Goal: Task Accomplishment & Management: Use online tool/utility

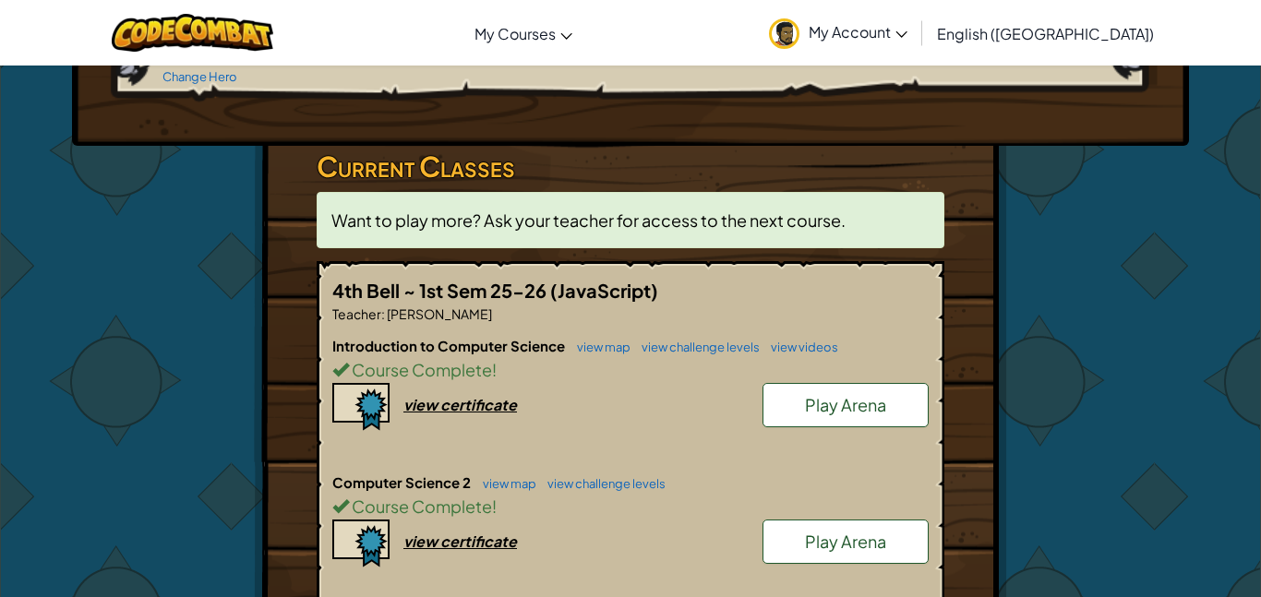
scroll to position [264, 0]
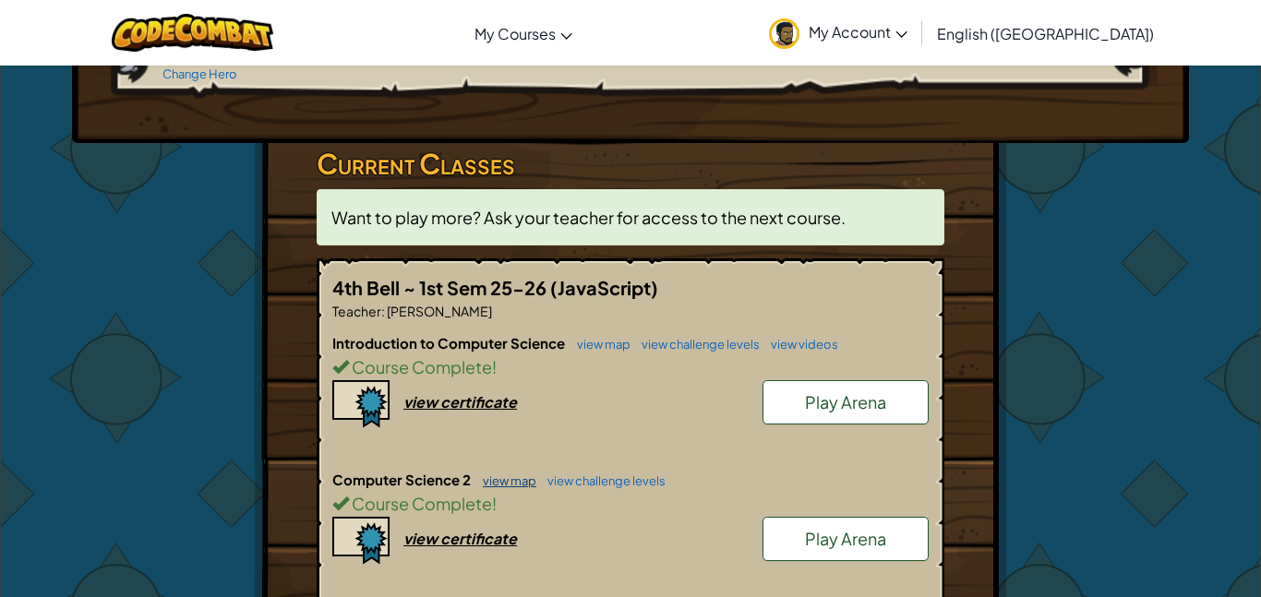
click at [527, 474] on link "view map" at bounding box center [505, 481] width 63 height 15
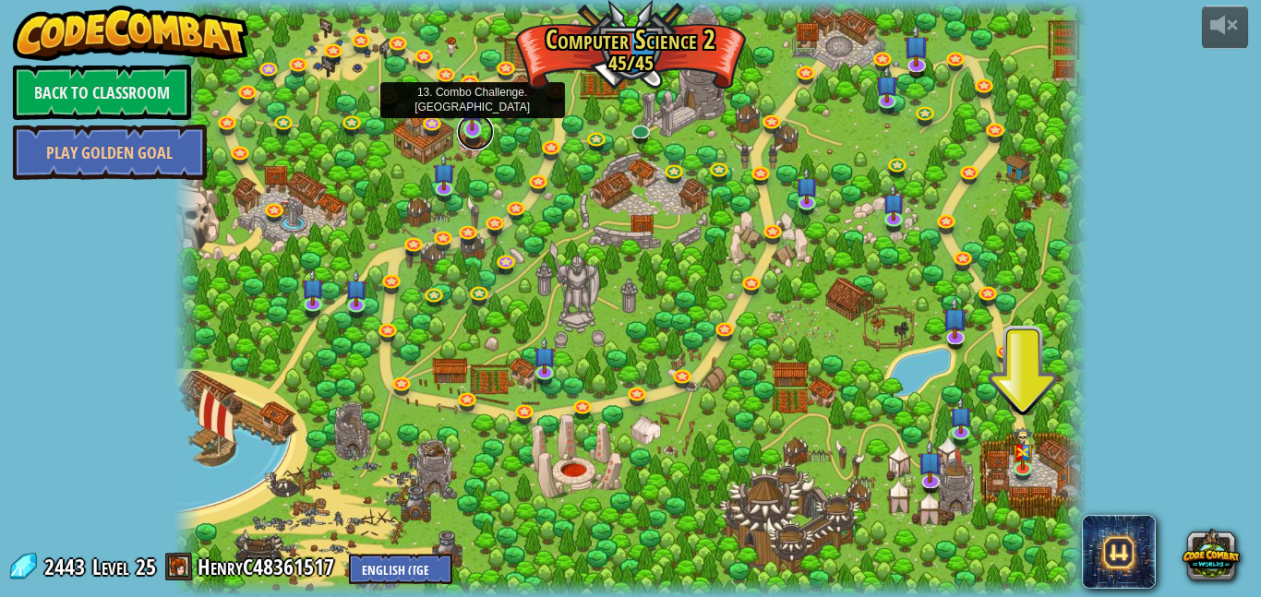
click at [476, 137] on link at bounding box center [475, 132] width 37 height 37
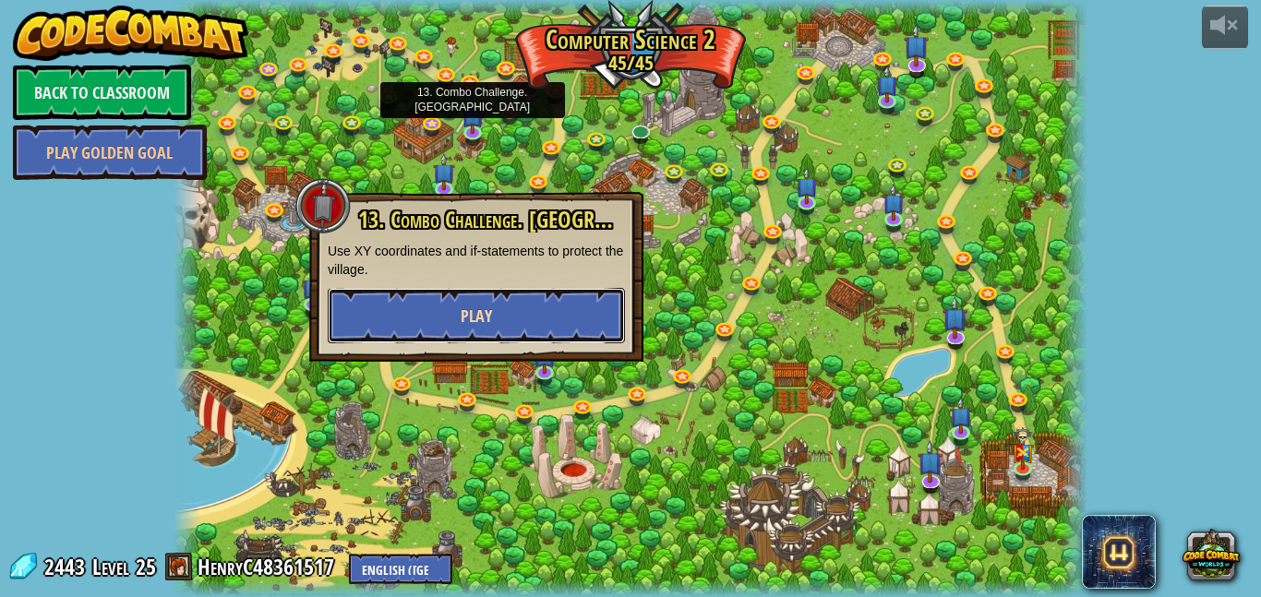
click at [475, 326] on span "Play" at bounding box center [476, 316] width 31 height 23
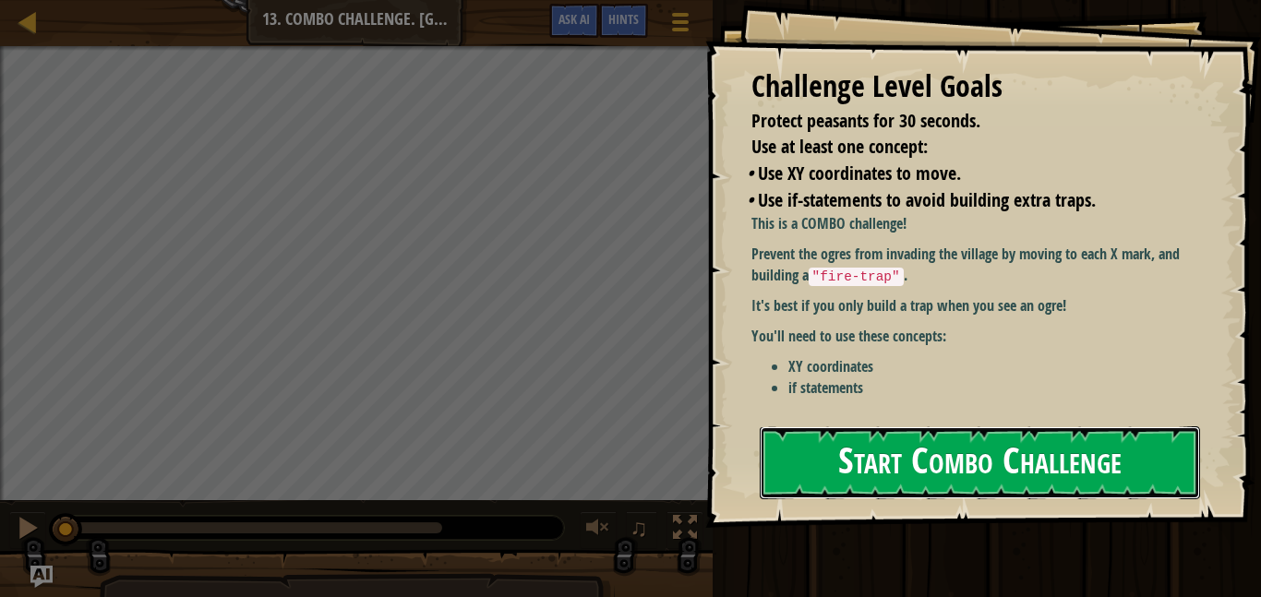
click at [812, 461] on button "Start Combo Challenge" at bounding box center [980, 463] width 440 height 73
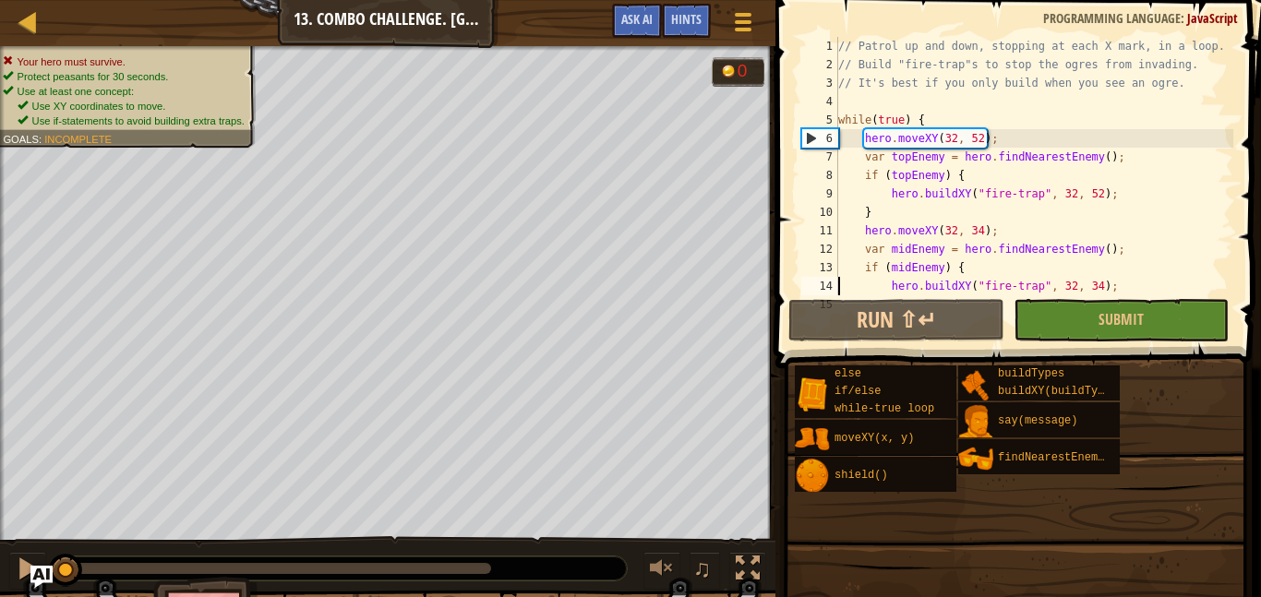
click at [838, 293] on div "// Patrol up and down, stopping at each X mark, in a loop. // Build "fire-trap"…" at bounding box center [1066, 184] width 462 height 295
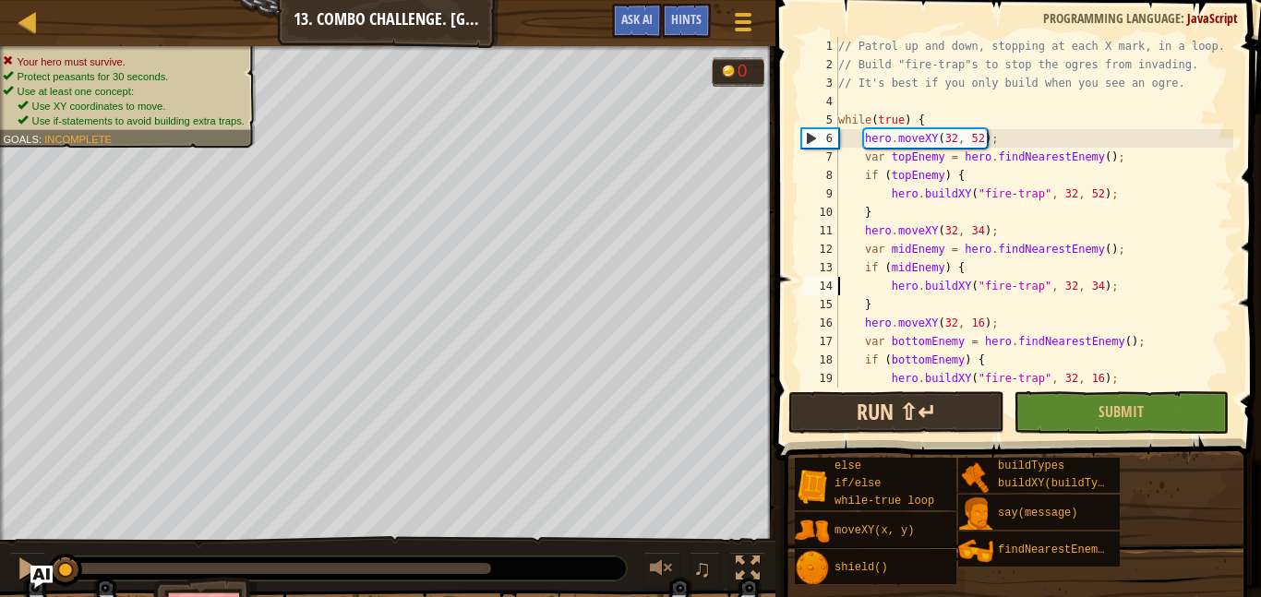
click at [865, 329] on div "// Patrol up and down, stopping at each X mark, in a loop. // Build "fire-trap"…" at bounding box center [1034, 231] width 399 height 388
type textarea "hero.moveXY(32, 16);"
click at [862, 431] on button "Run ⇧↵" at bounding box center [895, 412] width 215 height 42
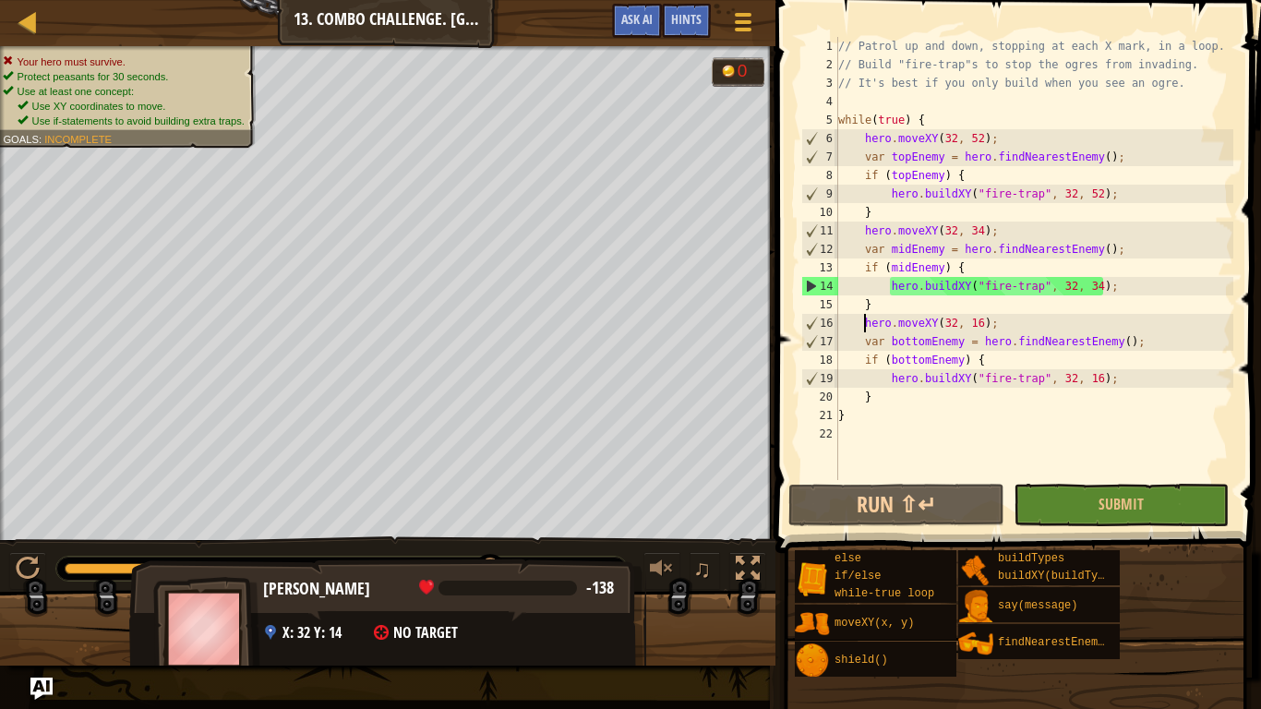
drag, startPoint x: 492, startPoint y: 572, endPoint x: 494, endPoint y: 604, distance: 31.4
click at [494, 596] on div "Your hero must survive. Protect peasants for 30 seconds. Use at least one conce…" at bounding box center [630, 355] width 1261 height 619
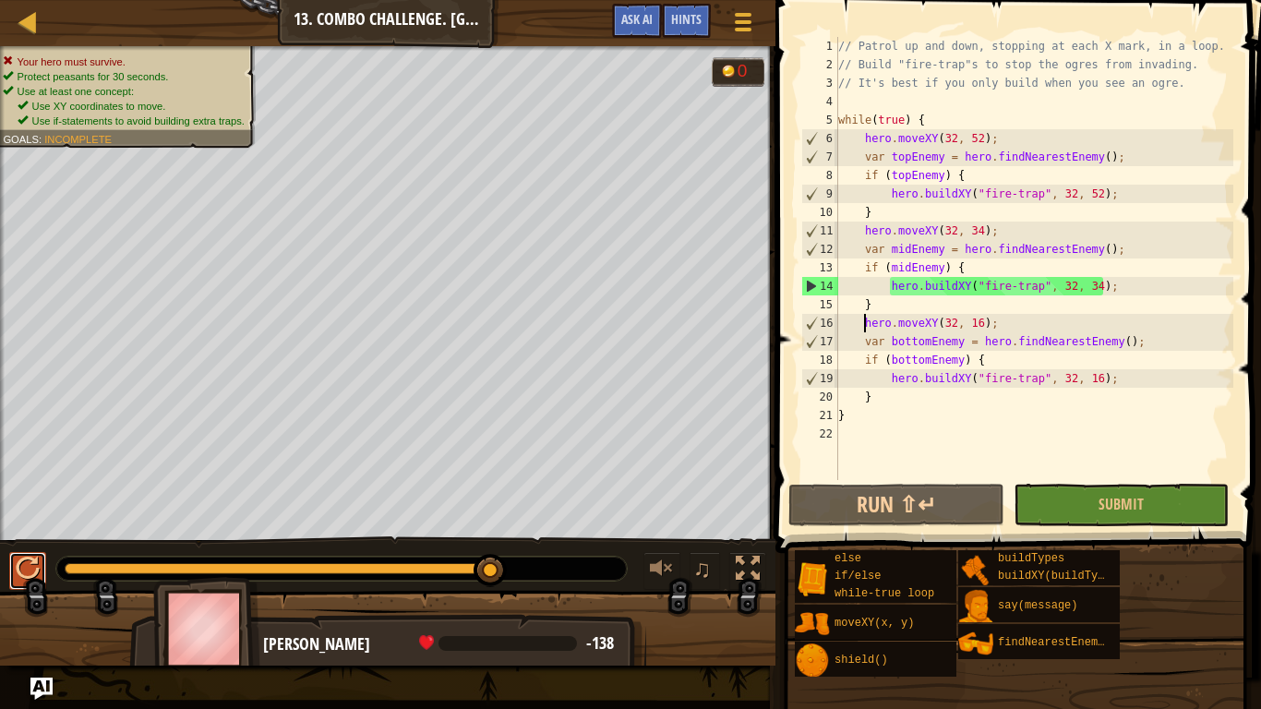
click at [42, 572] on button at bounding box center [27, 571] width 37 height 38
click at [745, 12] on span at bounding box center [744, 14] width 18 height 4
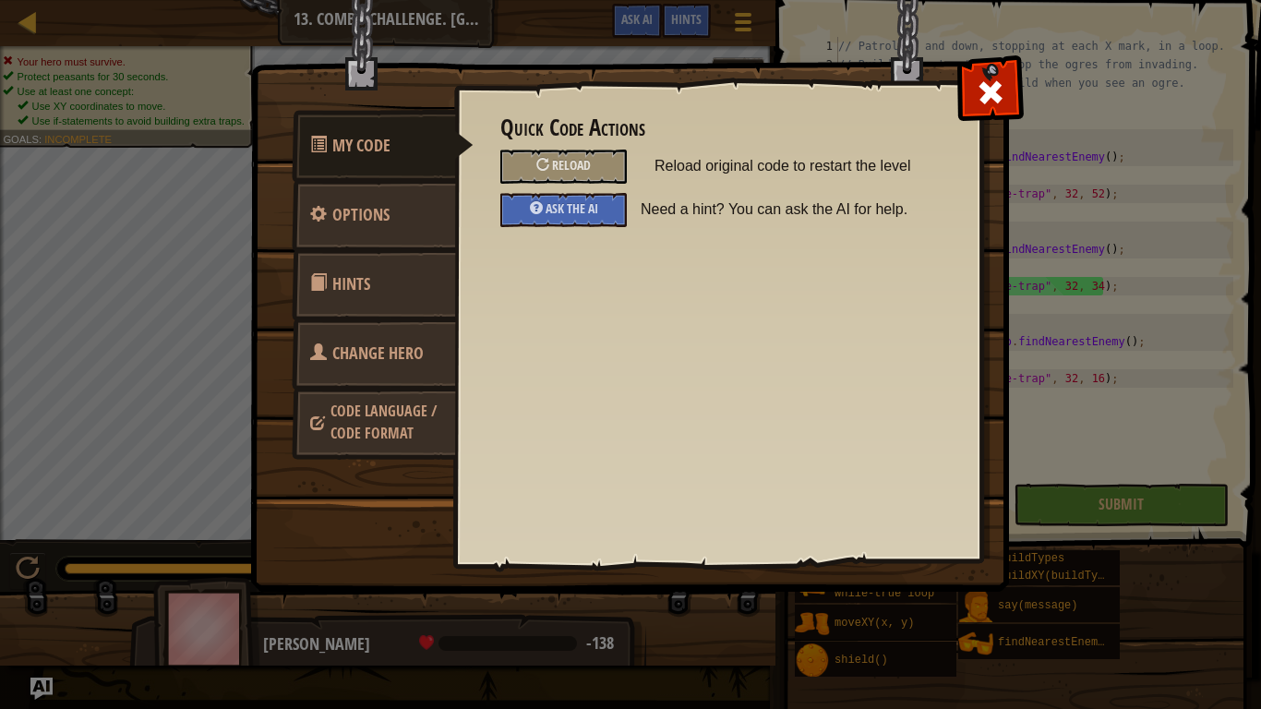
click at [343, 343] on span "Change Hero" at bounding box center [377, 353] width 91 height 23
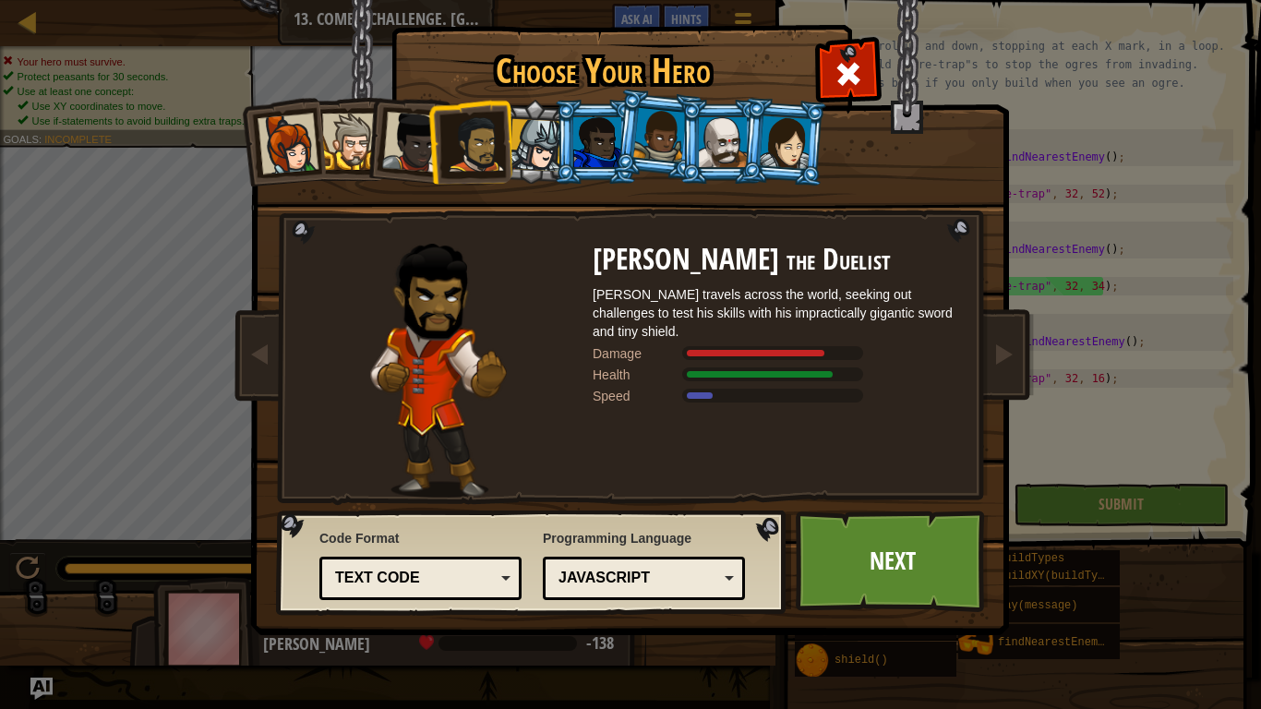
click at [719, 163] on div at bounding box center [723, 142] width 48 height 50
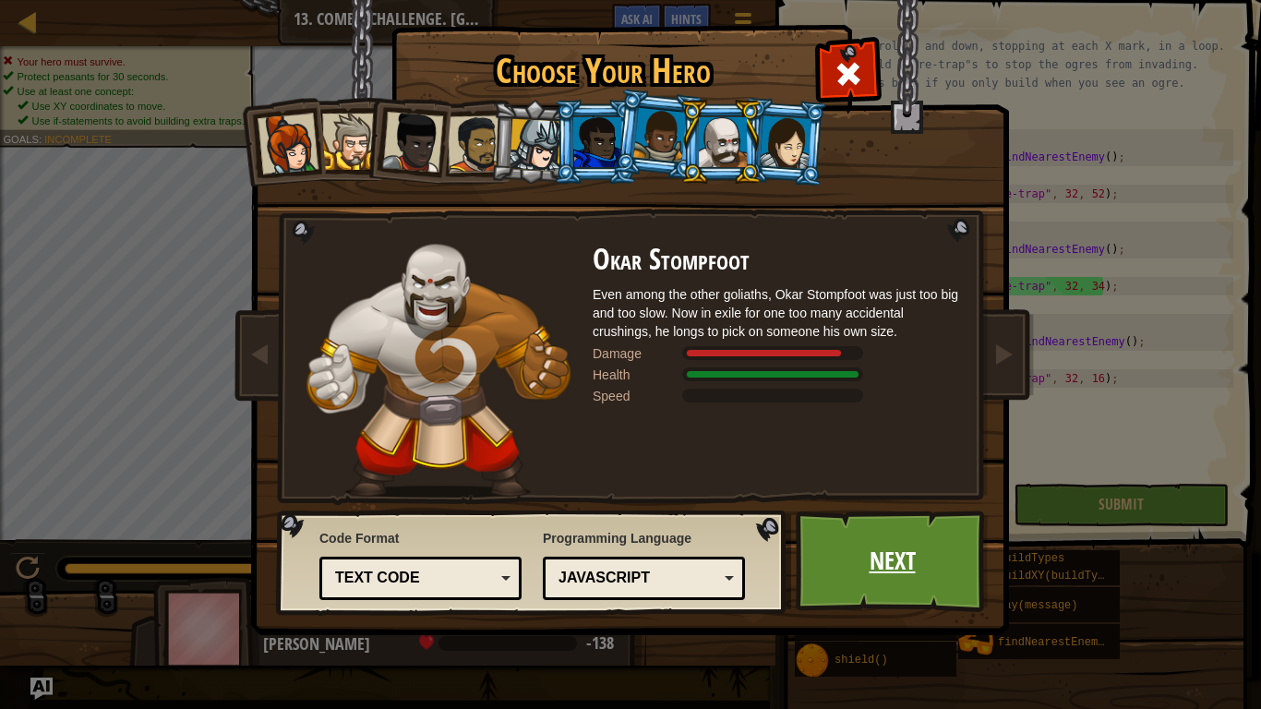
click at [889, 560] on link "Next" at bounding box center [892, 562] width 193 height 102
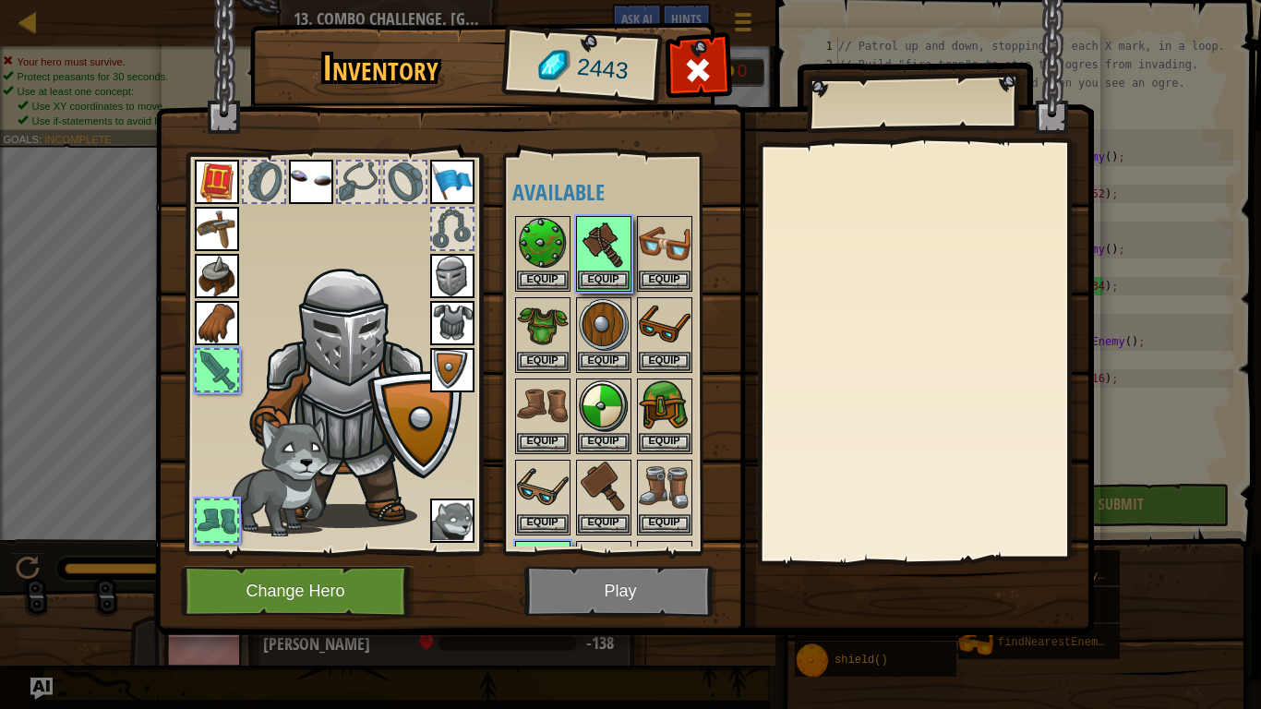
scroll to position [76, 0]
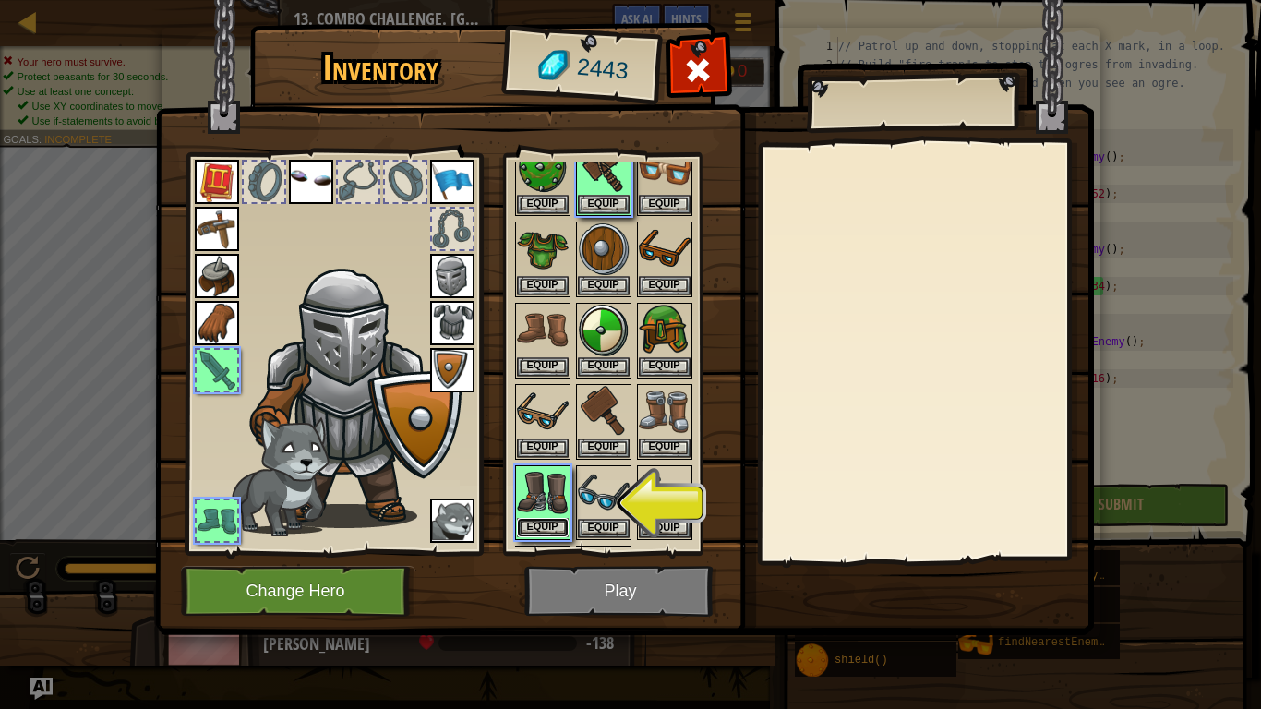
click at [540, 519] on button "Equip" at bounding box center [543, 527] width 52 height 19
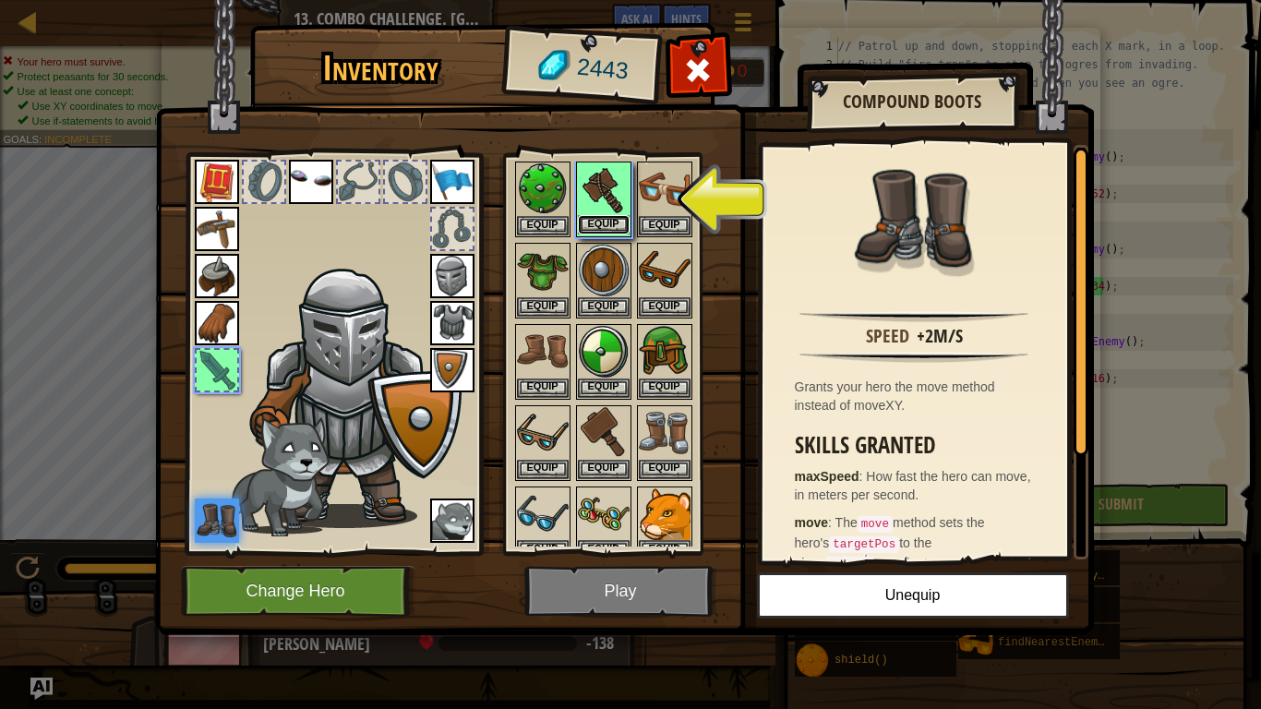
click at [600, 219] on button "Equip" at bounding box center [604, 224] width 52 height 19
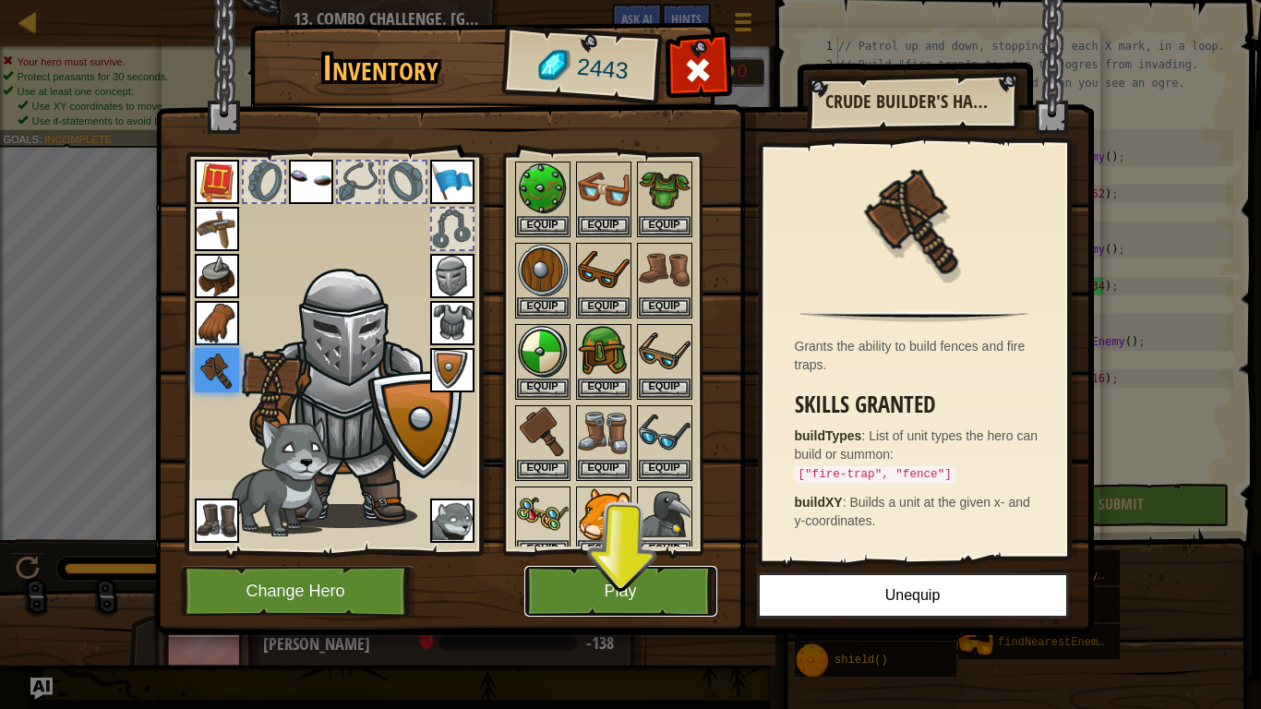
click at [661, 596] on button "Play" at bounding box center [620, 591] width 193 height 51
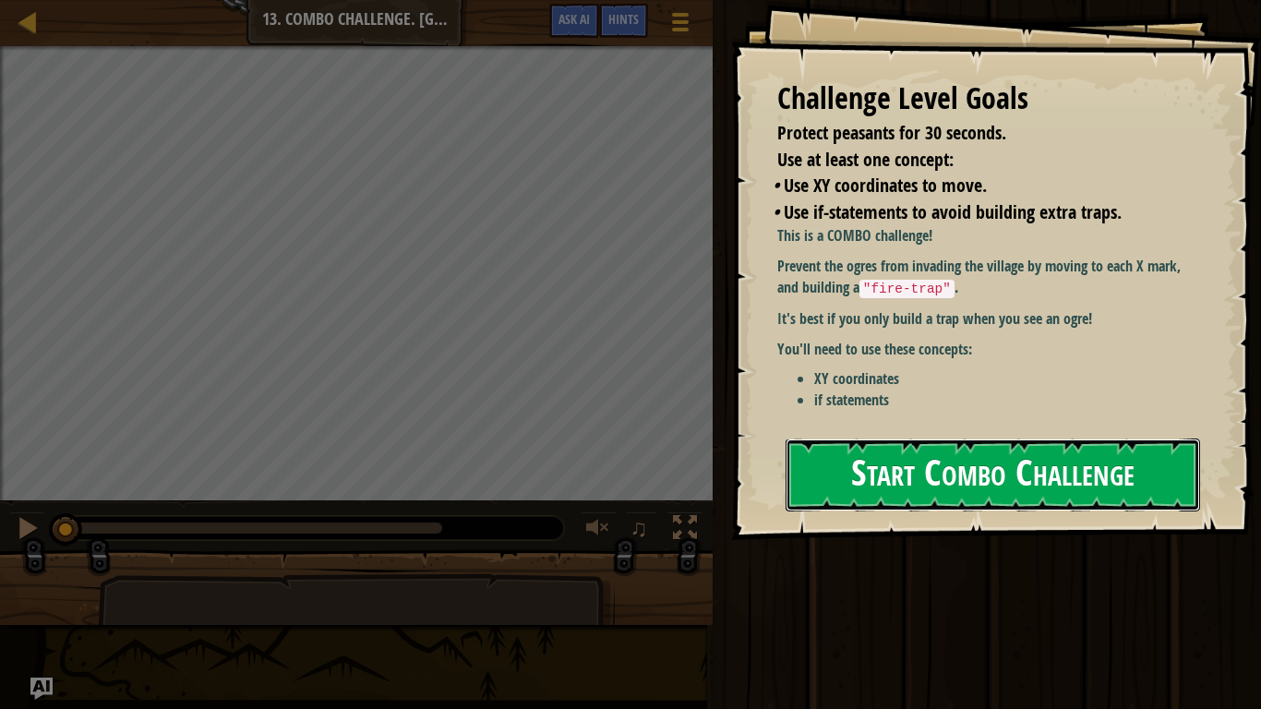
click at [916, 459] on button "Start Combo Challenge" at bounding box center [993, 475] width 415 height 73
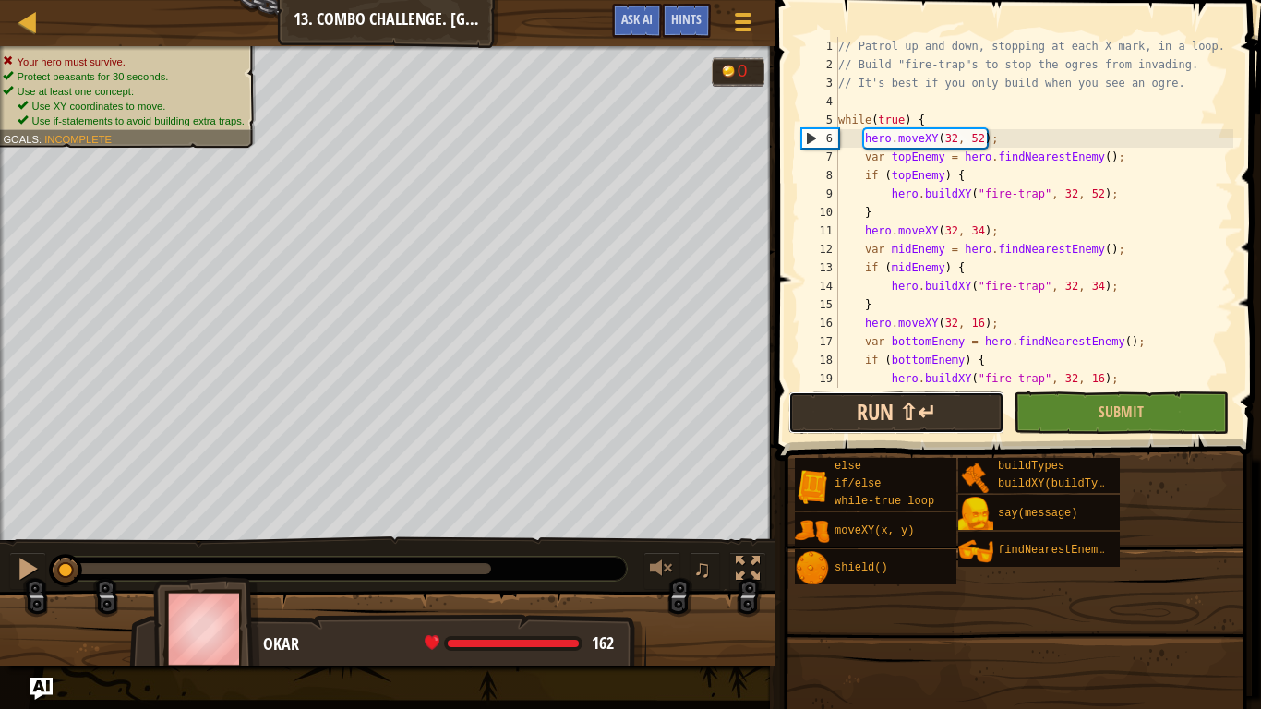
click at [828, 427] on button "Run ⇧↵" at bounding box center [895, 412] width 215 height 42
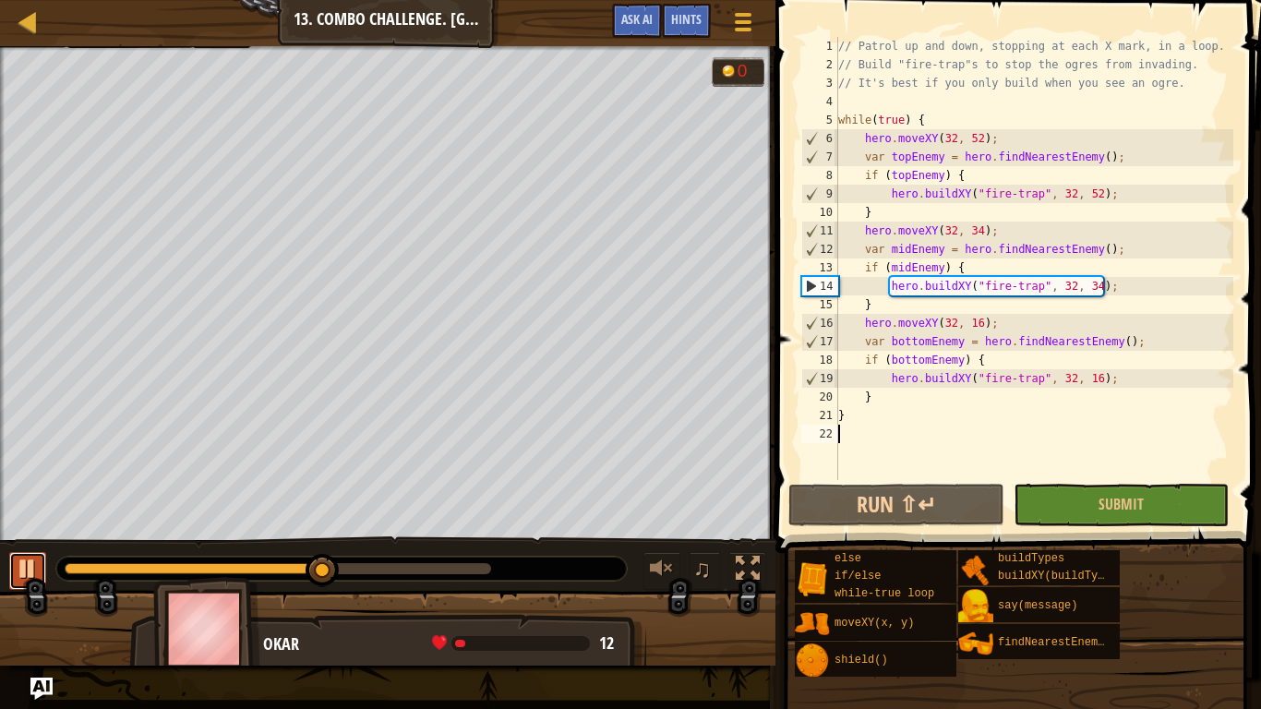
click at [13, 563] on button at bounding box center [27, 571] width 37 height 38
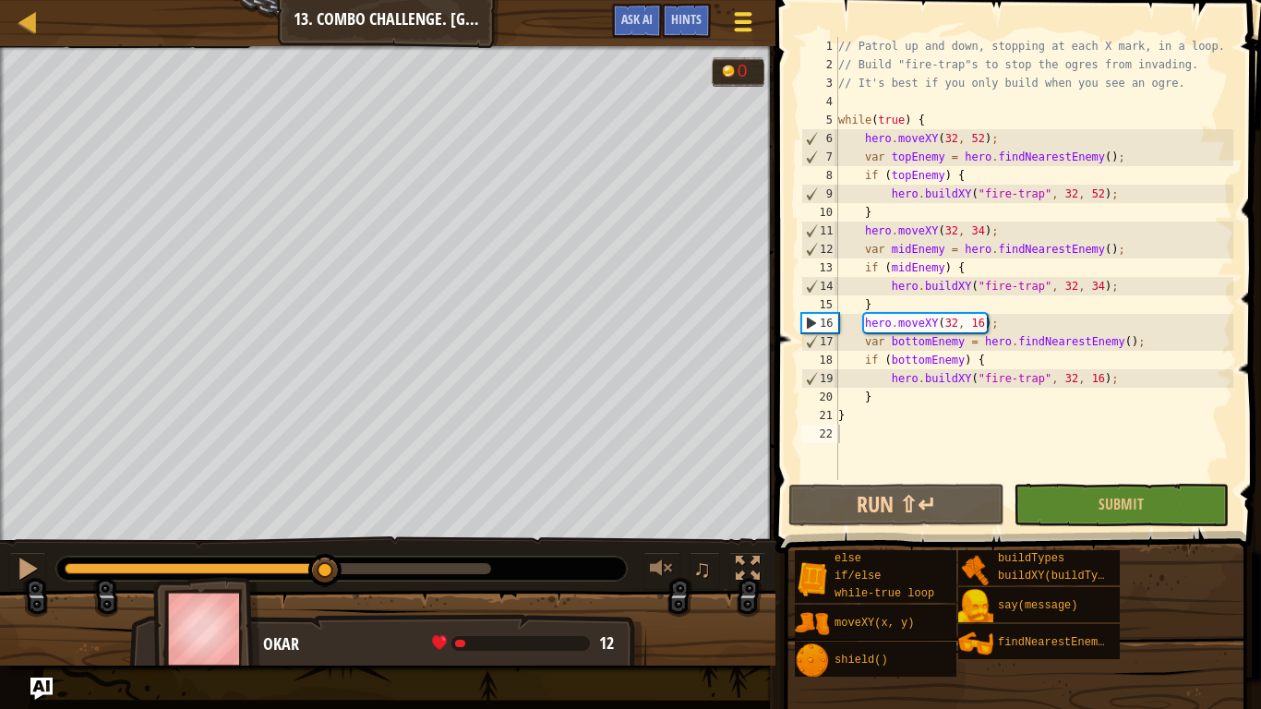
click at [740, 20] on span at bounding box center [744, 22] width 18 height 4
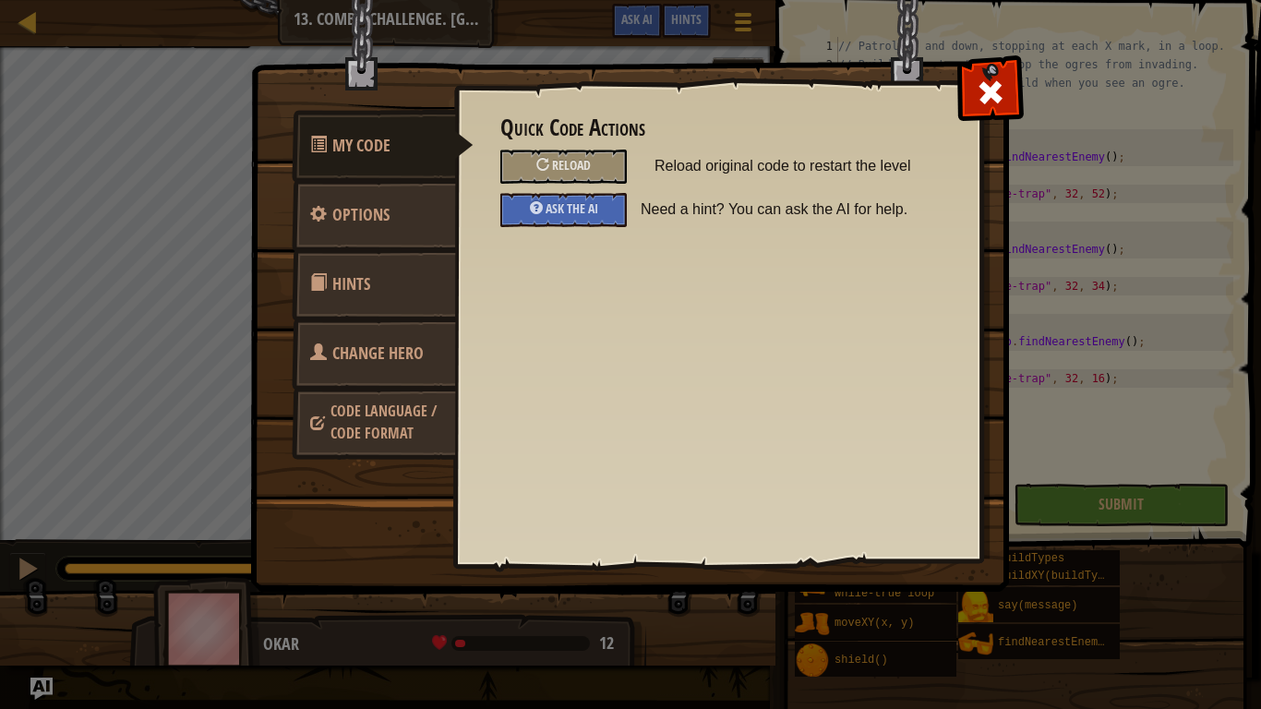
click at [384, 369] on link "Change Hero" at bounding box center [374, 354] width 164 height 72
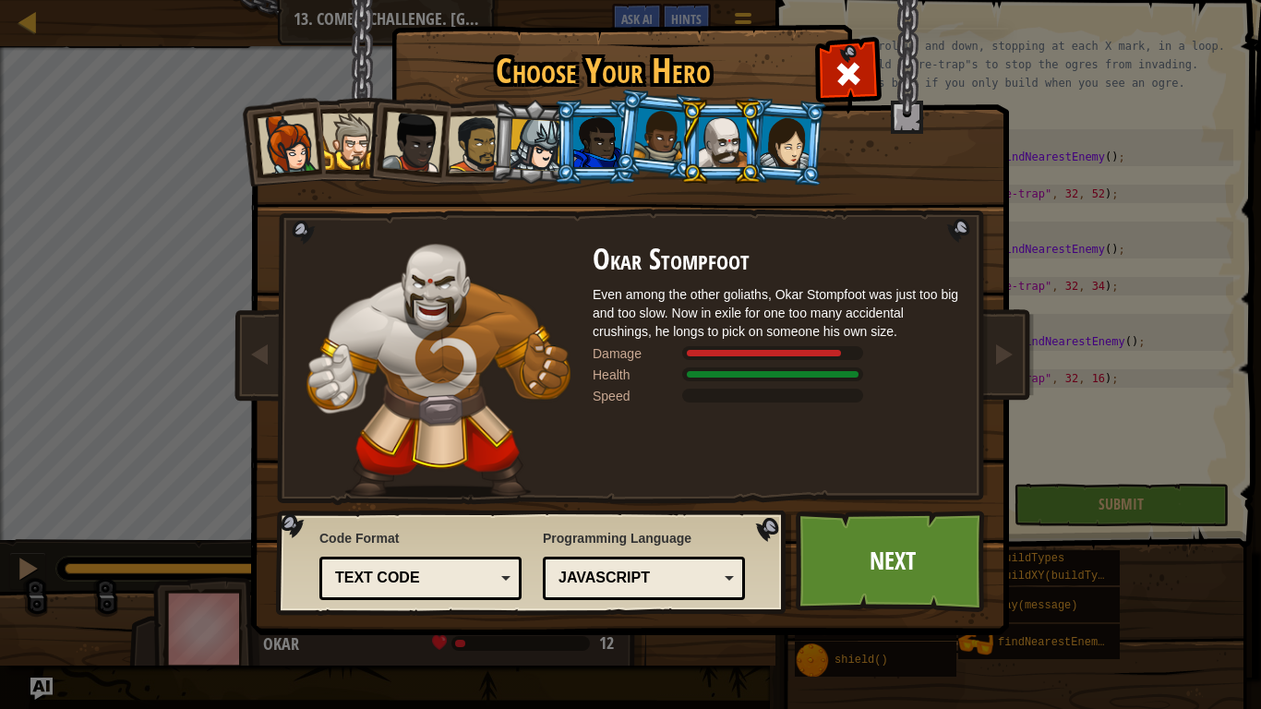
click at [484, 158] on div at bounding box center [476, 143] width 57 height 57
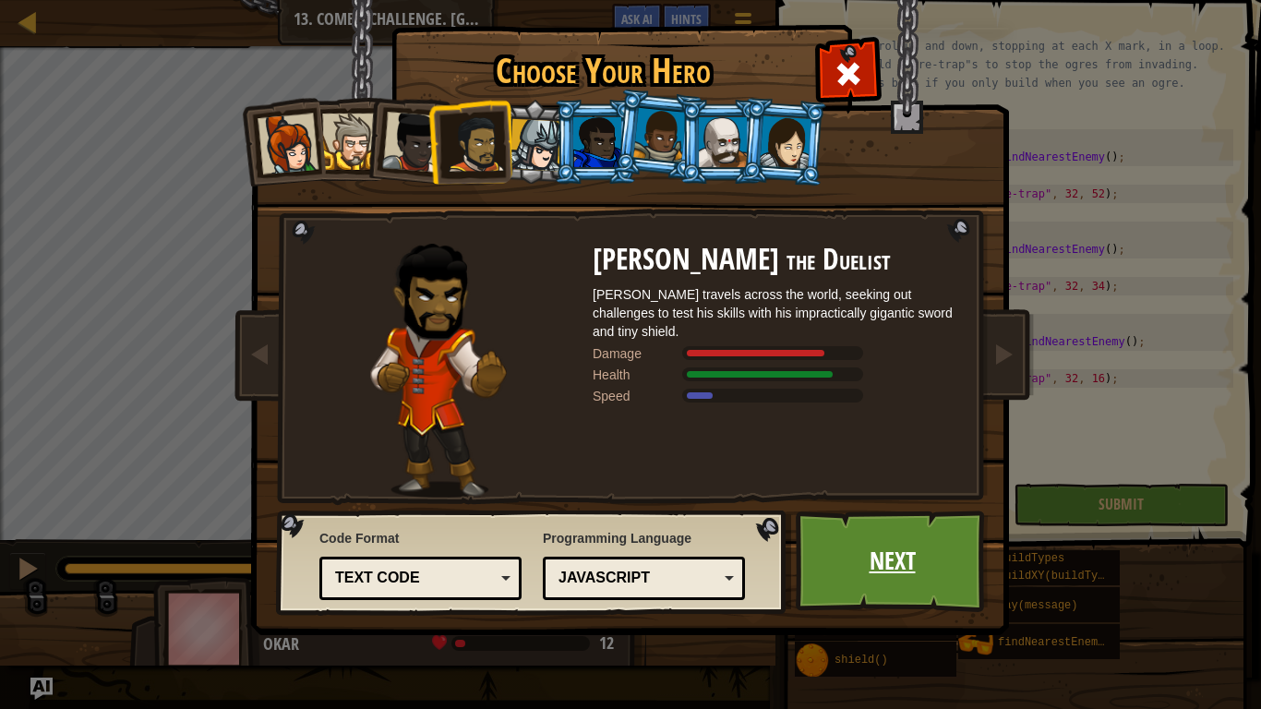
click at [844, 552] on link "Next" at bounding box center [892, 562] width 193 height 102
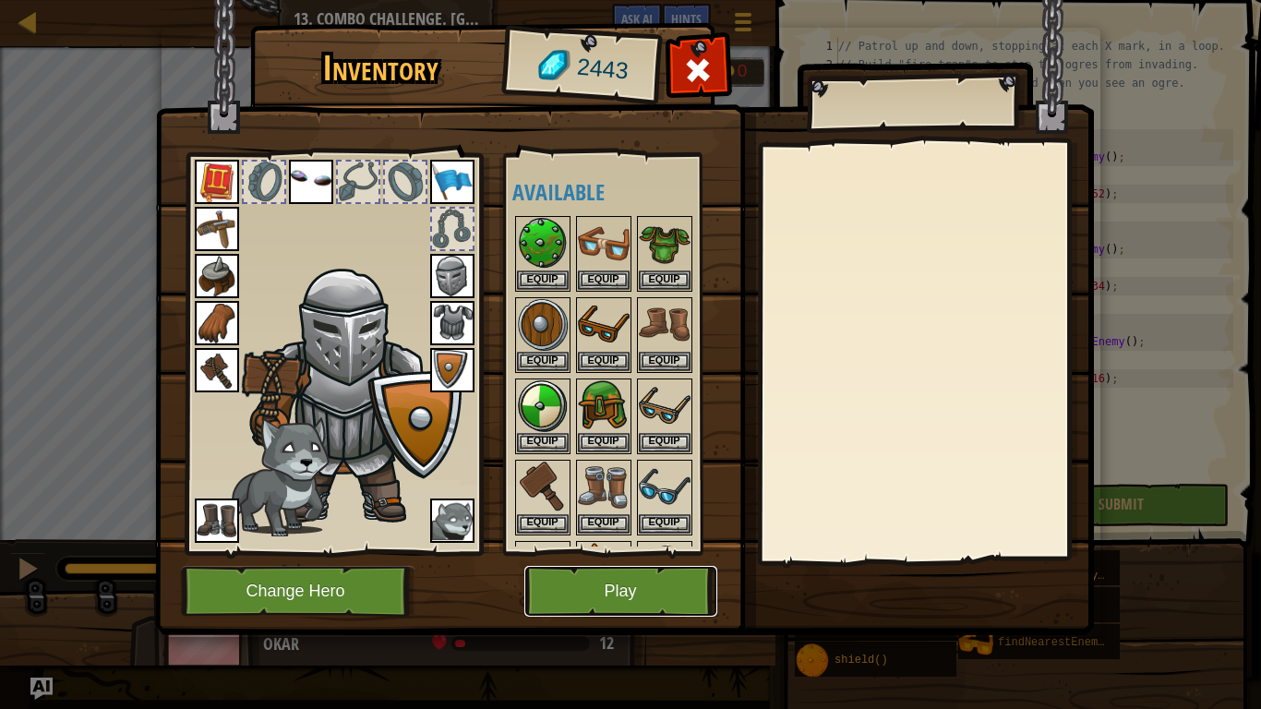
click at [655, 583] on button "Play" at bounding box center [620, 591] width 193 height 51
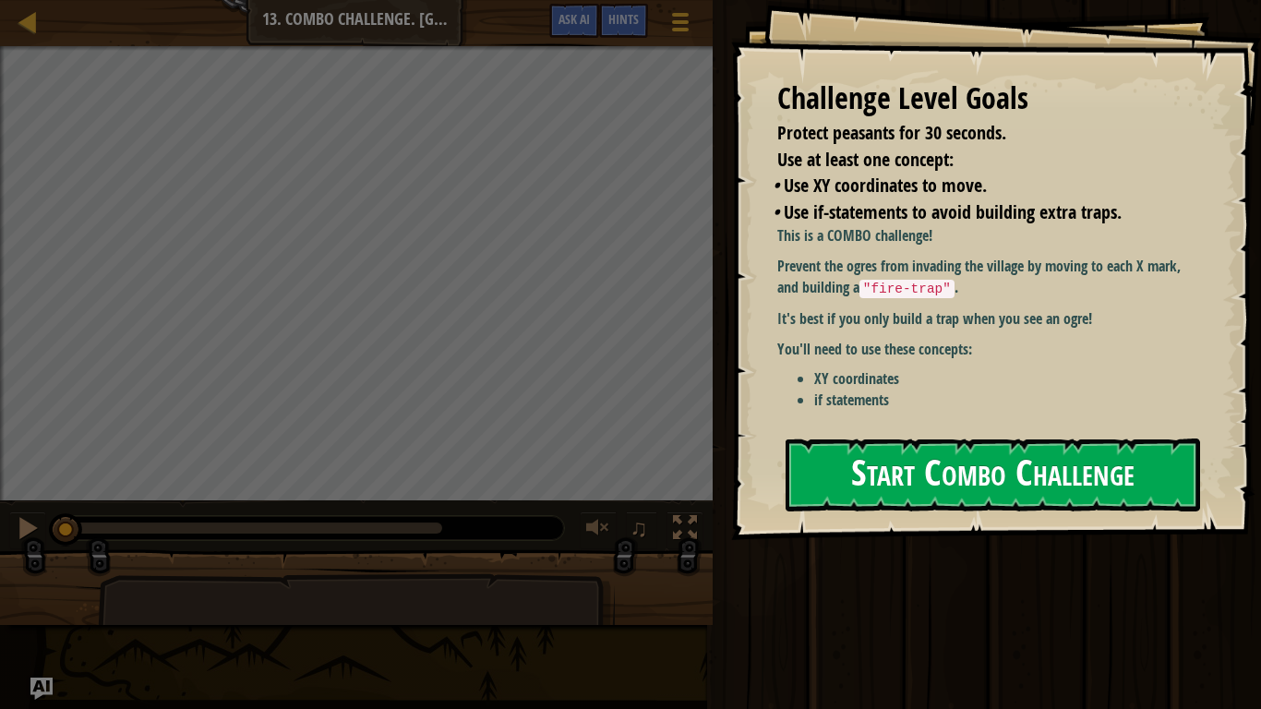
click at [942, 482] on button "Start Combo Challenge" at bounding box center [993, 475] width 415 height 73
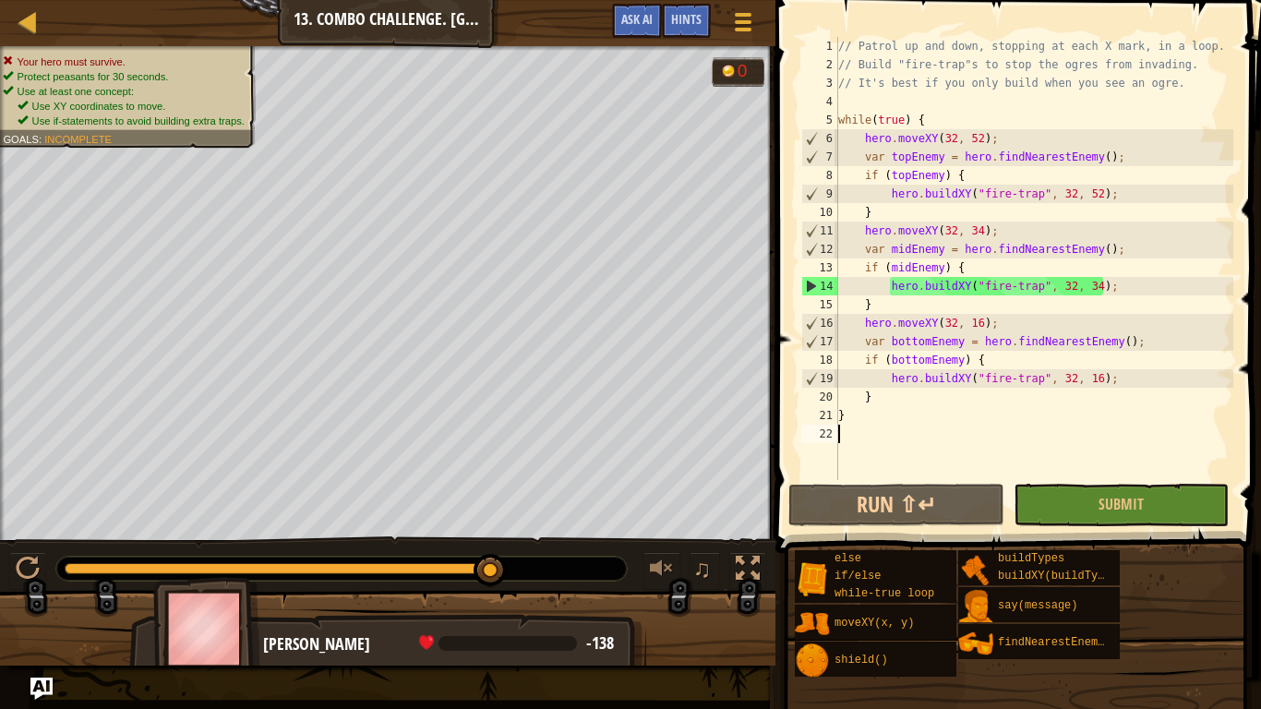
drag, startPoint x: 65, startPoint y: 573, endPoint x: 516, endPoint y: 596, distance: 452.0
click at [516, 596] on div "Your hero must survive. Protect peasants for 30 seconds. Use at least one conce…" at bounding box center [630, 355] width 1261 height 619
click at [967, 506] on button "Run ⇧↵" at bounding box center [895, 505] width 215 height 42
click at [460, 25] on div "Map Computer Science 2 13. Combo Challenge. Middle Point Game Menu Done Hints A…" at bounding box center [388, 23] width 776 height 46
type textarea "}"
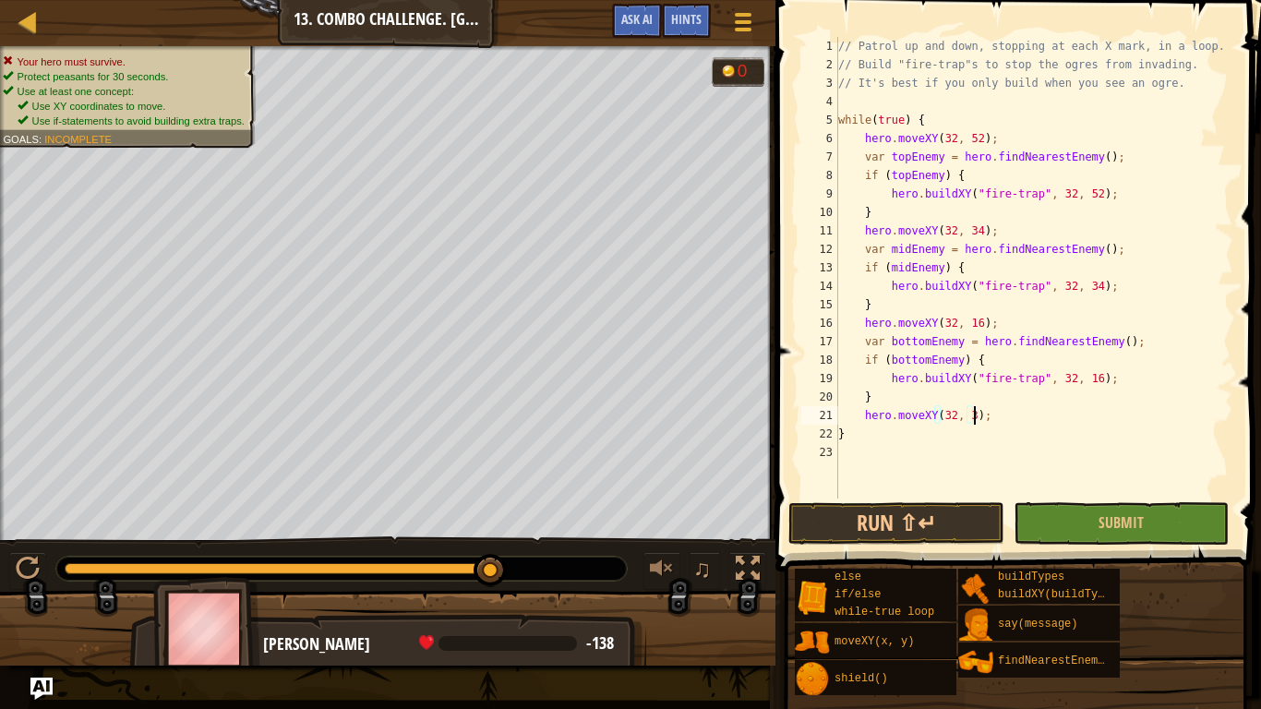
scroll to position [8, 21]
type textarea "hero.moveXY(32, 34);"
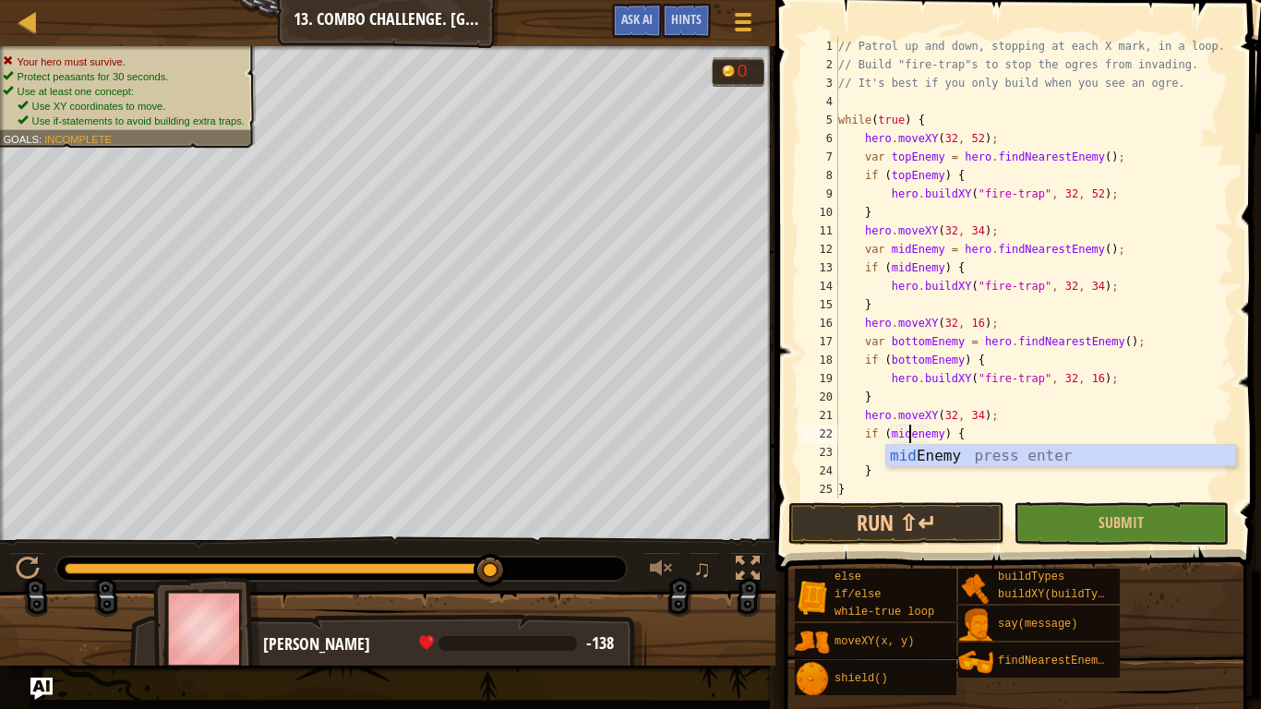
scroll to position [8, 11]
type textarea "if (midEnemy) {"
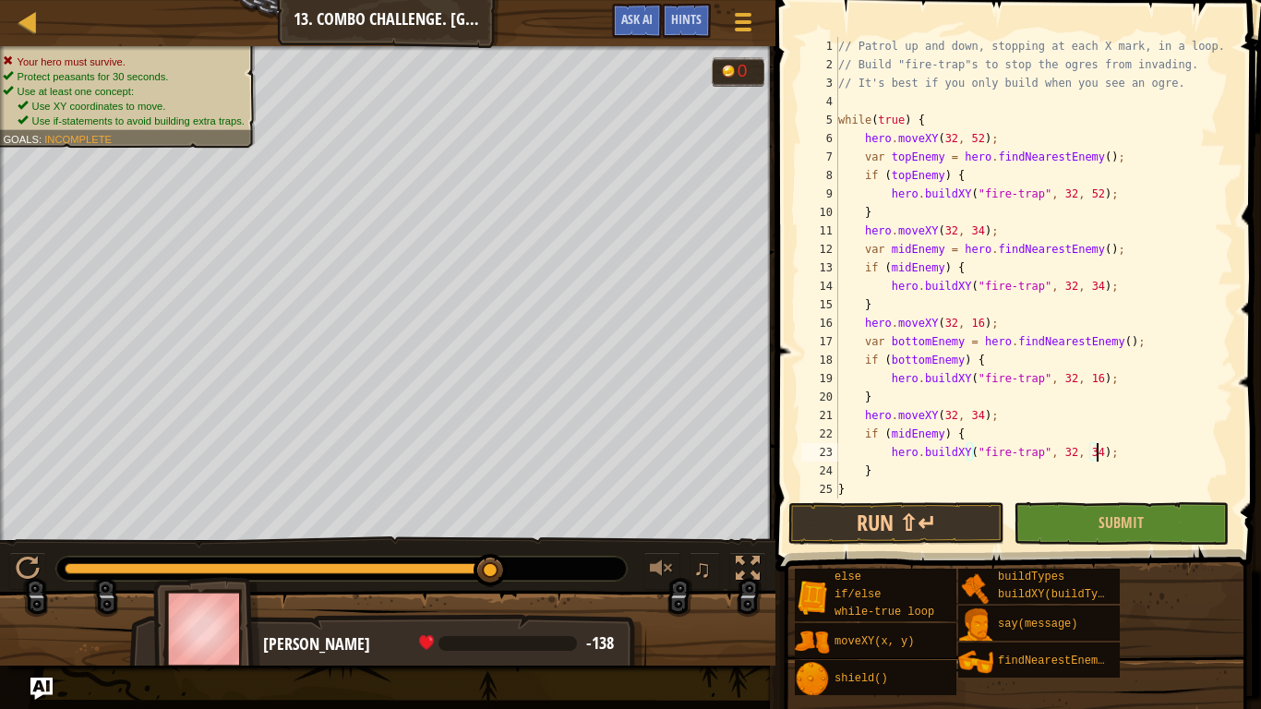
scroll to position [8, 38]
click at [902, 518] on button "Run ⇧↵" at bounding box center [895, 523] width 215 height 42
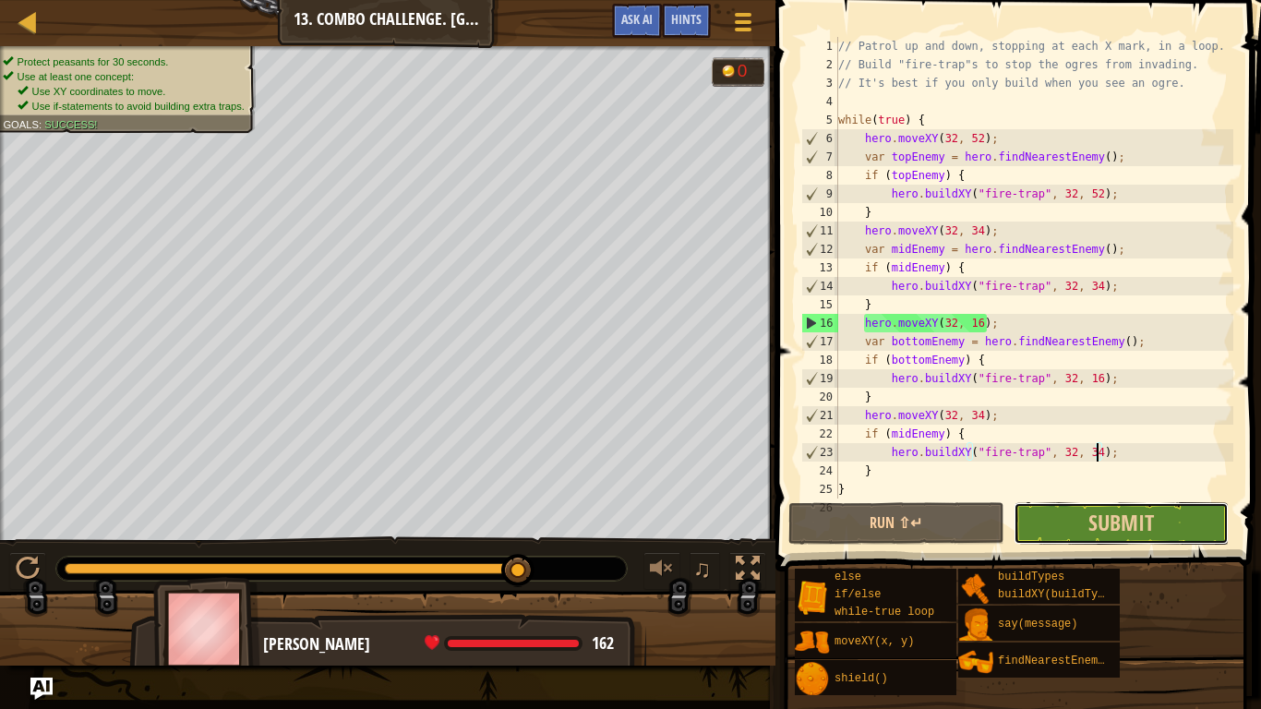
click at [1049, 527] on button "Submit" at bounding box center [1121, 523] width 215 height 42
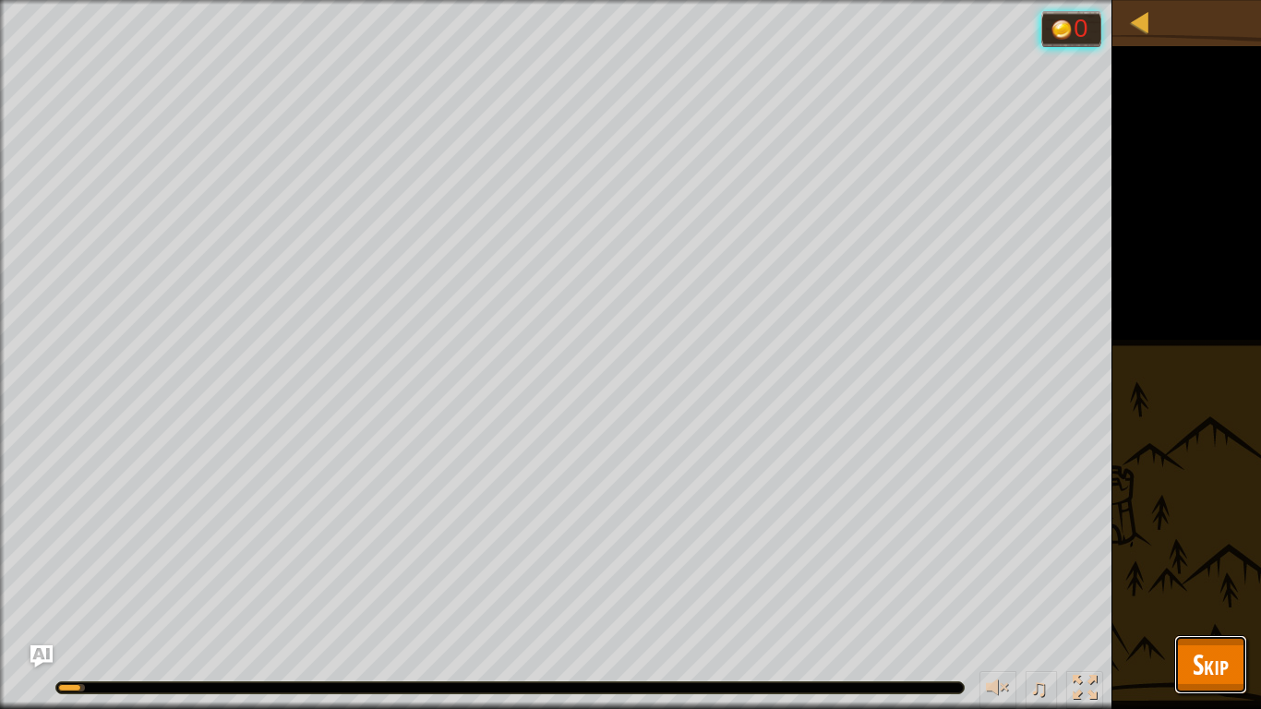
click at [1240, 596] on button "Skip" at bounding box center [1210, 664] width 73 height 59
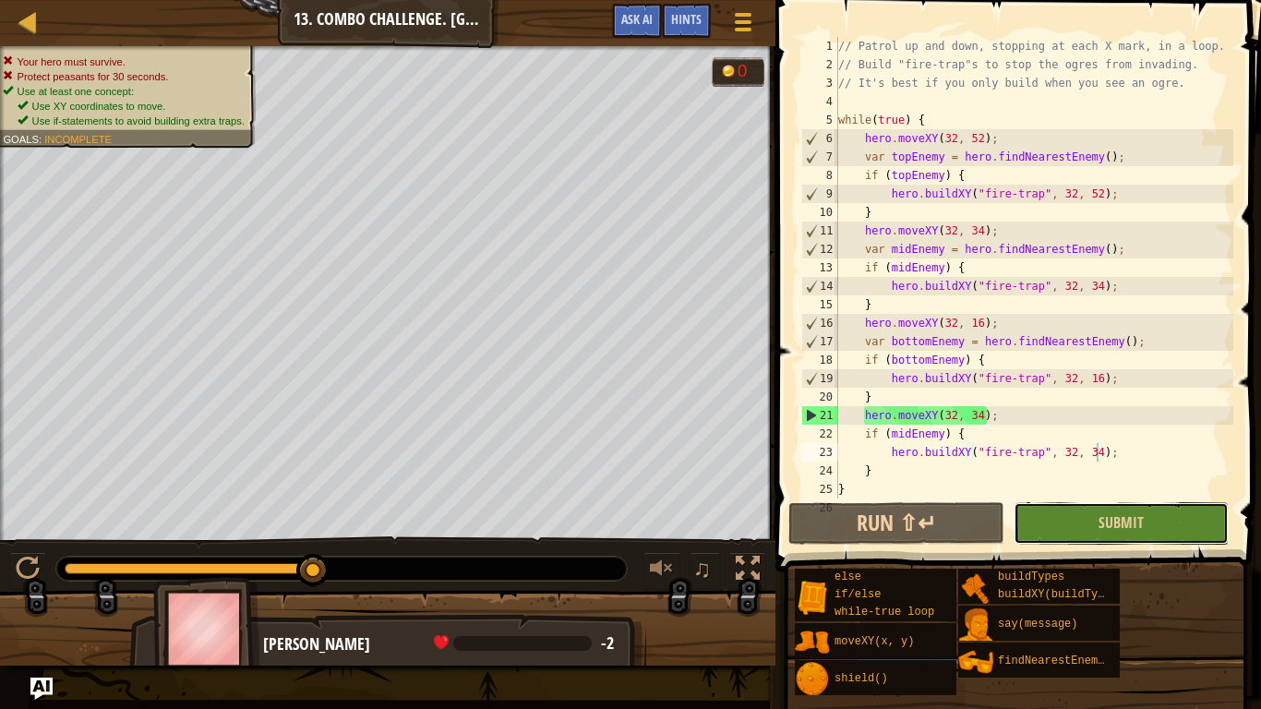
click at [1076, 523] on button "Submit" at bounding box center [1121, 523] width 215 height 42
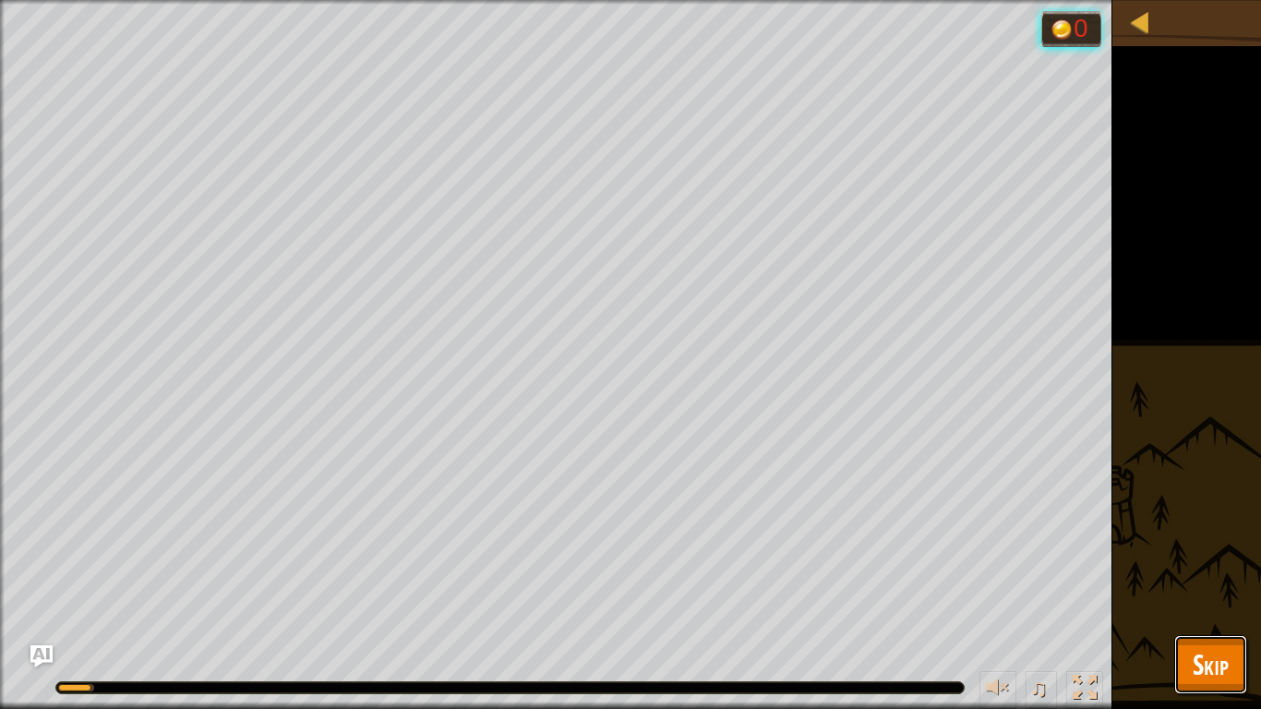
click at [1220, 596] on span "Skip" at bounding box center [1211, 664] width 36 height 38
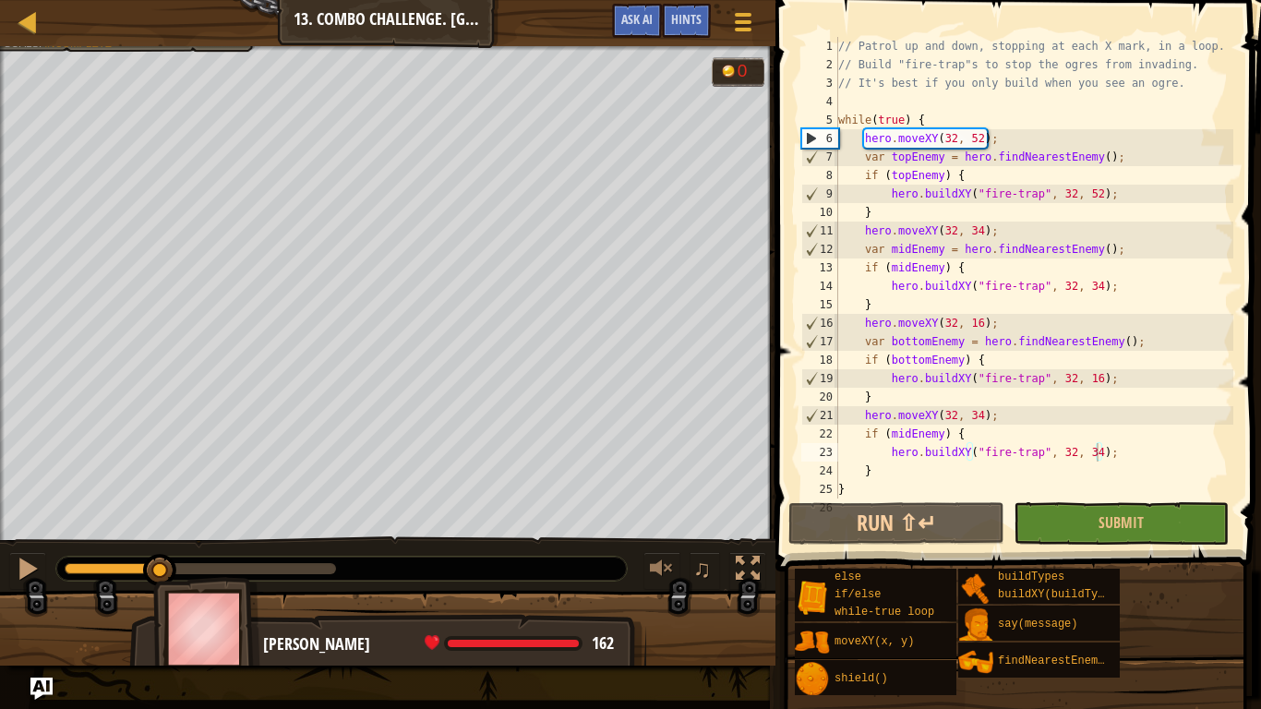
drag, startPoint x: 329, startPoint y: 560, endPoint x: 161, endPoint y: 539, distance: 169.4
click at [161, 539] on div "♫" at bounding box center [388, 563] width 776 height 55
click at [837, 512] on button "Run ⇧↵" at bounding box center [895, 523] width 215 height 42
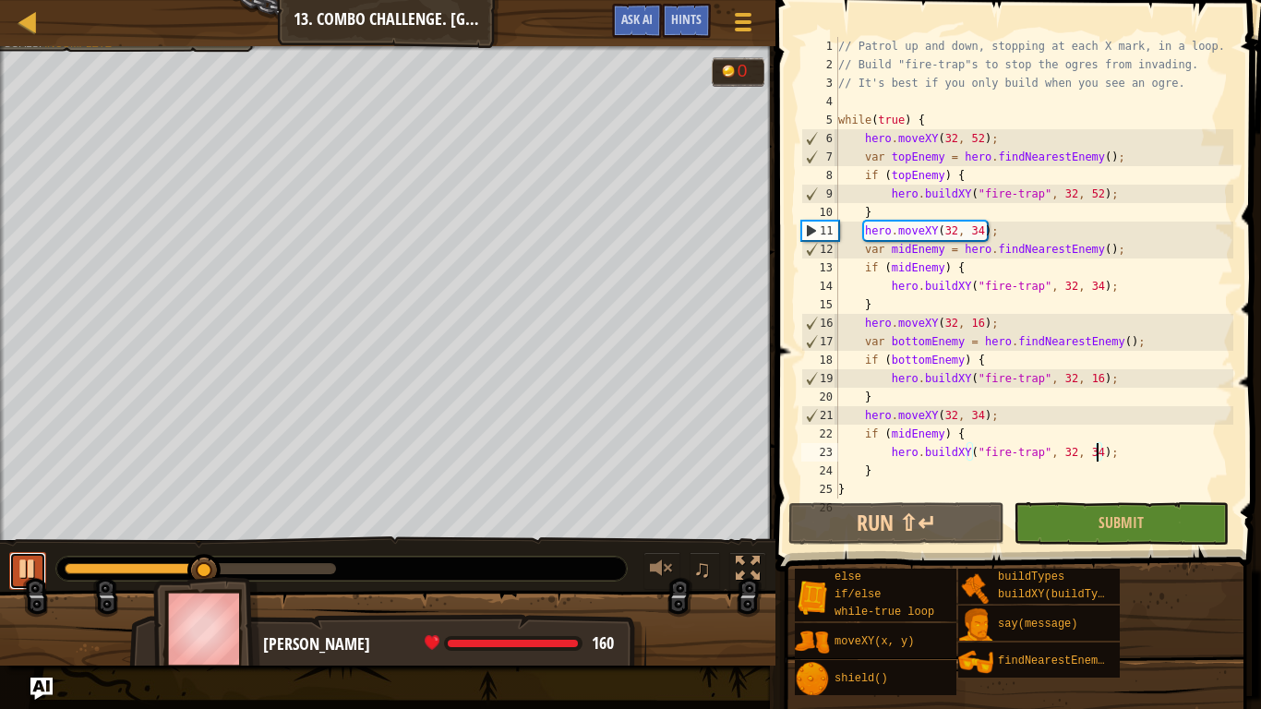
click at [16, 567] on div at bounding box center [28, 569] width 24 height 24
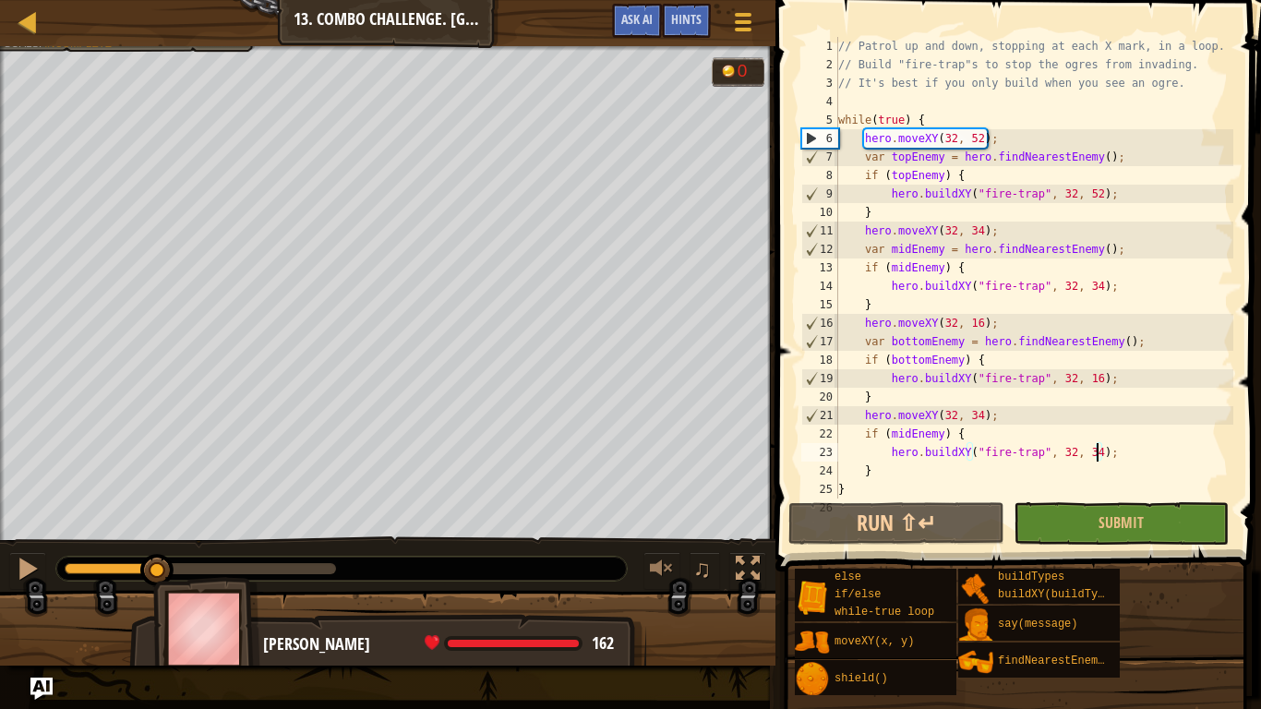
click at [158, 517] on div "Protect peasants for 30 seconds. Use at least one concept: Use XY coordinates t…" at bounding box center [630, 355] width 1261 height 619
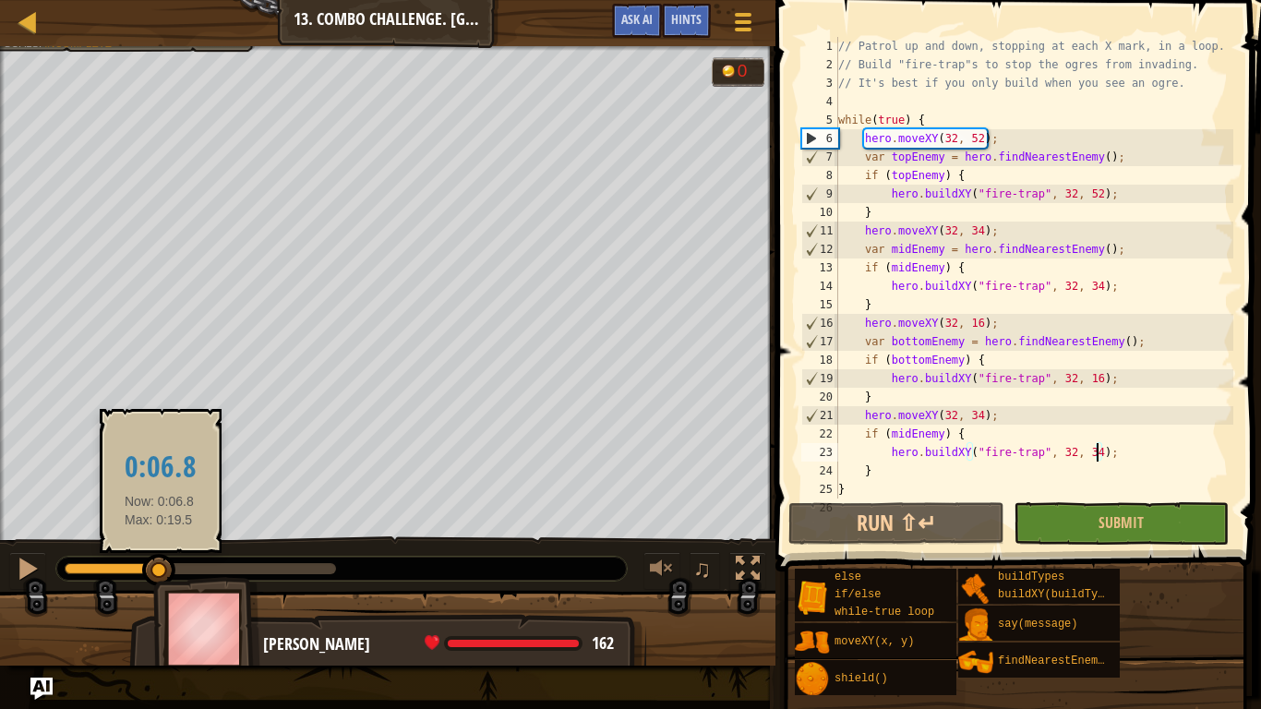
drag, startPoint x: 144, startPoint y: 571, endPoint x: 160, endPoint y: 567, distance: 16.1
click at [160, 567] on div at bounding box center [158, 570] width 33 height 33
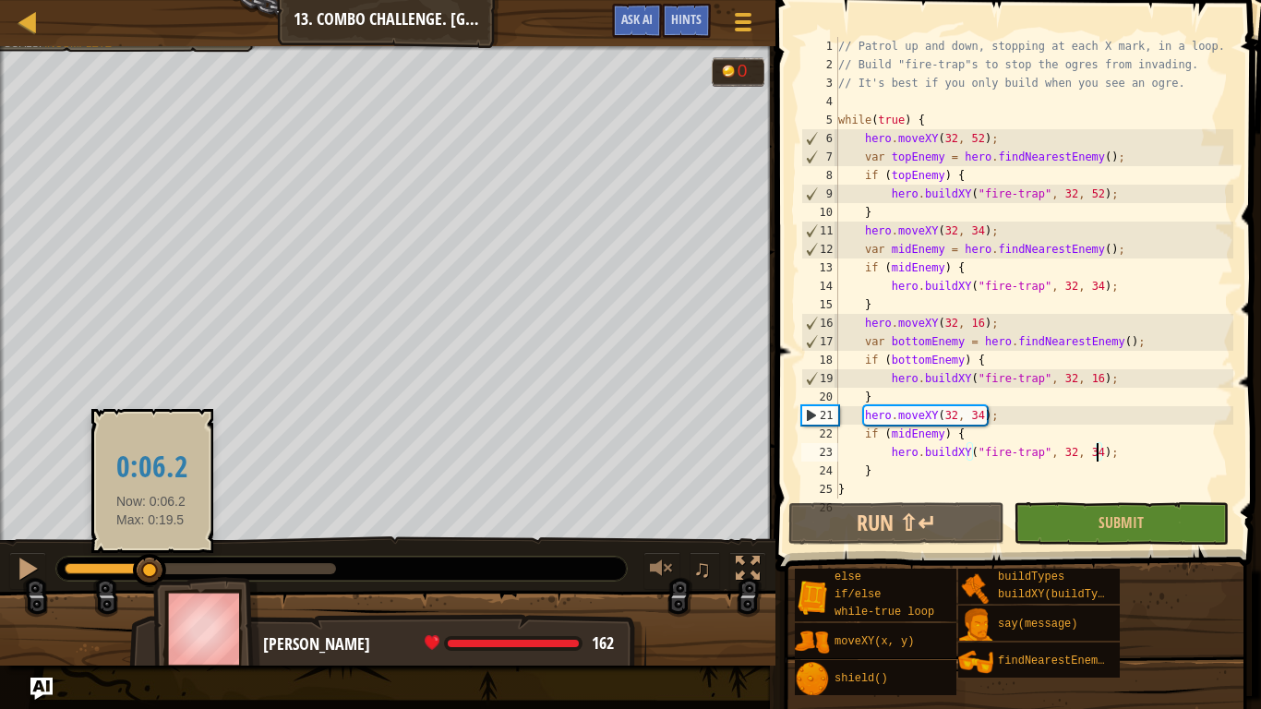
click at [151, 568] on div at bounding box center [149, 570] width 33 height 33
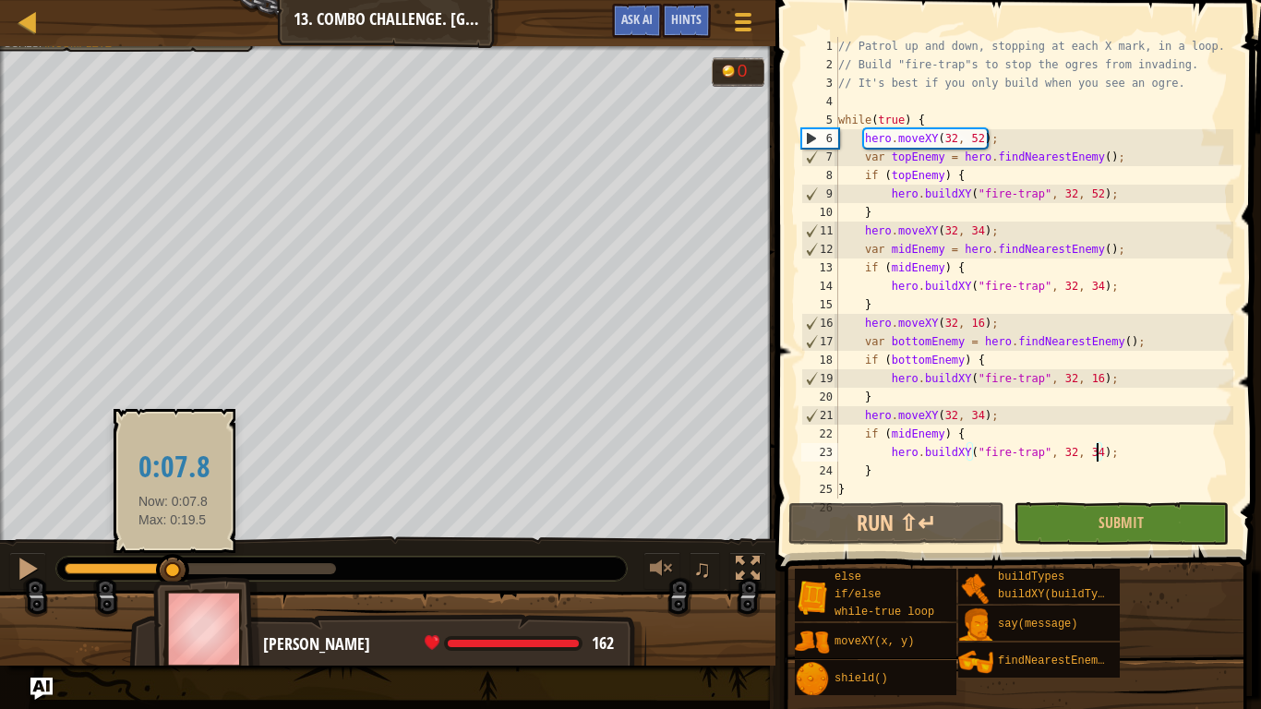
drag, startPoint x: 139, startPoint y: 567, endPoint x: 174, endPoint y: 567, distance: 34.2
click at [174, 567] on div at bounding box center [172, 570] width 33 height 33
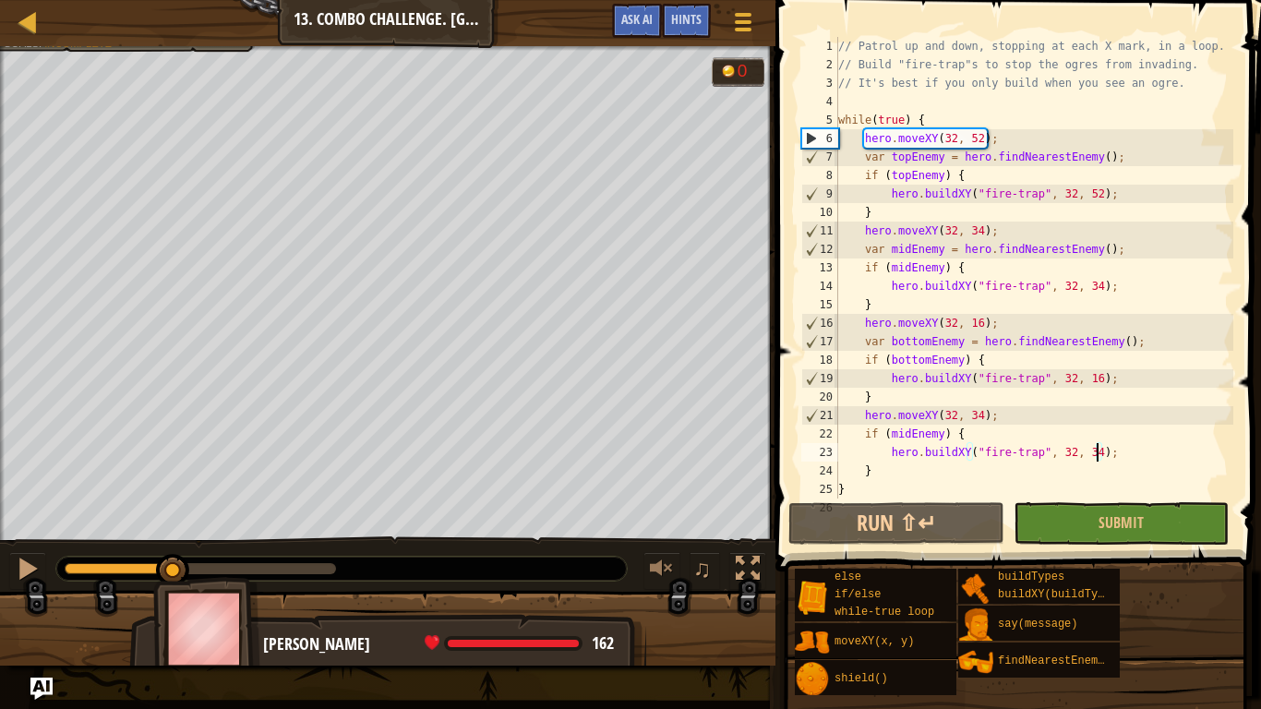
click at [860, 434] on div "// Patrol up and down, stopping at each X mark, in a loop. // Build "fire-trap"…" at bounding box center [1034, 286] width 399 height 499
type textarea "if (midEnemy) {"
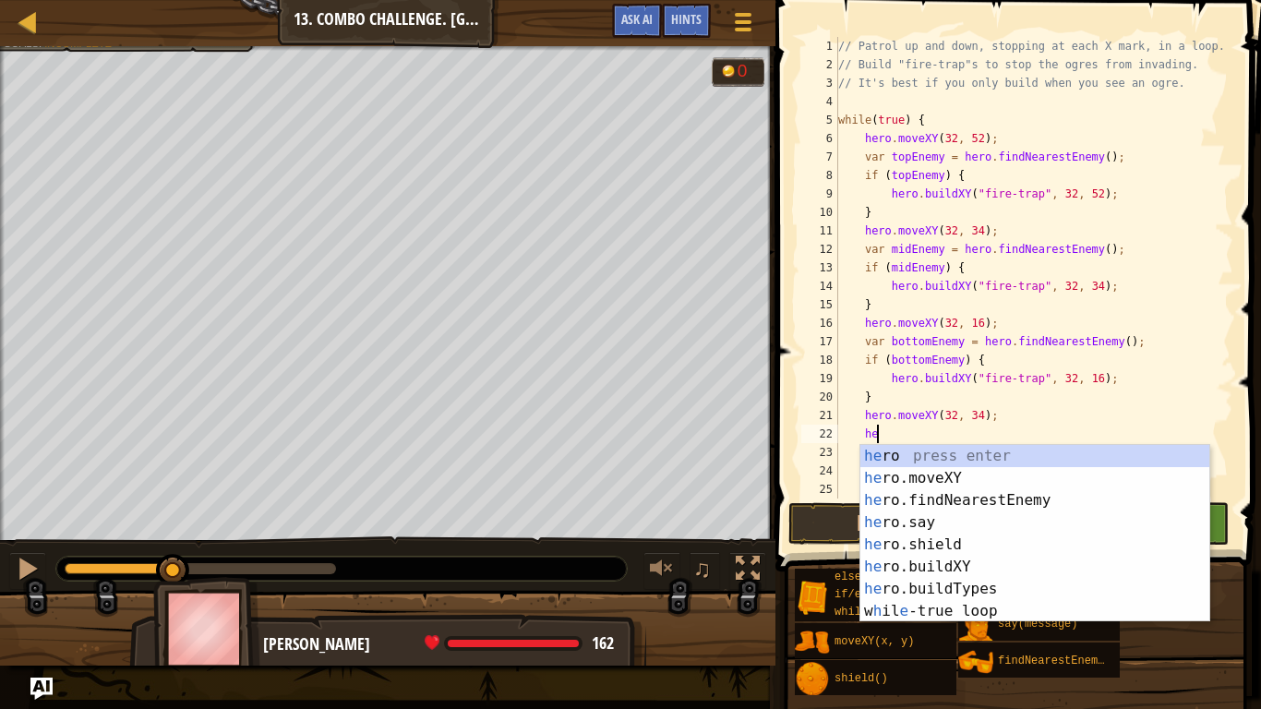
type textarea "her"
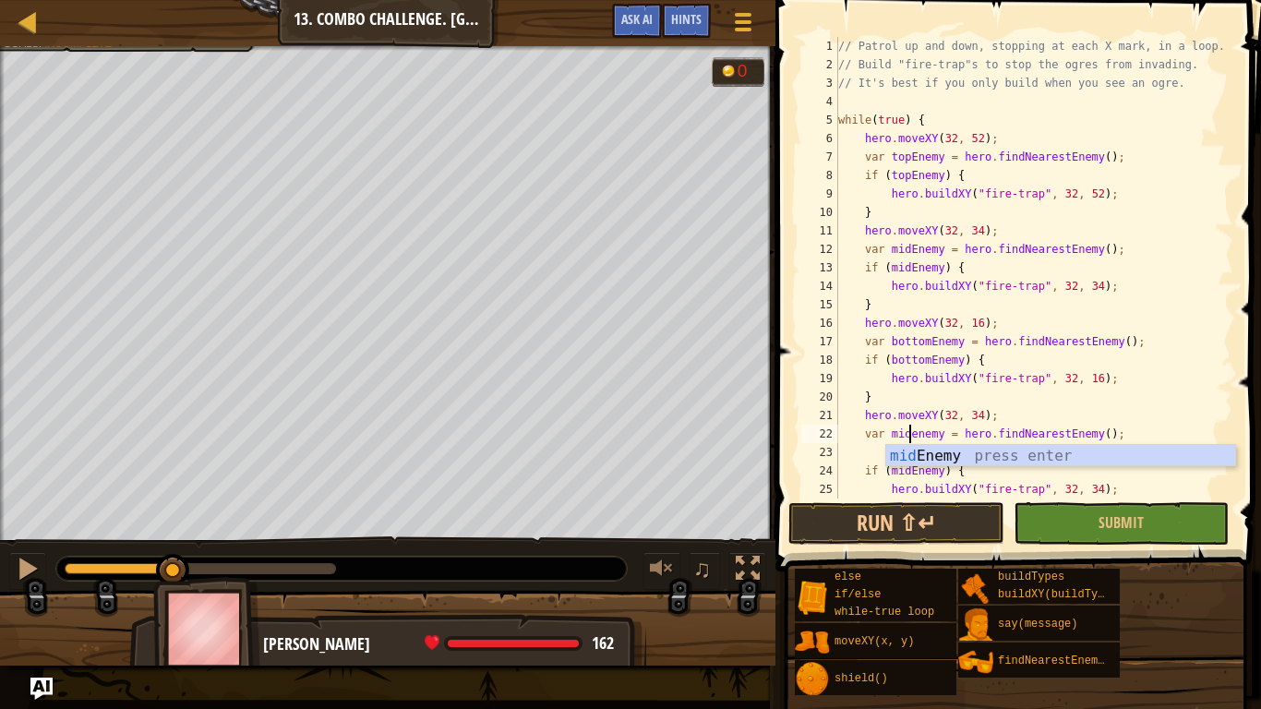
scroll to position [8, 11]
type textarea "var midEnemy = hero.findNearestEnemy();"
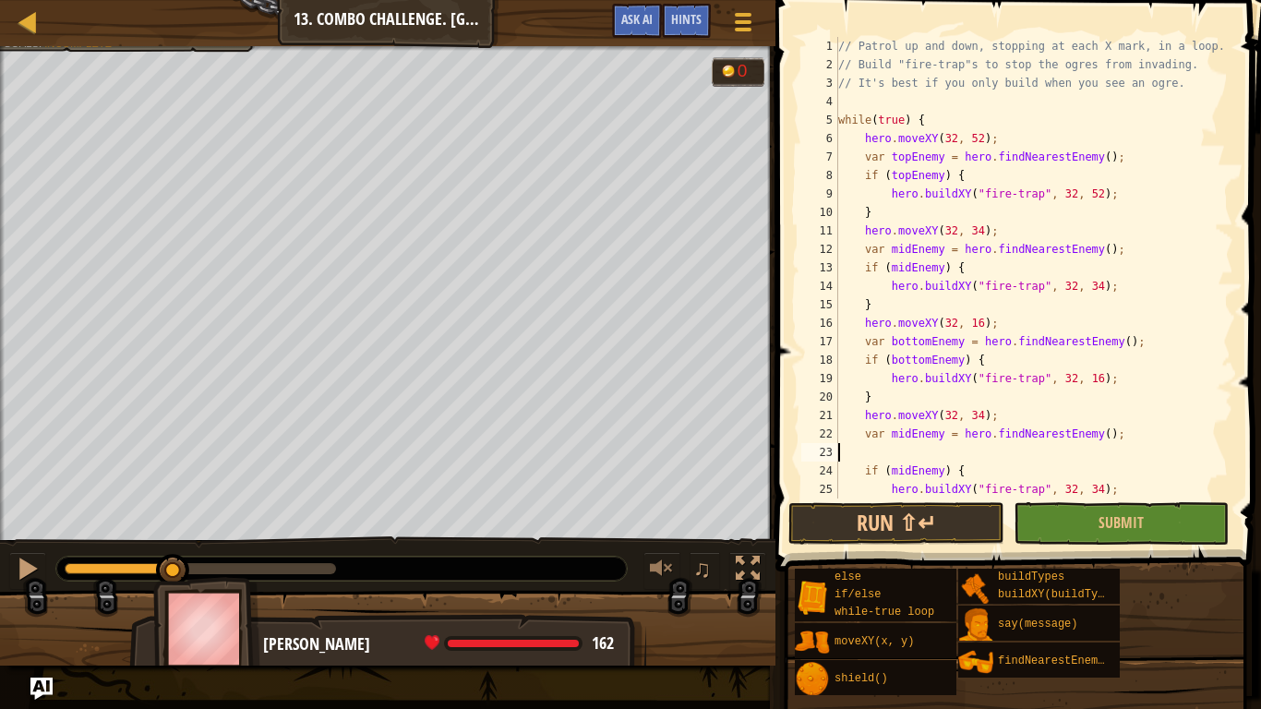
scroll to position [8, 0]
type textarea "var midEnemy = hero.findNearestEnemy();"
click at [903, 513] on button "Run ⇧↵" at bounding box center [895, 523] width 215 height 42
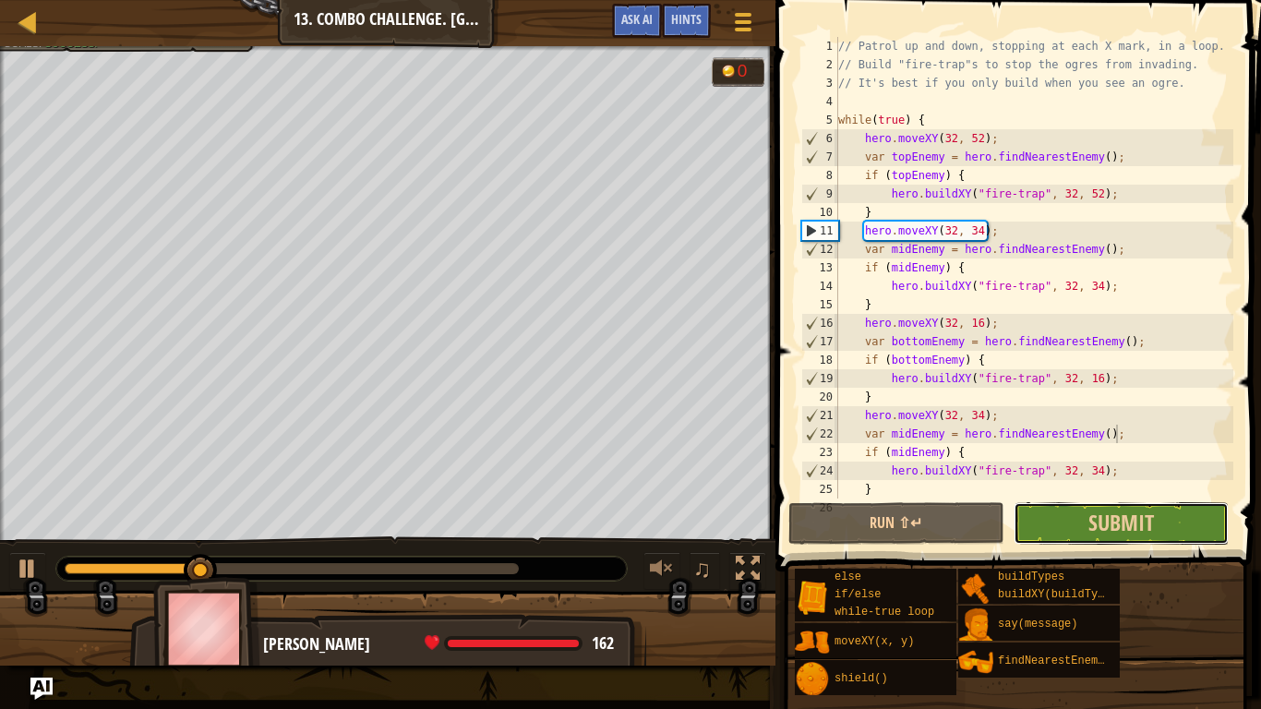
click at [1059, 510] on button "Submit" at bounding box center [1121, 523] width 215 height 42
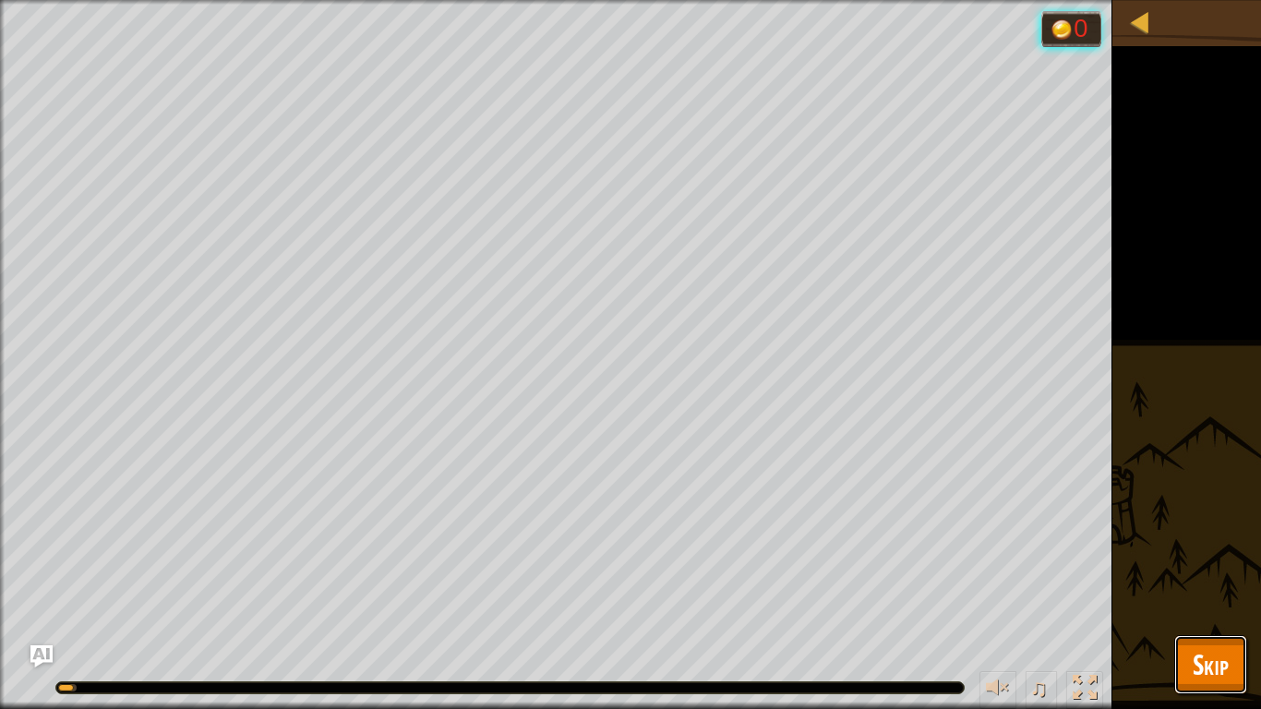
click at [1207, 596] on span "Skip" at bounding box center [1211, 664] width 36 height 38
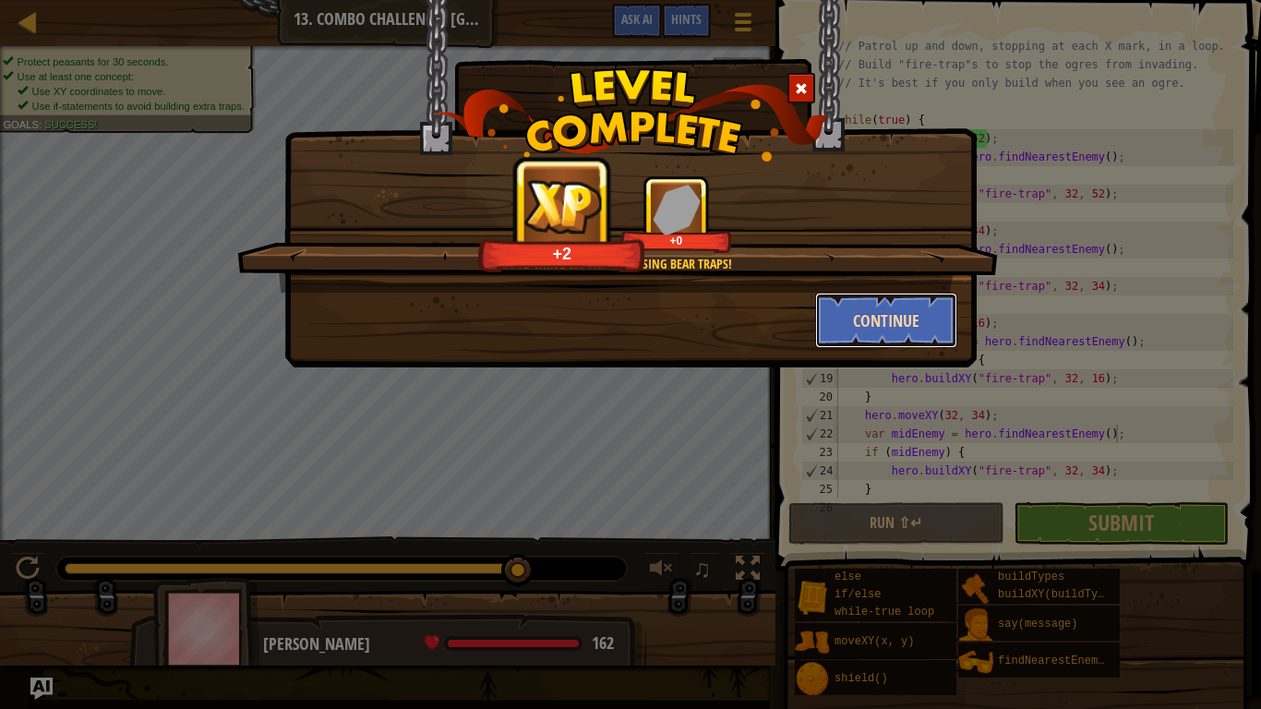
click at [895, 332] on button "Continue" at bounding box center [886, 320] width 143 height 55
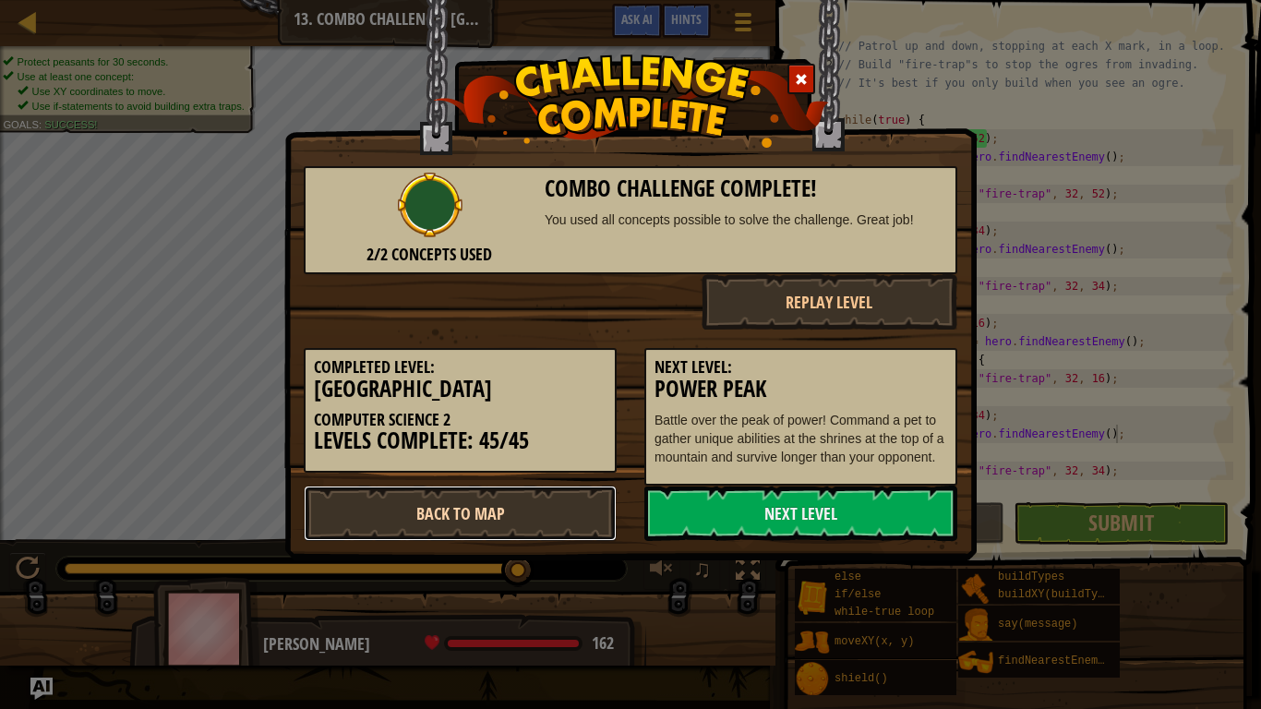
click at [539, 527] on link "Back to Map" at bounding box center [460, 513] width 313 height 55
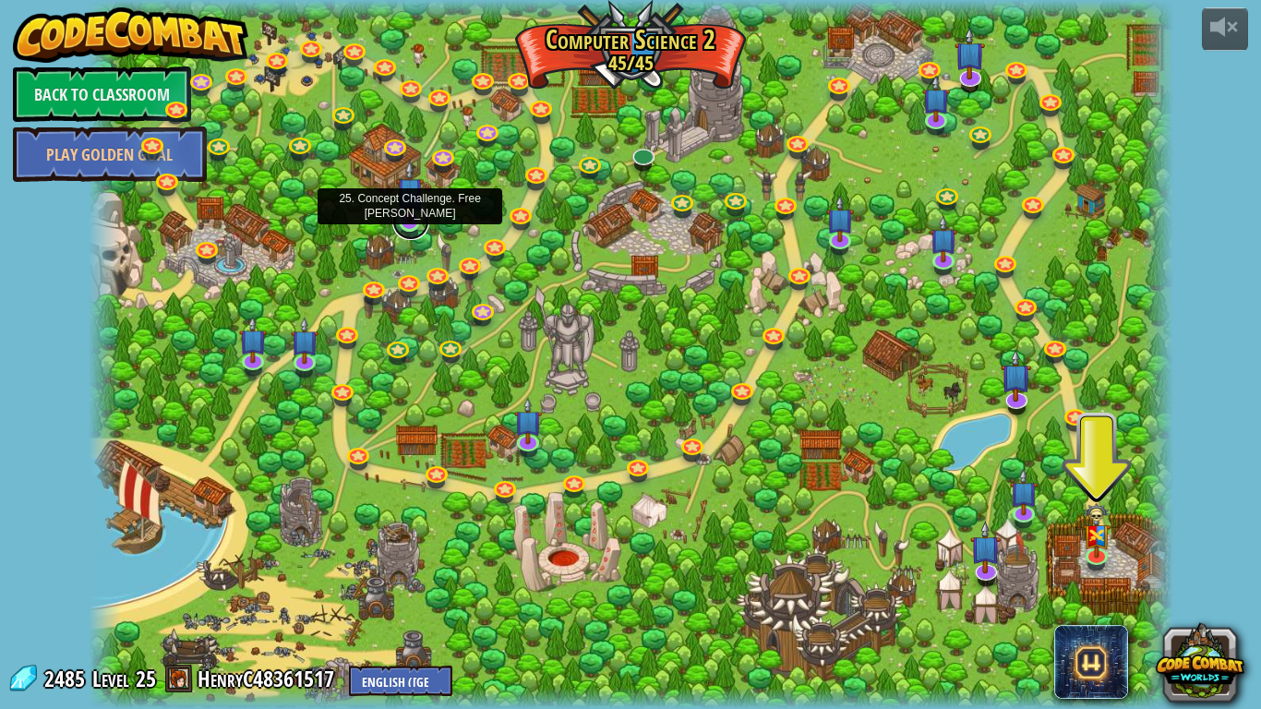
click at [403, 224] on link at bounding box center [410, 221] width 37 height 37
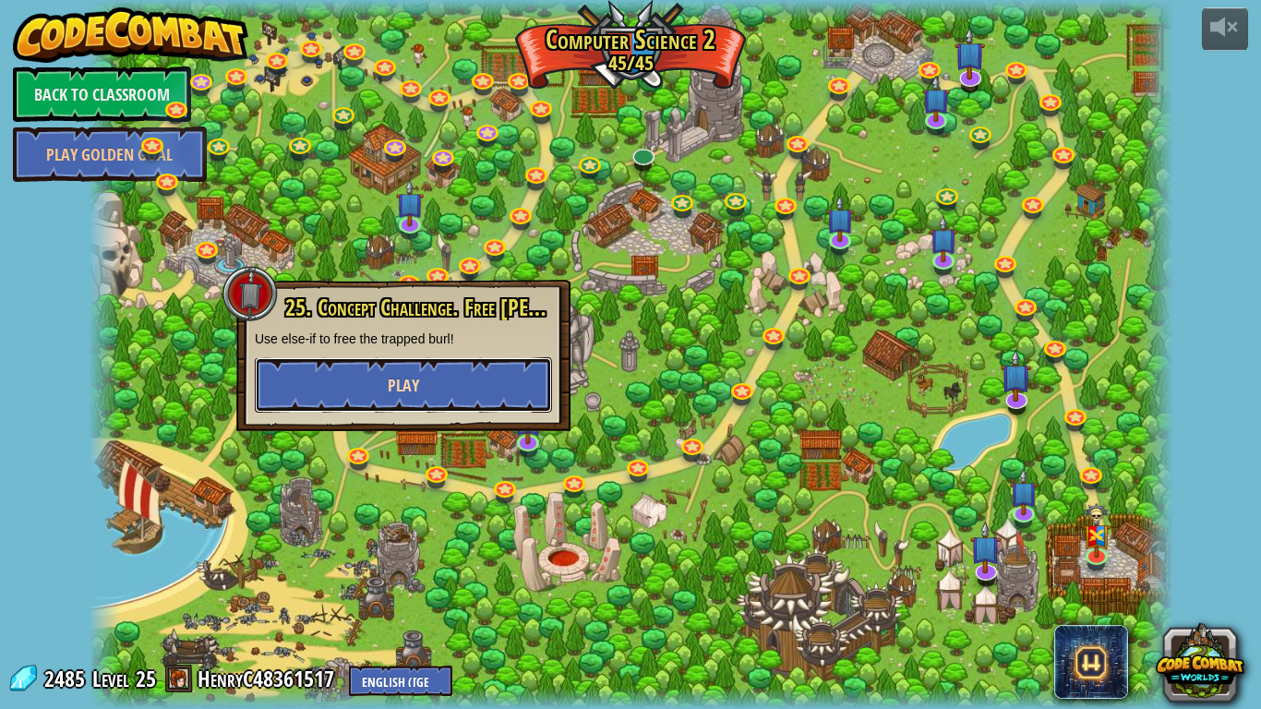
click at [434, 381] on button "Play" at bounding box center [403, 384] width 297 height 55
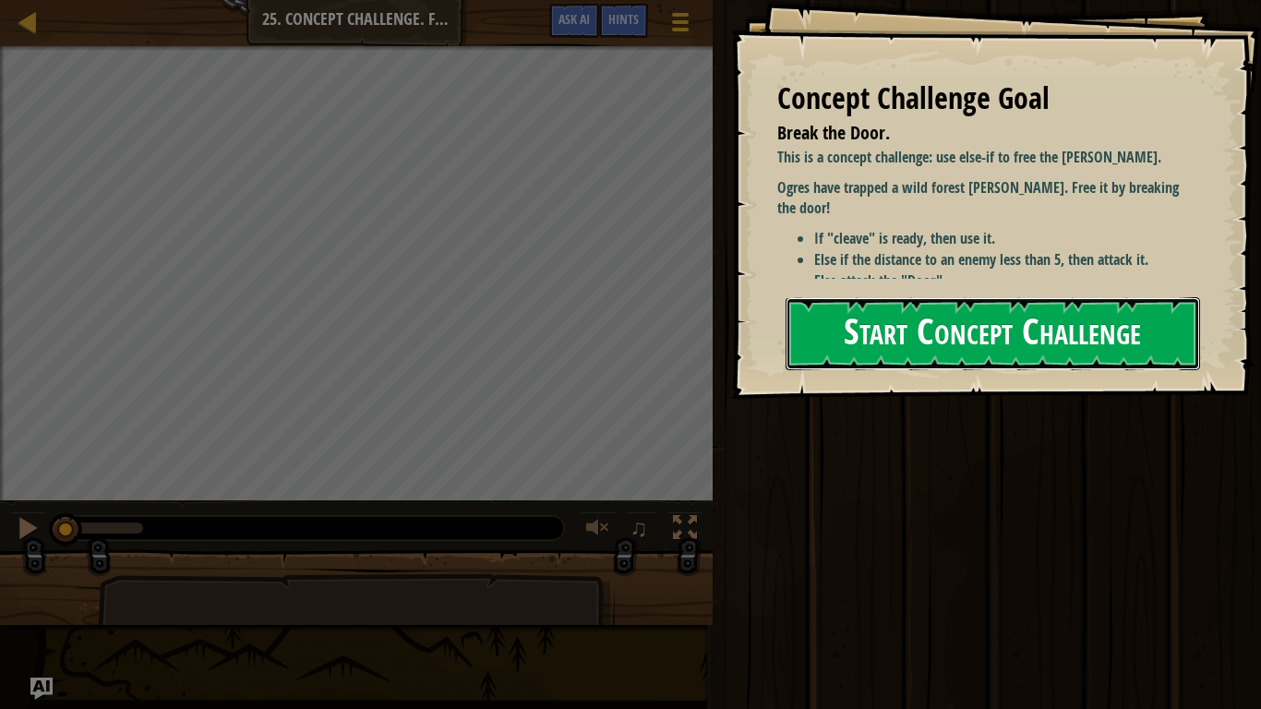
click at [875, 353] on button "Start Concept Challenge" at bounding box center [993, 333] width 415 height 73
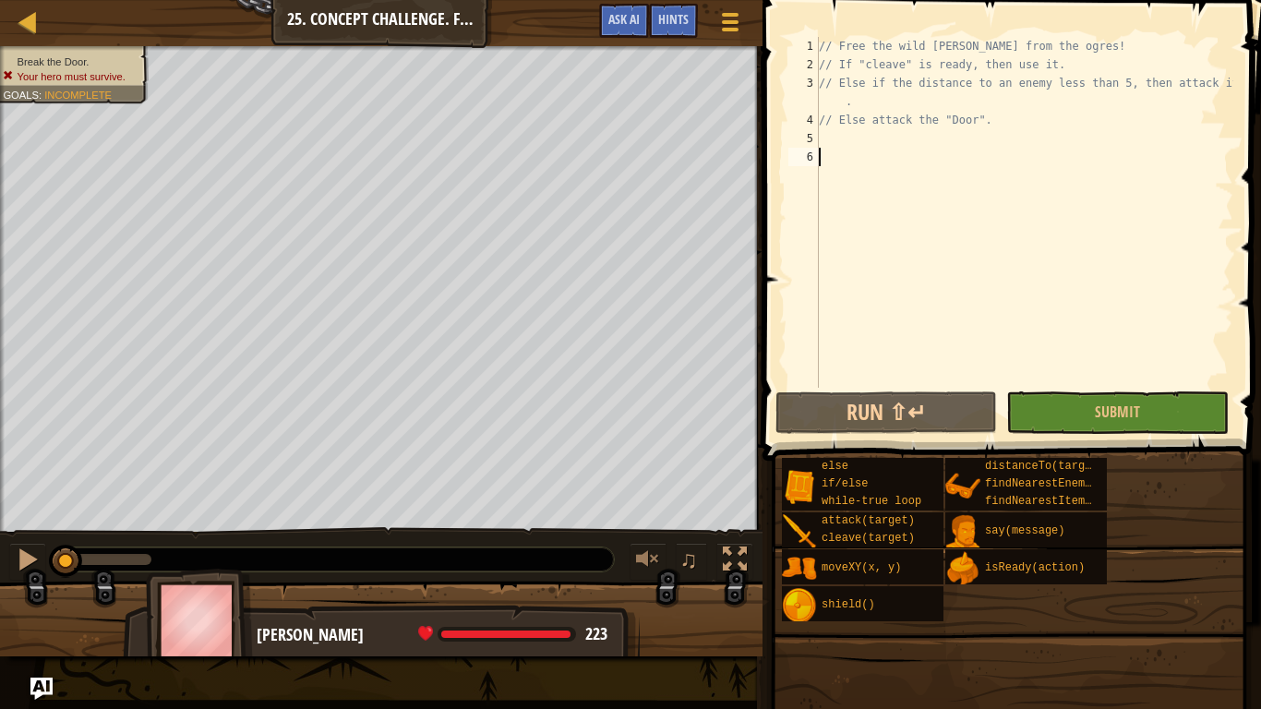
scroll to position [8, 1]
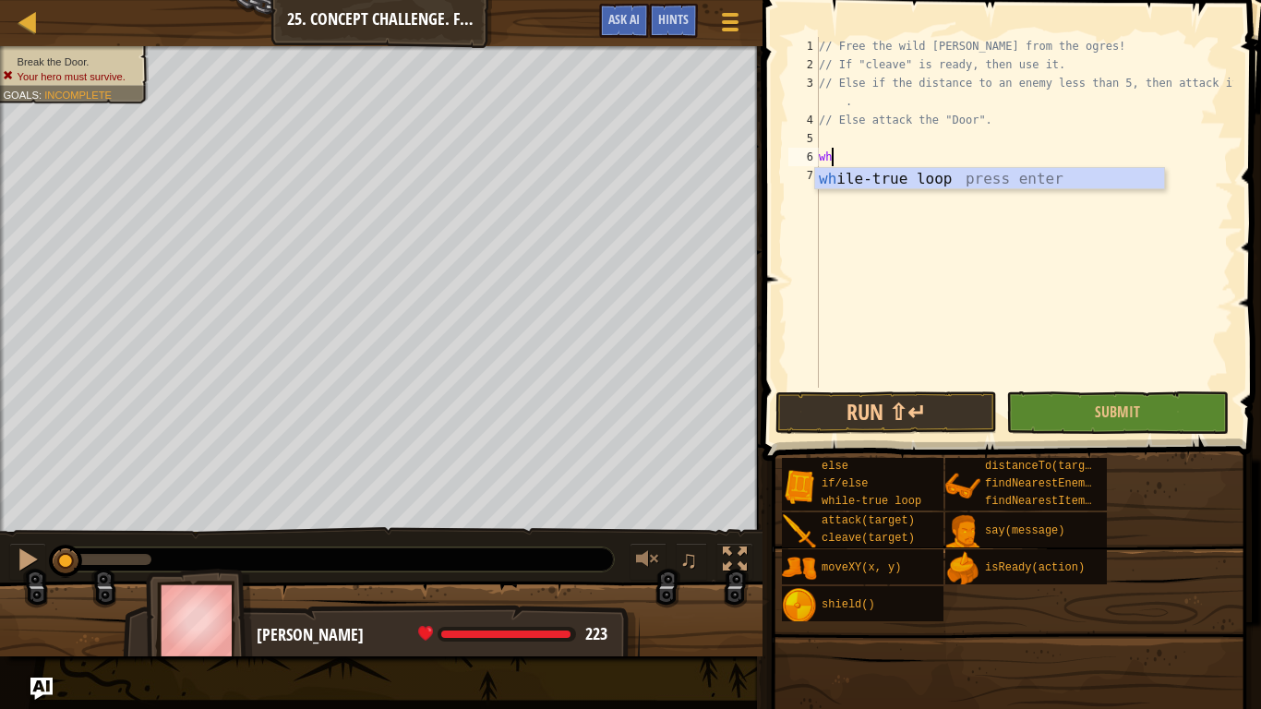
type textarea "w"
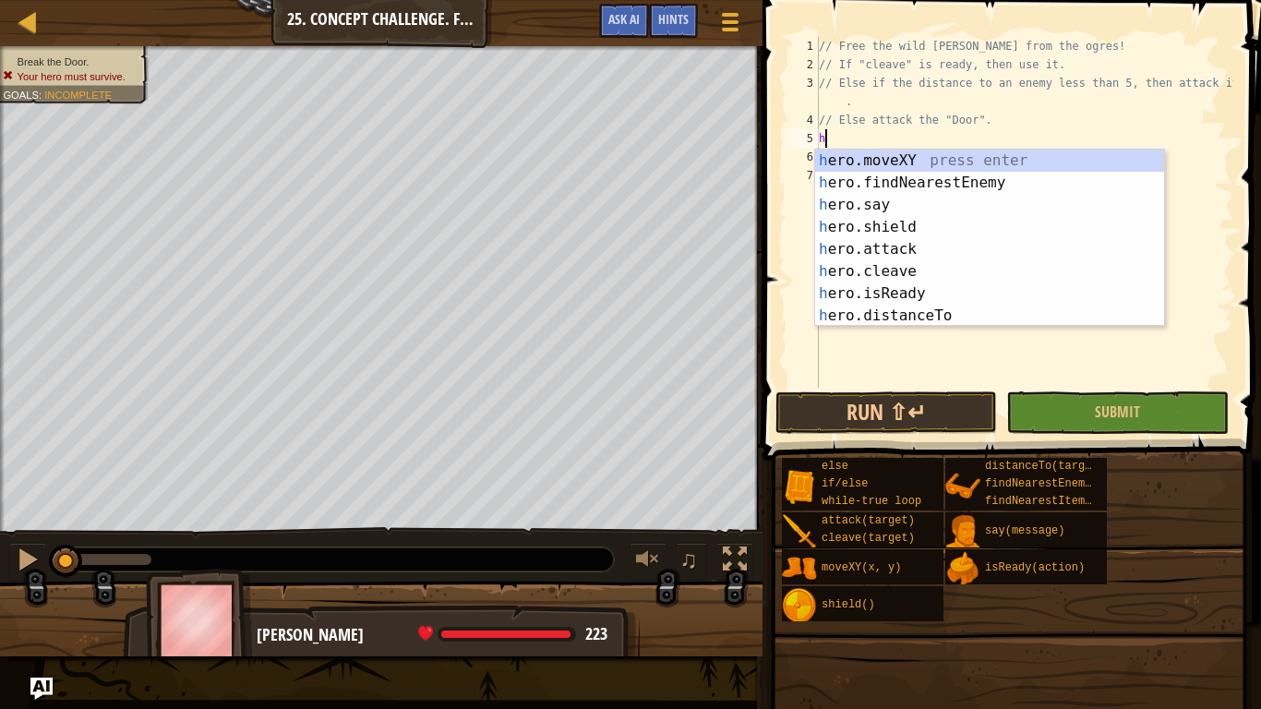
type textarea "her"
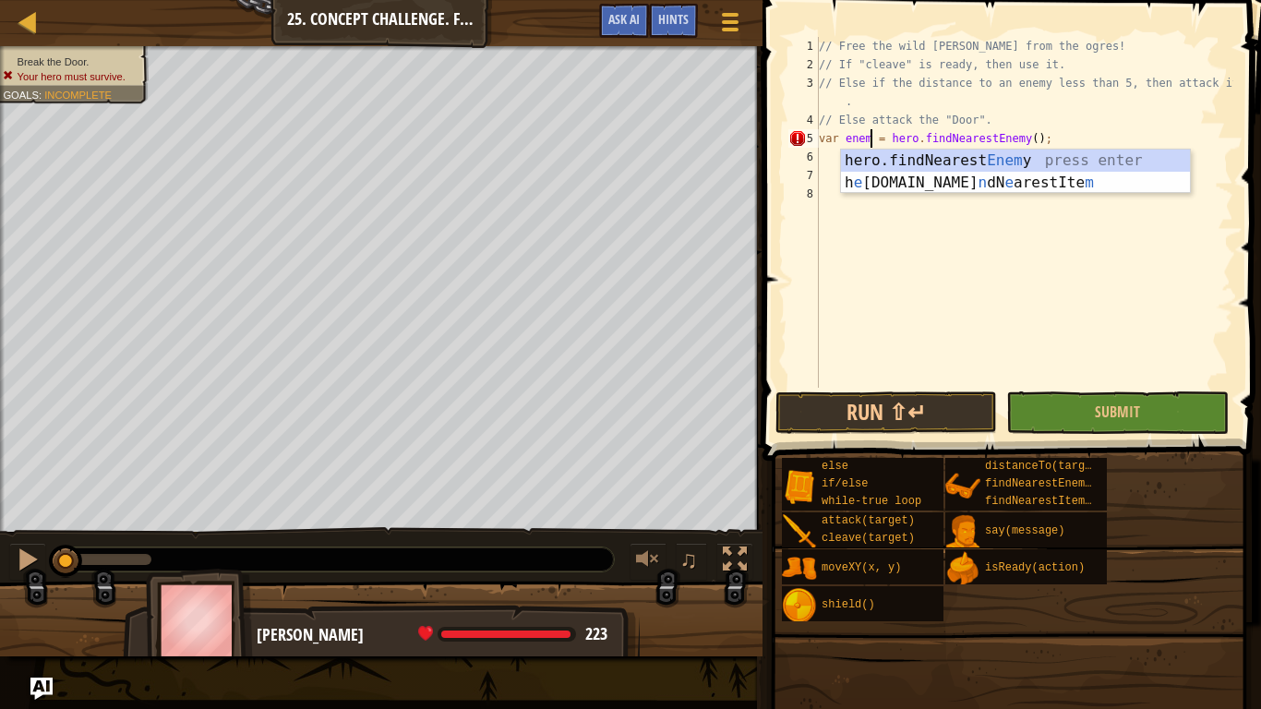
type textarea "var enemy = hero.findNearestEnemy();"
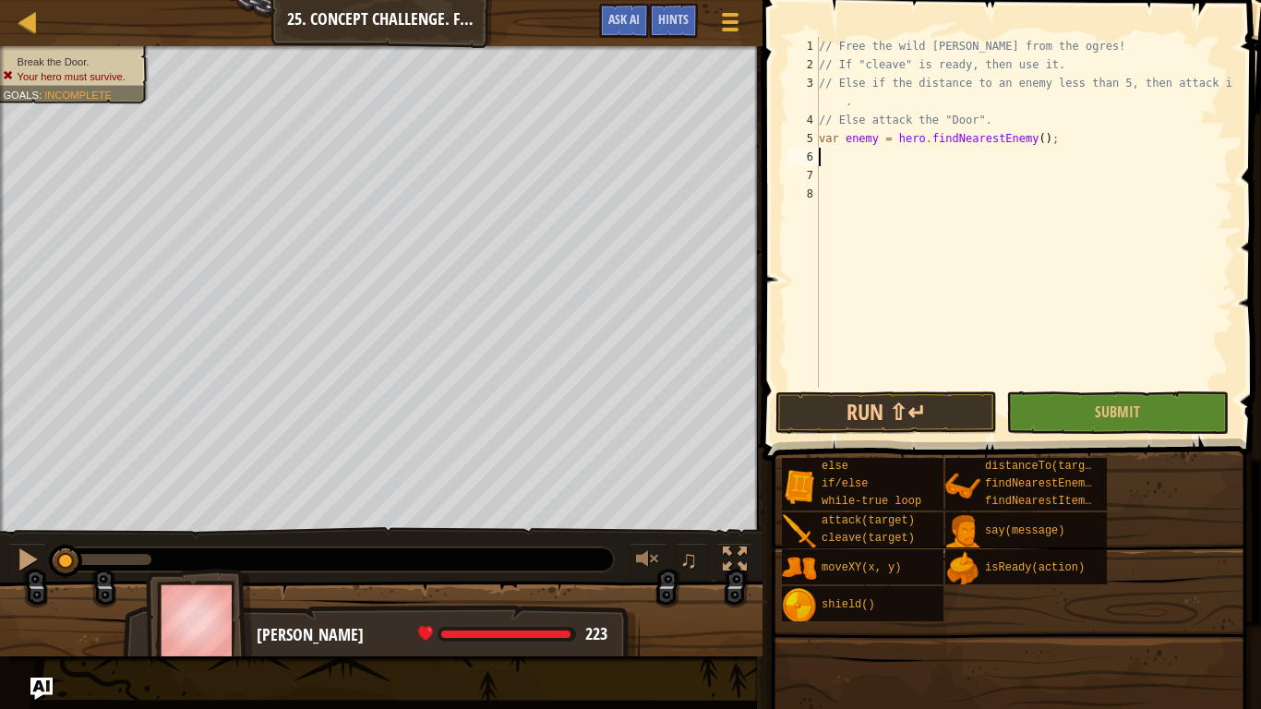
type textarea "wh"
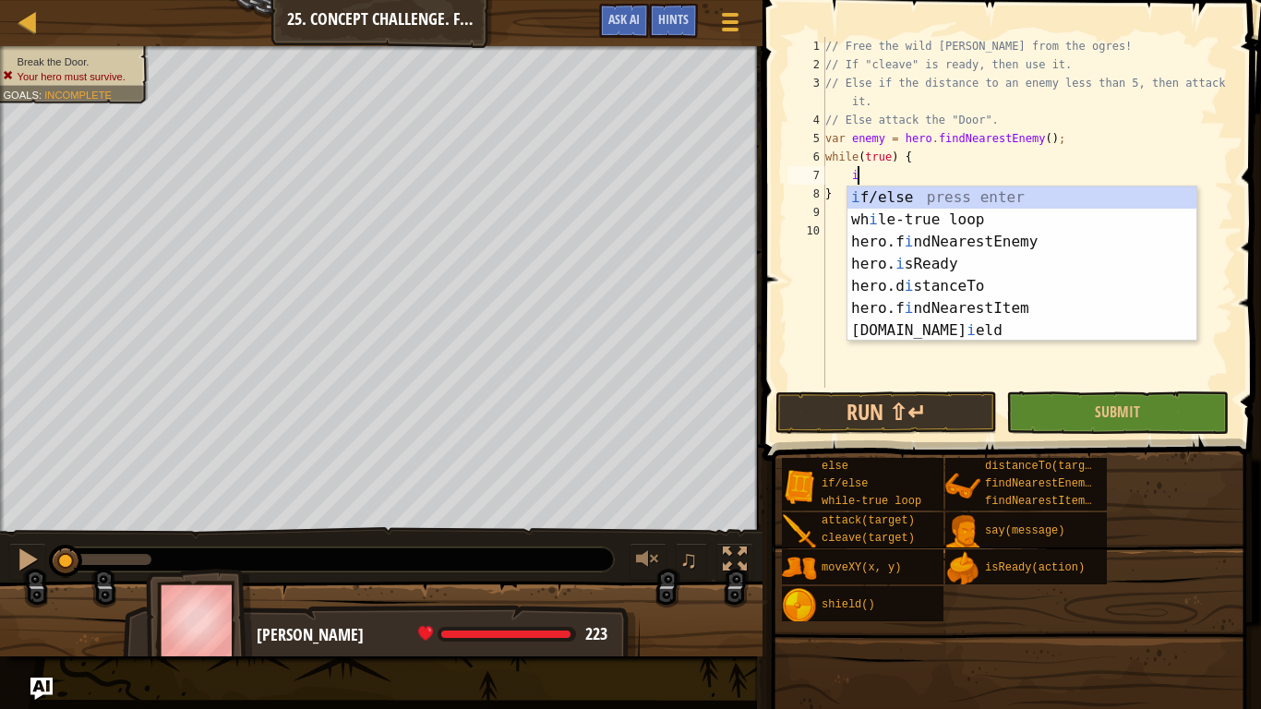
type textarea "if (enemy) {"
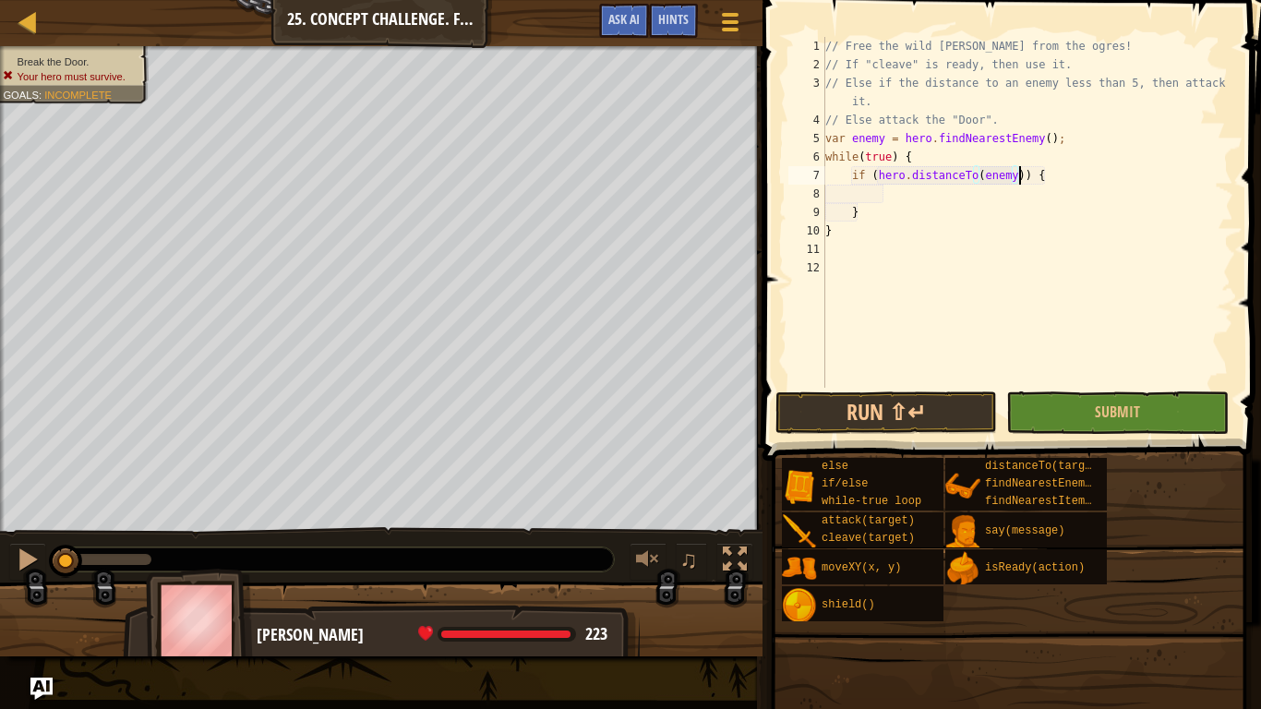
scroll to position [8, 30]
type textarea "if (hero.distanceTo(enemy) < 5) {"
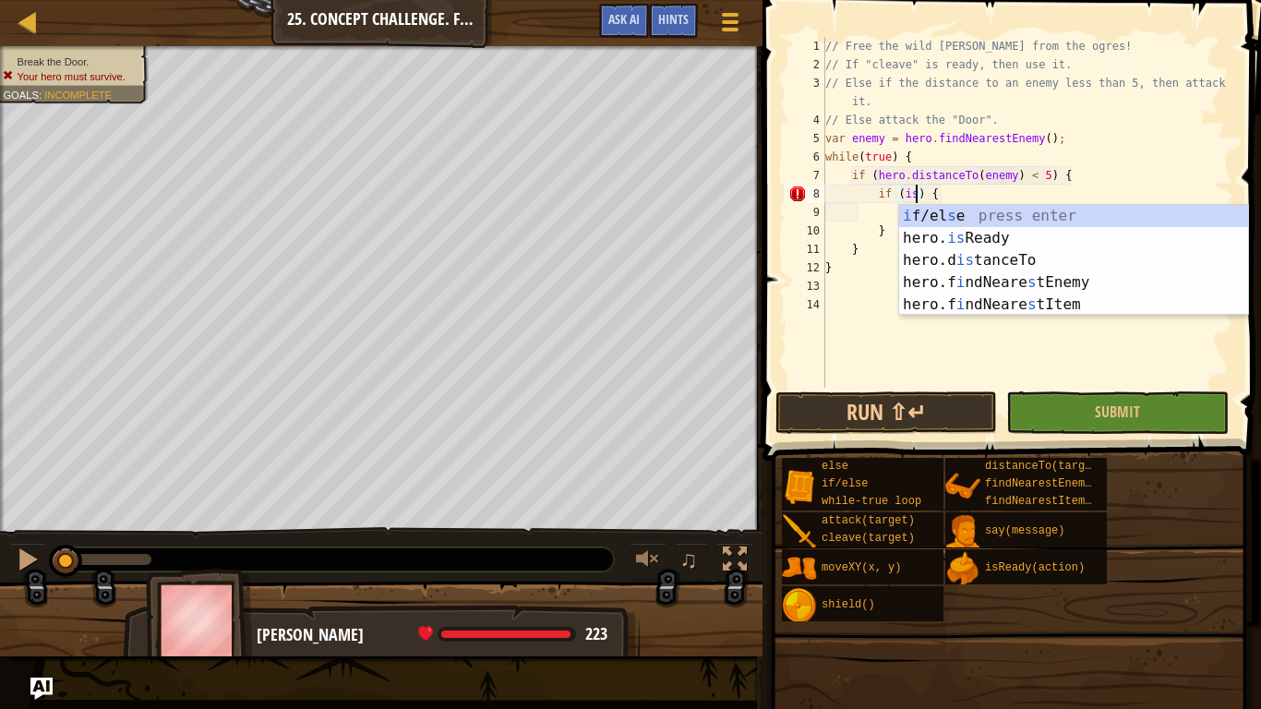
scroll to position [8, 13]
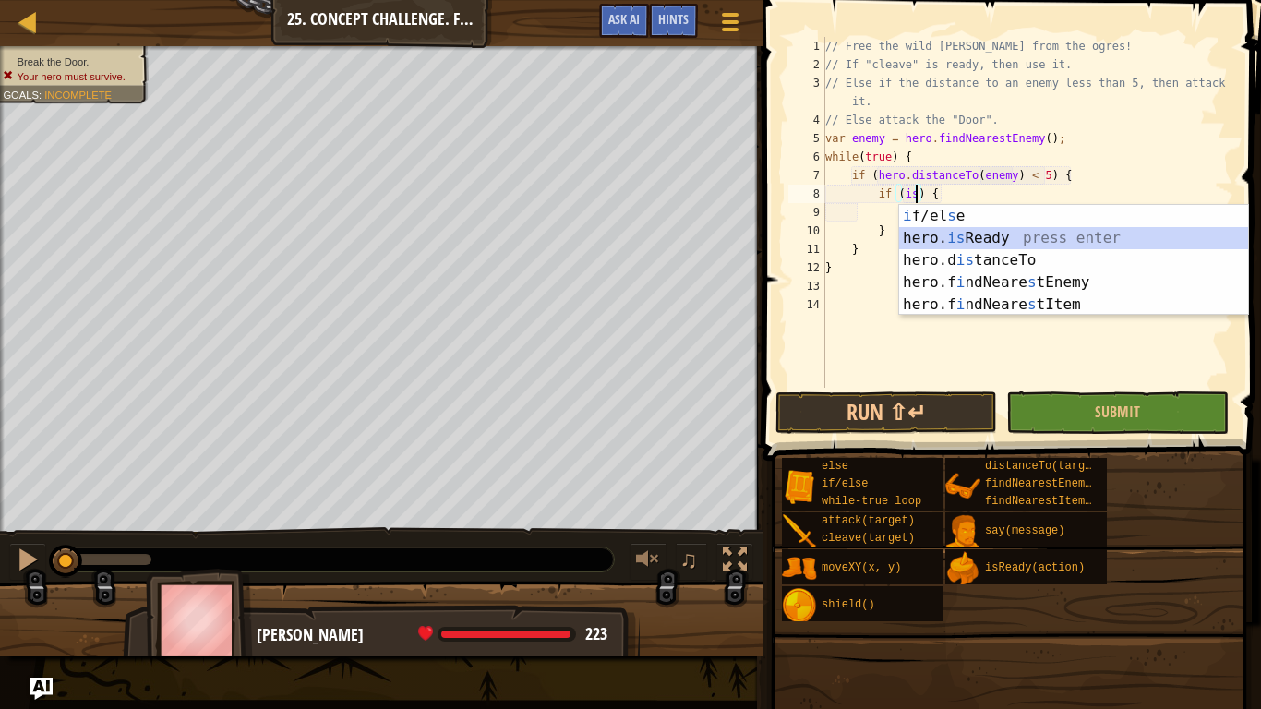
type textarea "if (hero.isReady("cleave")) {"
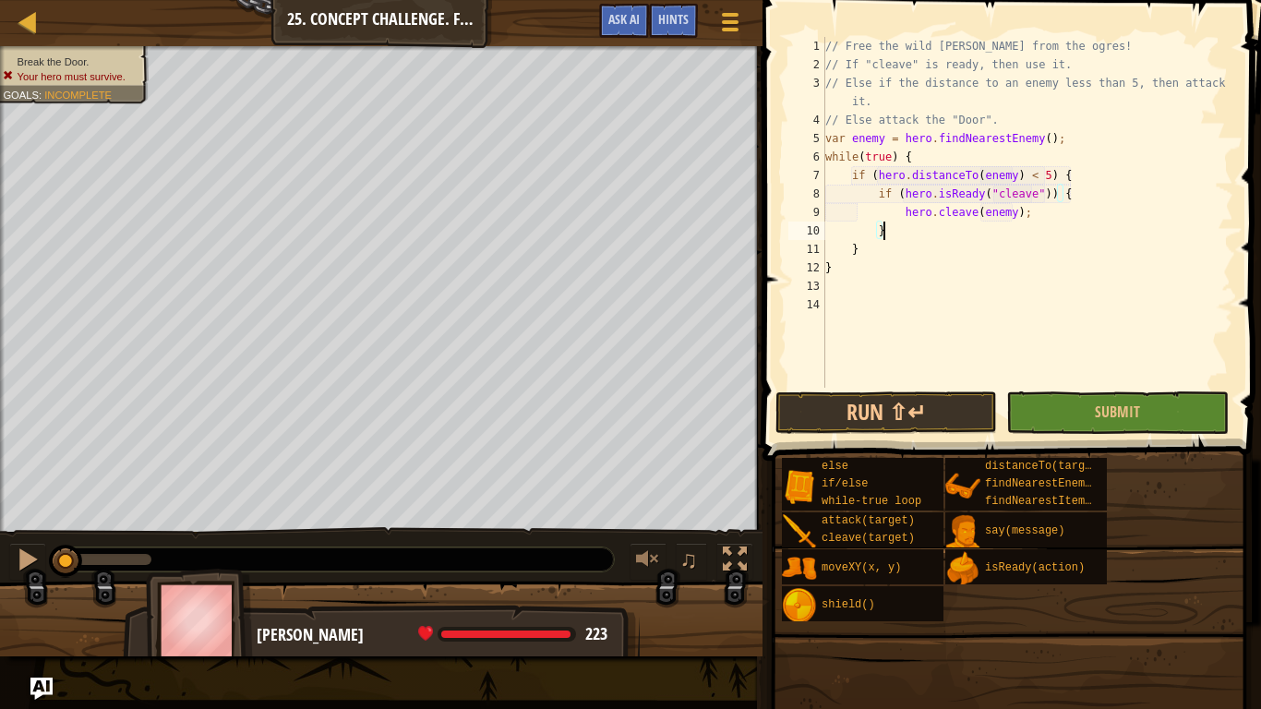
type textarea "}"
type textarea "el"
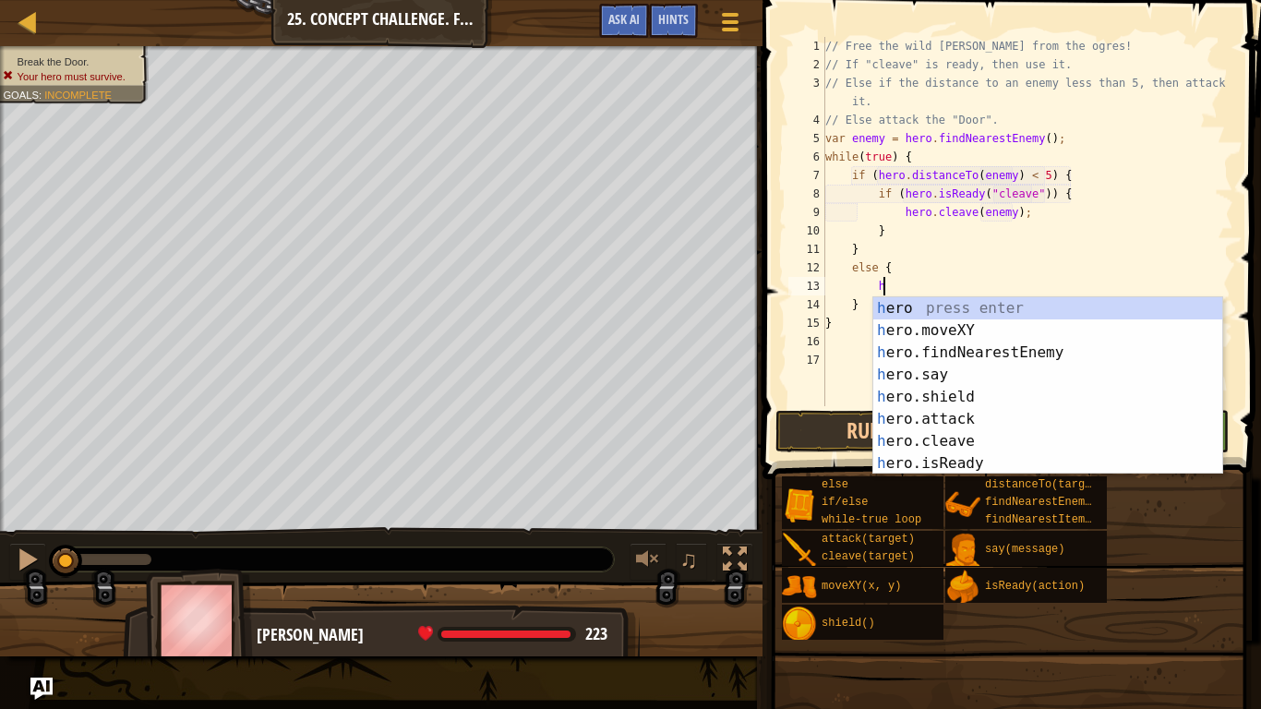
scroll to position [8, 8]
type textarea "h"
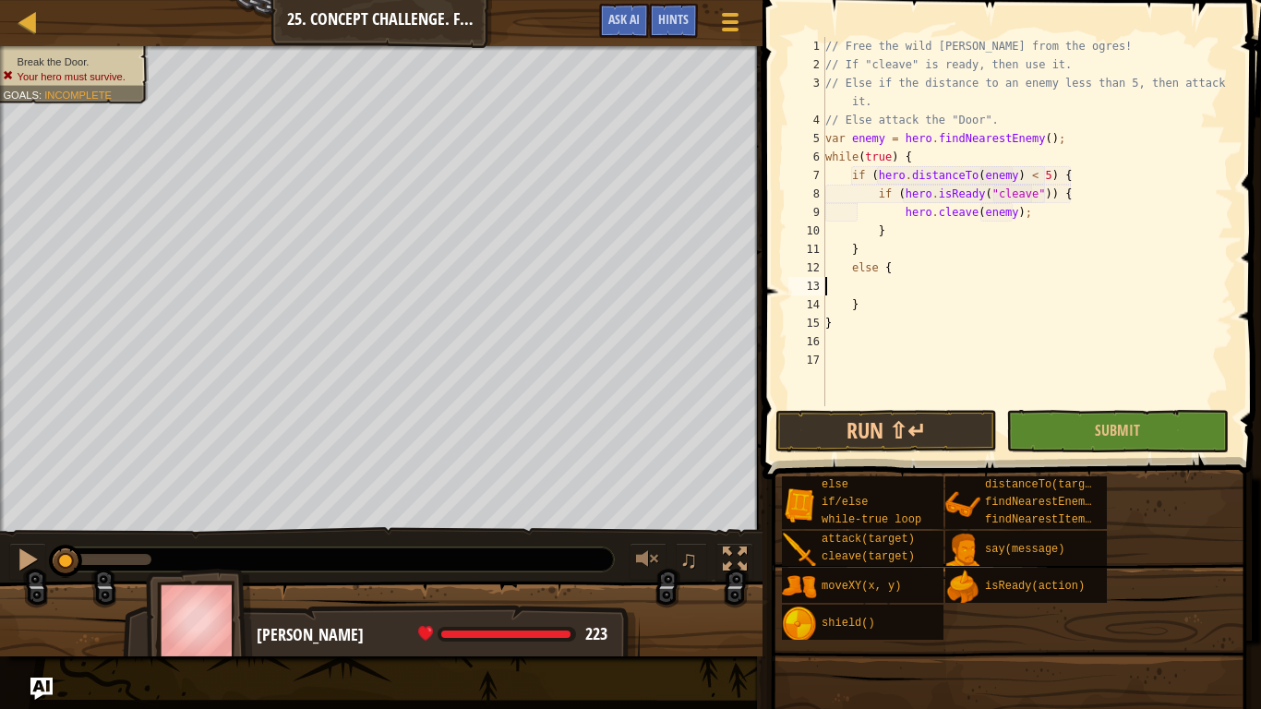
scroll to position [8, 0]
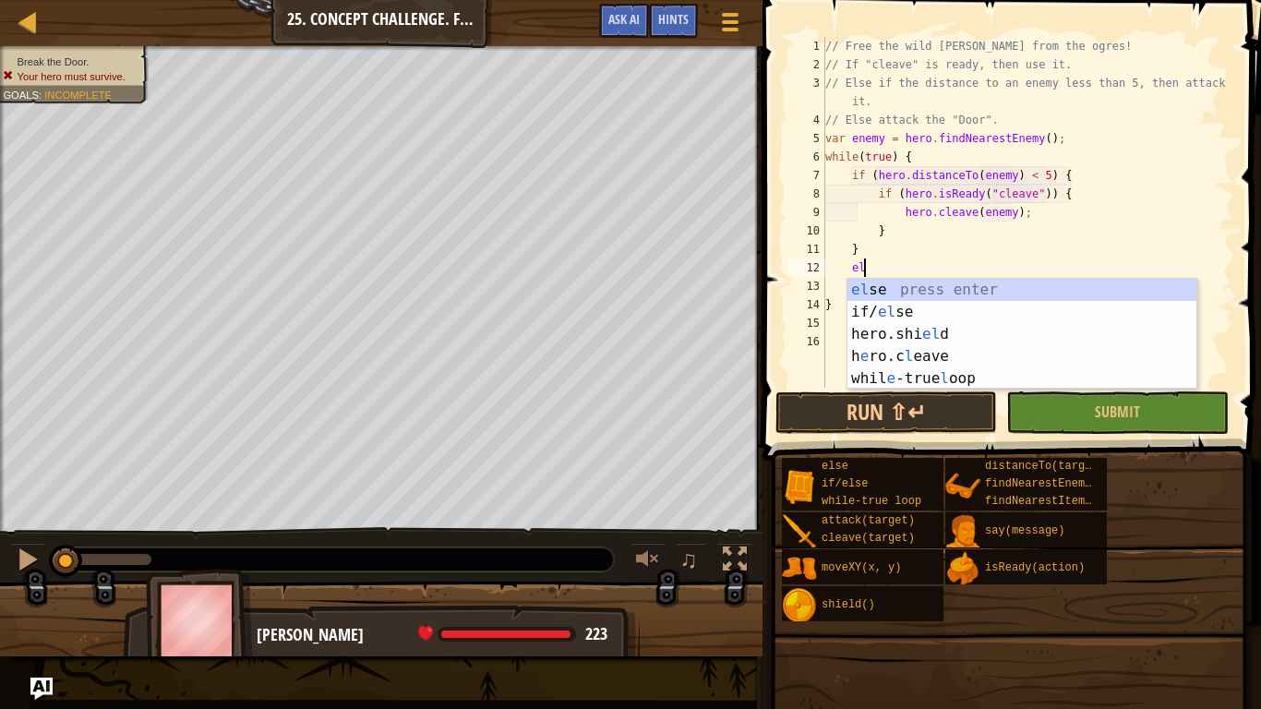
type textarea "e"
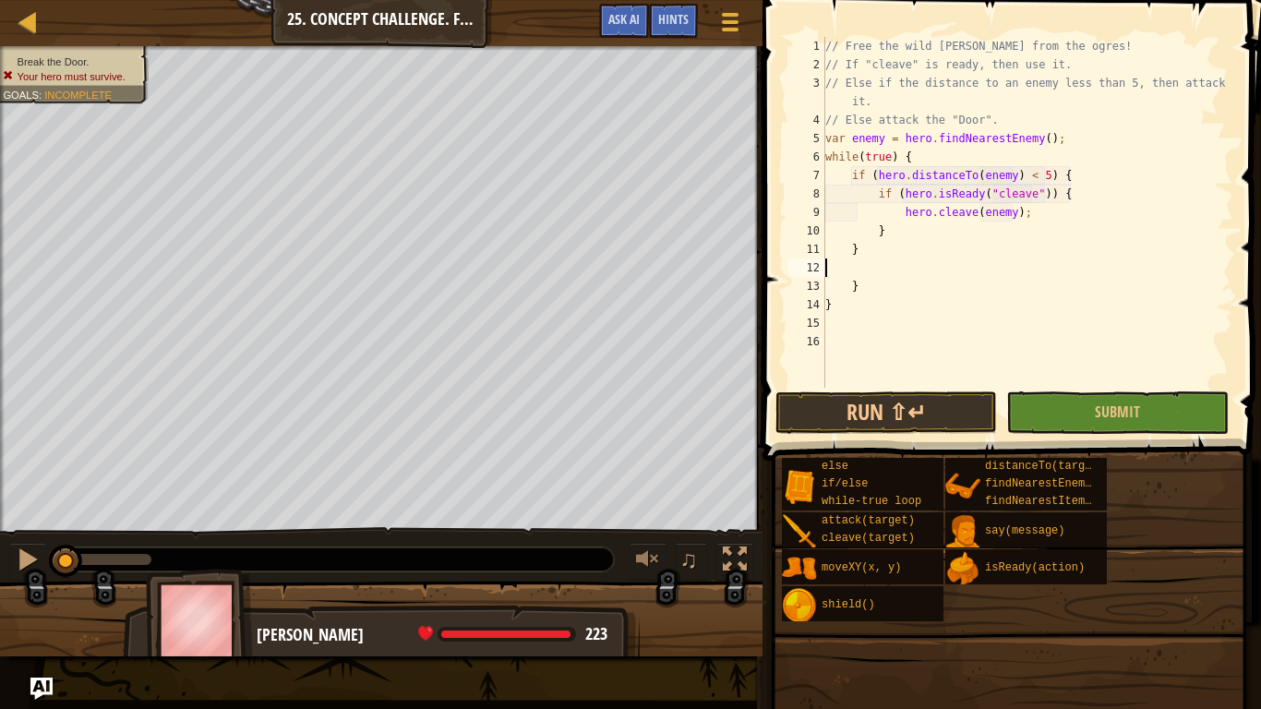
type textarea "}"
type textarea "el"
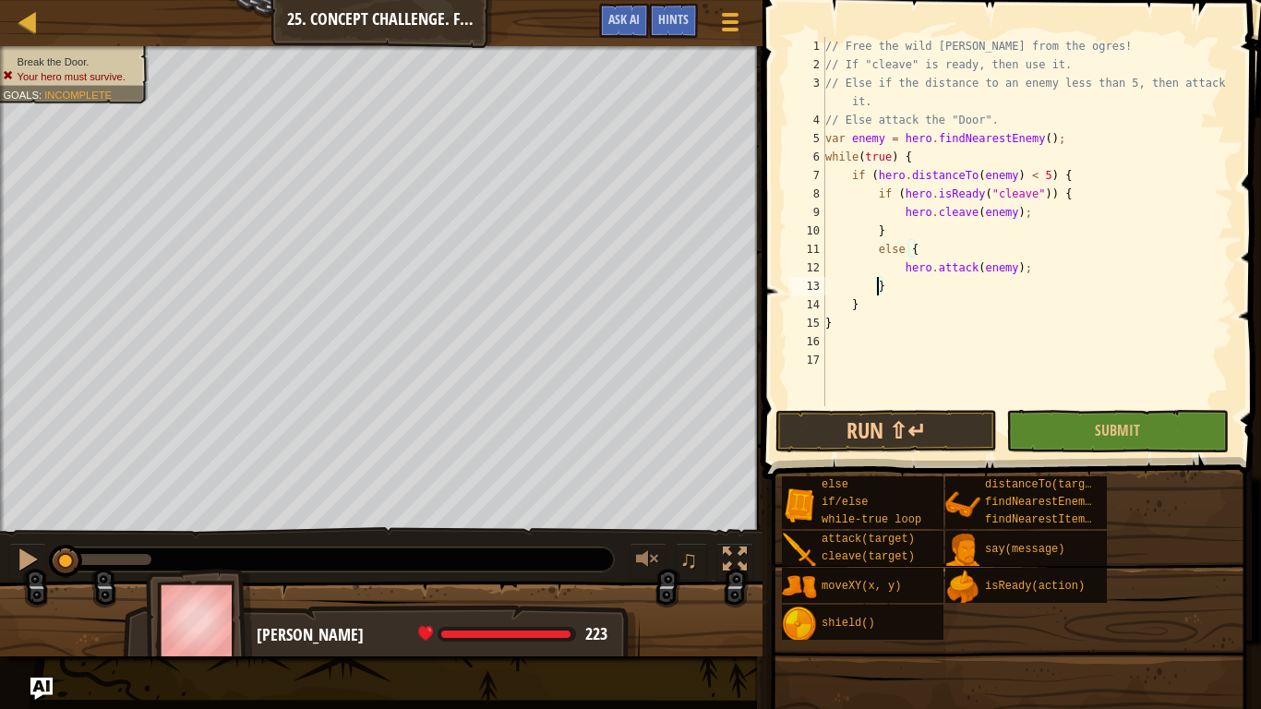
scroll to position [8, 4]
type textarea "}"
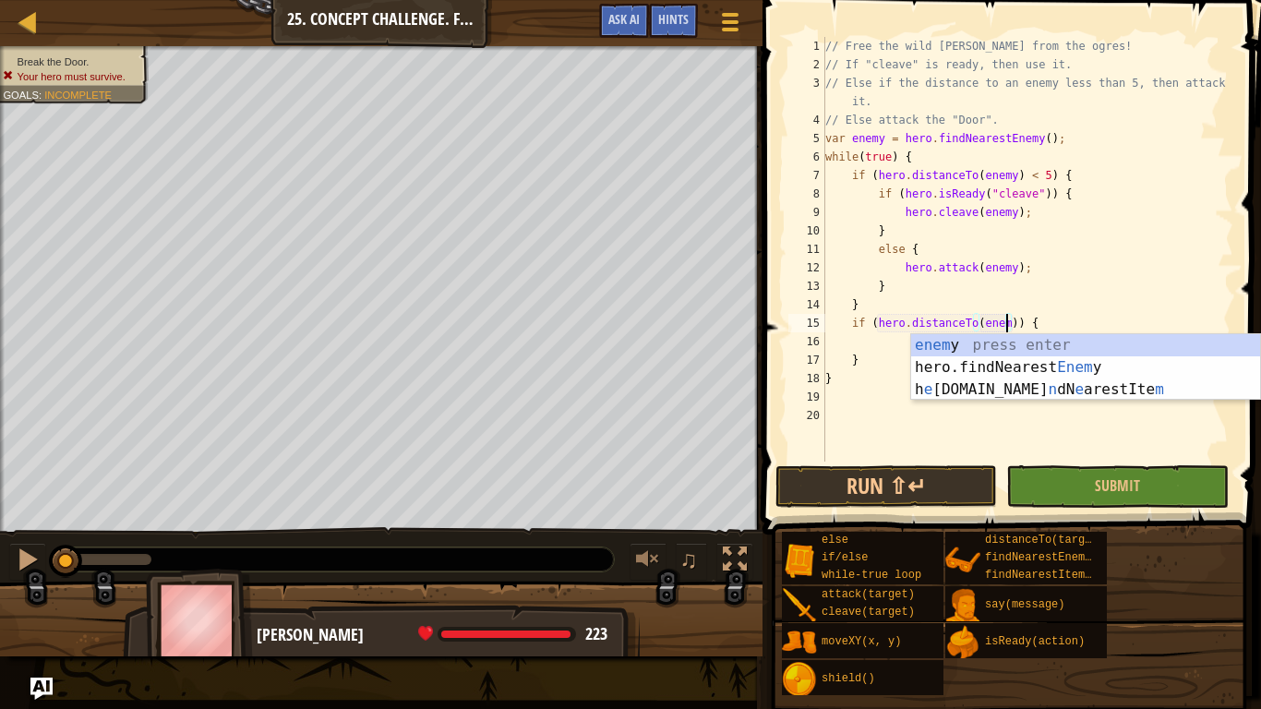
scroll to position [8, 27]
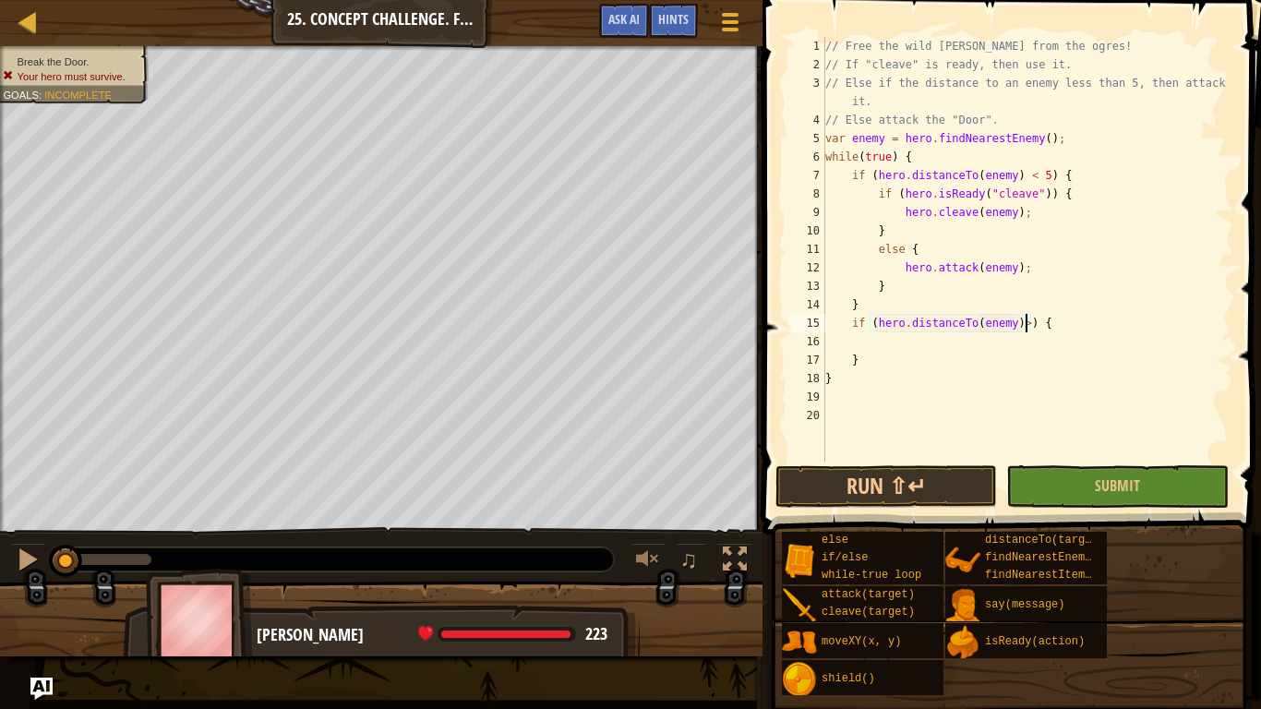
type textarea "if (hero.distanceTo(enemy)>5) {"
click at [887, 500] on button "Run ⇧↵" at bounding box center [887, 486] width 222 height 42
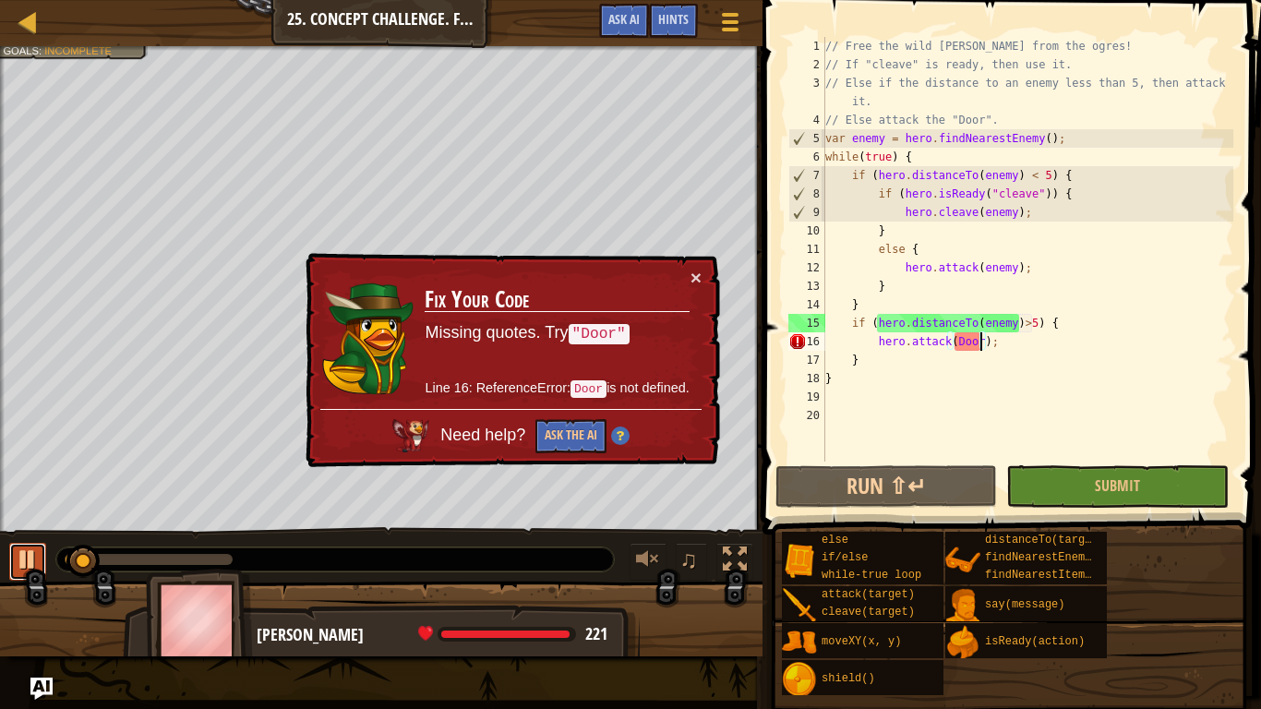
click at [22, 552] on div at bounding box center [28, 559] width 24 height 24
type textarea "hero.attack("Door");"
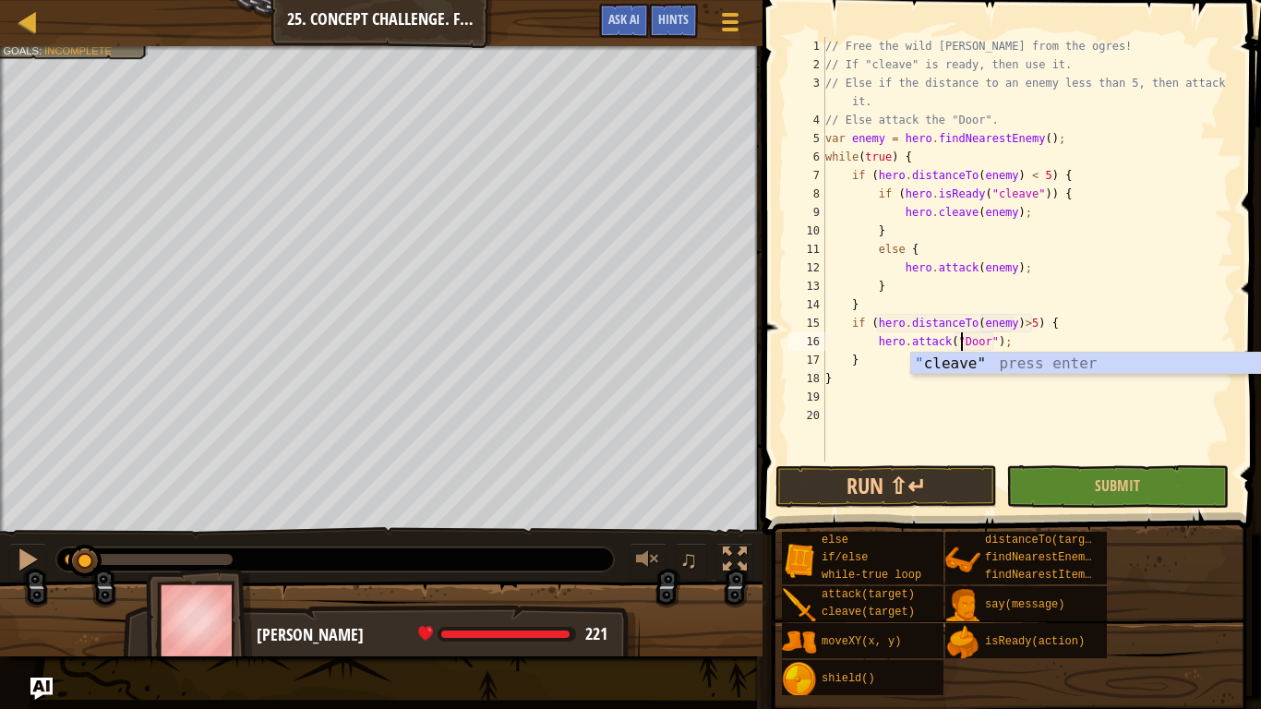
click at [857, 418] on div "// Free the wild [PERSON_NAME] from the ogres! // If "cleave" is ready, then us…" at bounding box center [1028, 268] width 412 height 462
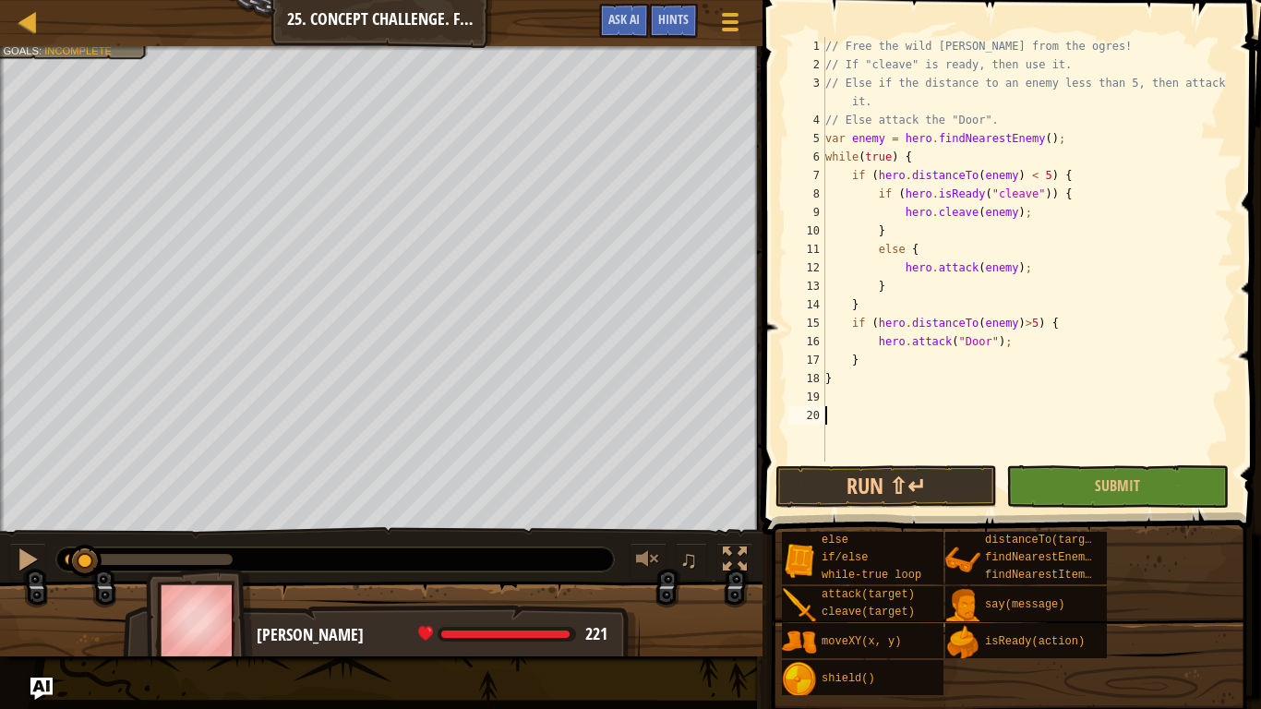
scroll to position [8, 0]
click at [907, 500] on button "Run ⇧↵" at bounding box center [887, 486] width 222 height 42
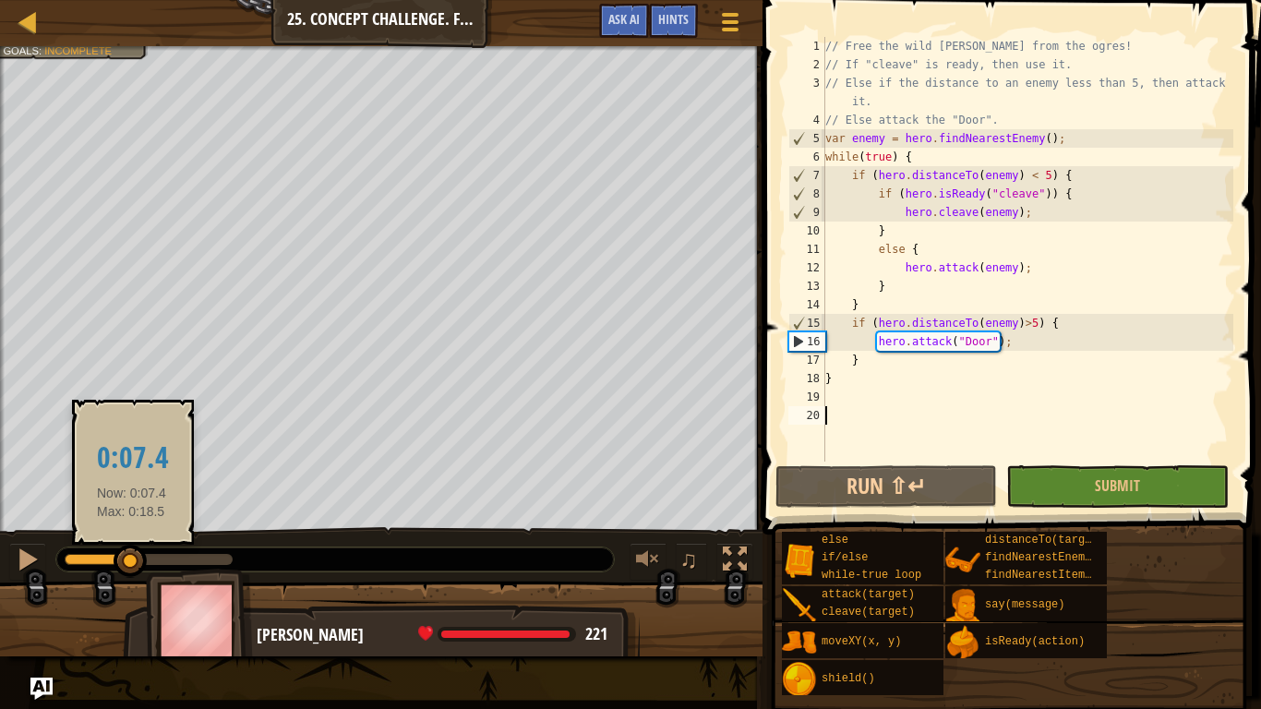
drag, startPoint x: 237, startPoint y: 561, endPoint x: 132, endPoint y: 547, distance: 106.2
click at [132, 547] on div at bounding box center [130, 561] width 33 height 33
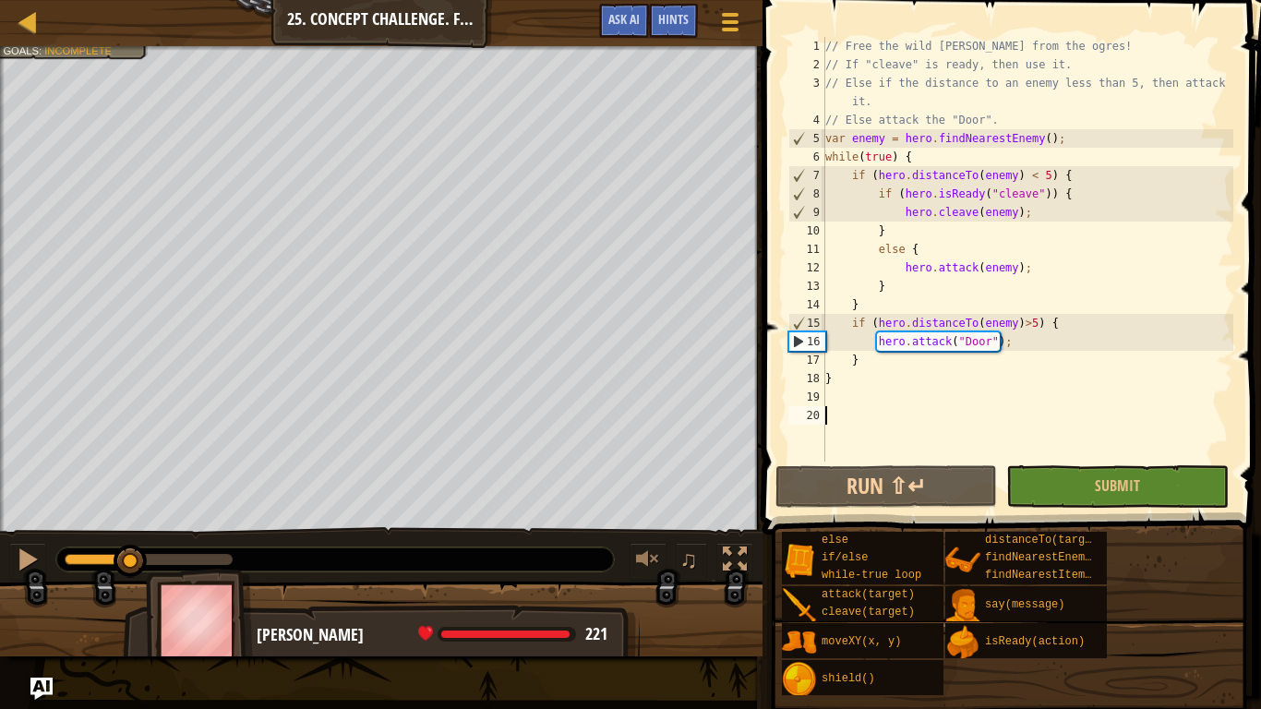
click at [904, 264] on div "// Free the wild [PERSON_NAME] from the ogres! // If "cleave" is ready, then us…" at bounding box center [1028, 268] width 412 height 462
type textarea "hero.attack(enemy);"
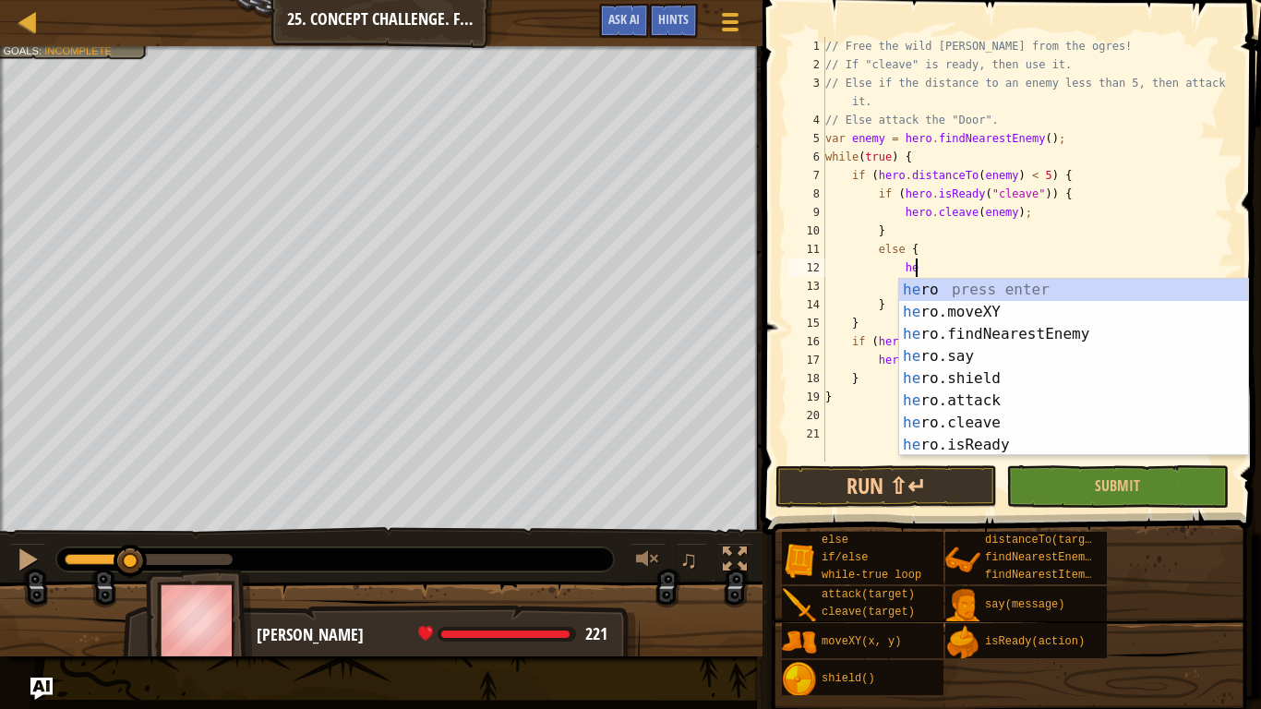
type textarea "her"
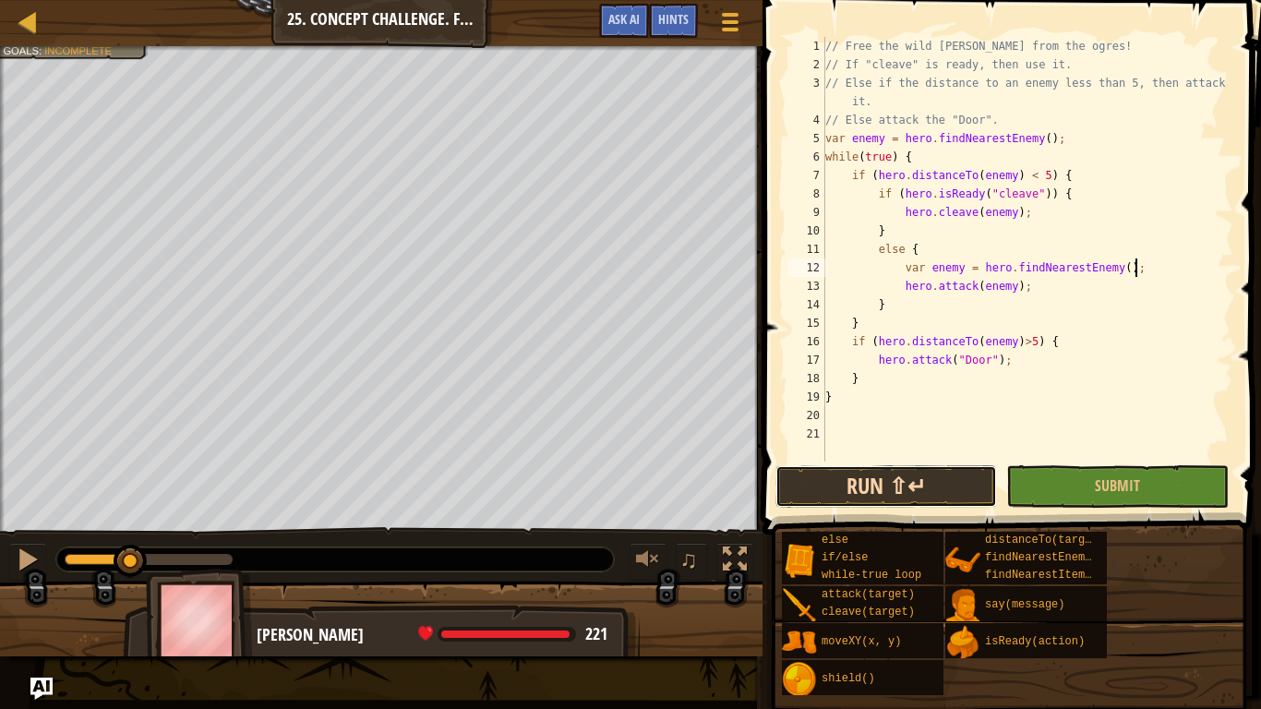
click at [907, 486] on button "Run ⇧↵" at bounding box center [887, 486] width 222 height 42
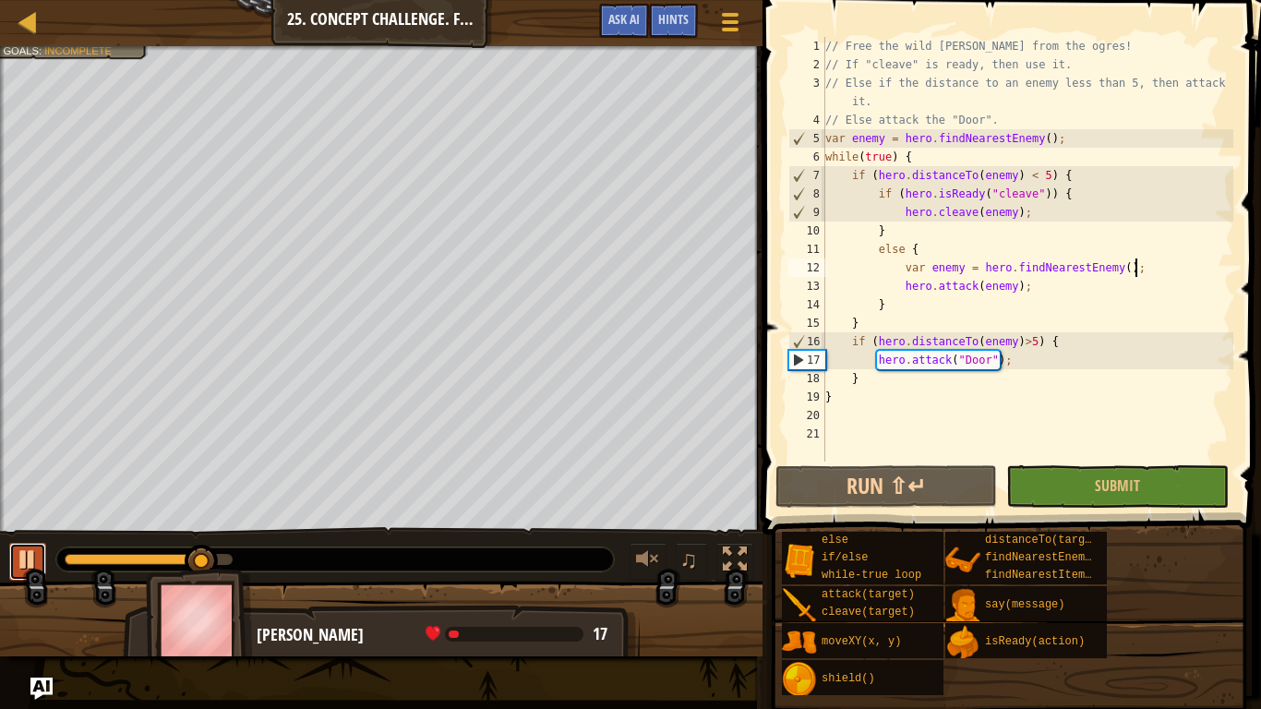
click at [21, 560] on div at bounding box center [28, 559] width 24 height 24
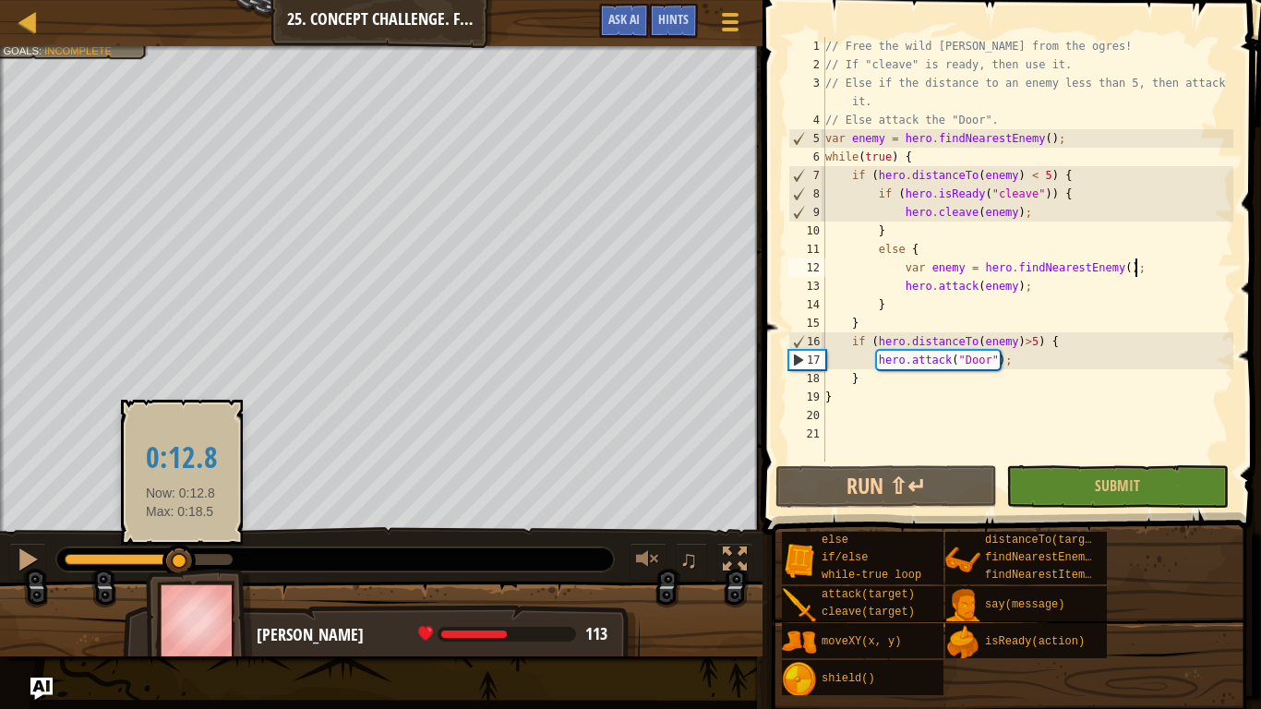
drag, startPoint x: 190, startPoint y: 562, endPoint x: 181, endPoint y: 565, distance: 9.6
click at [181, 565] on div at bounding box center [178, 561] width 33 height 33
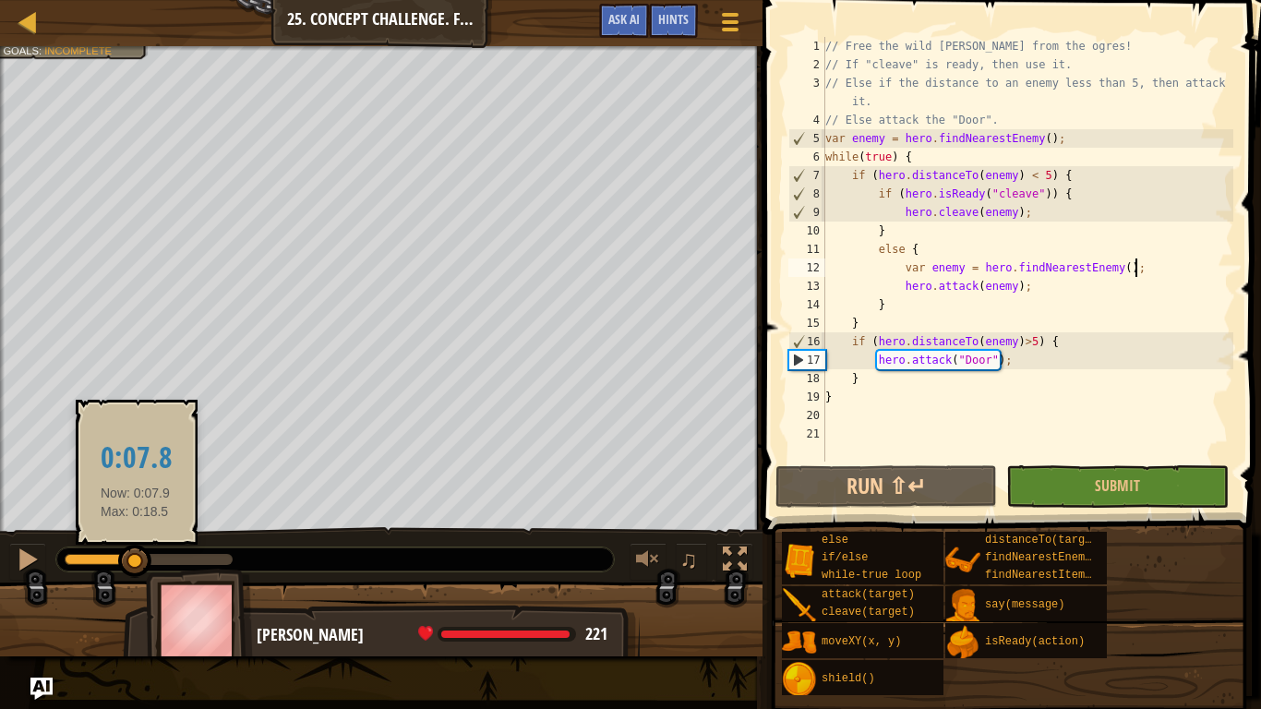
drag, startPoint x: 182, startPoint y: 565, endPoint x: 136, endPoint y: 576, distance: 47.5
click at [136, 576] on div at bounding box center [134, 561] width 33 height 33
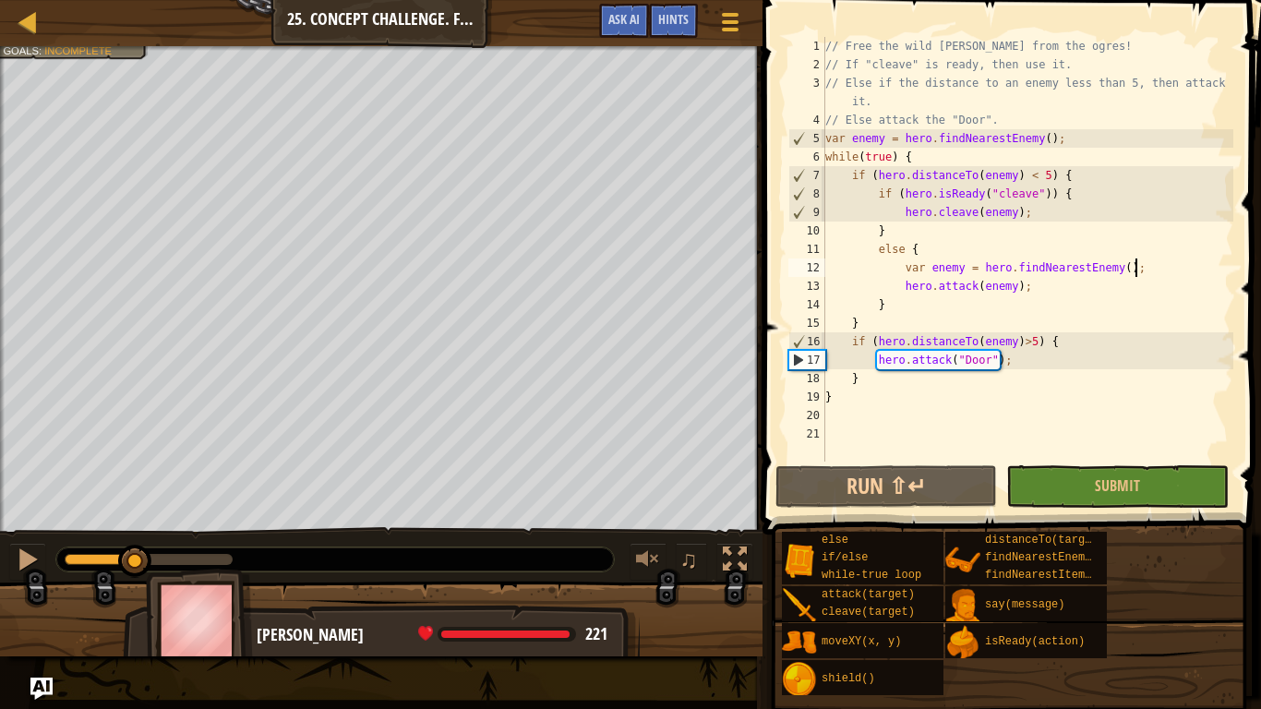
click at [899, 270] on div "// Free the wild [PERSON_NAME] from the ogres! // If "cleave" is ready, then us…" at bounding box center [1028, 268] width 412 height 462
type textarea "var enemy = hero.findNearestEnemy();"
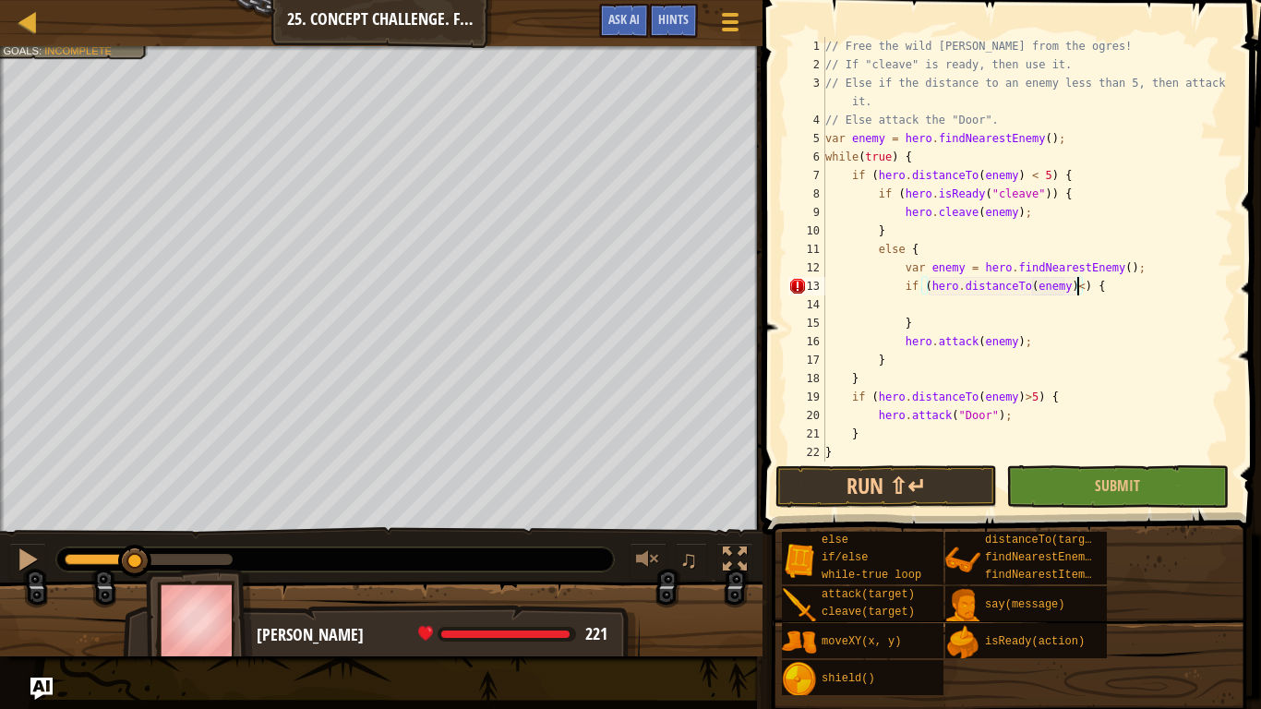
scroll to position [8, 37]
type textarea "if (hero.distanceTo(enemy) < 5) {"
type textarea "}"
type textarea "hero.attack(enemy);"
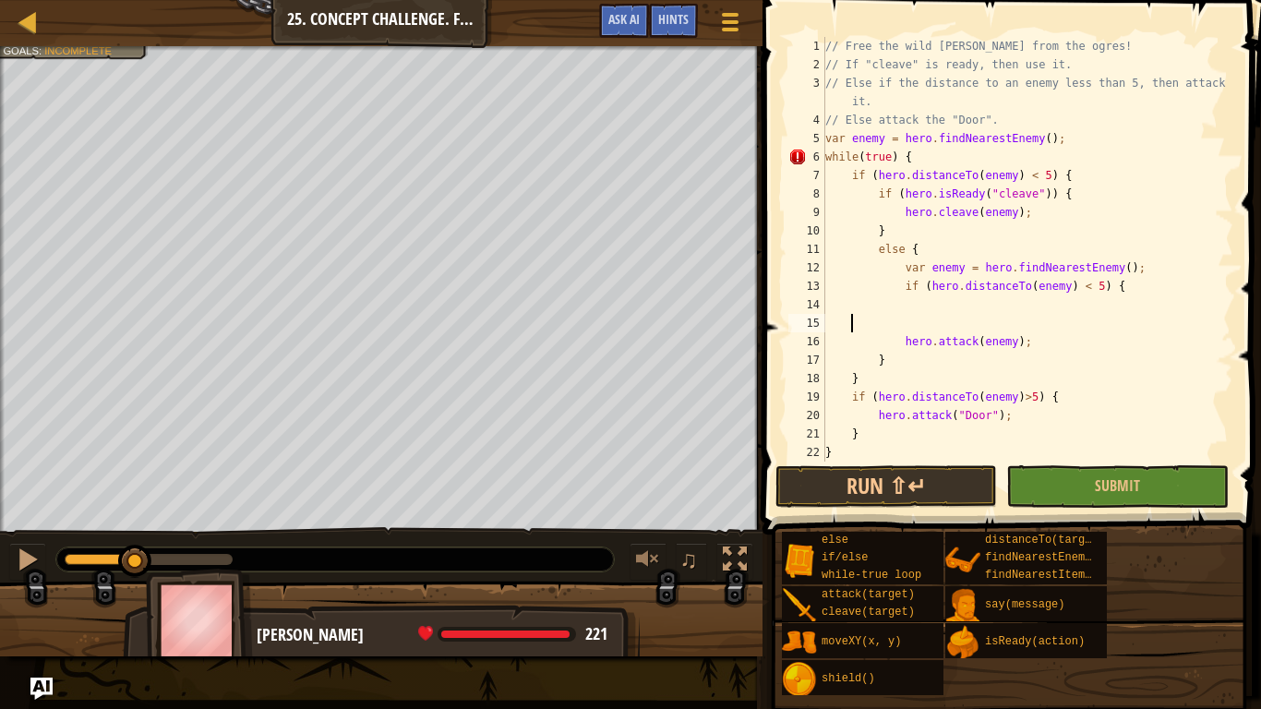
scroll to position [8, 0]
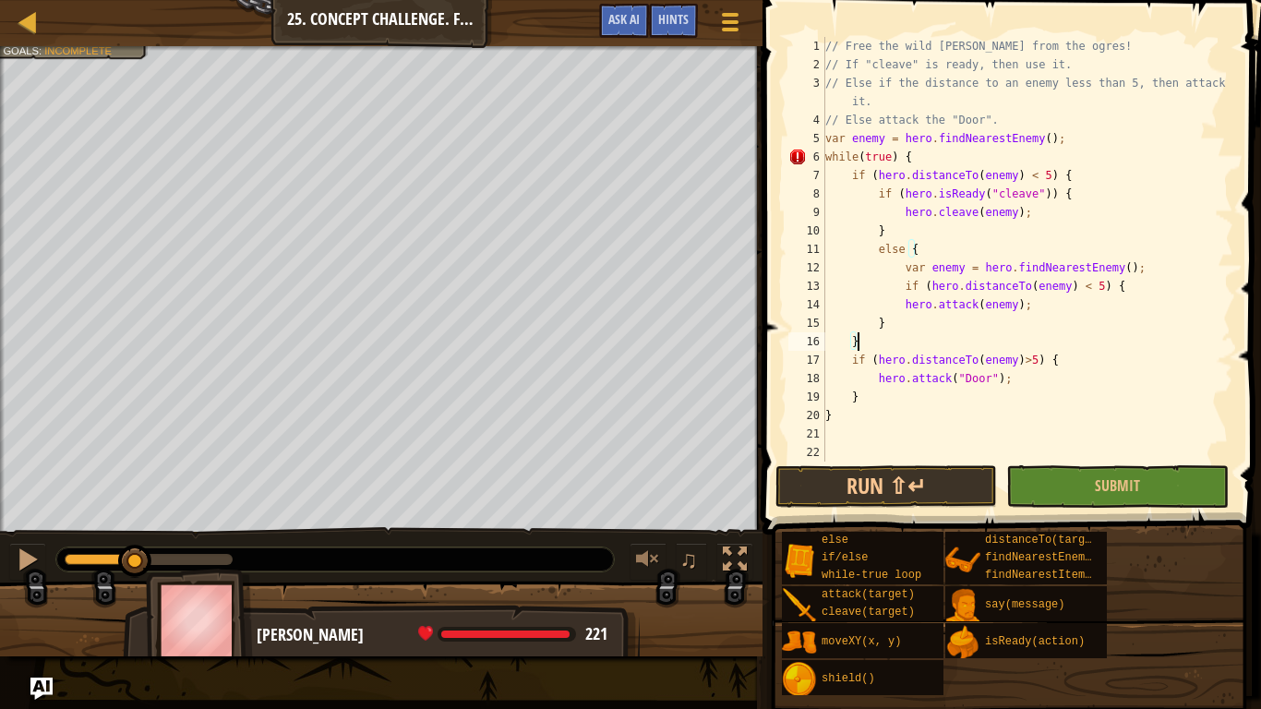
type textarea "}"
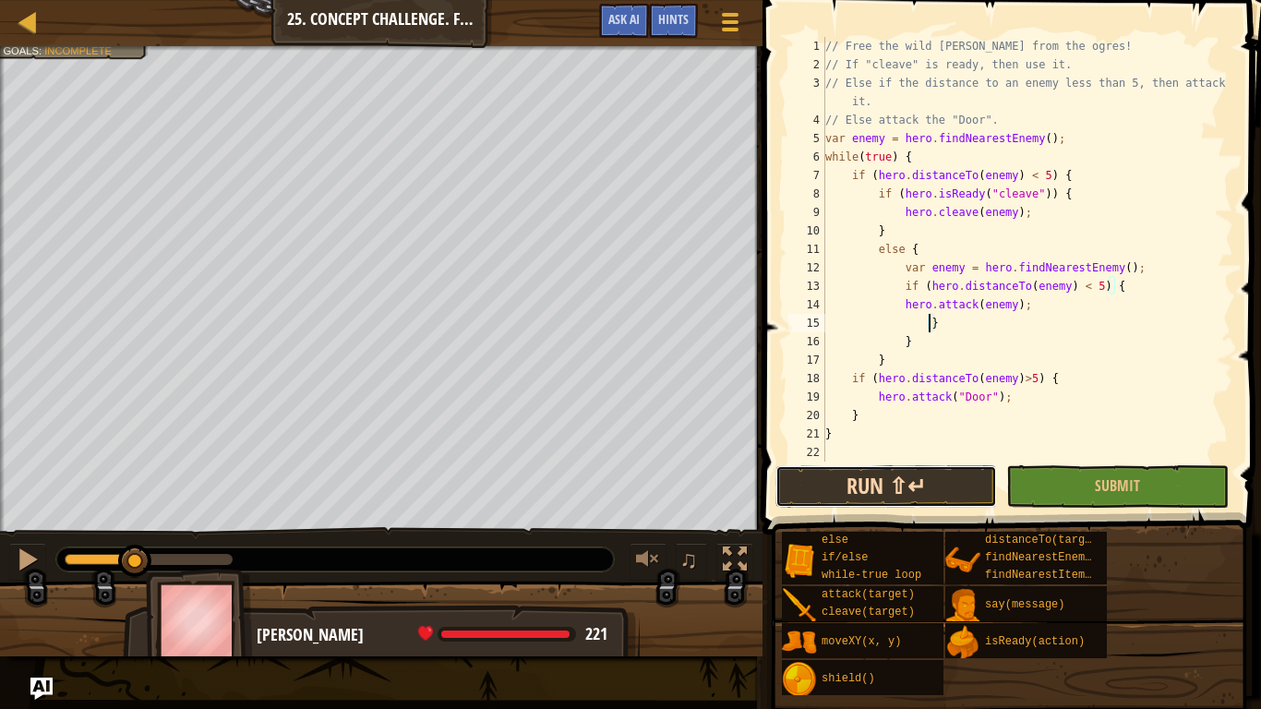
click at [928, 495] on button "Run ⇧↵" at bounding box center [887, 486] width 222 height 42
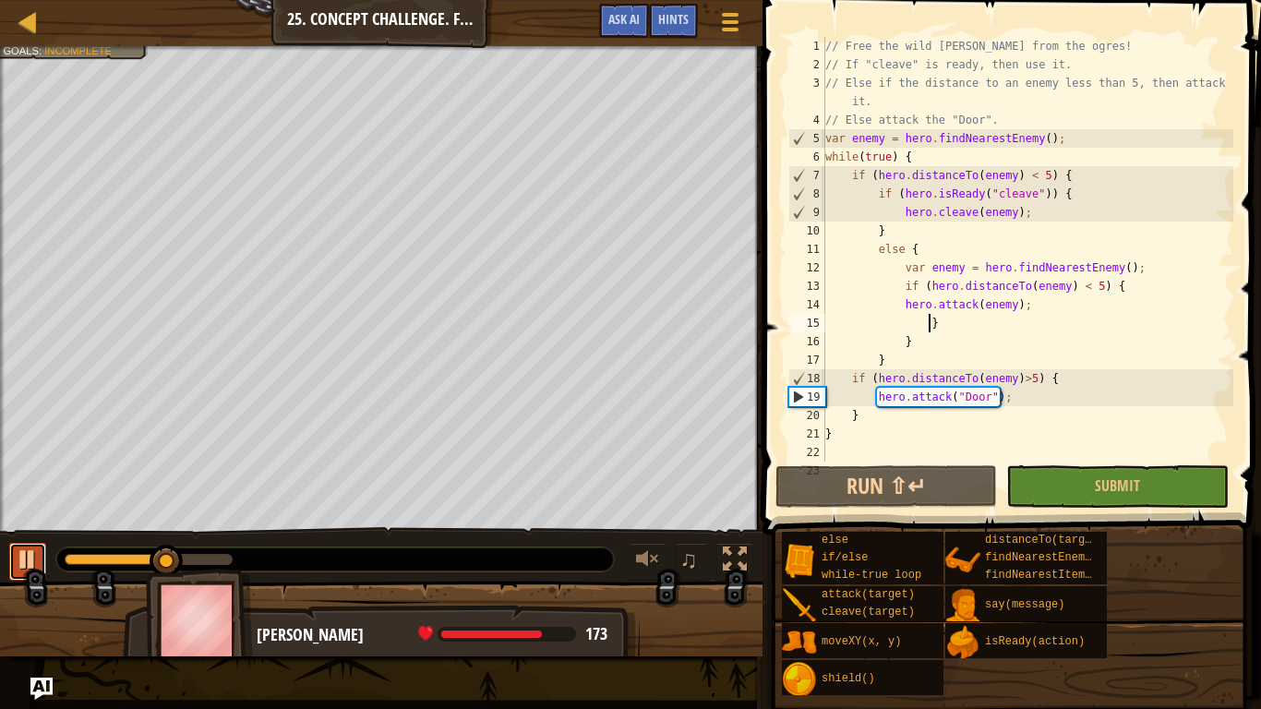
click at [24, 554] on div at bounding box center [28, 559] width 24 height 24
click at [349, 21] on div "Map Computer Science 2 25. Concept Challenge. Free [PERSON_NAME] Game Menu Done…" at bounding box center [381, 23] width 763 height 46
click at [721, 23] on div at bounding box center [729, 21] width 25 height 27
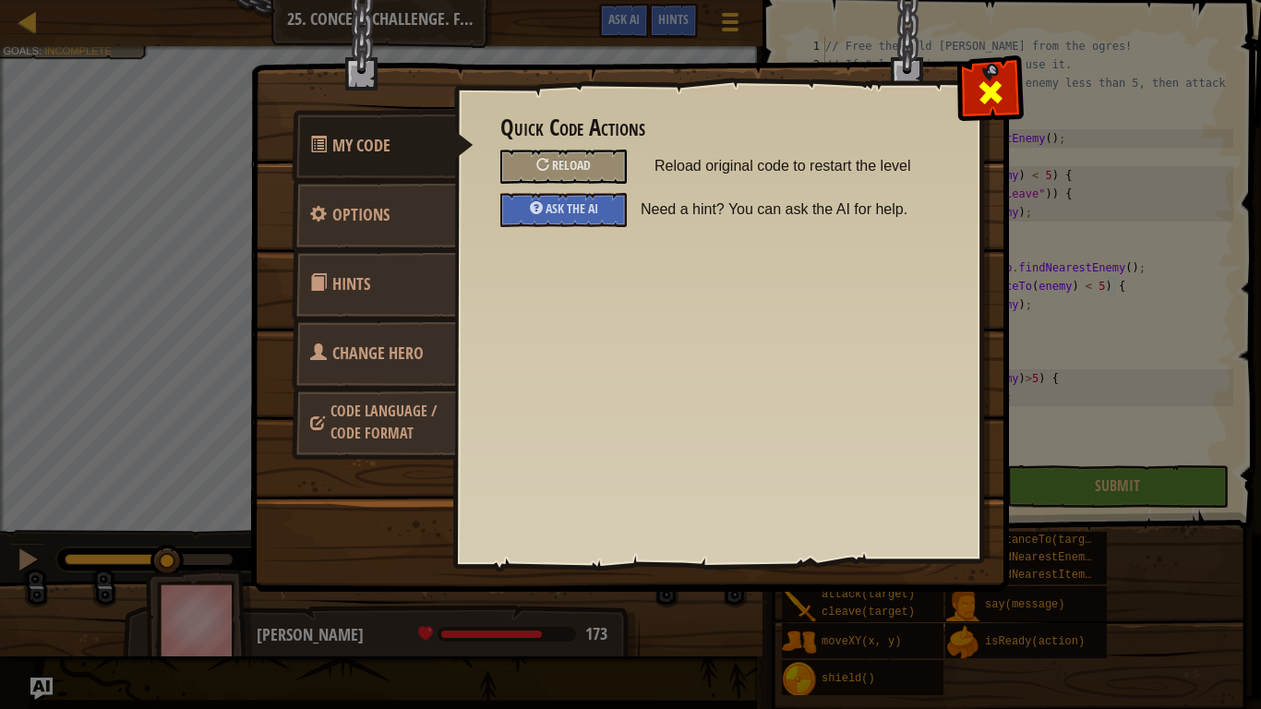
click at [993, 95] on span at bounding box center [991, 93] width 30 height 30
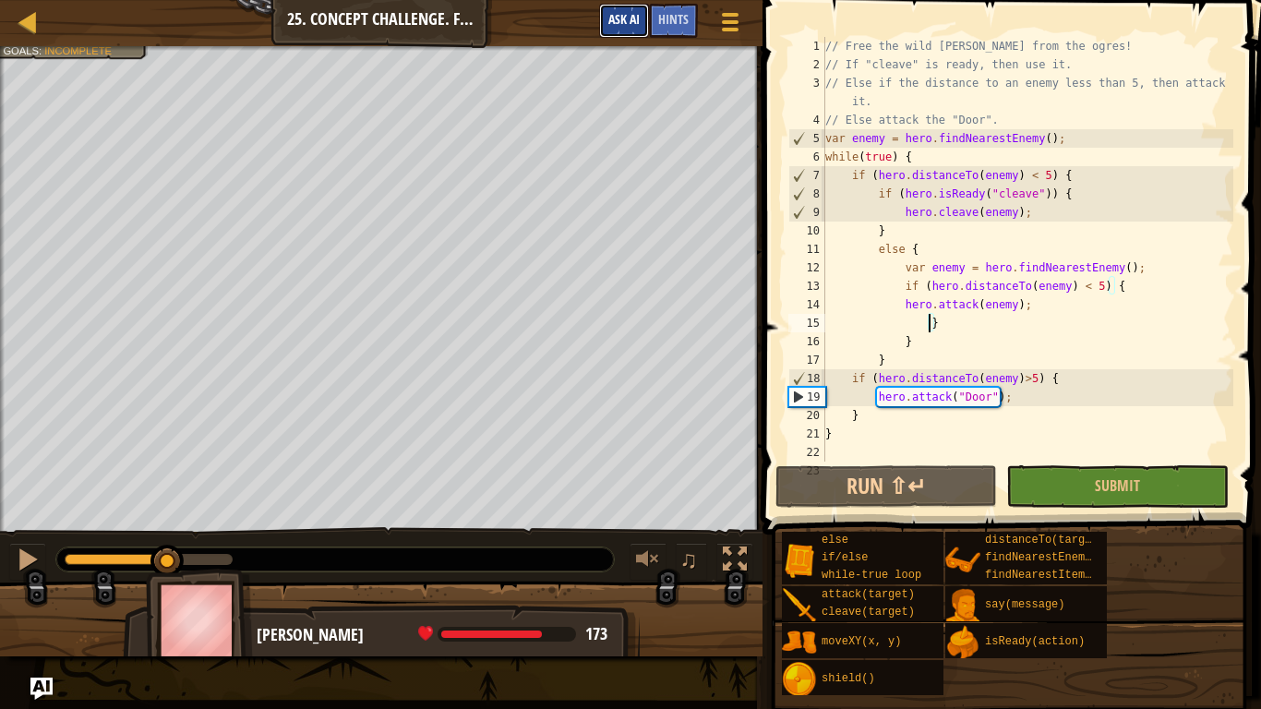
click at [615, 28] on button "Ask AI" at bounding box center [624, 21] width 50 height 34
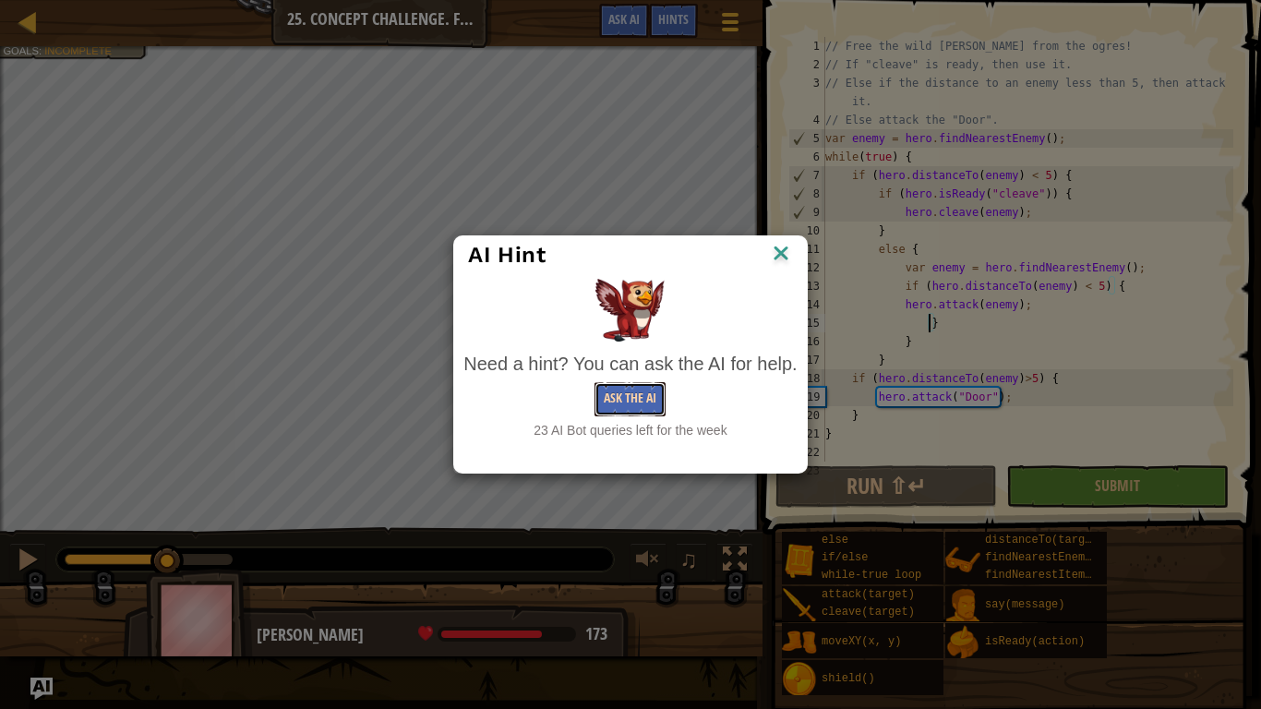
click at [613, 410] on button "Ask the AI" at bounding box center [630, 399] width 71 height 34
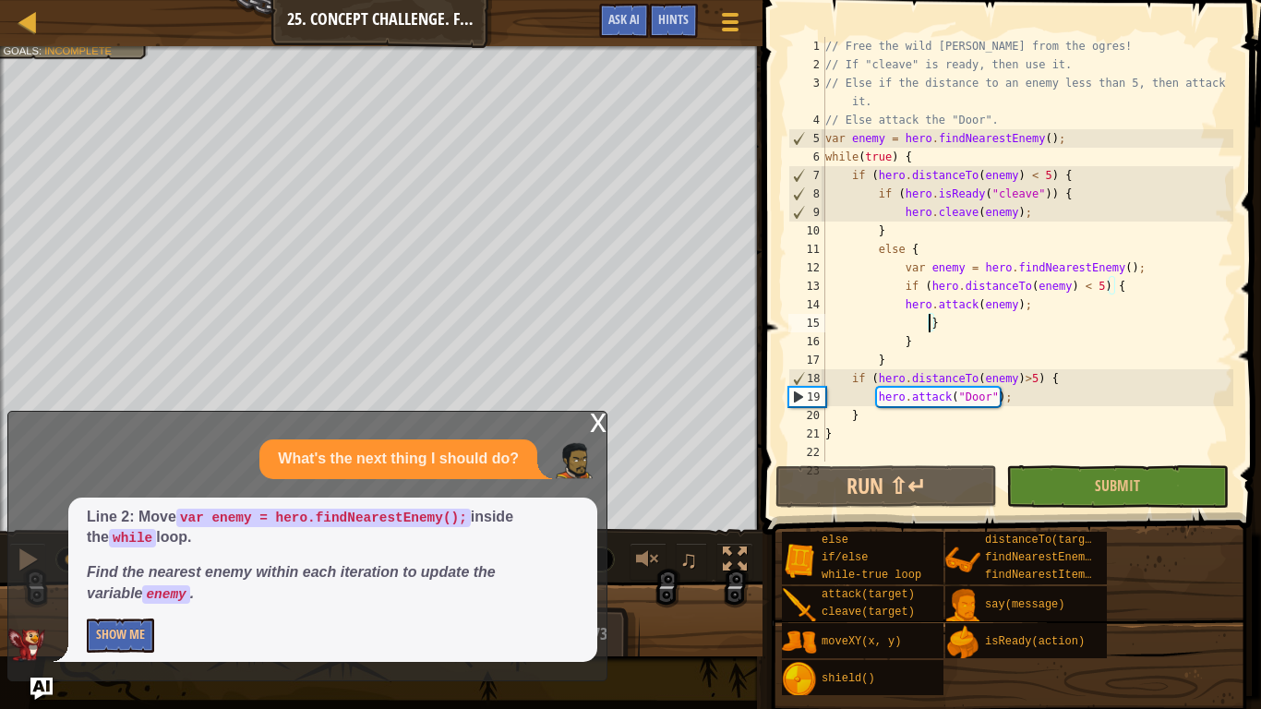
click at [1141, 266] on div "// Free the wild [PERSON_NAME] from the ogres! // If "cleave" is ready, then us…" at bounding box center [1028, 268] width 412 height 462
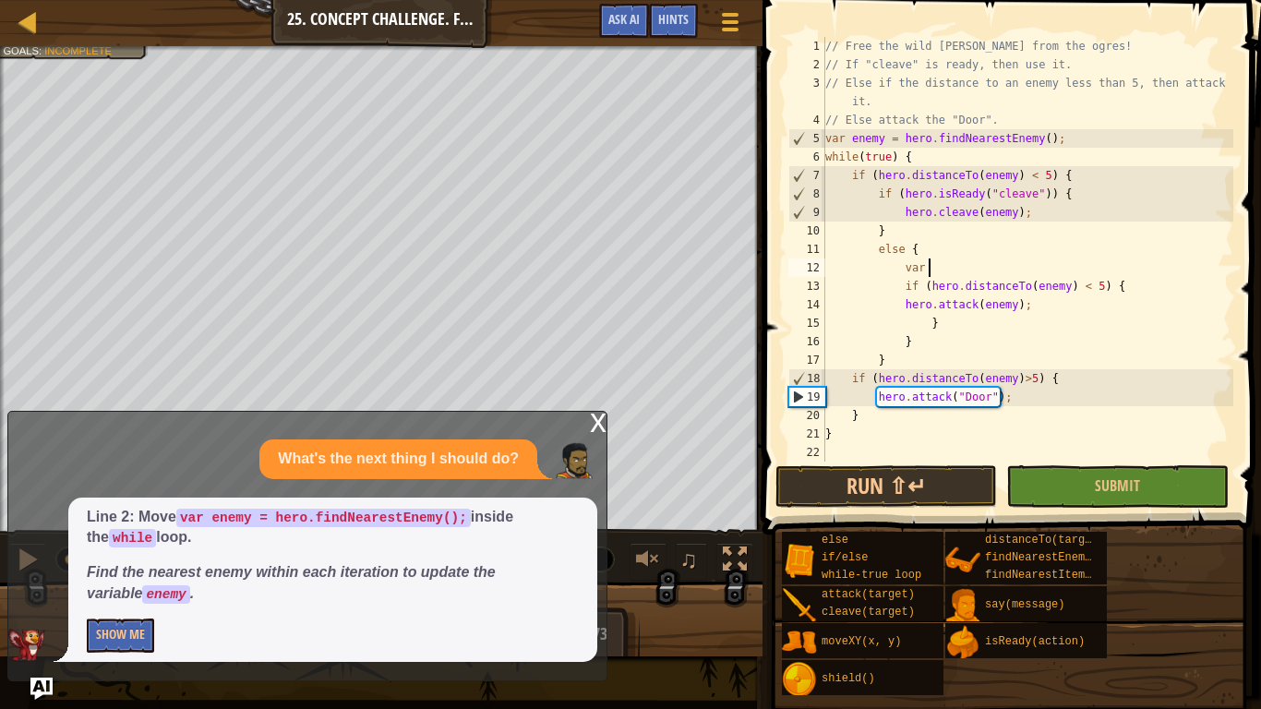
type textarea "v"
type textarea "else"
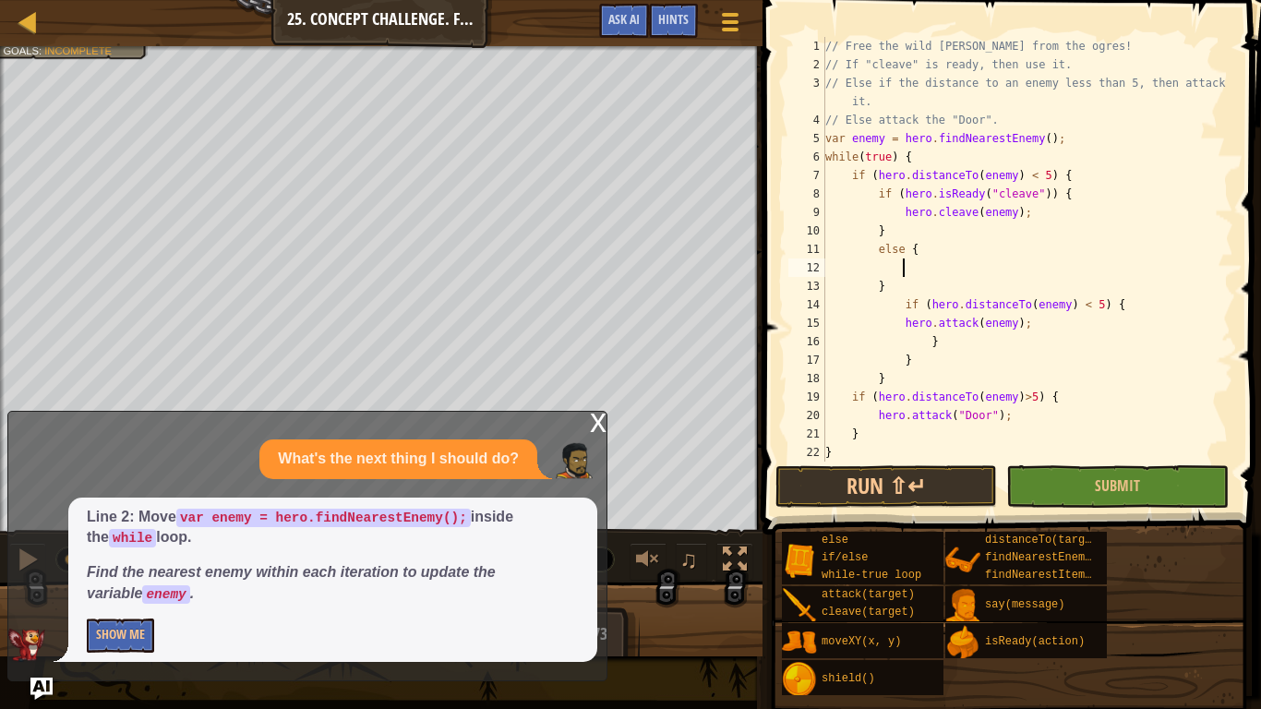
type textarea "}"
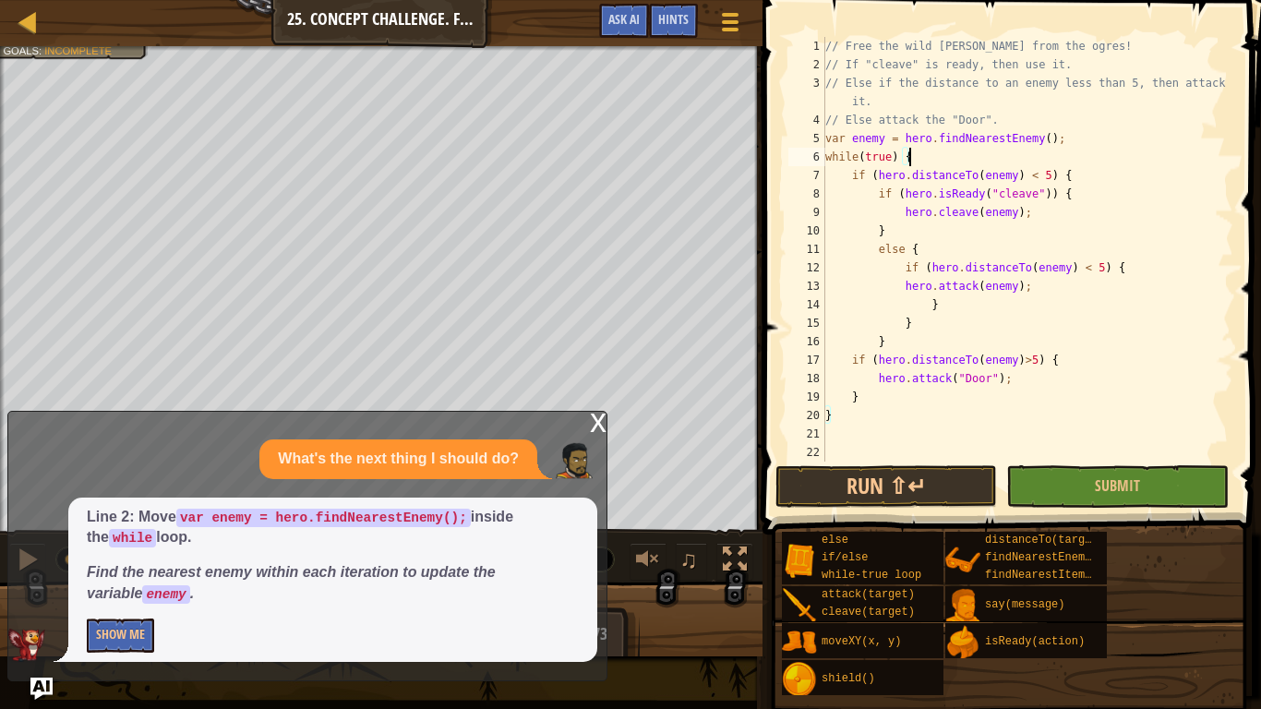
type textarea "if (hero.distanceTo(enemy) < 5) {"
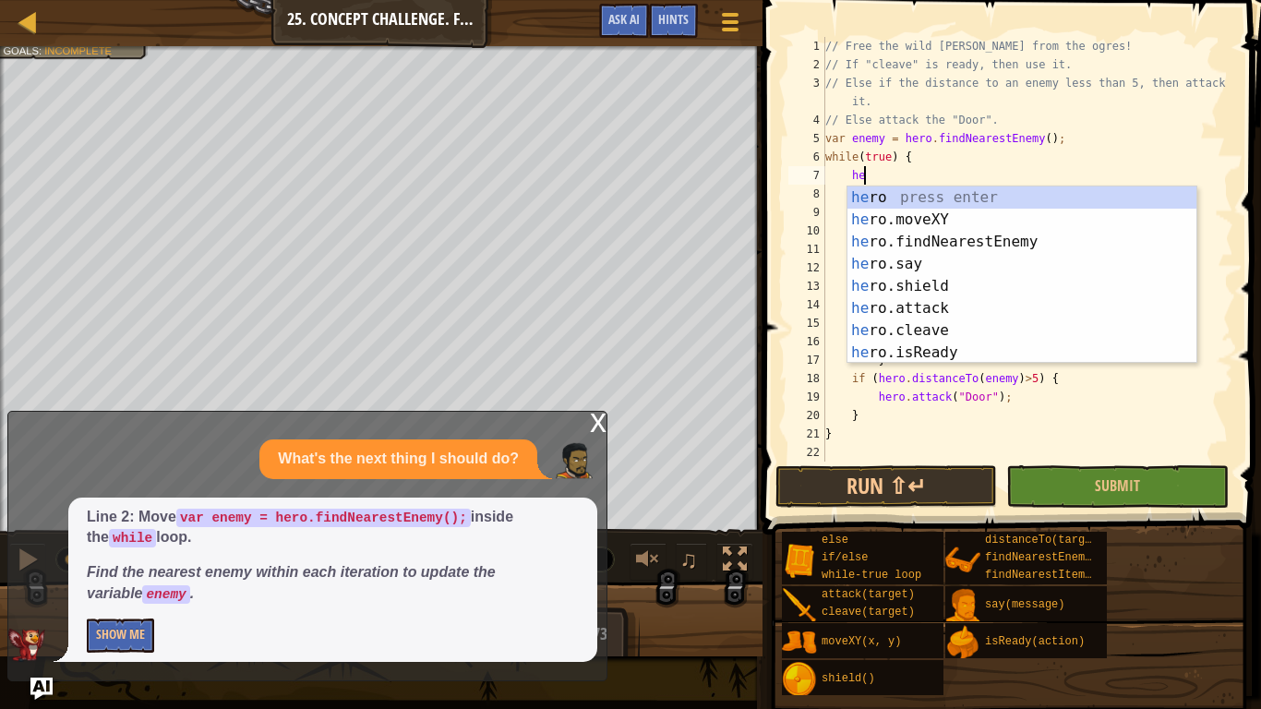
type textarea "her"
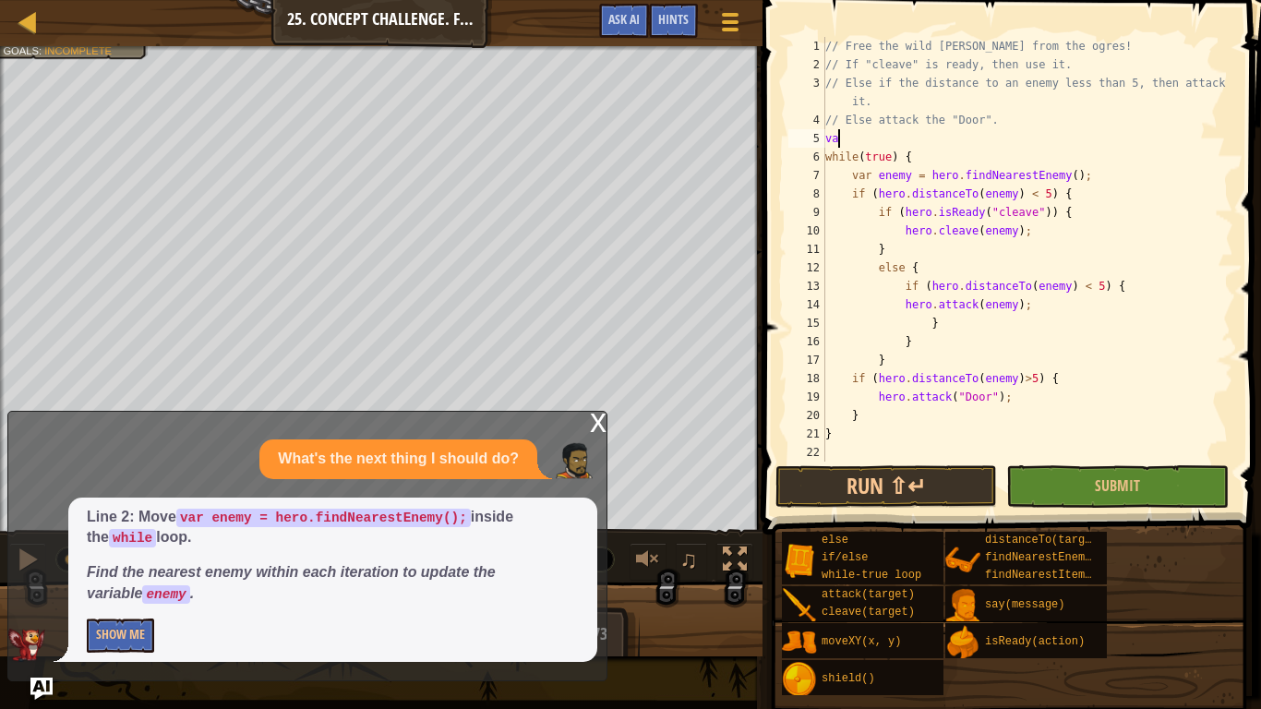
type textarea "v"
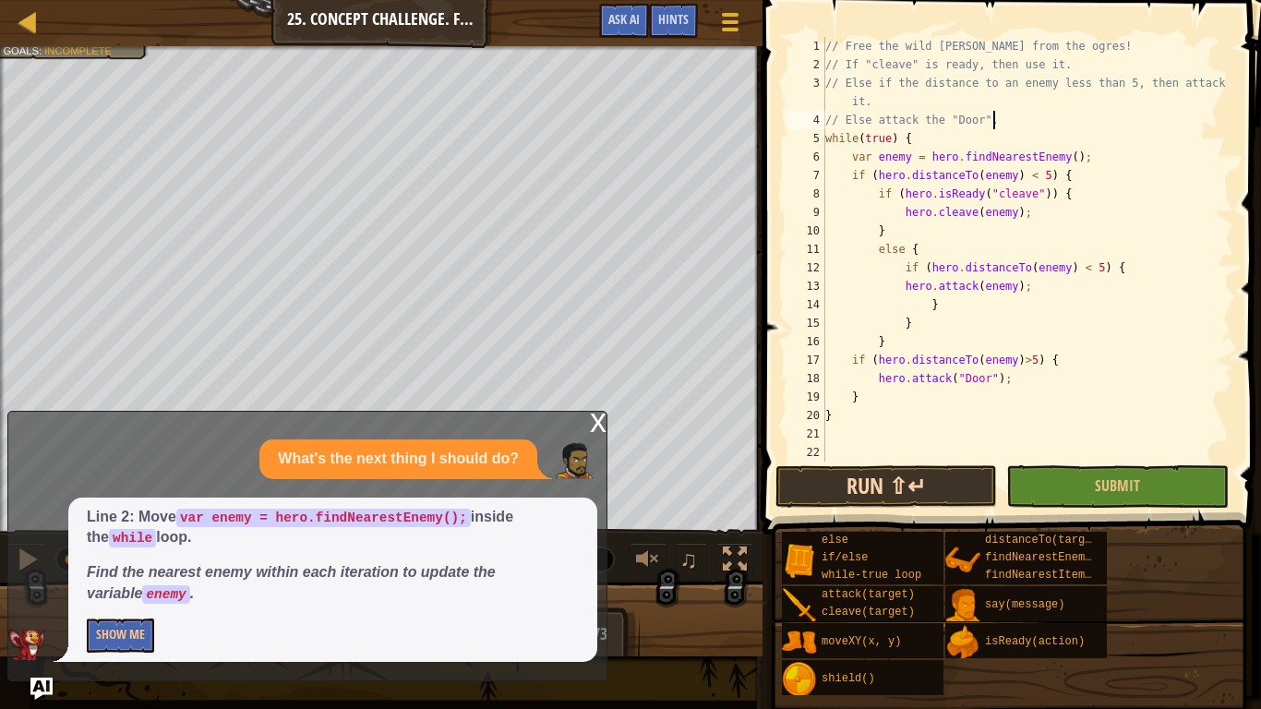
type textarea "// Else attack the "Door"."
click at [900, 501] on button "Run ⇧↵" at bounding box center [887, 486] width 222 height 42
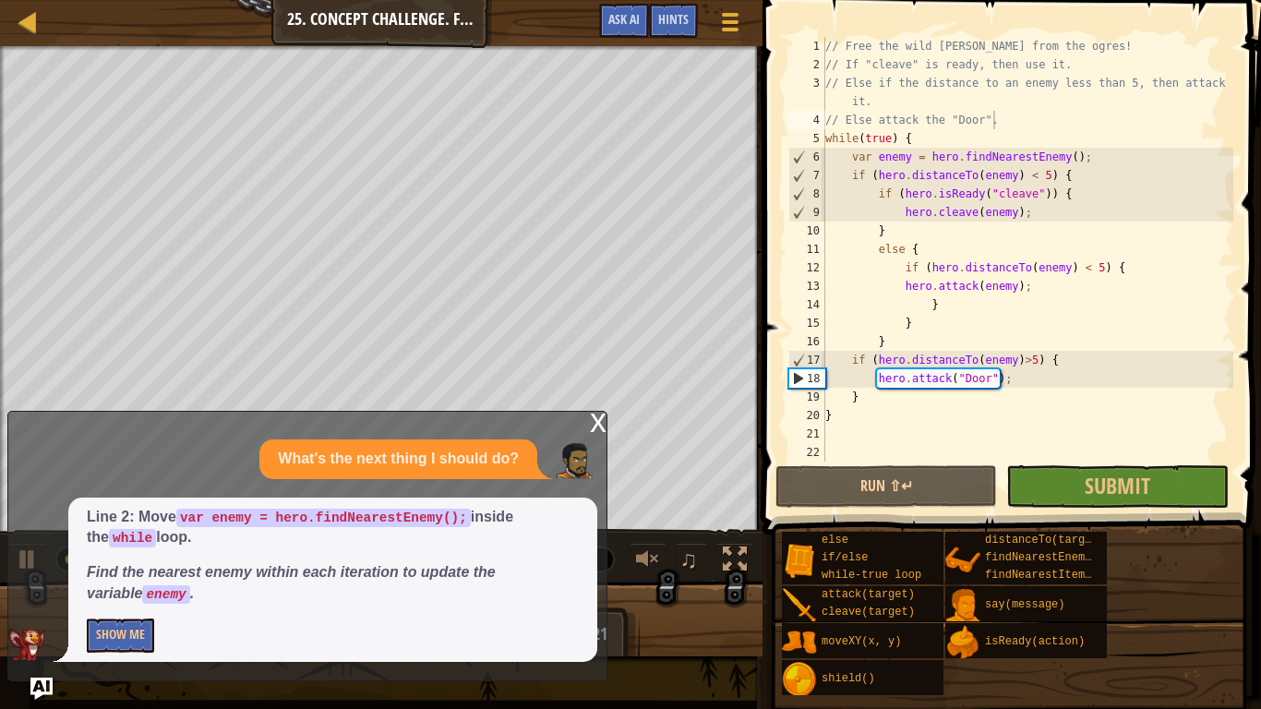
click at [594, 423] on div "x" at bounding box center [598, 421] width 17 height 18
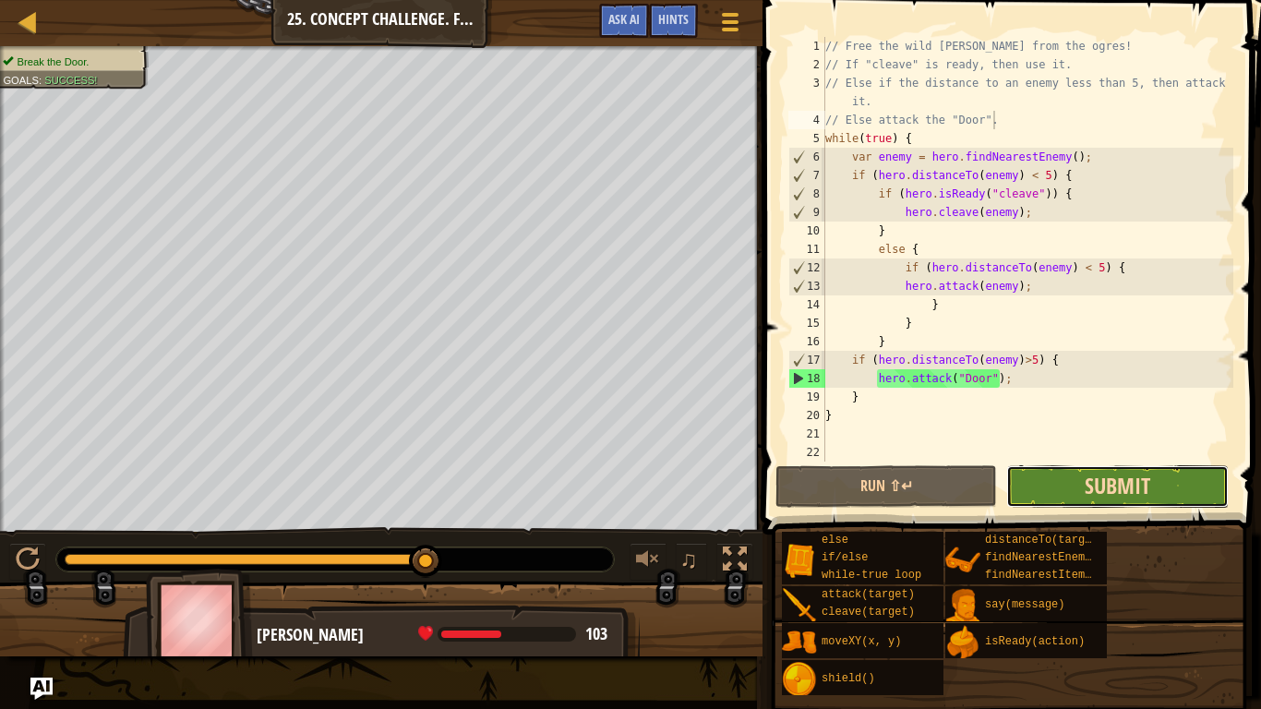
click at [1088, 495] on span "Submit" at bounding box center [1118, 486] width 66 height 30
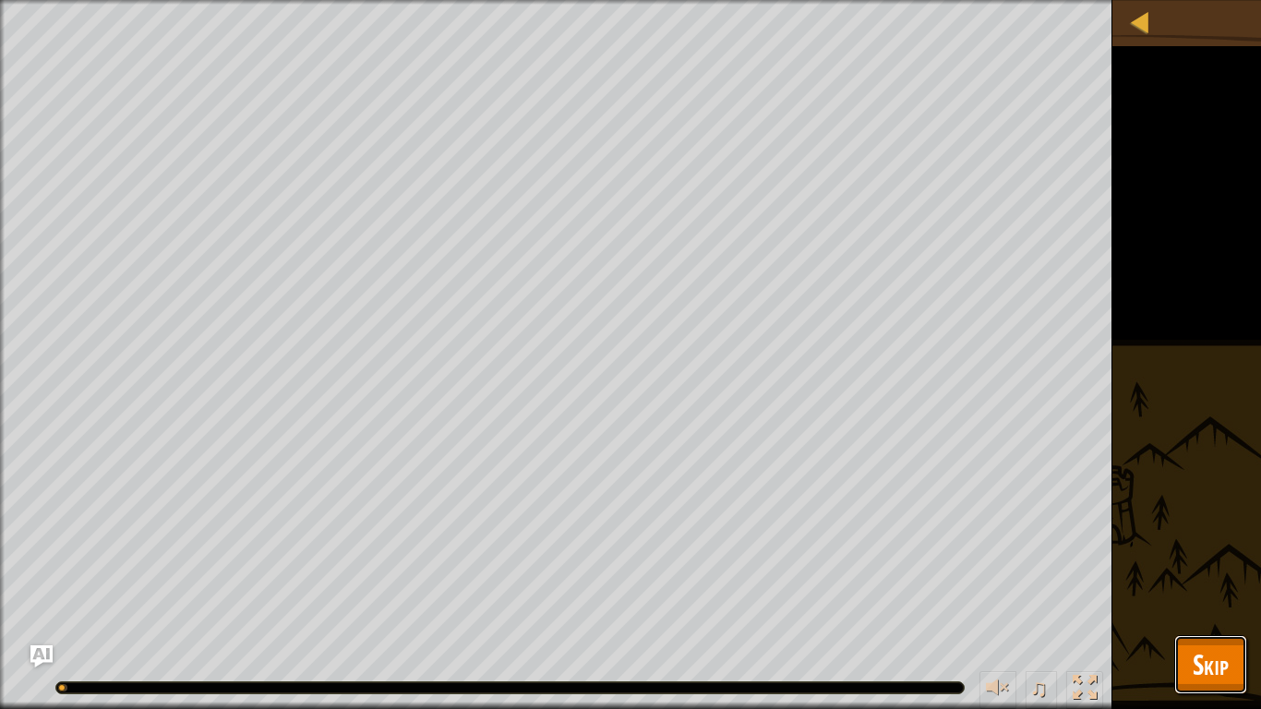
click at [1182, 596] on button "Skip" at bounding box center [1210, 664] width 73 height 59
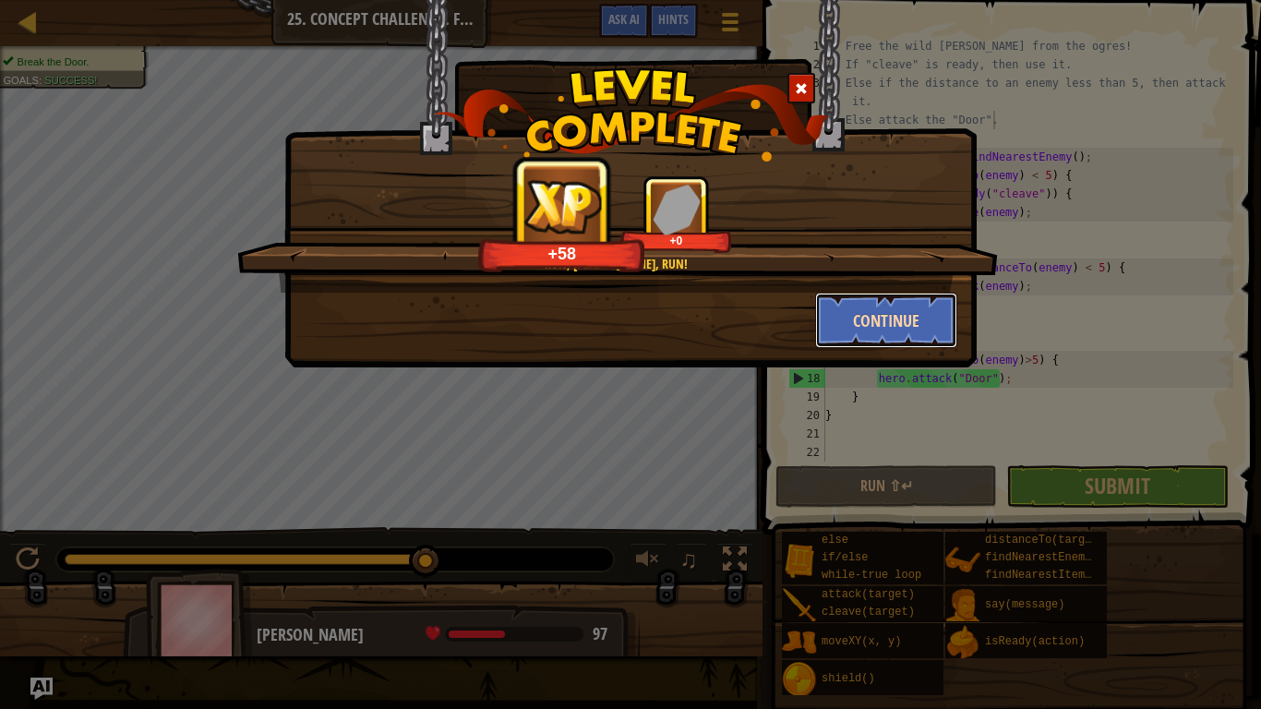
click at [857, 313] on button "Continue" at bounding box center [886, 320] width 143 height 55
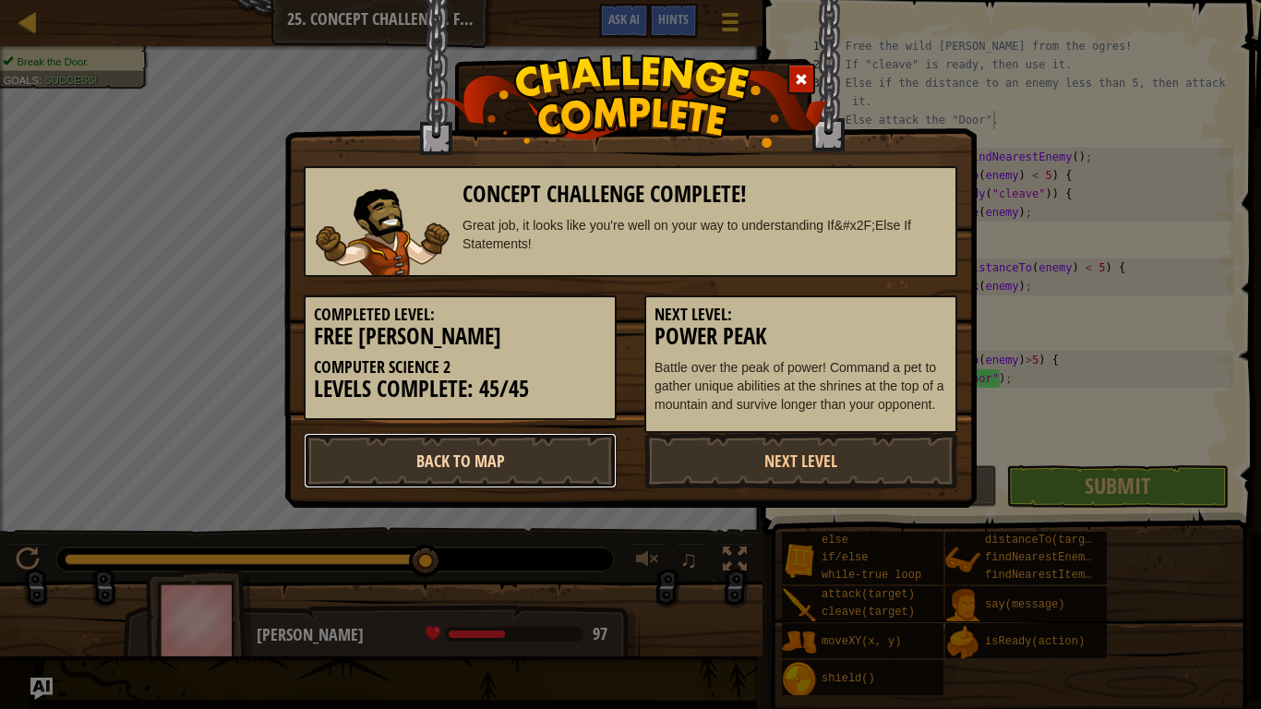
click at [511, 483] on link "Back to Map" at bounding box center [460, 460] width 313 height 55
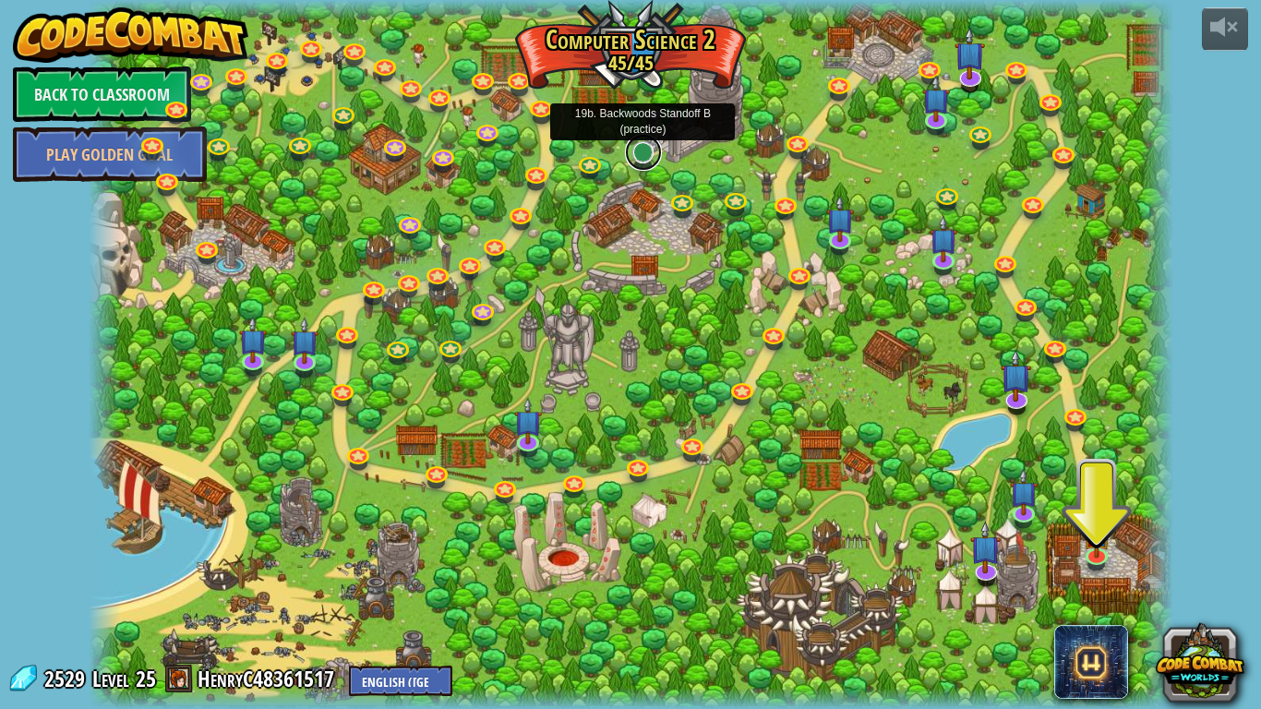
click at [636, 159] on link at bounding box center [643, 152] width 37 height 37
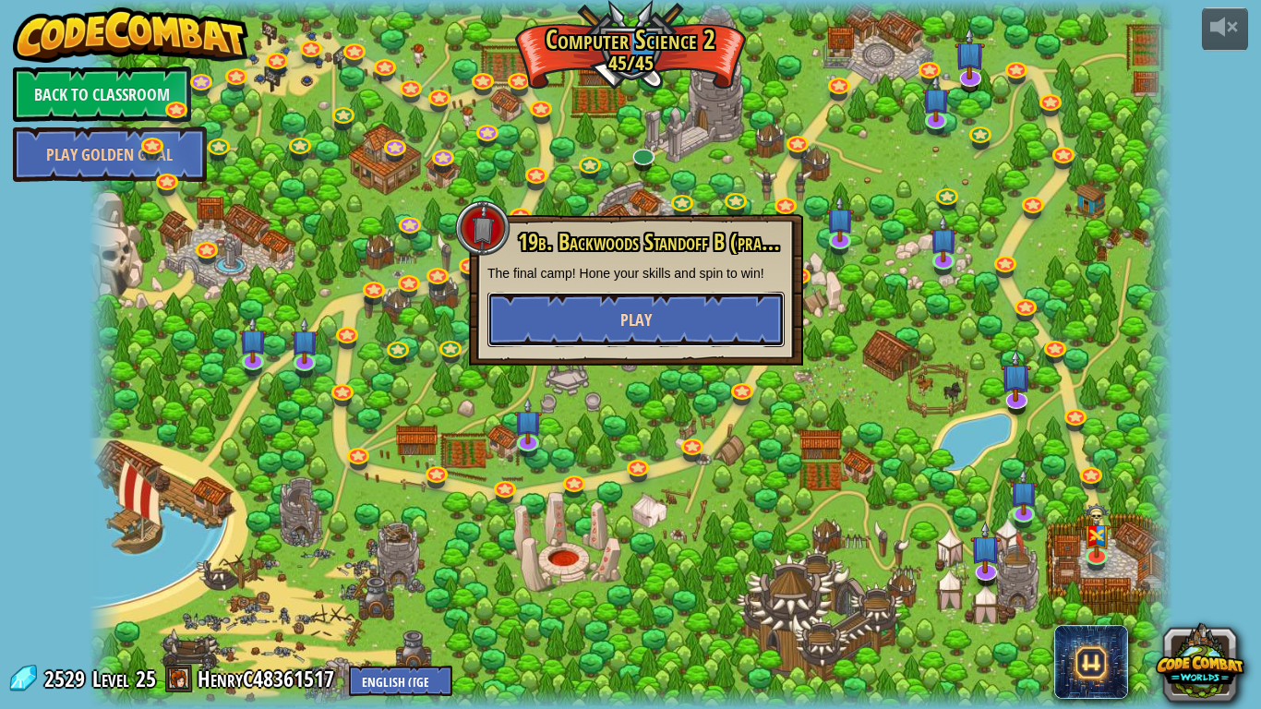
click at [583, 319] on button "Play" at bounding box center [635, 319] width 297 height 55
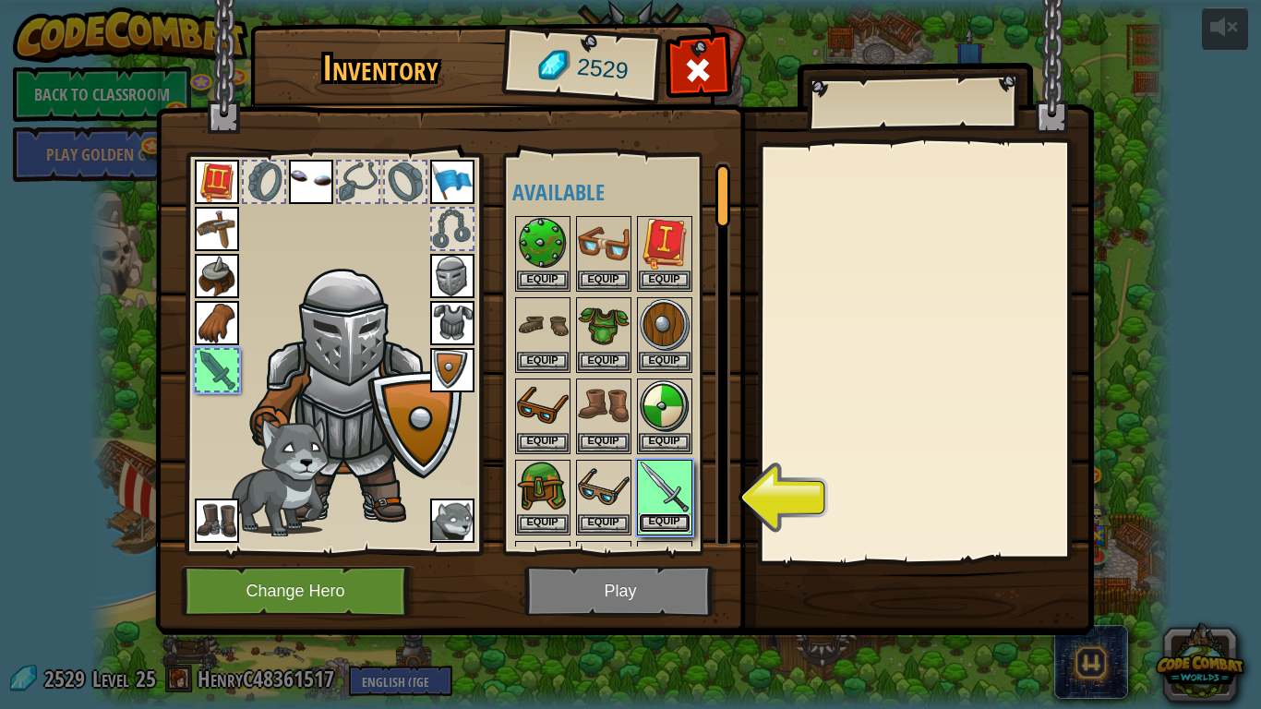
click at [669, 523] on button "Equip" at bounding box center [665, 522] width 52 height 19
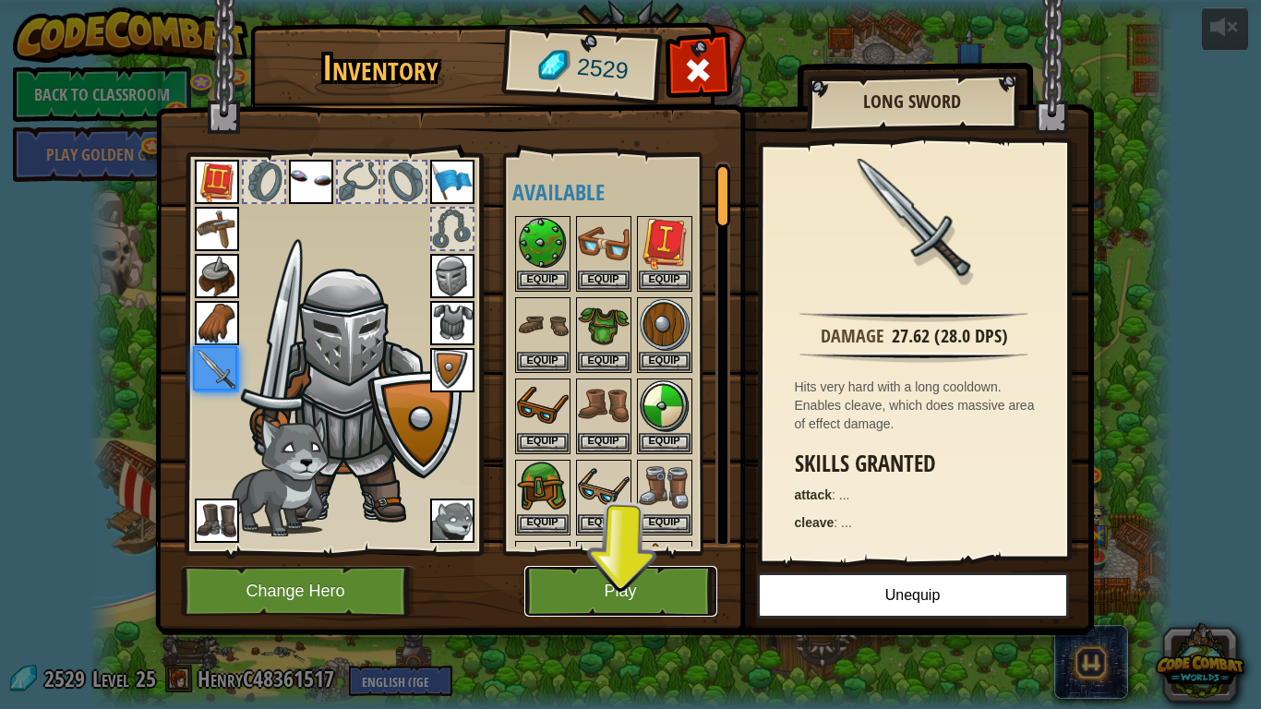
click at [642, 585] on button "Play" at bounding box center [620, 591] width 193 height 51
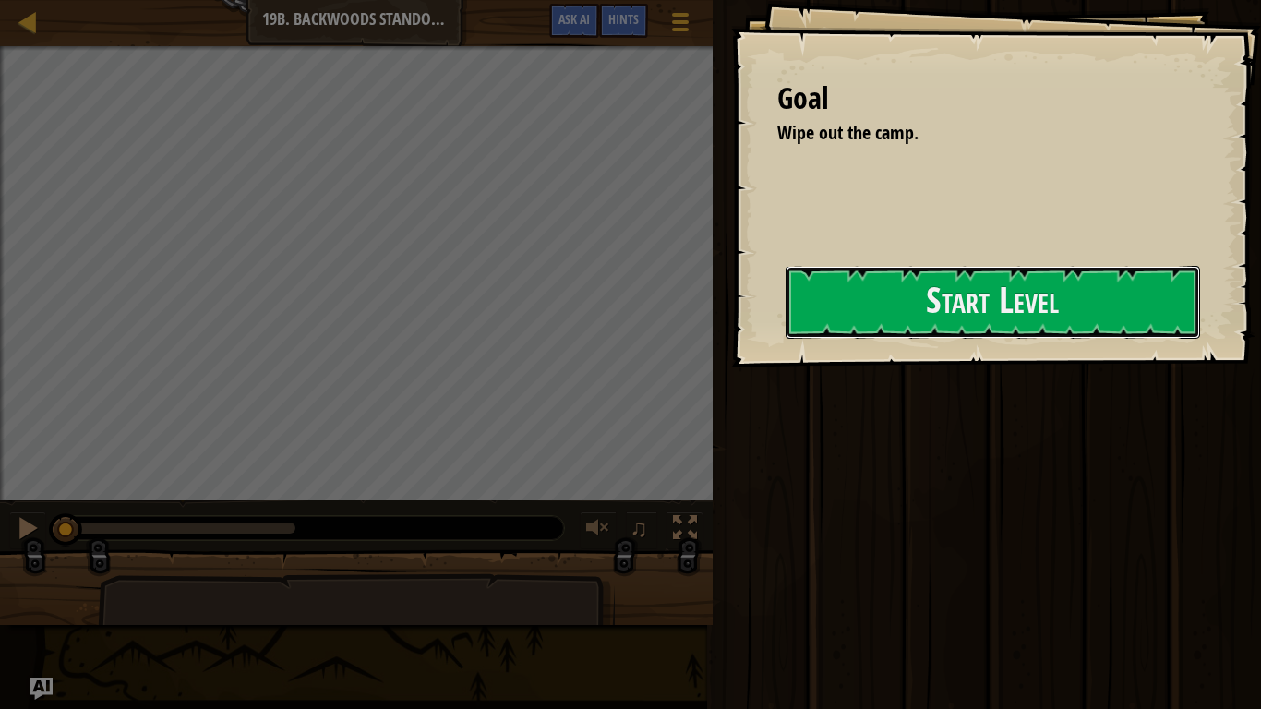
click at [896, 278] on button "Start Level" at bounding box center [993, 302] width 415 height 73
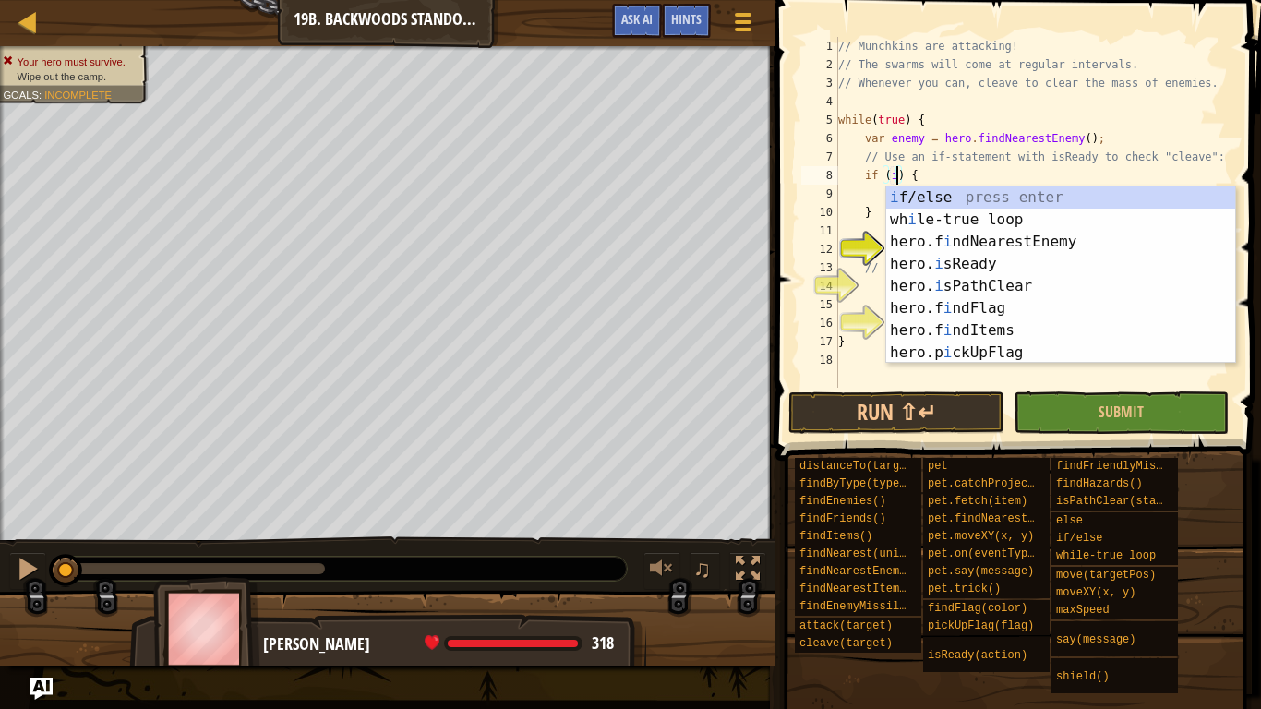
scroll to position [8, 10]
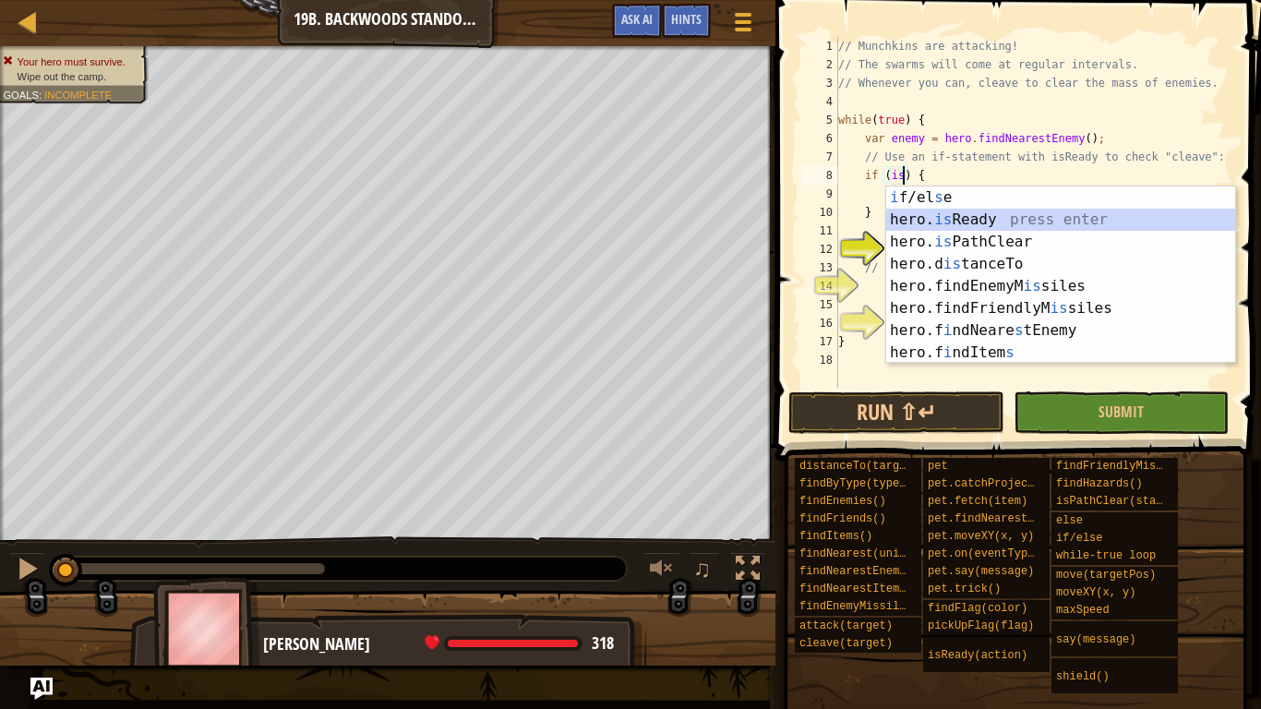
type textarea "if (hero.isReady("cleave")) {"
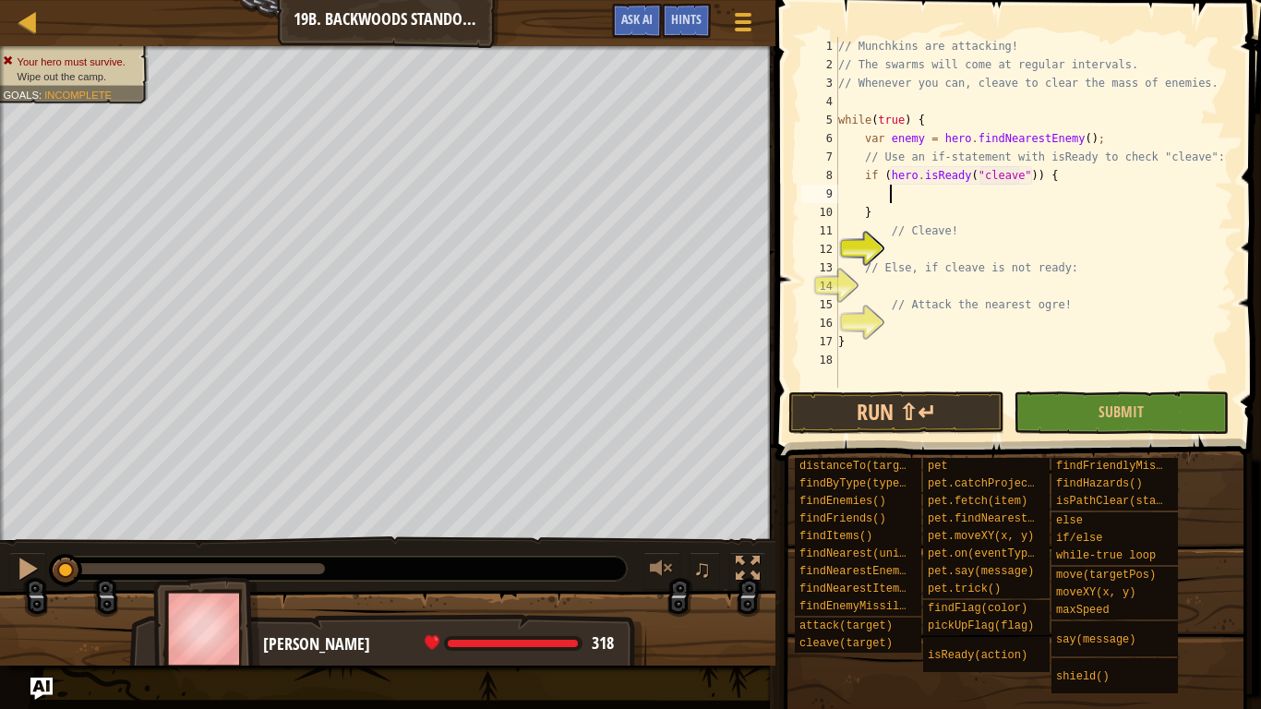
type textarea "}"
type textarea "// Cleave!"
type textarea "}"
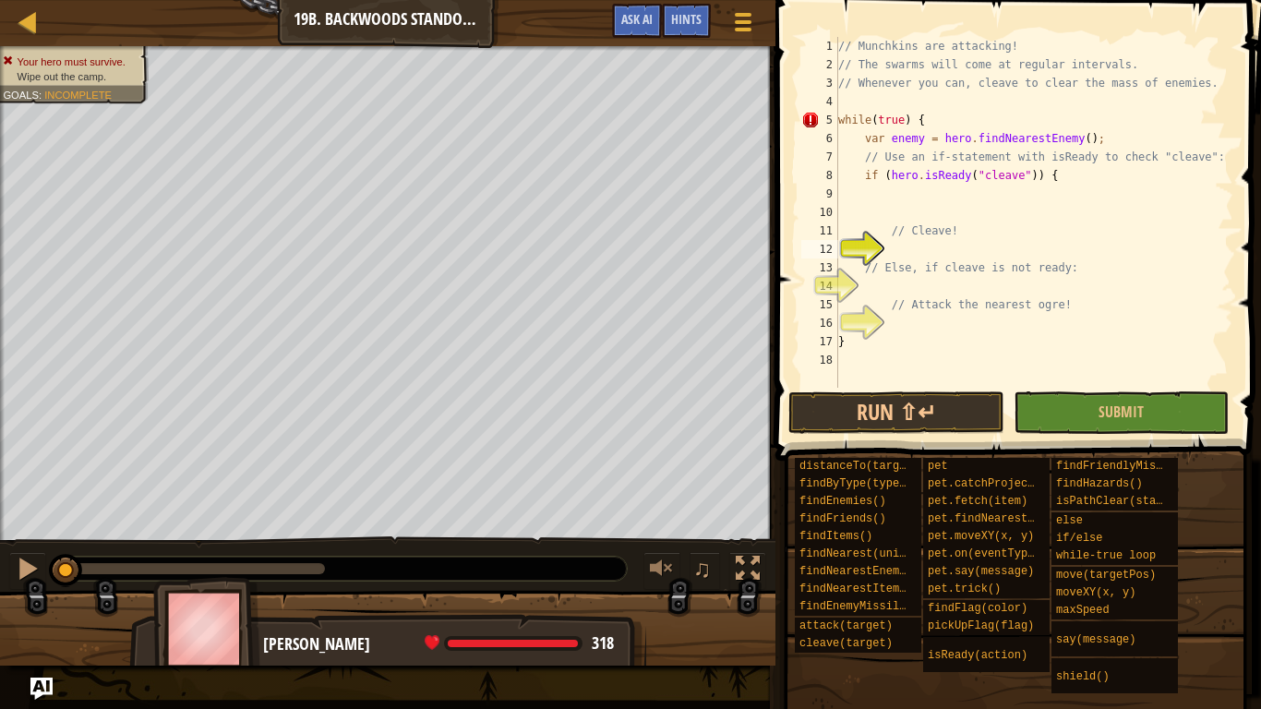
type textarea "// Cleave!"
type textarea "}"
type textarea "// Cleave!"
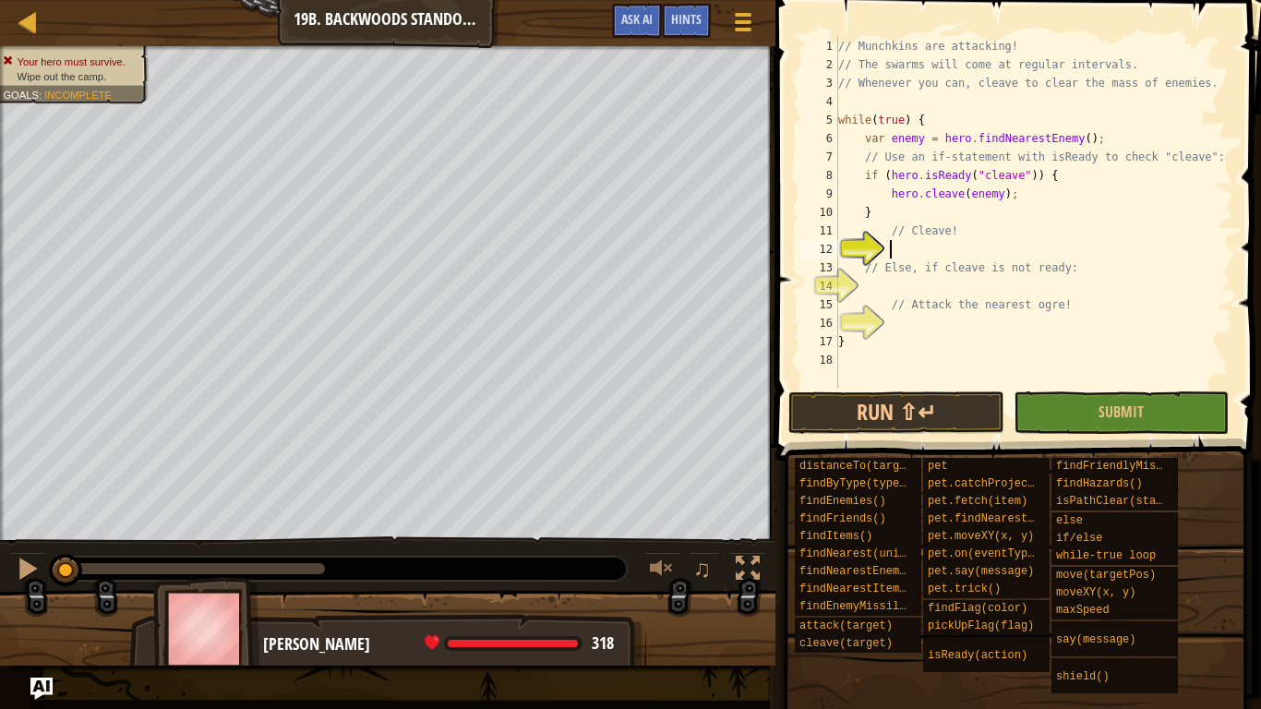
type textarea "// Else, if cleave is not ready:"
type textarea "el"
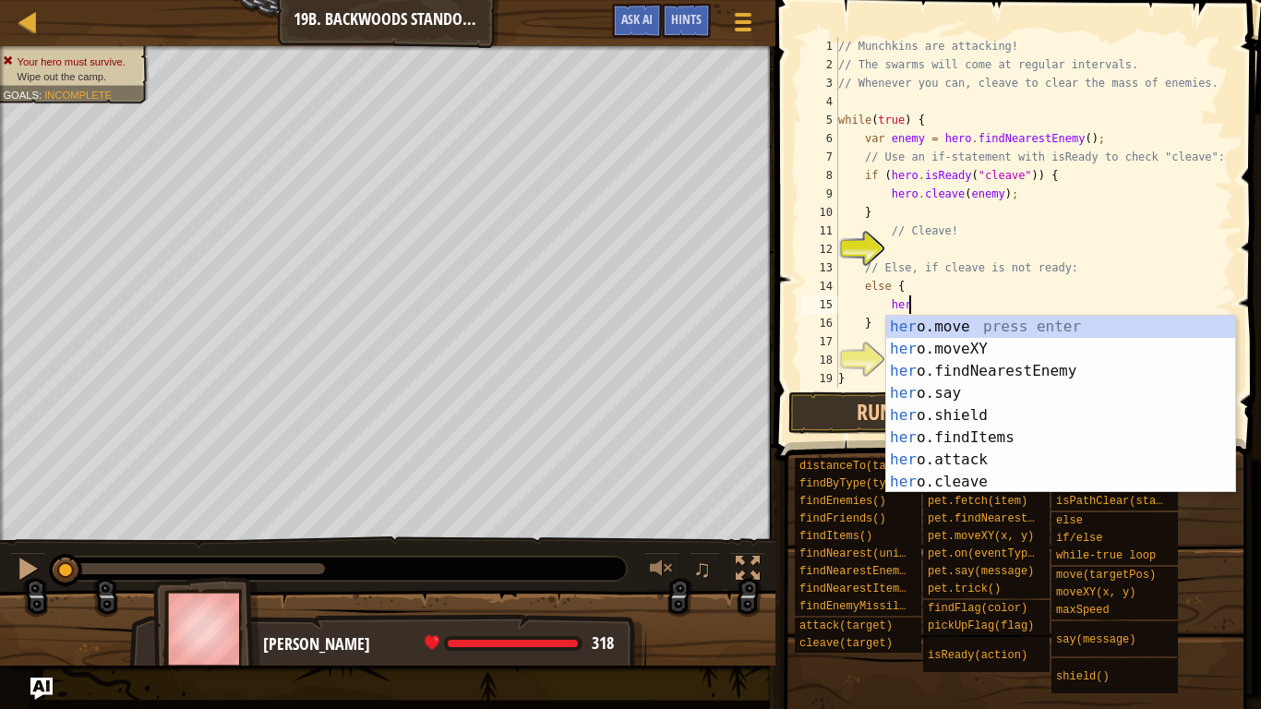
scroll to position [8, 9]
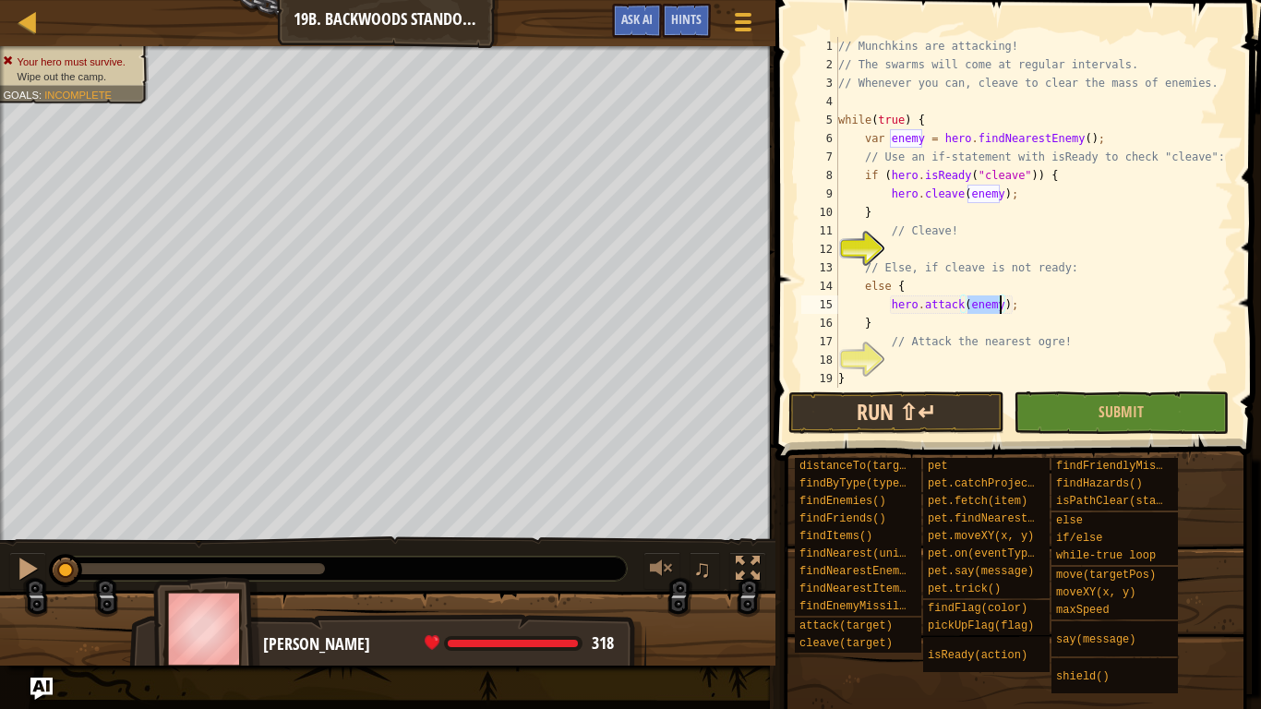
type textarea "hero.attack(enemy);"
click at [879, 415] on button "Run ⇧↵" at bounding box center [895, 412] width 215 height 42
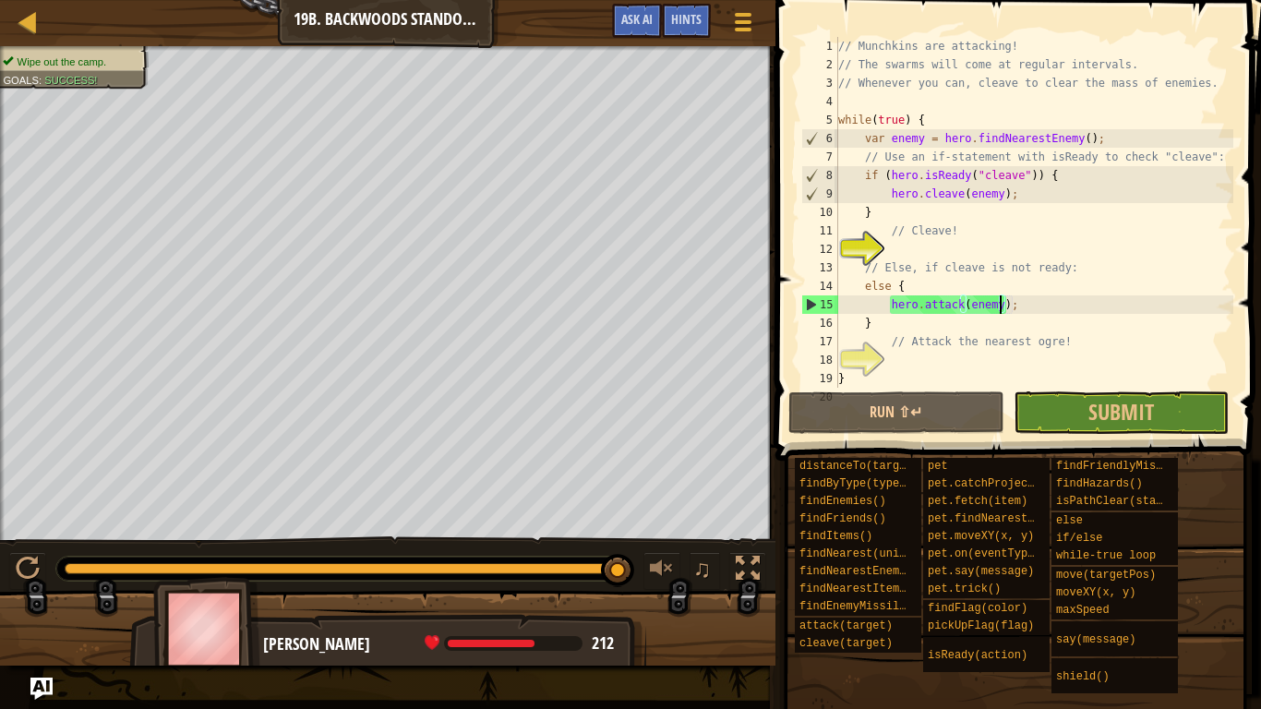
drag, startPoint x: 354, startPoint y: 571, endPoint x: 624, endPoint y: 588, distance: 271.1
click at [624, 588] on div "♫" at bounding box center [388, 563] width 776 height 55
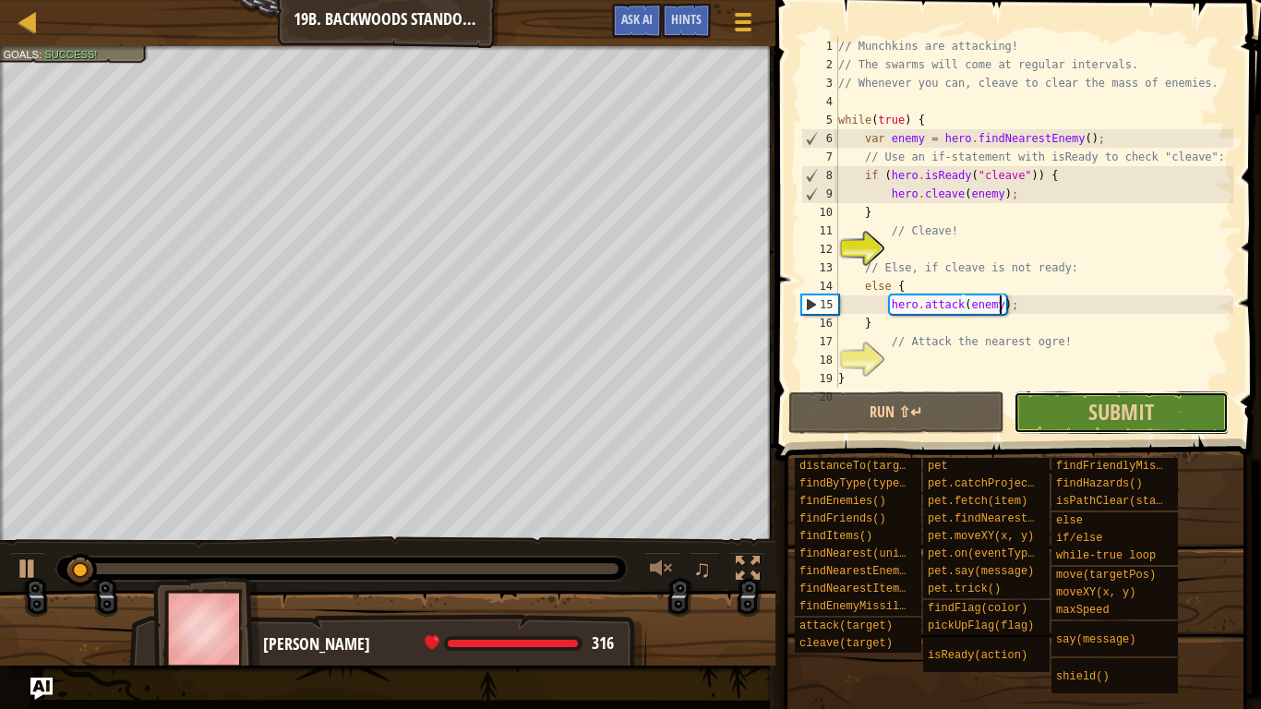
click at [1208, 404] on button "Submit" at bounding box center [1121, 412] width 215 height 42
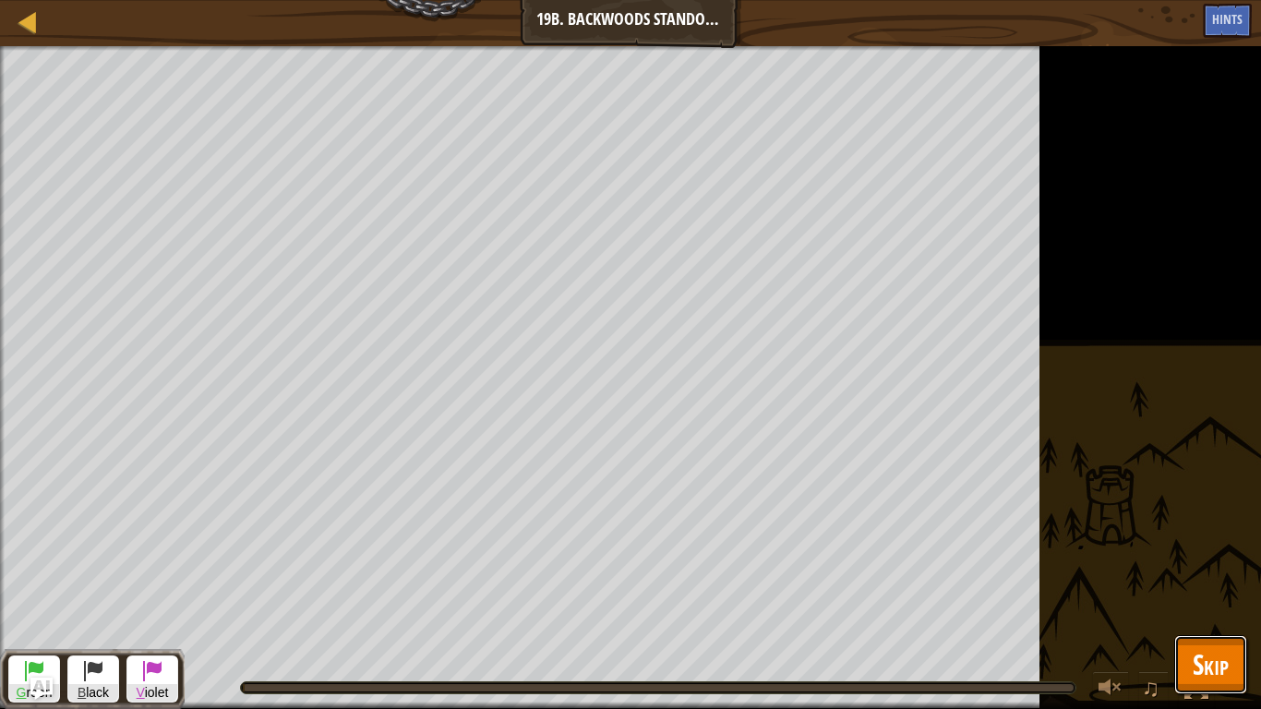
click at [1195, 596] on span "Skip" at bounding box center [1211, 664] width 36 height 38
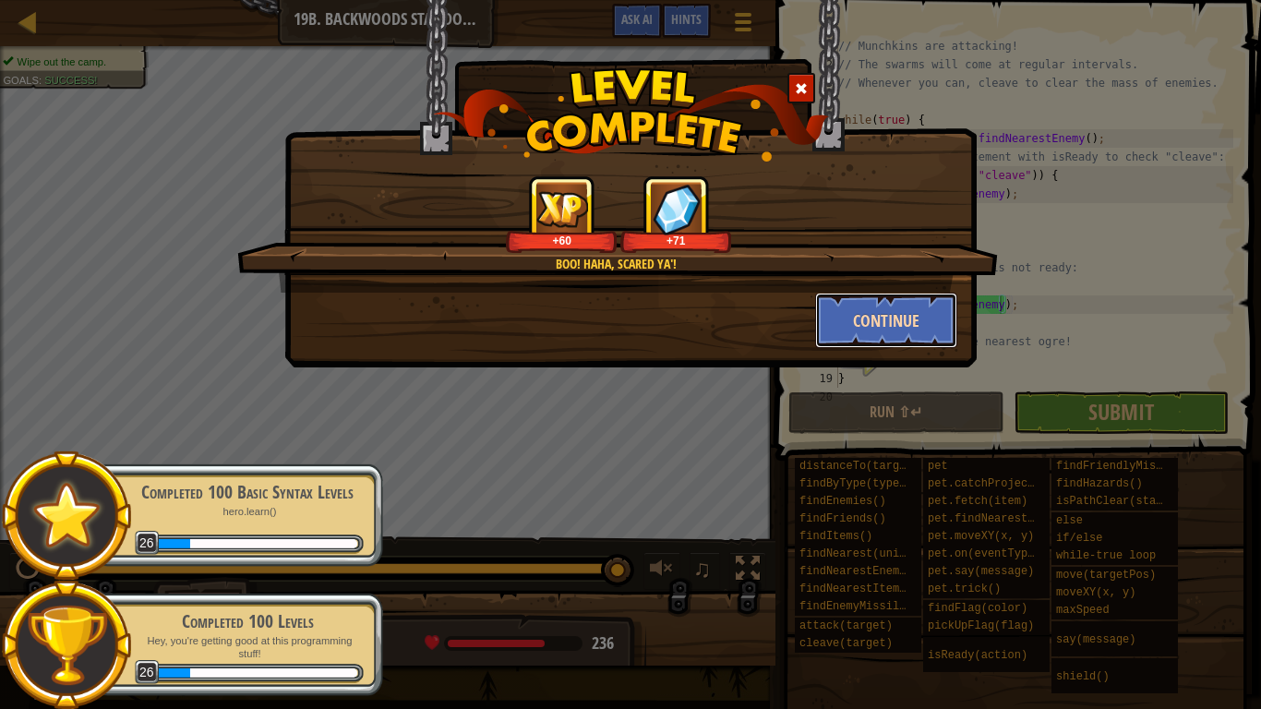
click at [898, 314] on button "Continue" at bounding box center [886, 320] width 143 height 55
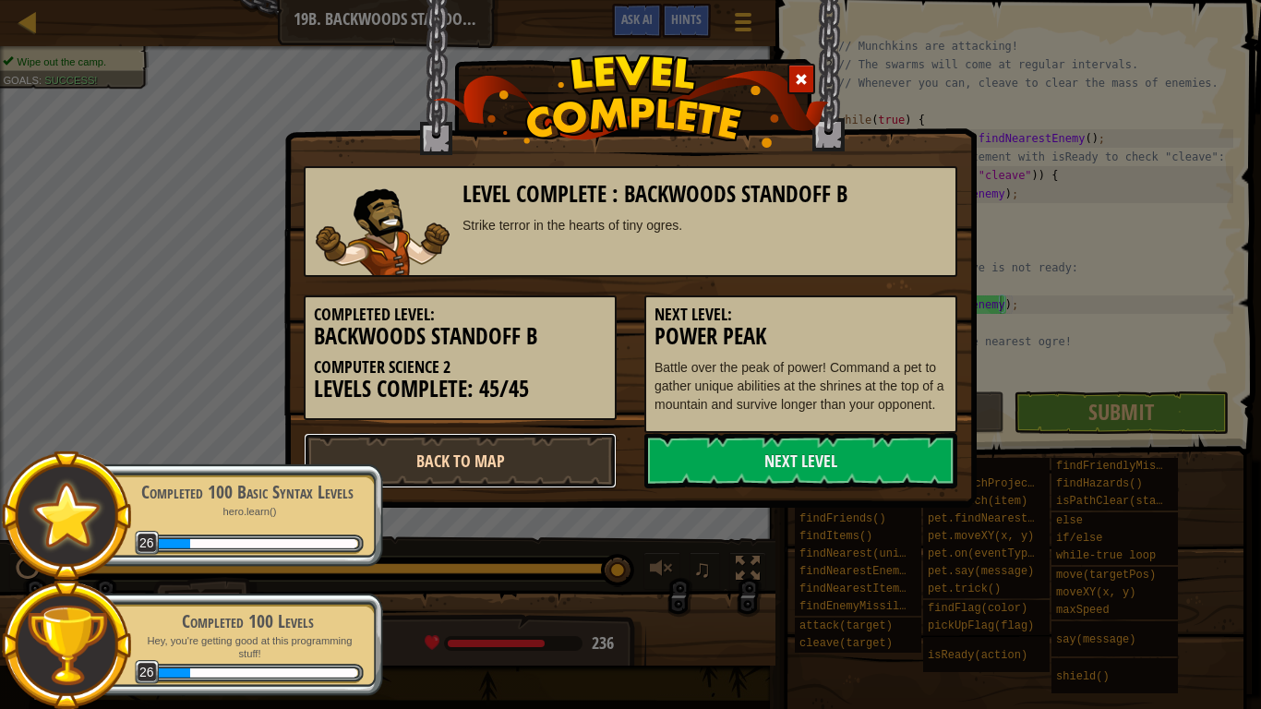
click at [430, 488] on link "Back to Map" at bounding box center [460, 460] width 313 height 55
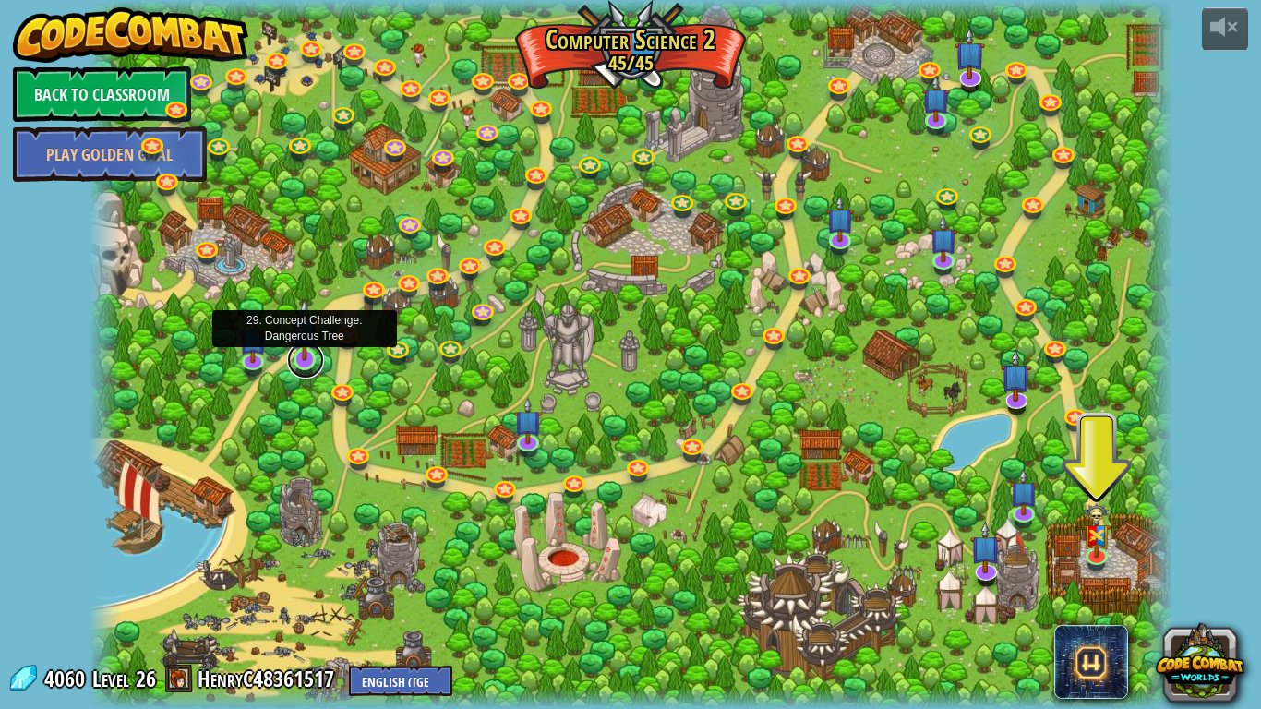
click at [300, 360] on link at bounding box center [305, 360] width 37 height 37
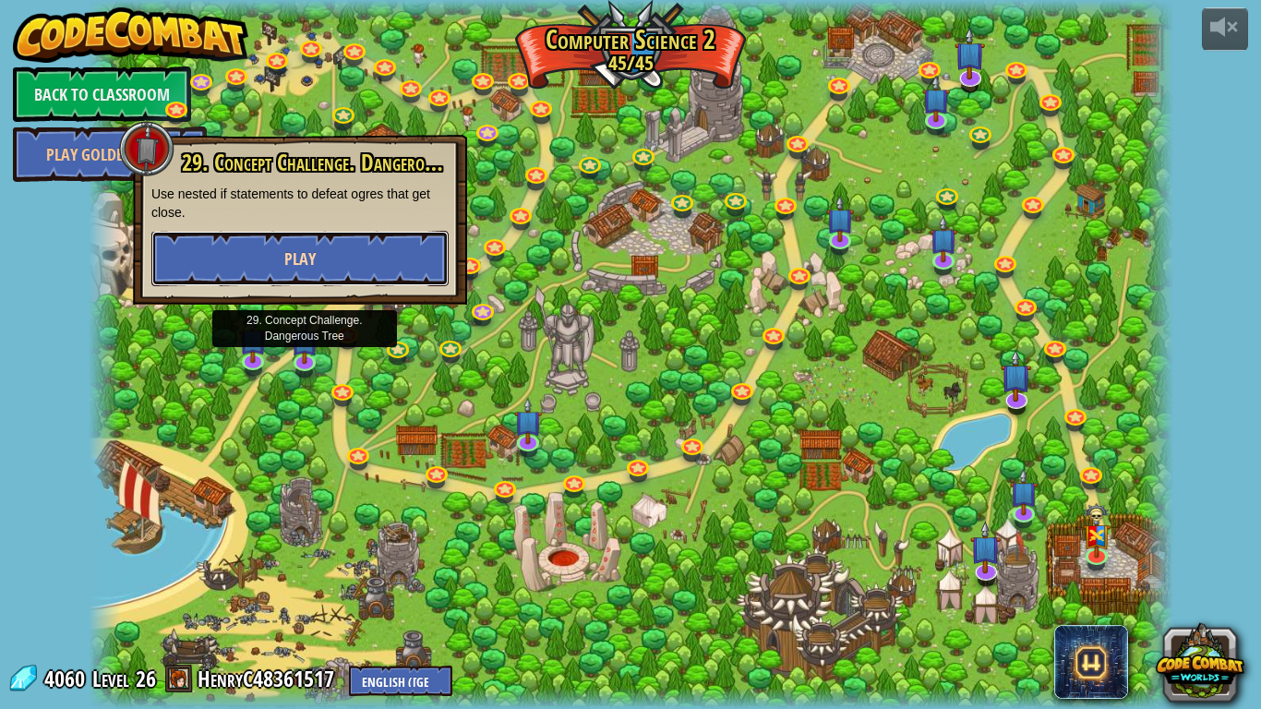
click at [295, 252] on span "Play" at bounding box center [299, 258] width 31 height 23
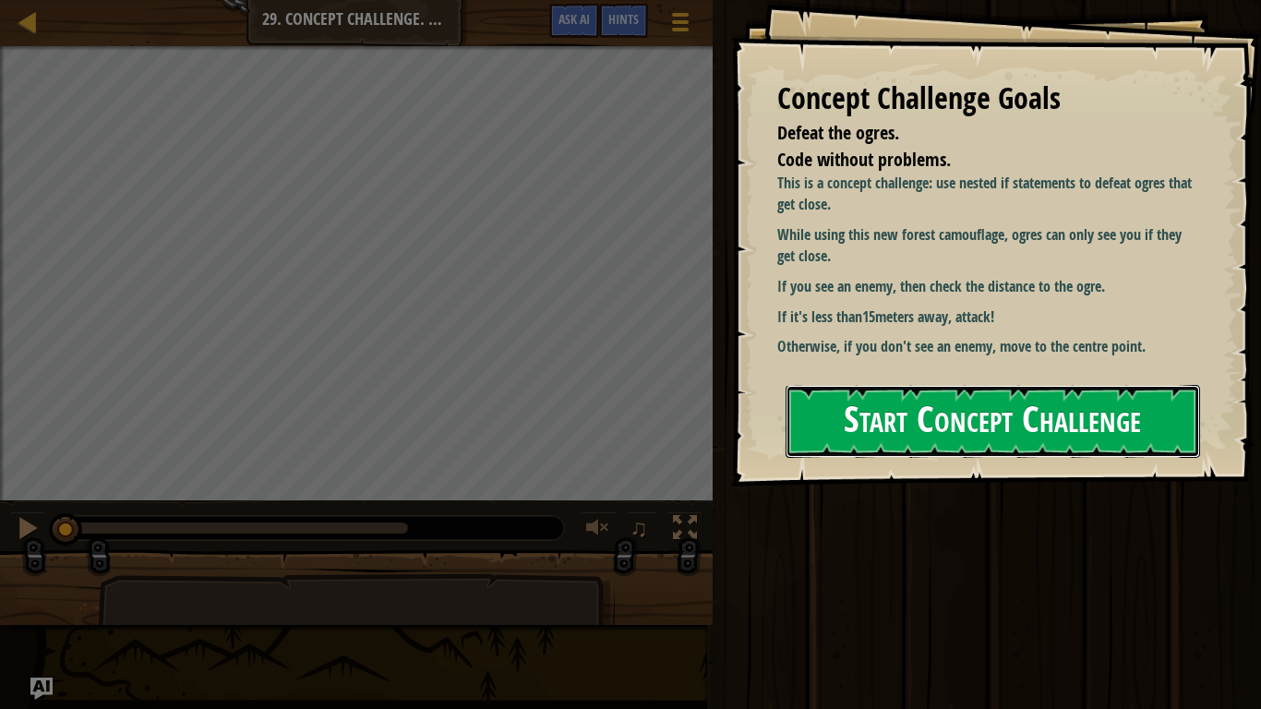
click at [1002, 418] on button "Start Concept Challenge" at bounding box center [993, 421] width 415 height 73
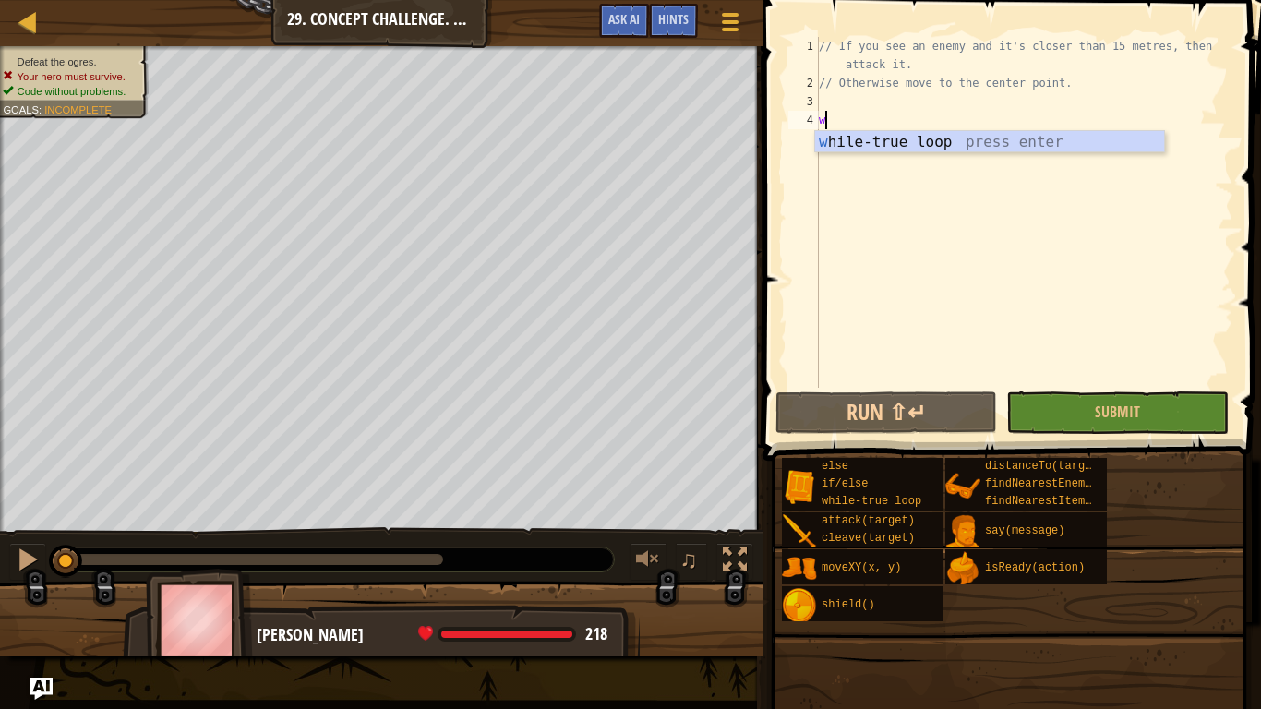
type textarea "wh"
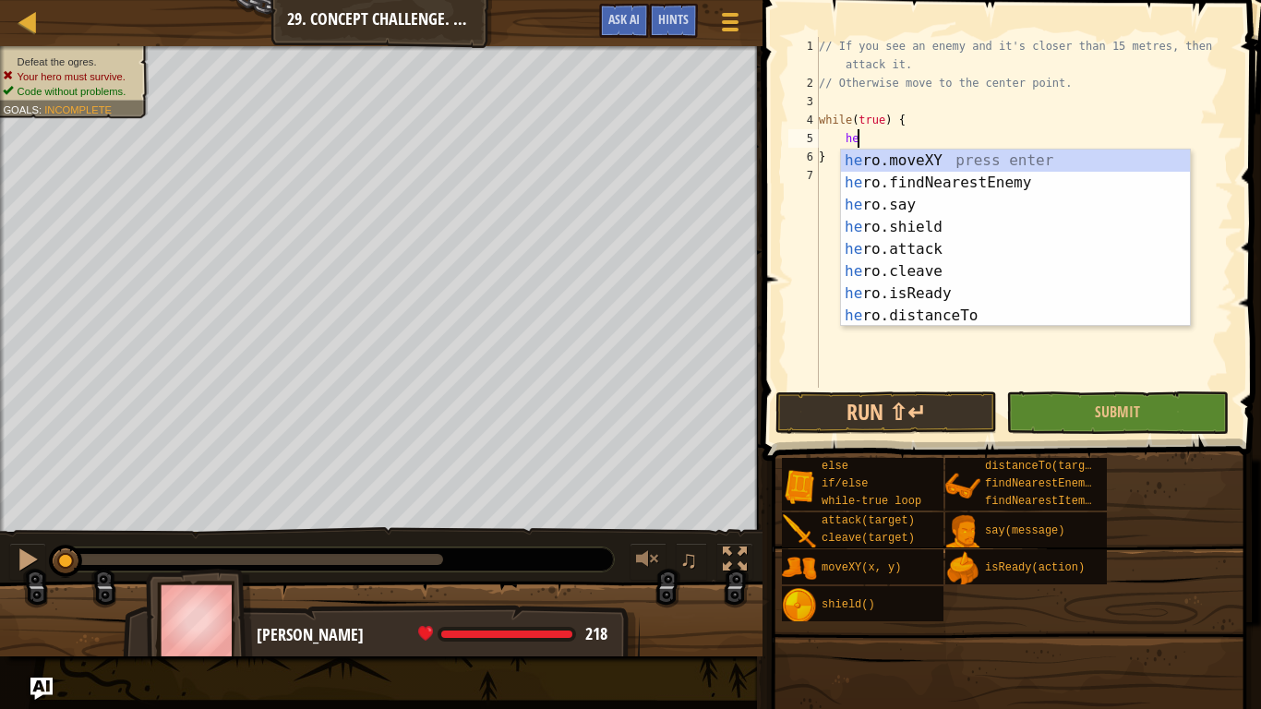
type textarea "her"
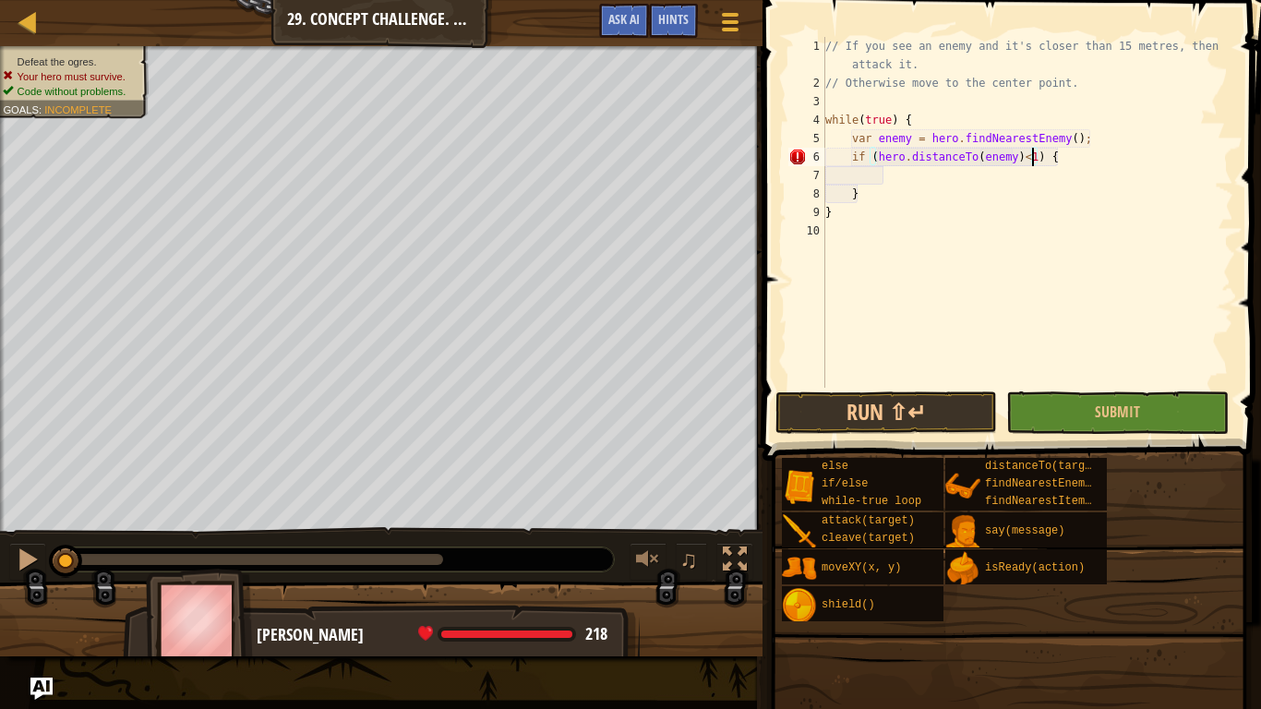
scroll to position [8, 30]
type textarea "if (hero.distanceTo(enemy) < 15) {"
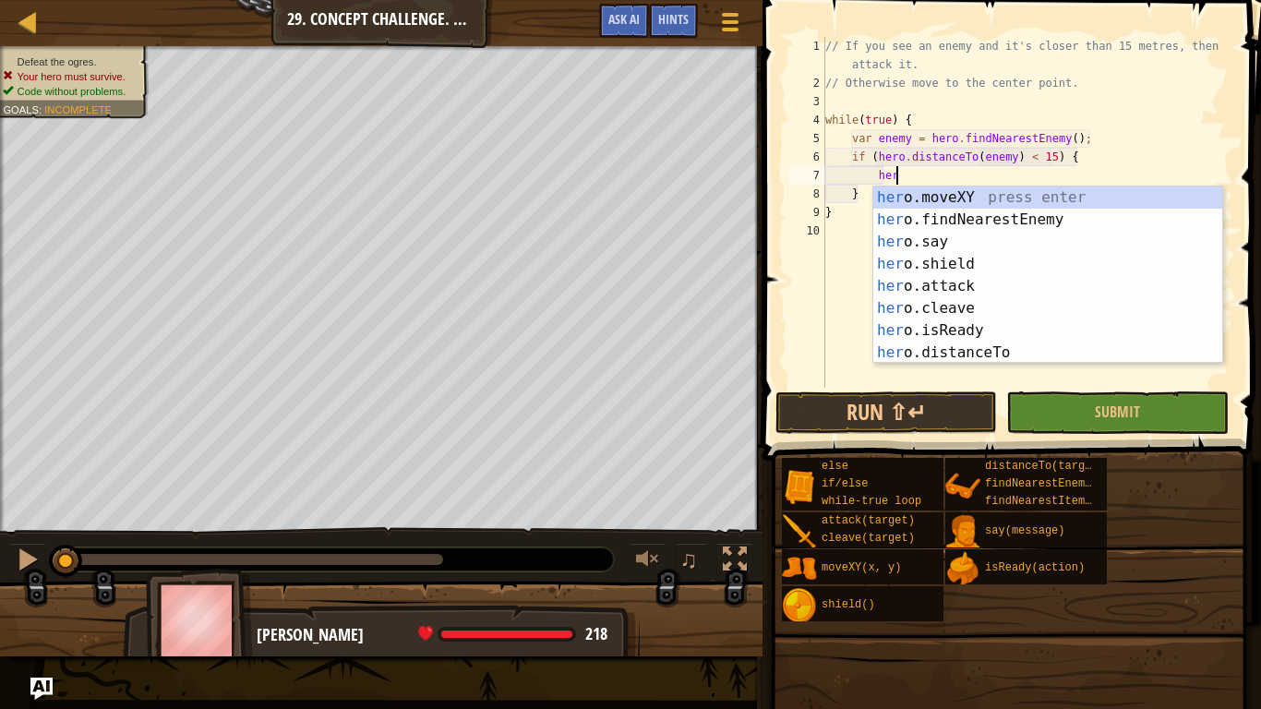
scroll to position [8, 9]
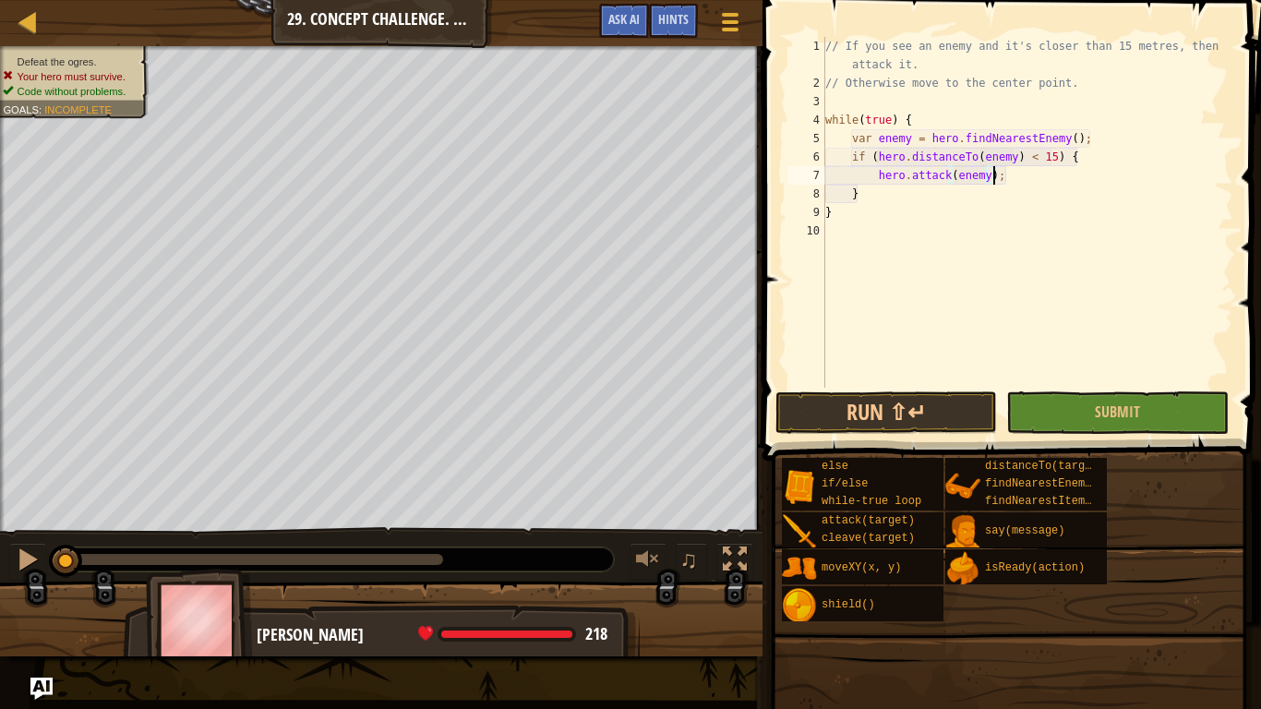
type textarea "}"
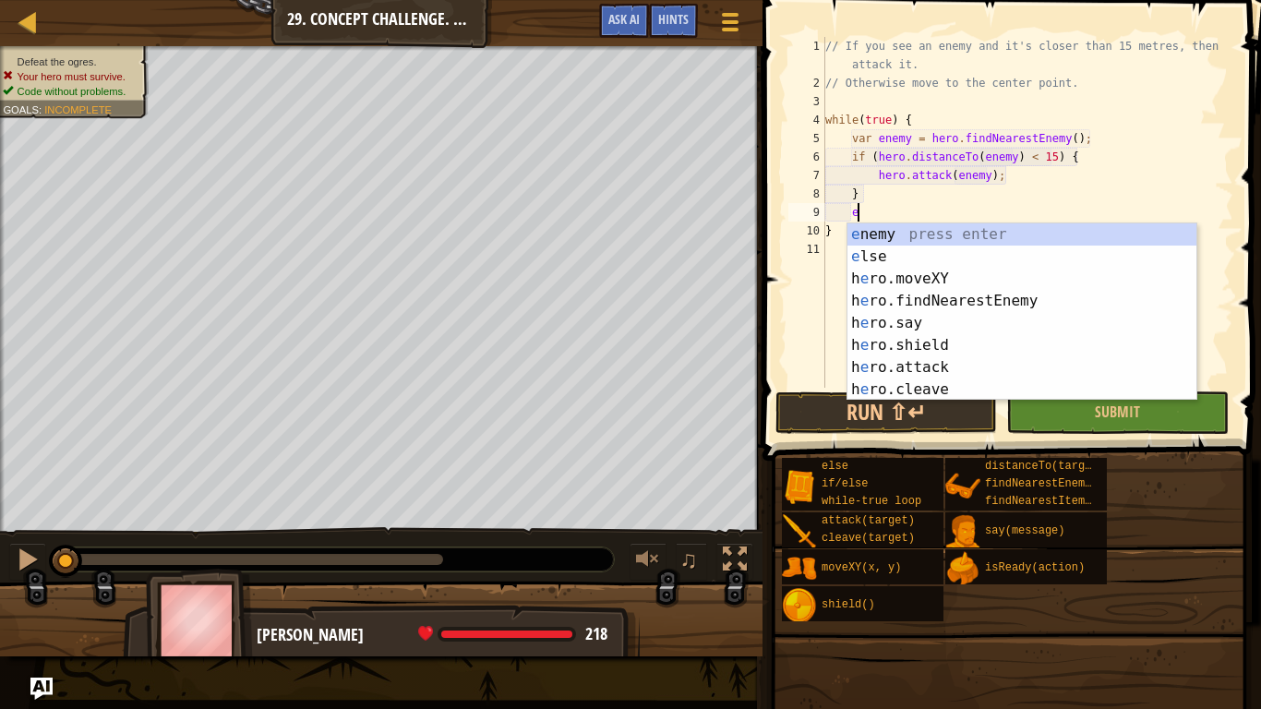
type textarea "el"
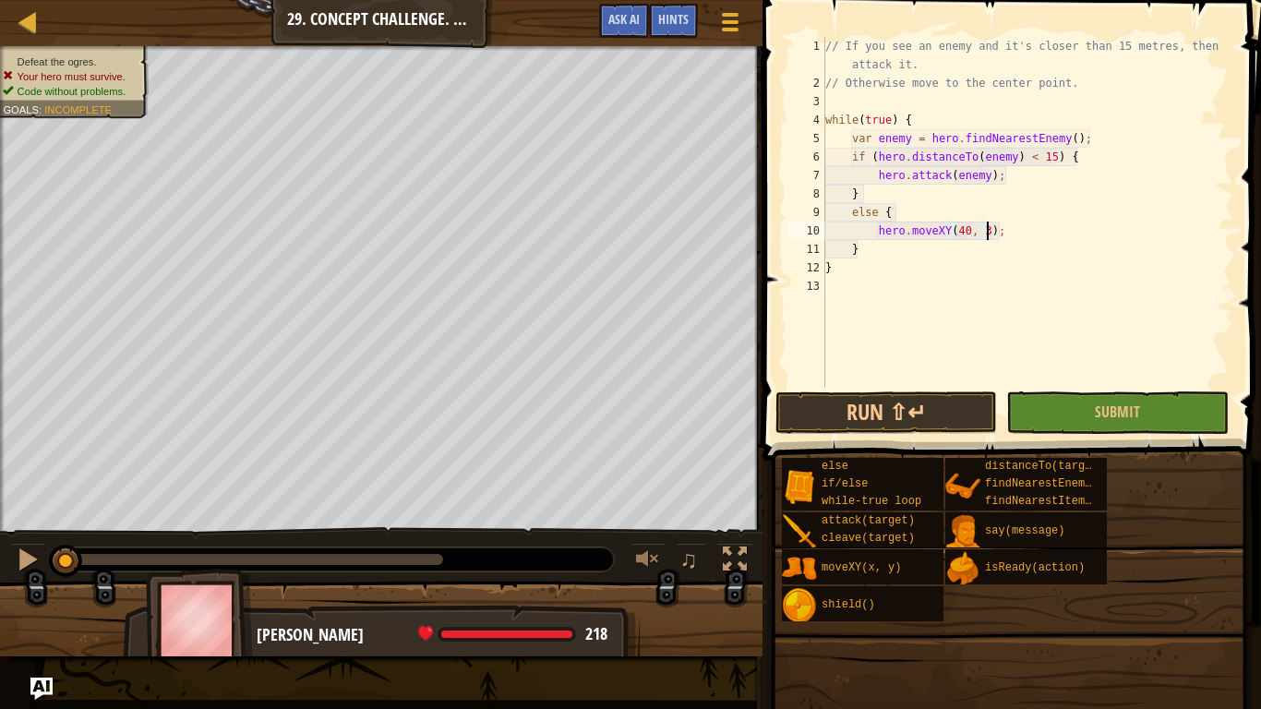
scroll to position [8, 24]
click at [830, 402] on button "Run ⇧↵" at bounding box center [887, 412] width 222 height 42
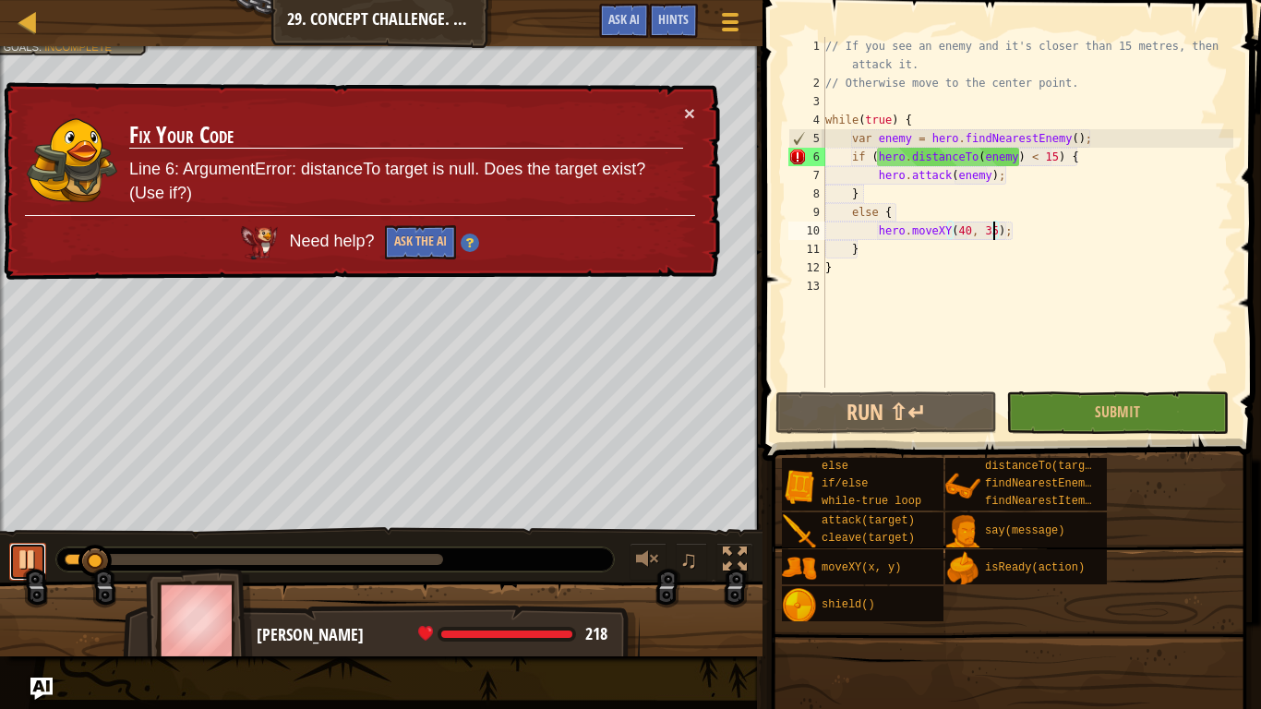
click at [20, 570] on div at bounding box center [28, 559] width 24 height 24
click at [411, 239] on button "Ask the AI" at bounding box center [420, 242] width 71 height 34
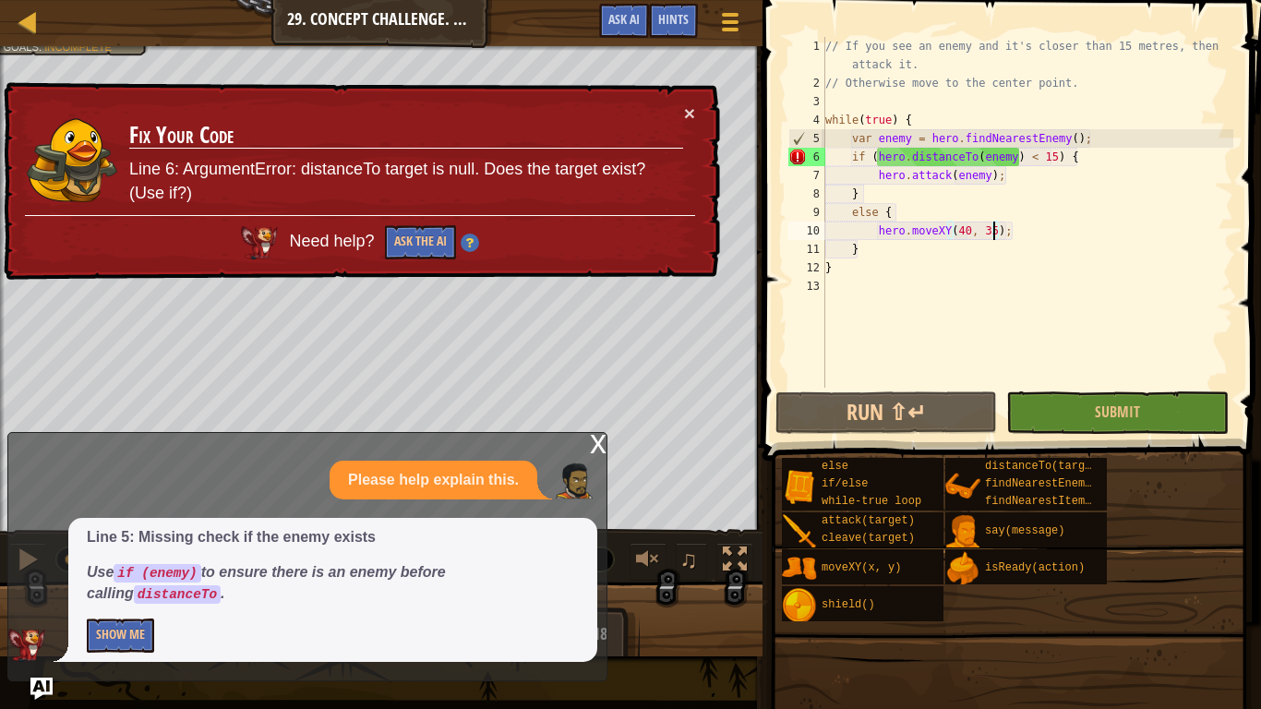
click at [847, 156] on div "// If you see an enemy and it's closer than 15 metres, then attack it. // Other…" at bounding box center [1028, 240] width 412 height 406
type textarea "if (hero.distanceTo(enemy) < 15) {"
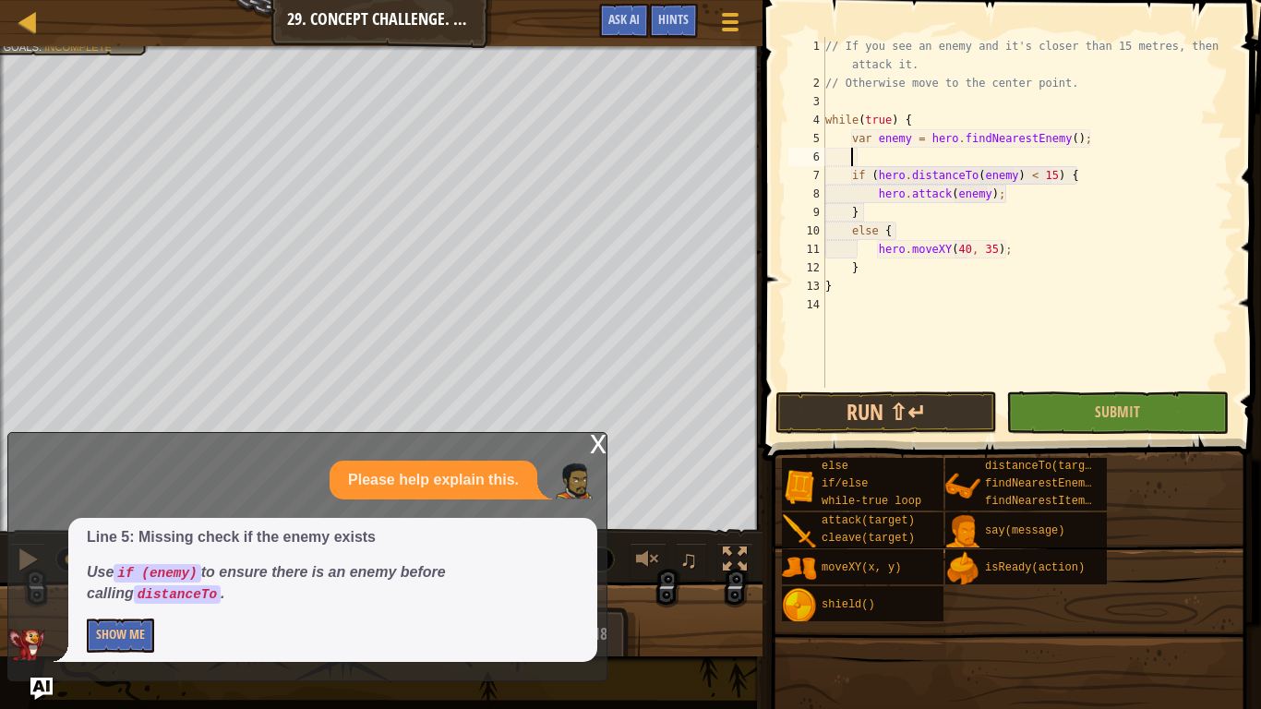
scroll to position [8, 5]
type textarea "if (enemy) {"
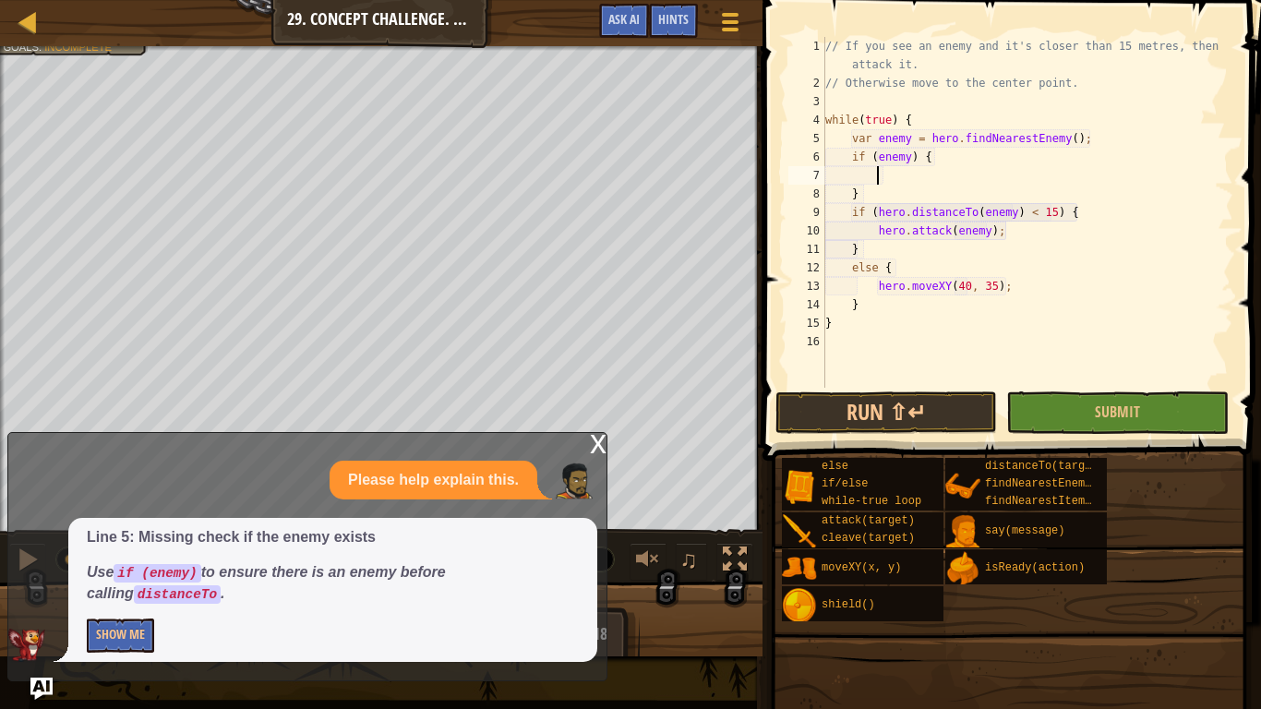
type textarea "}"
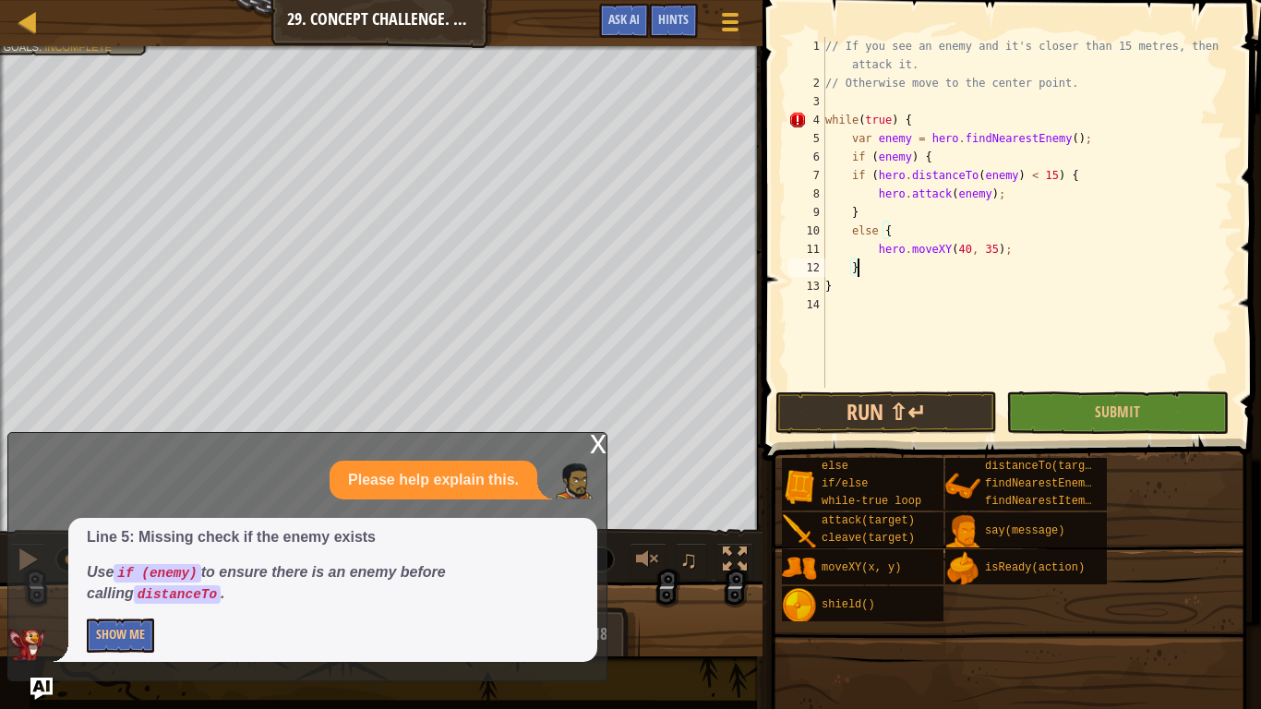
type textarea "}"
click at [935, 415] on button "Run ⇧↵" at bounding box center [887, 412] width 222 height 42
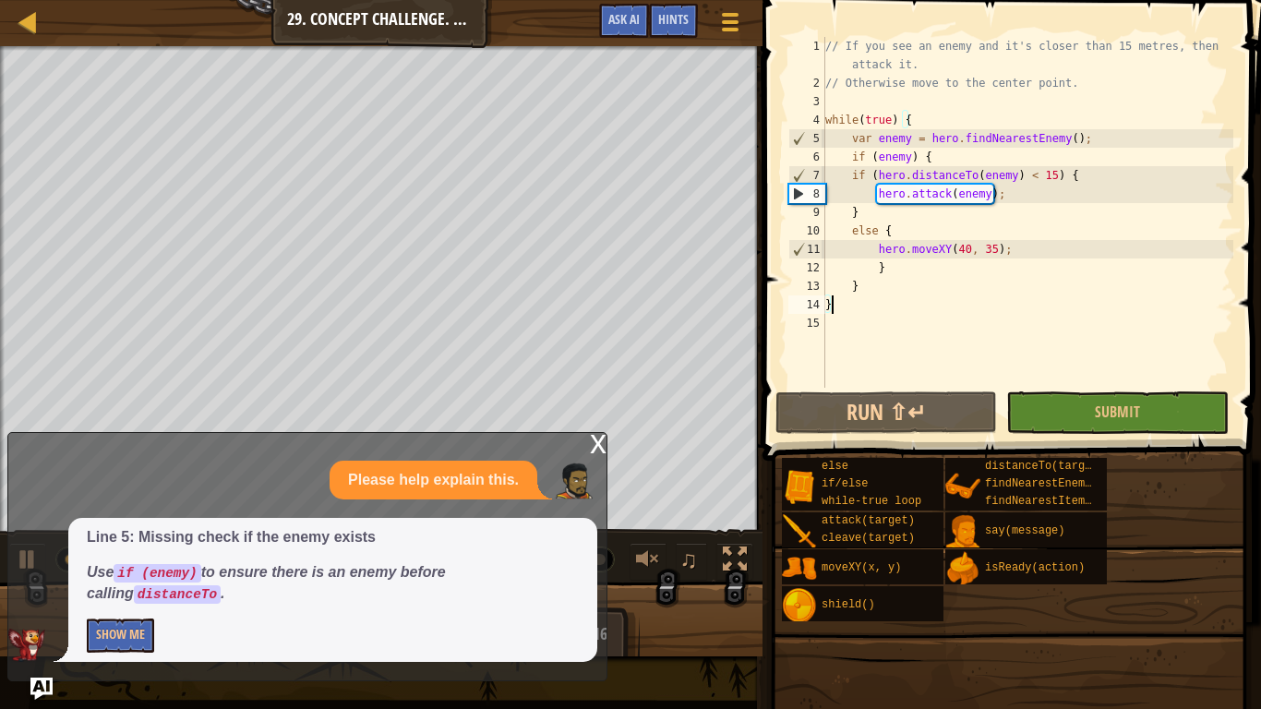
click at [587, 440] on div "x Please help explain this. Line 5: Missing check if the enemy exists Use if (e…" at bounding box center [307, 556] width 600 height 249
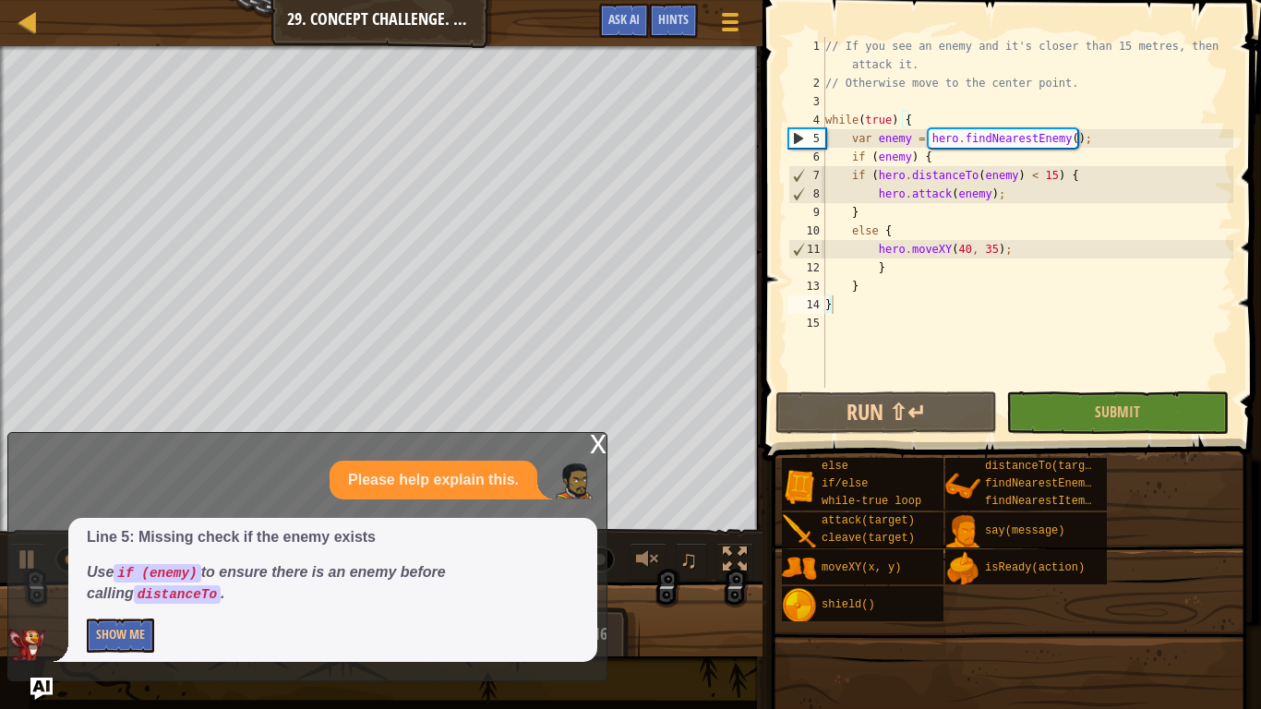
click at [595, 442] on div "x" at bounding box center [598, 442] width 17 height 18
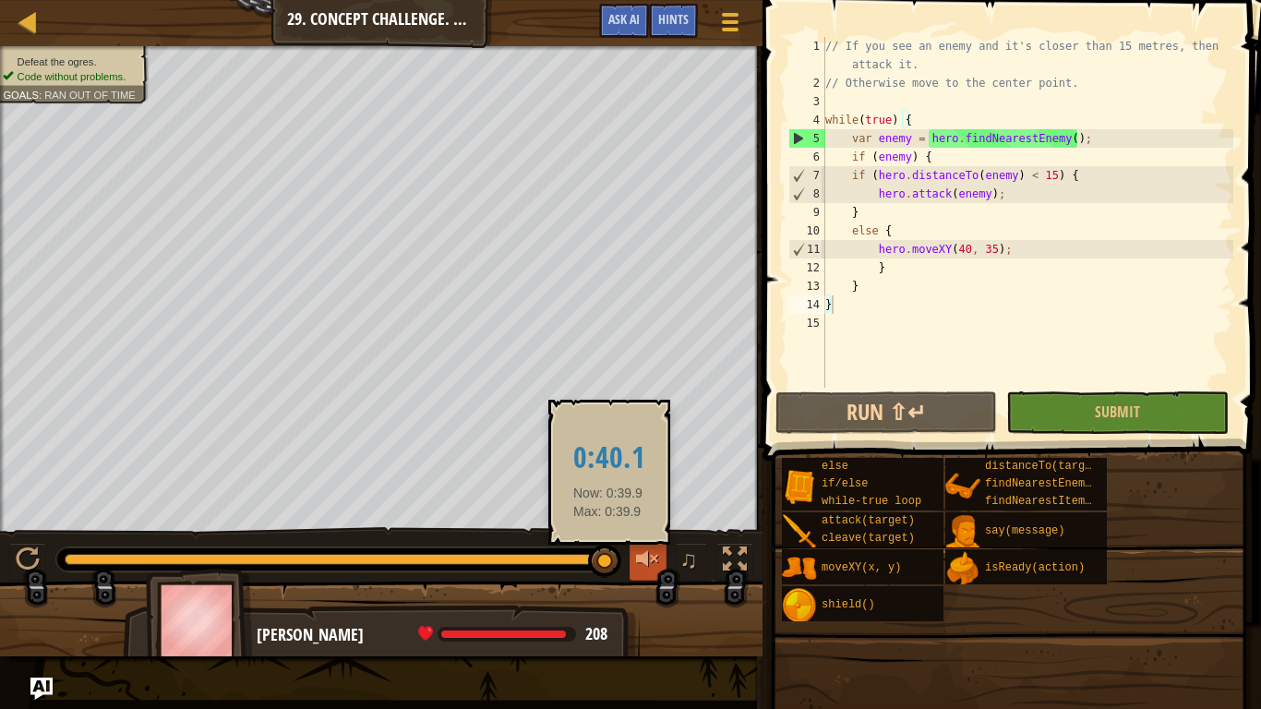
drag, startPoint x: 379, startPoint y: 562, endPoint x: 631, endPoint y: 568, distance: 251.2
click at [629, 568] on div "♫" at bounding box center [381, 554] width 763 height 55
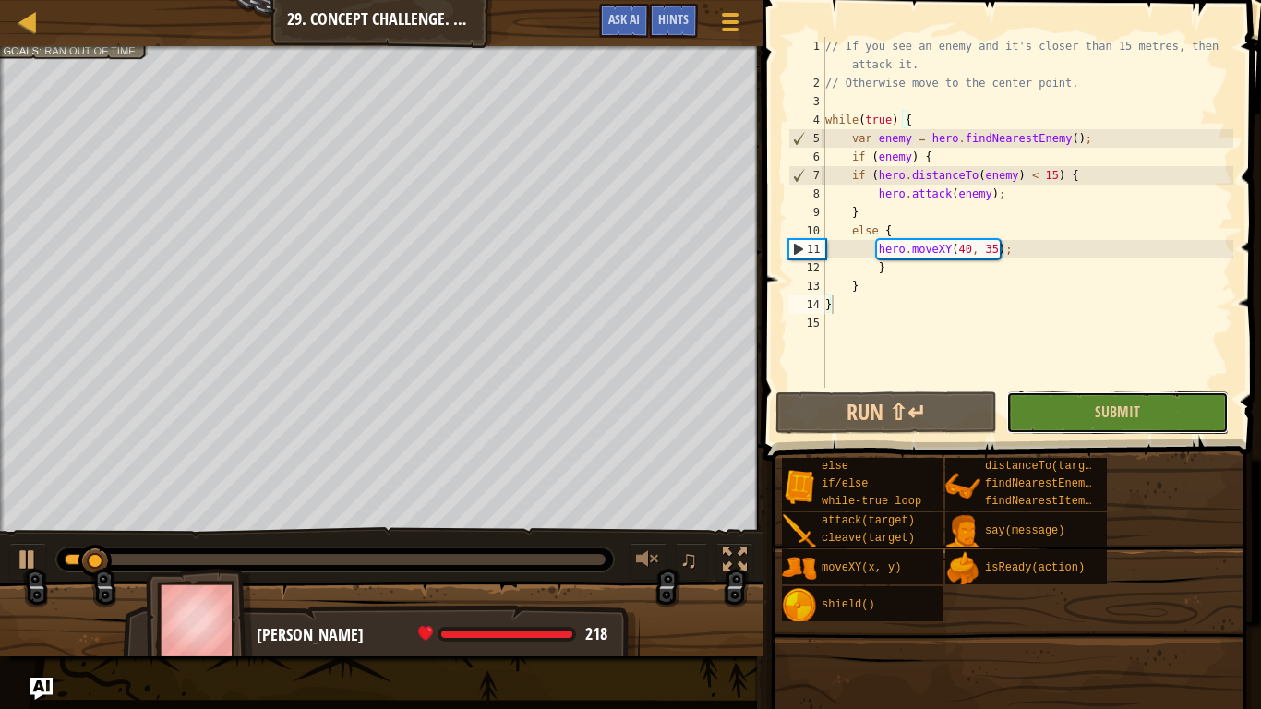
click at [1032, 410] on button "Submit" at bounding box center [1117, 412] width 222 height 42
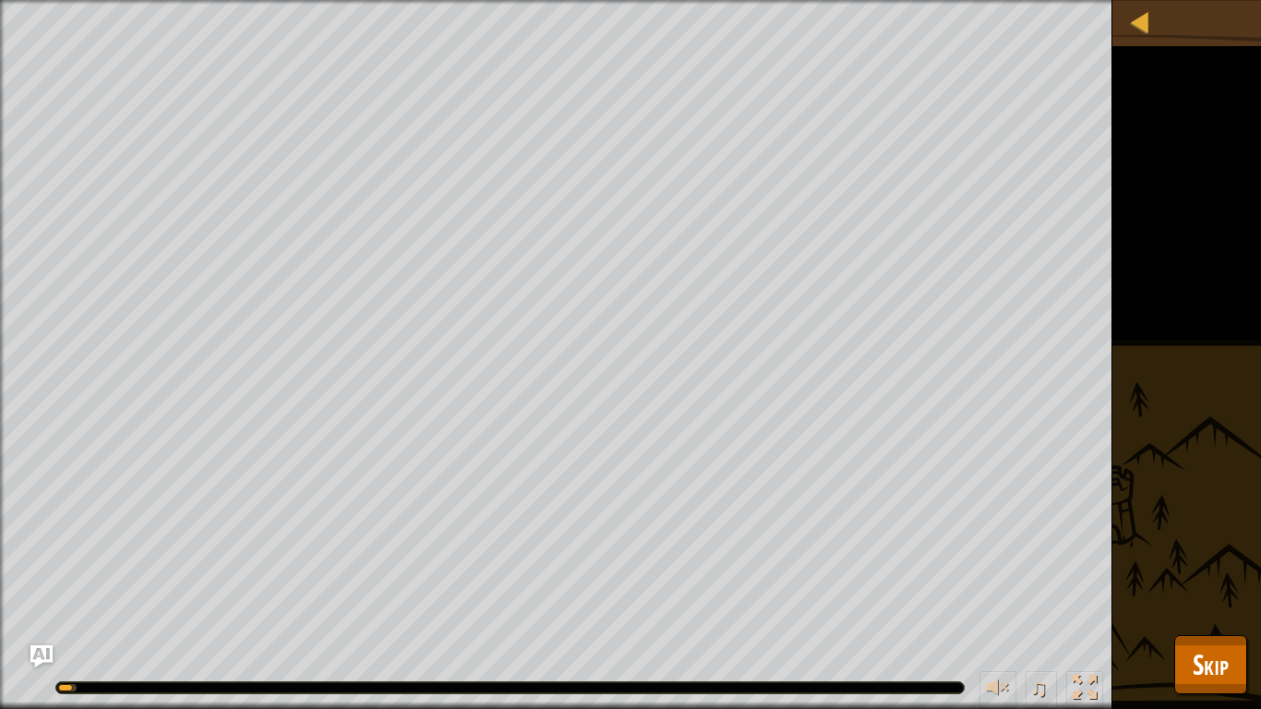
click at [1254, 596] on div "Defeat the ogres. Code without problems. Goals : Running... ♫ [PERSON_NAME] 218…" at bounding box center [630, 354] width 1261 height 709
click at [1227, 596] on span "Skip" at bounding box center [1211, 664] width 36 height 38
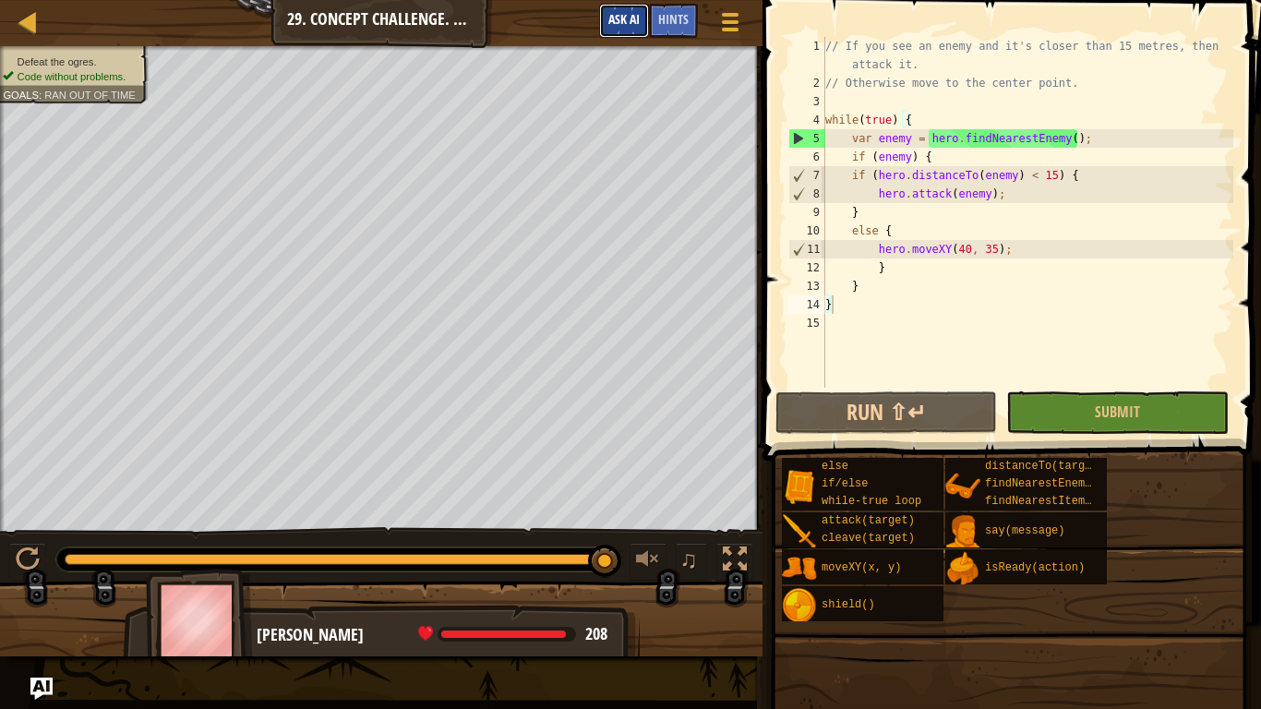
click at [635, 14] on span "Ask AI" at bounding box center [623, 19] width 31 height 18
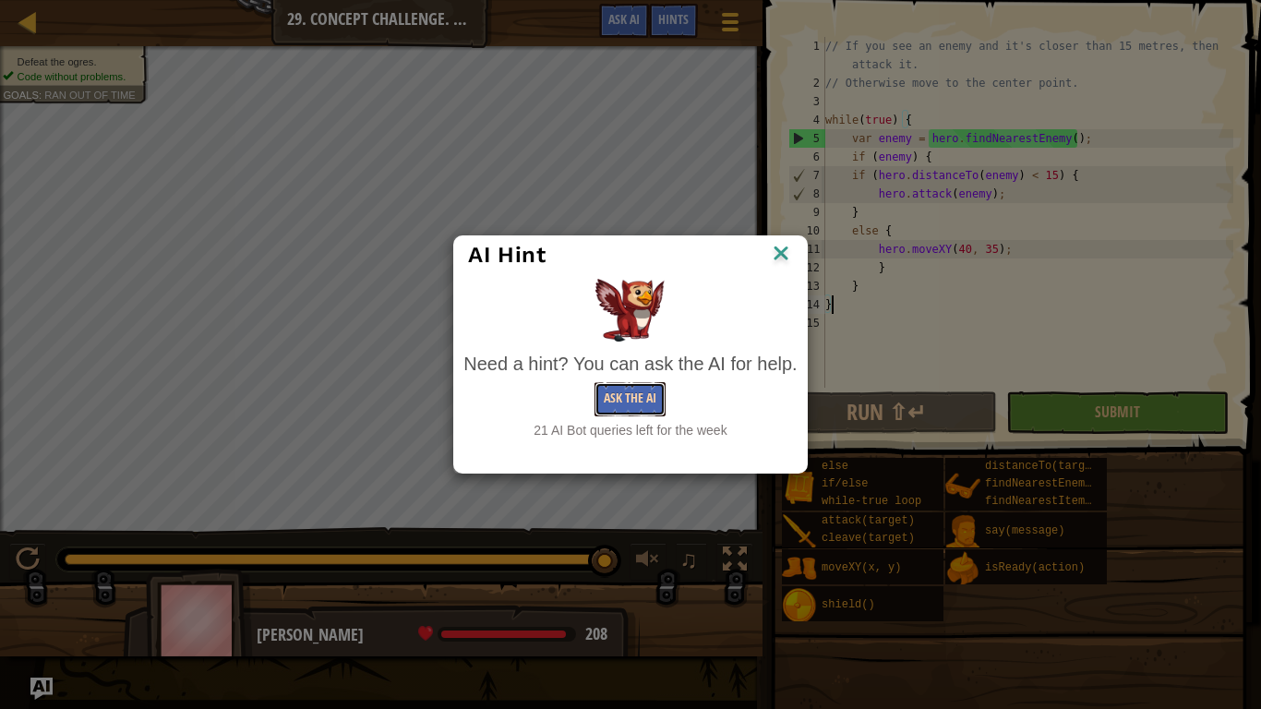
click at [617, 396] on button "Ask the AI" at bounding box center [630, 399] width 71 height 34
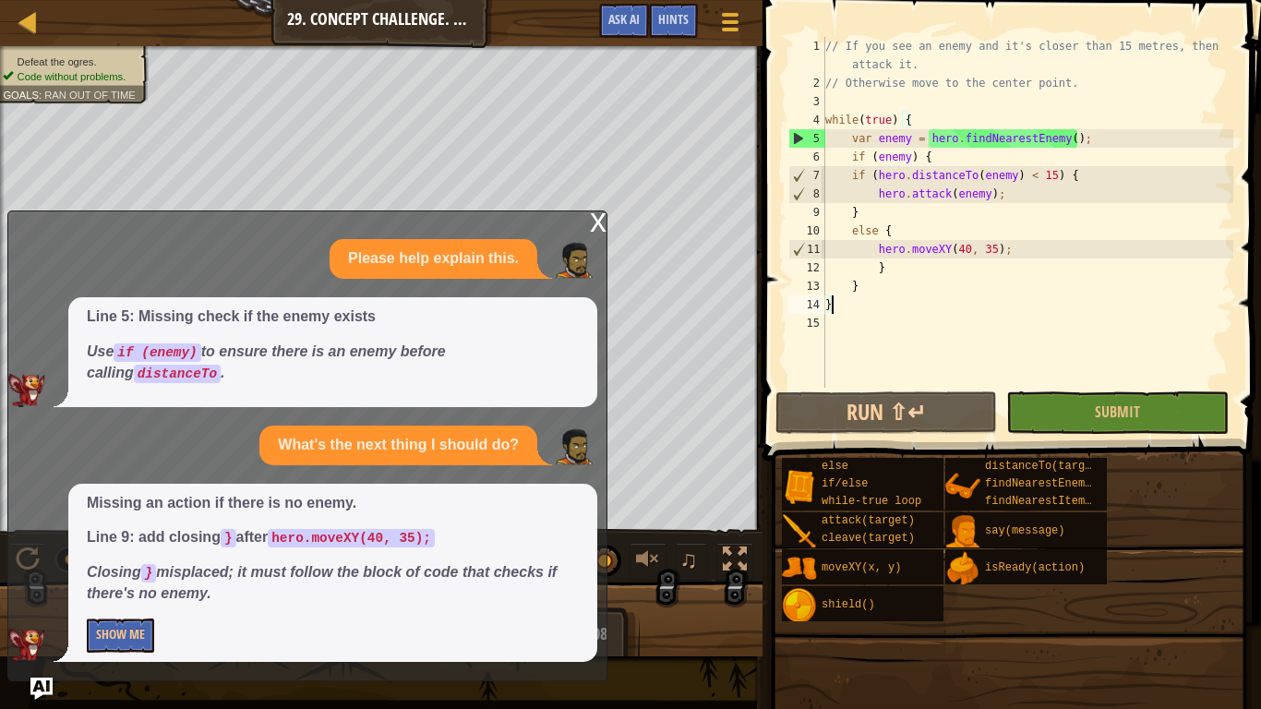
click at [878, 220] on div "// If you see an enemy and it's closer than 15 metres, then attack it. // Other…" at bounding box center [1028, 240] width 412 height 406
type textarea "}"
type textarea "hero.attack(enemy);"
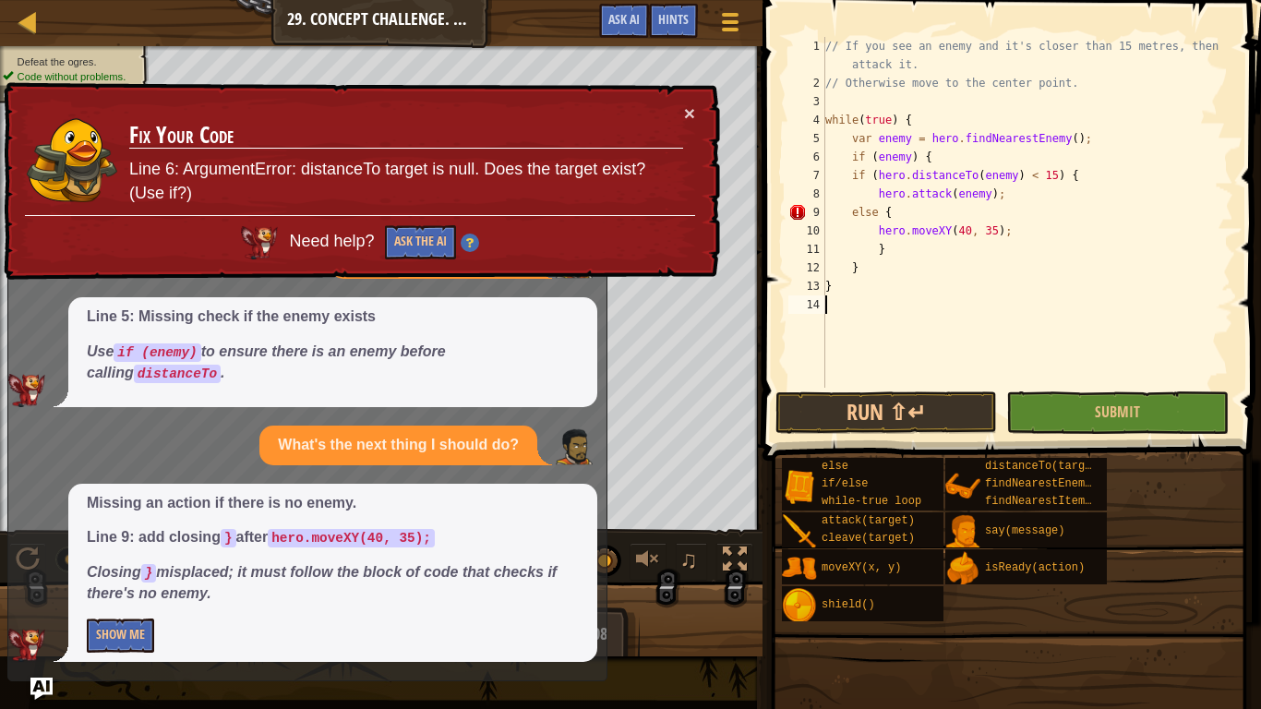
click at [837, 308] on div "// If you see an enemy and it's closer than 15 metres, then attack it. // Other…" at bounding box center [1028, 240] width 412 height 406
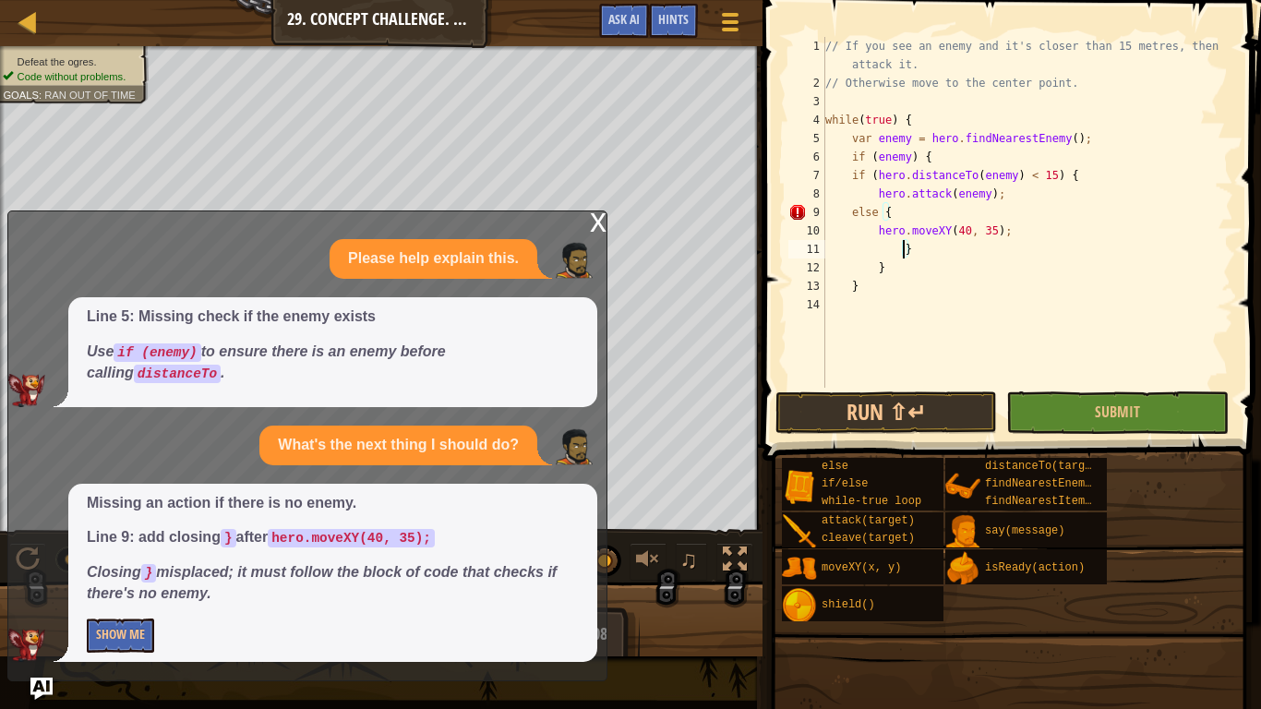
type textarea "}"
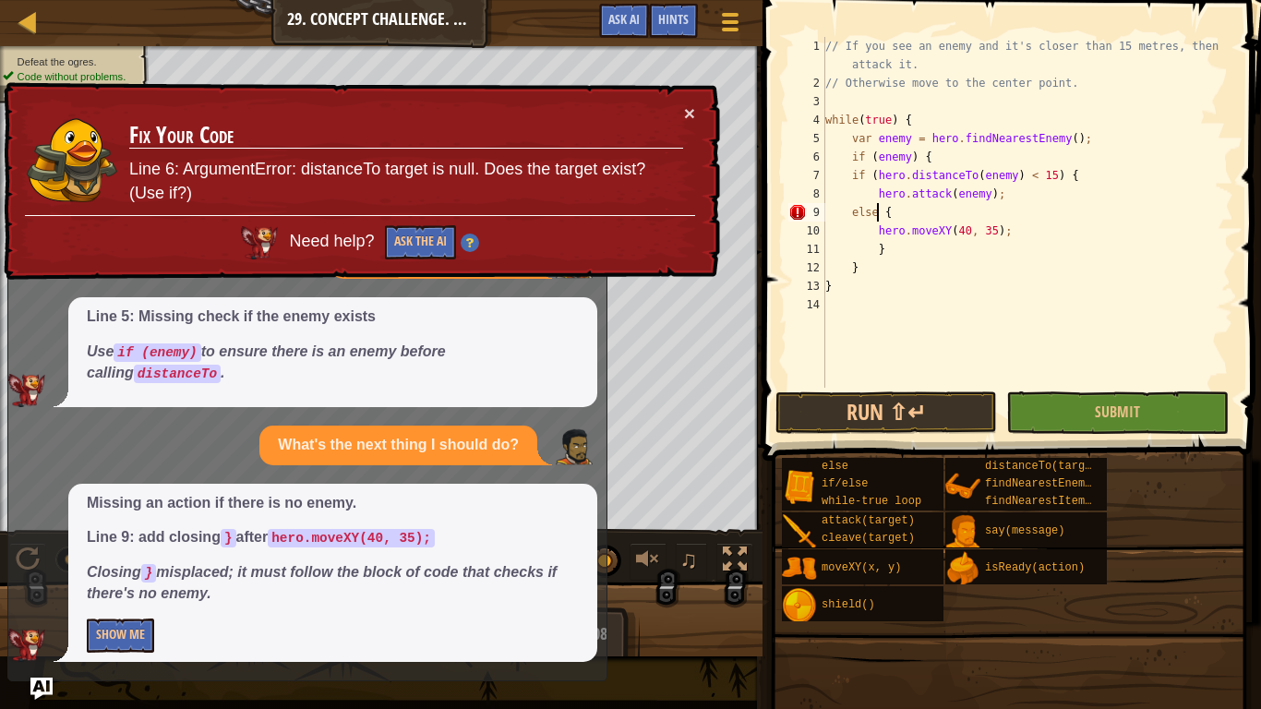
click at [874, 213] on div "// If you see an enemy and it's closer than 15 metres, then attack it. // Other…" at bounding box center [1028, 240] width 412 height 406
click at [888, 211] on div "// If you see an enemy and it's closer than 15 metres, then attack it. // Other…" at bounding box center [1028, 240] width 412 height 406
click at [853, 276] on div "// If you see an enemy and it's closer than 15 metres, then attack it. // Other…" at bounding box center [1028, 240] width 412 height 406
click at [828, 290] on div "// If you see an enemy and it's closer than 15 metres, then attack it. // Other…" at bounding box center [1028, 240] width 412 height 406
click at [860, 260] on div "// If you see an enemy and it's closer than 15 metres, then attack it. // Other…" at bounding box center [1028, 240] width 412 height 406
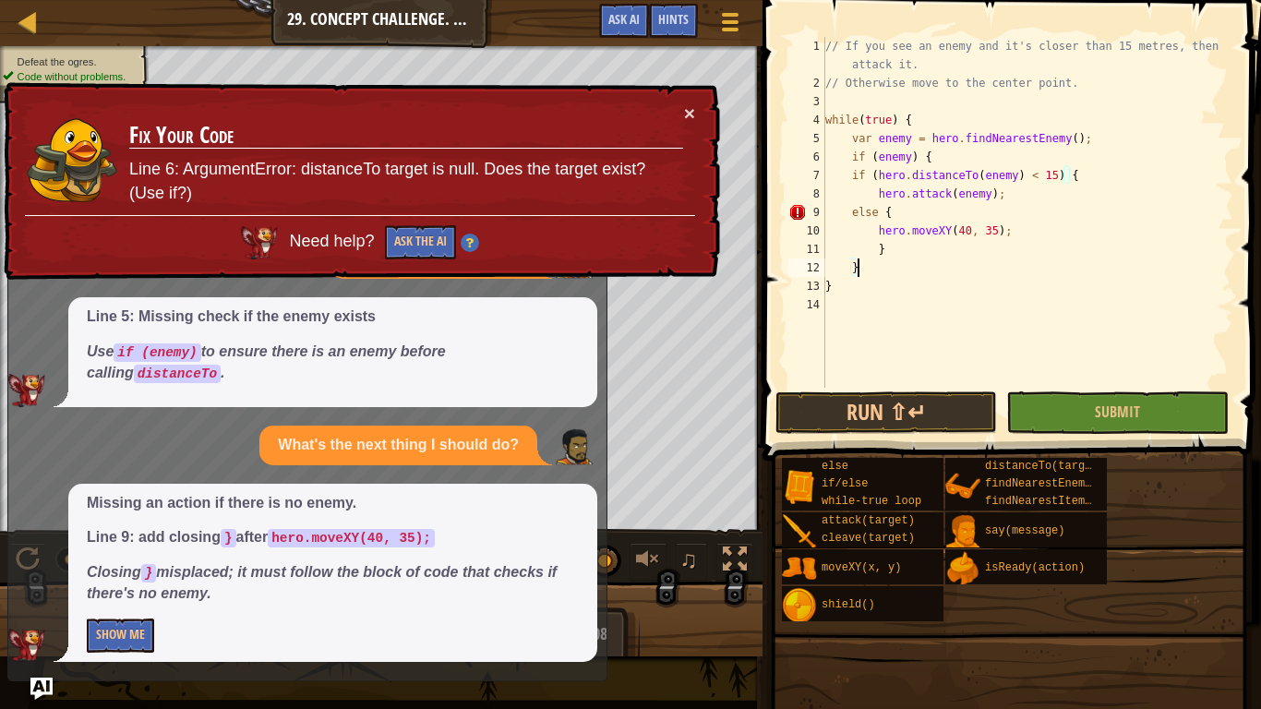
click at [884, 252] on div "// If you see an enemy and it's closer than 15 metres, then attack it. // Other…" at bounding box center [1028, 240] width 412 height 406
click at [859, 270] on div "// If you see an enemy and it's closer than 15 metres, then attack it. // Other…" at bounding box center [1028, 240] width 412 height 406
click at [835, 291] on div "// If you see an enemy and it's closer than 15 metres, then attack it. // Other…" at bounding box center [1028, 240] width 412 height 406
click at [914, 130] on div "// If you see an enemy and it's closer than 15 metres, then attack it. // Other…" at bounding box center [1028, 240] width 412 height 406
click at [911, 116] on div "// If you see an enemy and it's closer than 15 metres, then attack it. // Other…" at bounding box center [1028, 240] width 412 height 406
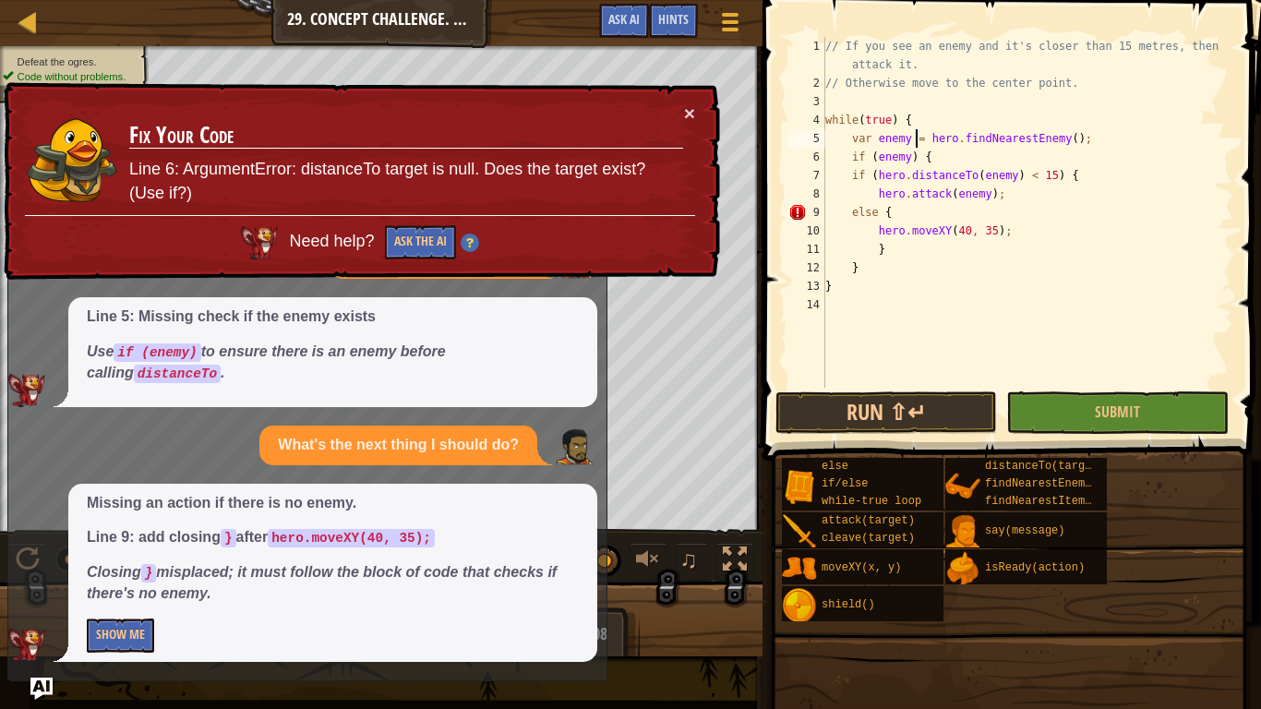
type textarea "while(true) {"
click at [839, 315] on div "// If you see an enemy and it's closer than 15 metres, then attack it. // Other…" at bounding box center [1028, 240] width 412 height 406
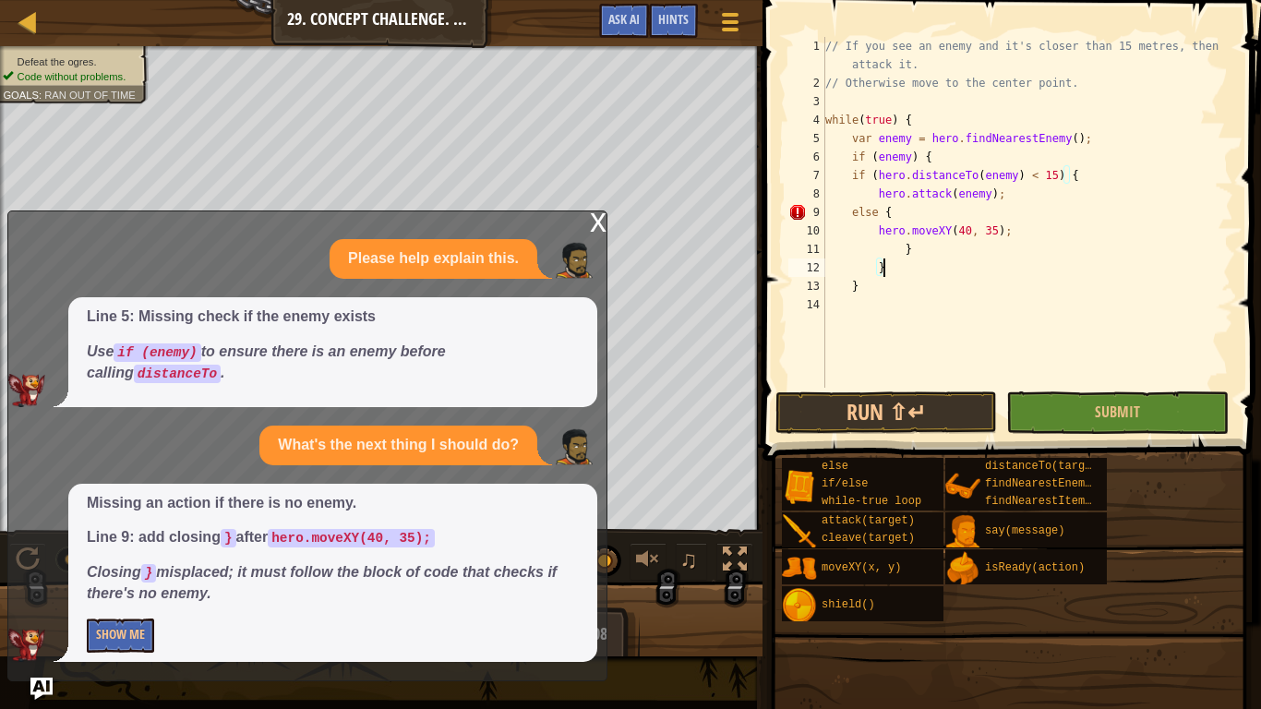
type textarea "}"
click at [103, 596] on button "Show Me" at bounding box center [120, 636] width 67 height 34
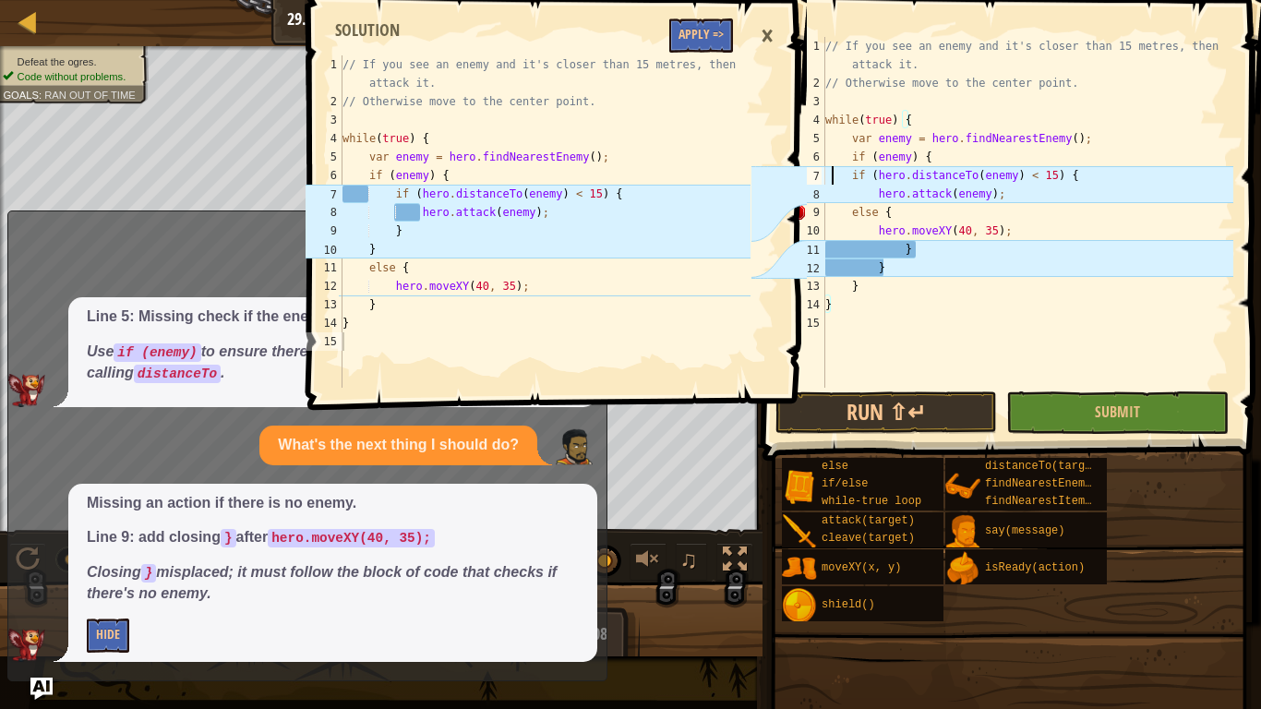
click at [830, 174] on div "// If you see an enemy and it's closer than 15 metres, then attack it. // Other…" at bounding box center [1028, 240] width 412 height 406
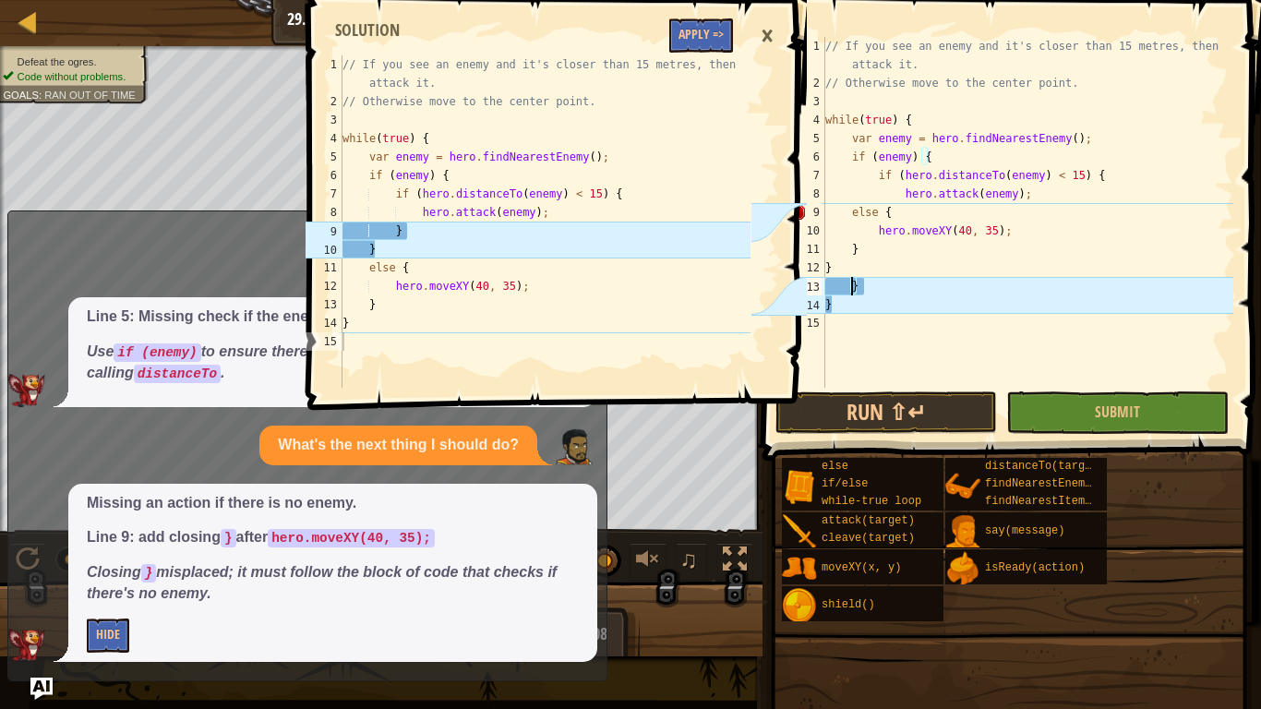
type textarea "}"
type textarea "else {"
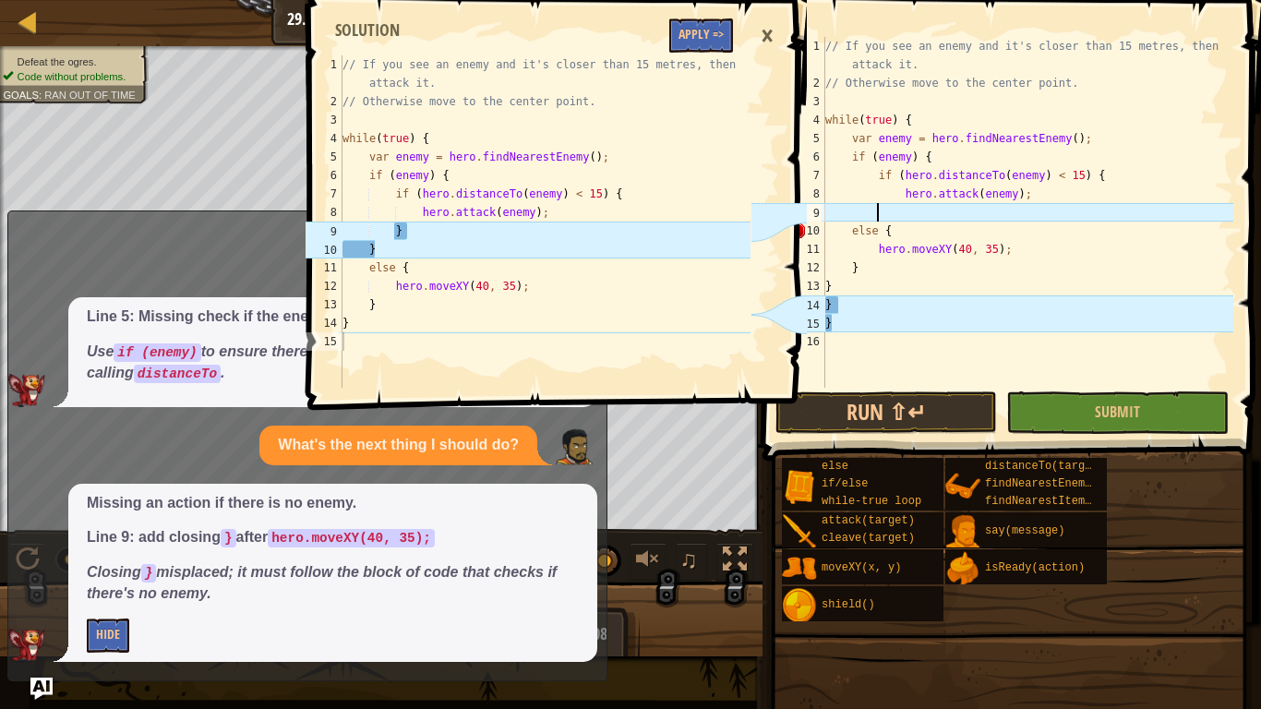
type textarea "}"
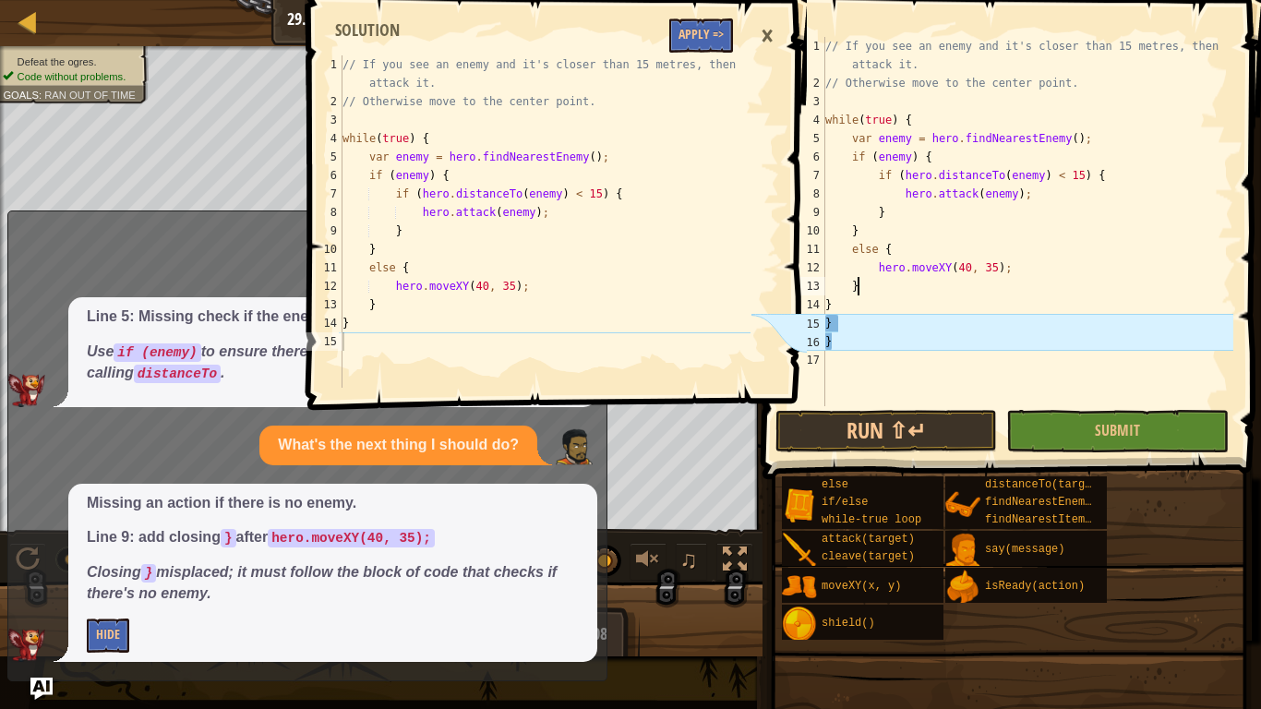
scroll to position [8, 4]
type textarea "}"
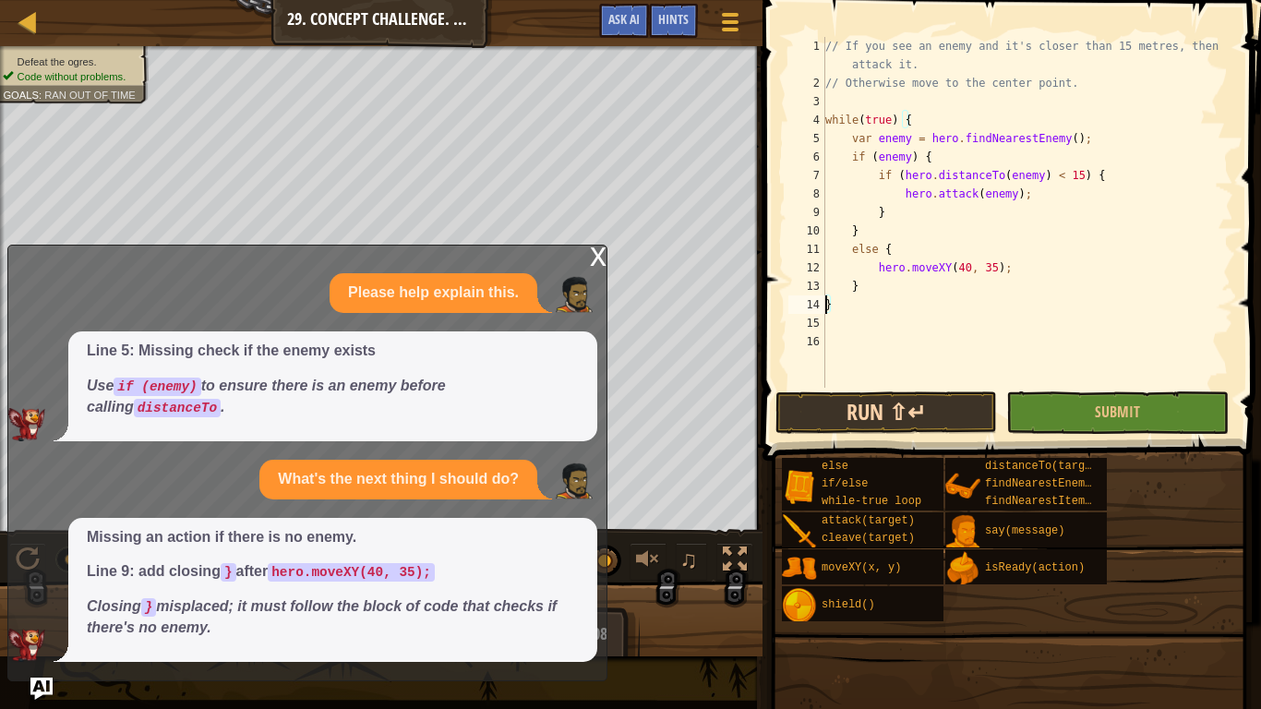
type textarea "}"
click at [847, 401] on button "Run ⇧↵" at bounding box center [887, 412] width 222 height 42
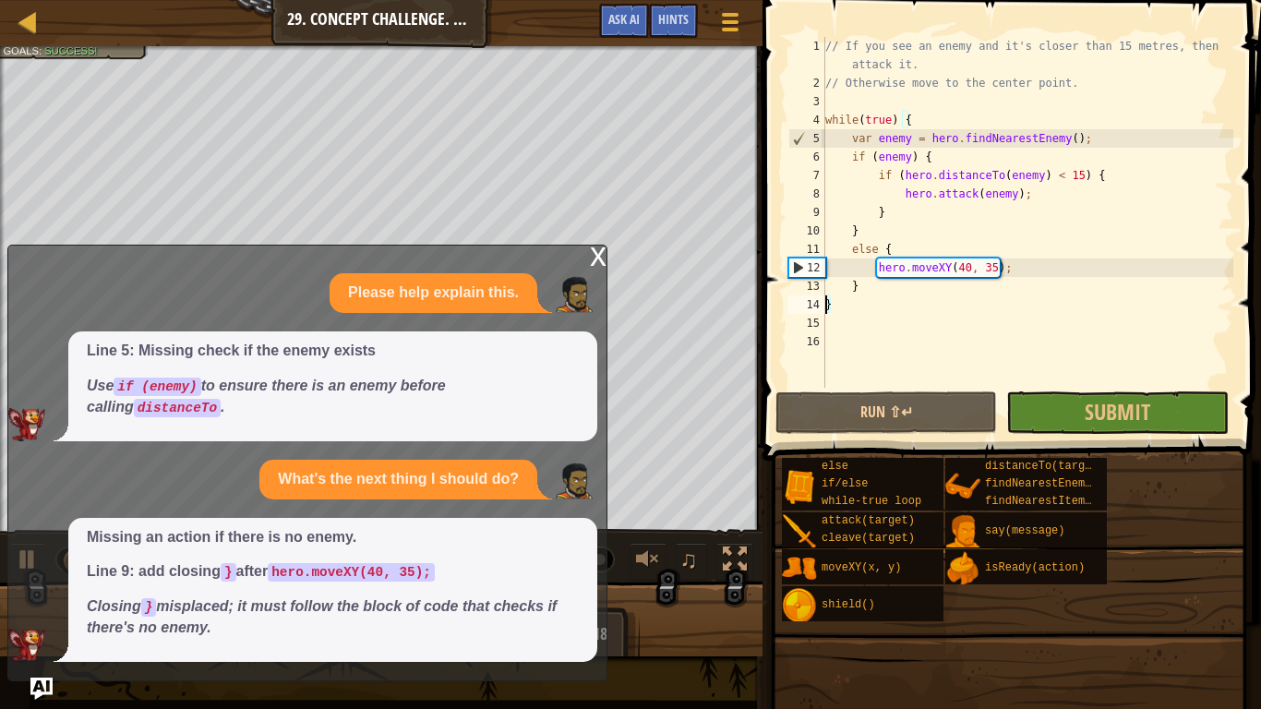
click at [592, 251] on div "x" at bounding box center [598, 255] width 17 height 18
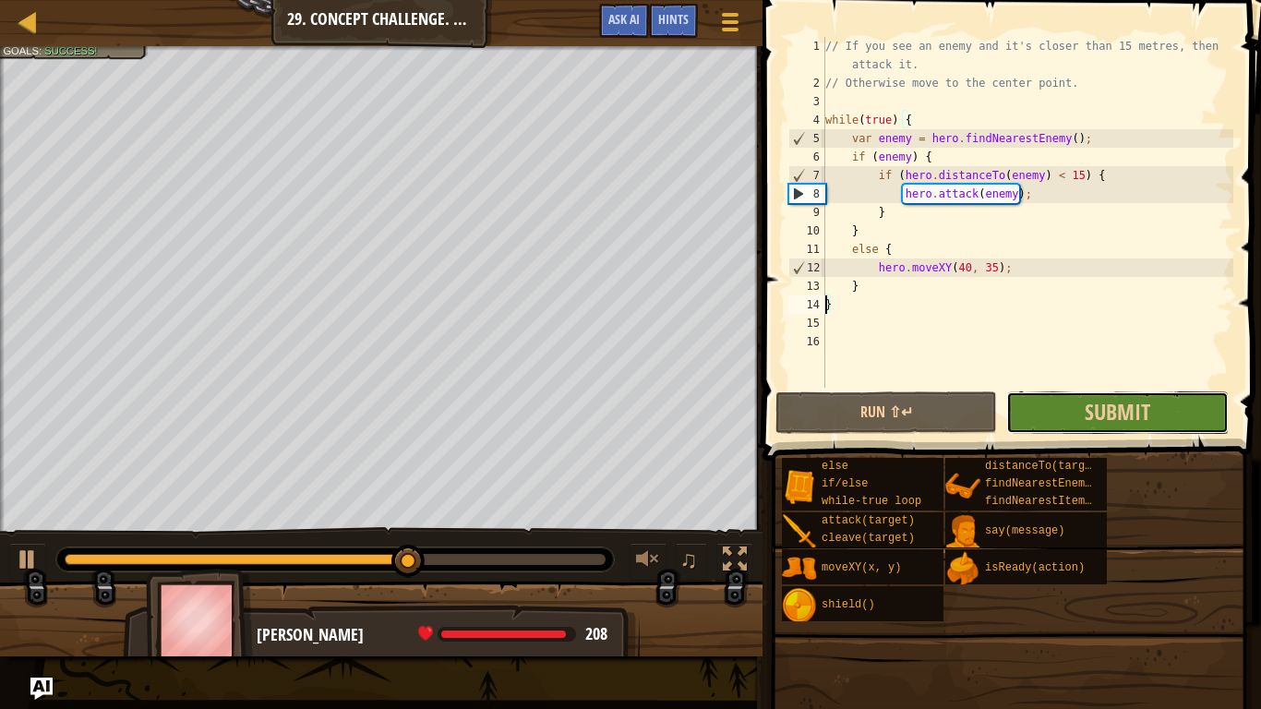
click at [1077, 416] on button "Submit" at bounding box center [1117, 412] width 222 height 42
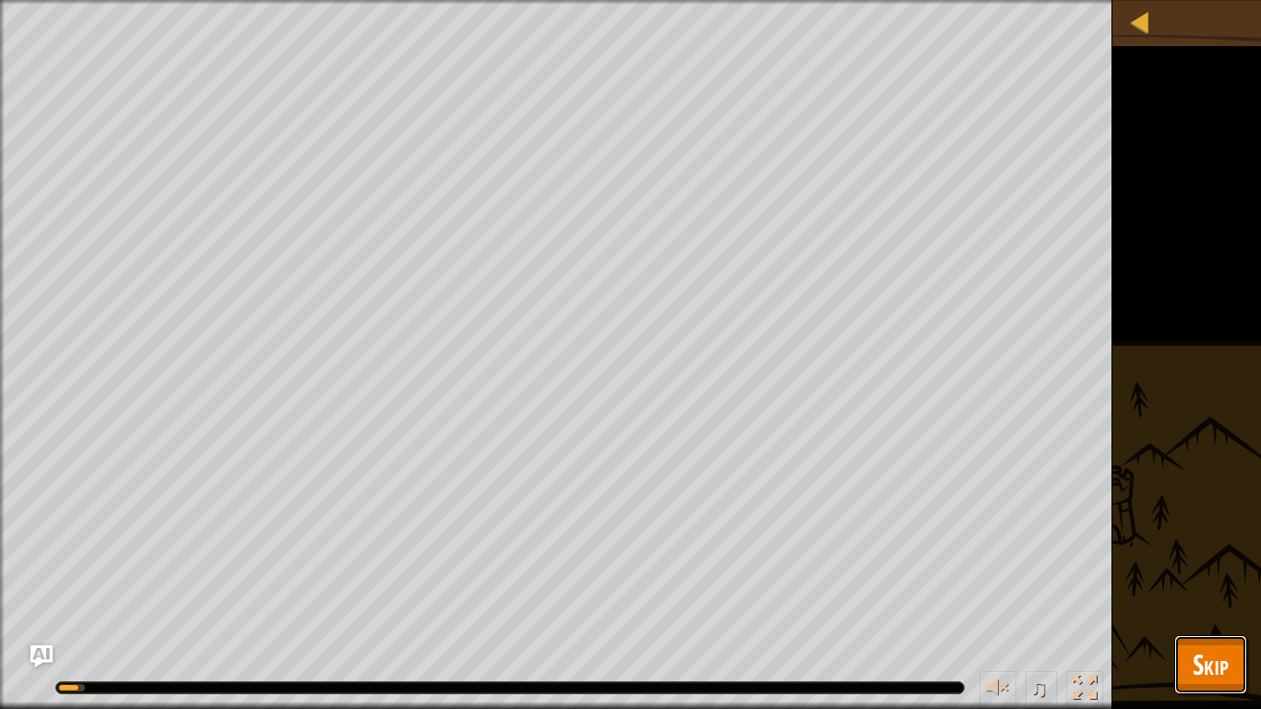
click at [1219, 596] on span "Skip" at bounding box center [1211, 664] width 36 height 38
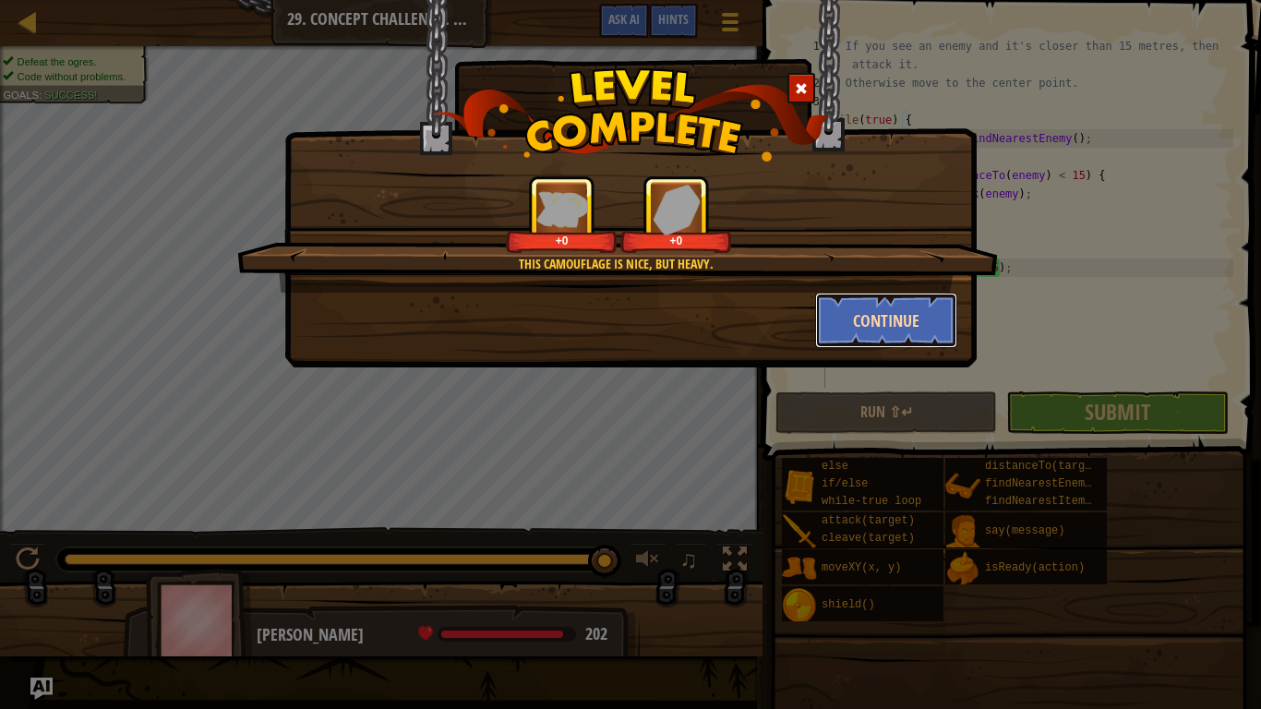
click at [872, 332] on button "Continue" at bounding box center [886, 320] width 143 height 55
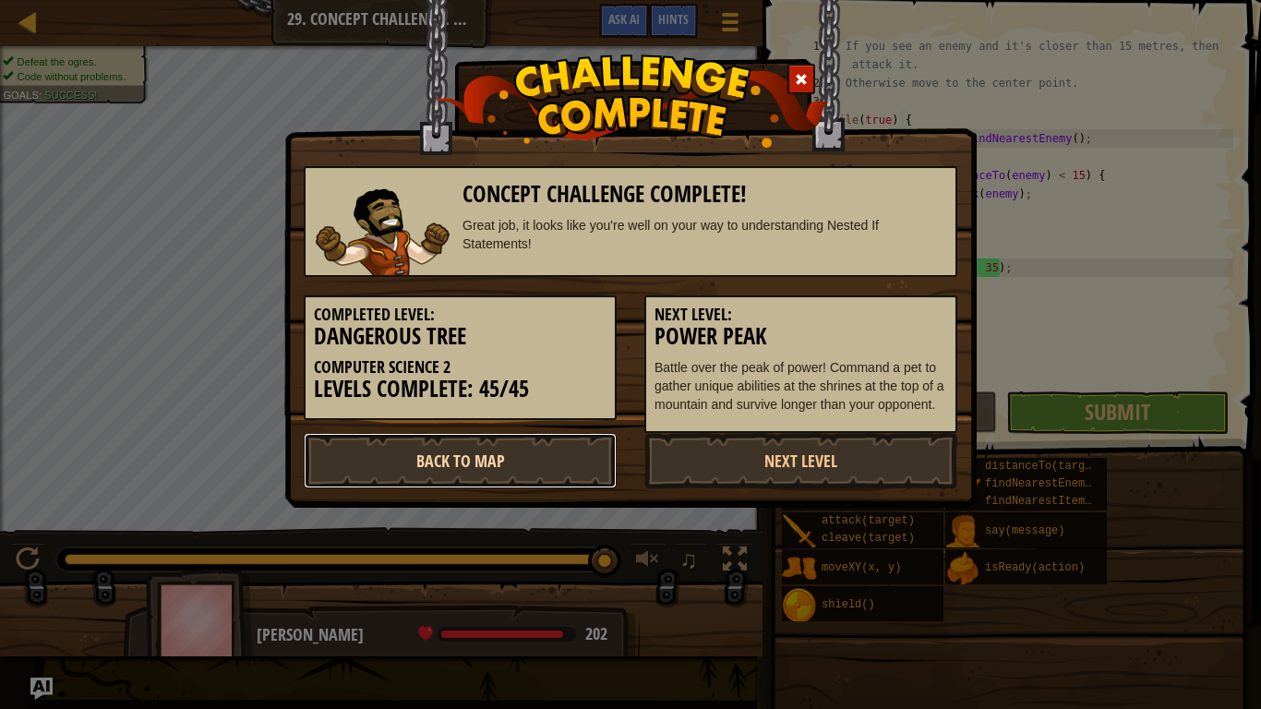
click at [515, 476] on link "Back to Map" at bounding box center [460, 460] width 313 height 55
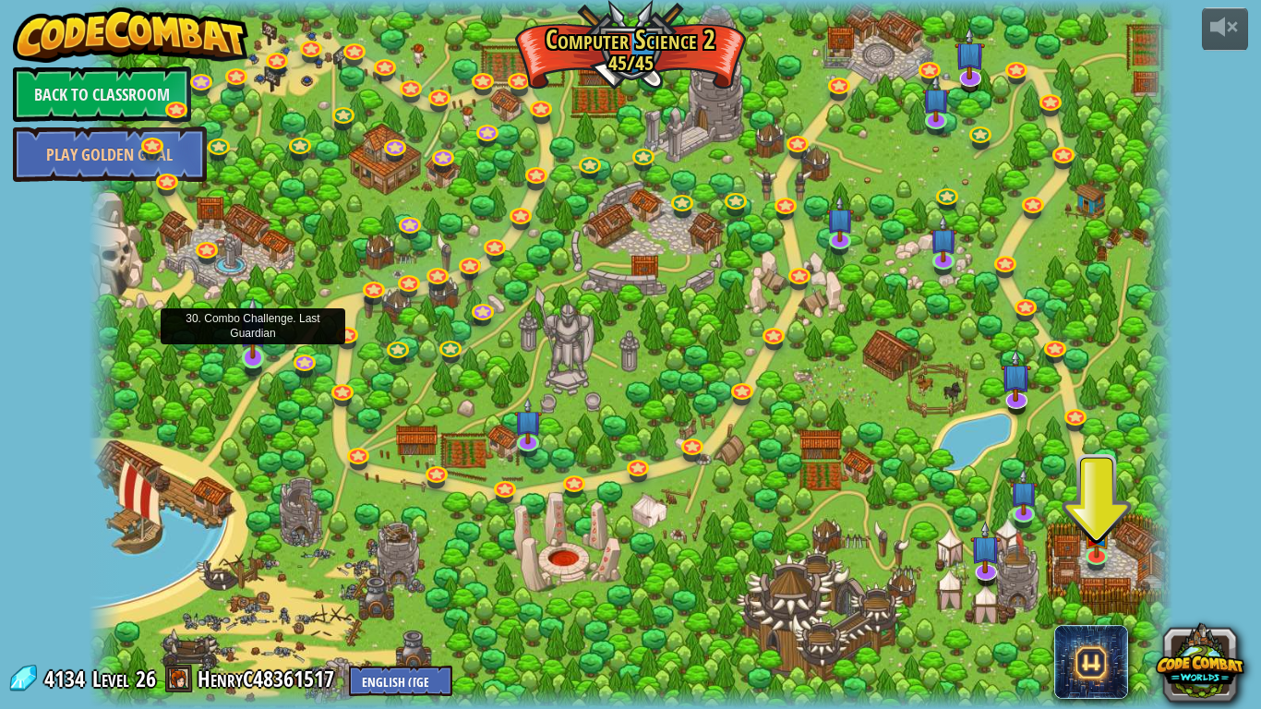
drag, startPoint x: 268, startPoint y: 372, endPoint x: 261, endPoint y: 364, distance: 10.5
click at [271, 371] on div at bounding box center [631, 354] width 1085 height 709
click at [271, 378] on div at bounding box center [631, 354] width 1085 height 709
click at [255, 367] on link at bounding box center [253, 359] width 37 height 37
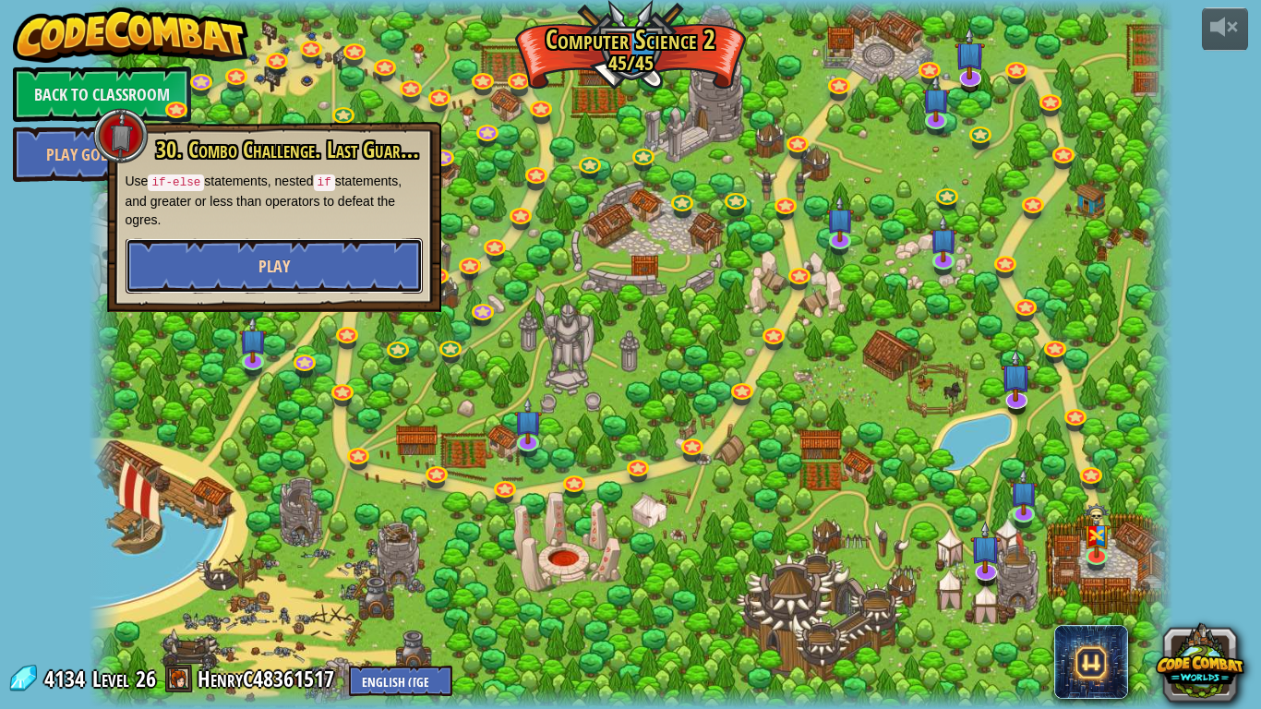
click at [250, 281] on button "Play" at bounding box center [274, 265] width 297 height 55
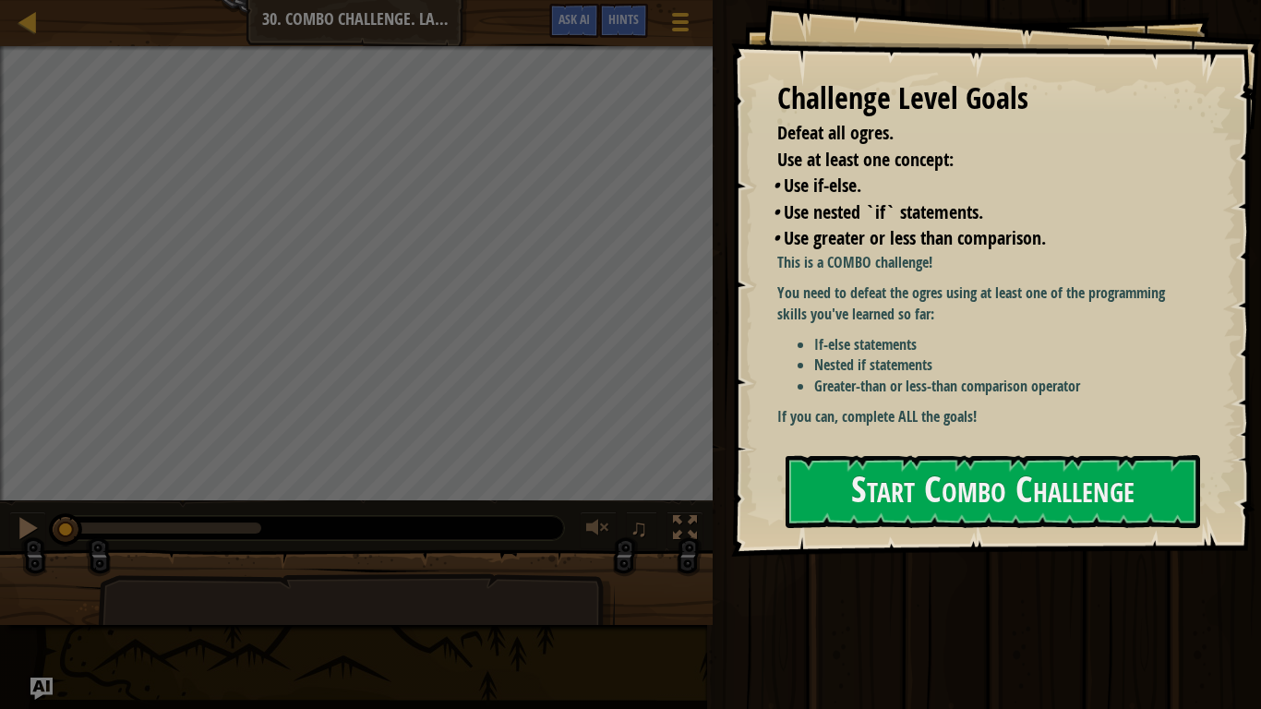
click at [1021, 529] on div "Challenge Level Goals Defeat all ogres. Use at least one concept: • Use if-else…" at bounding box center [996, 278] width 530 height 557
drag, startPoint x: 988, startPoint y: 488, endPoint x: 1058, endPoint y: 563, distance: 102.5
click at [987, 488] on button "Start Combo Challenge" at bounding box center [993, 491] width 415 height 73
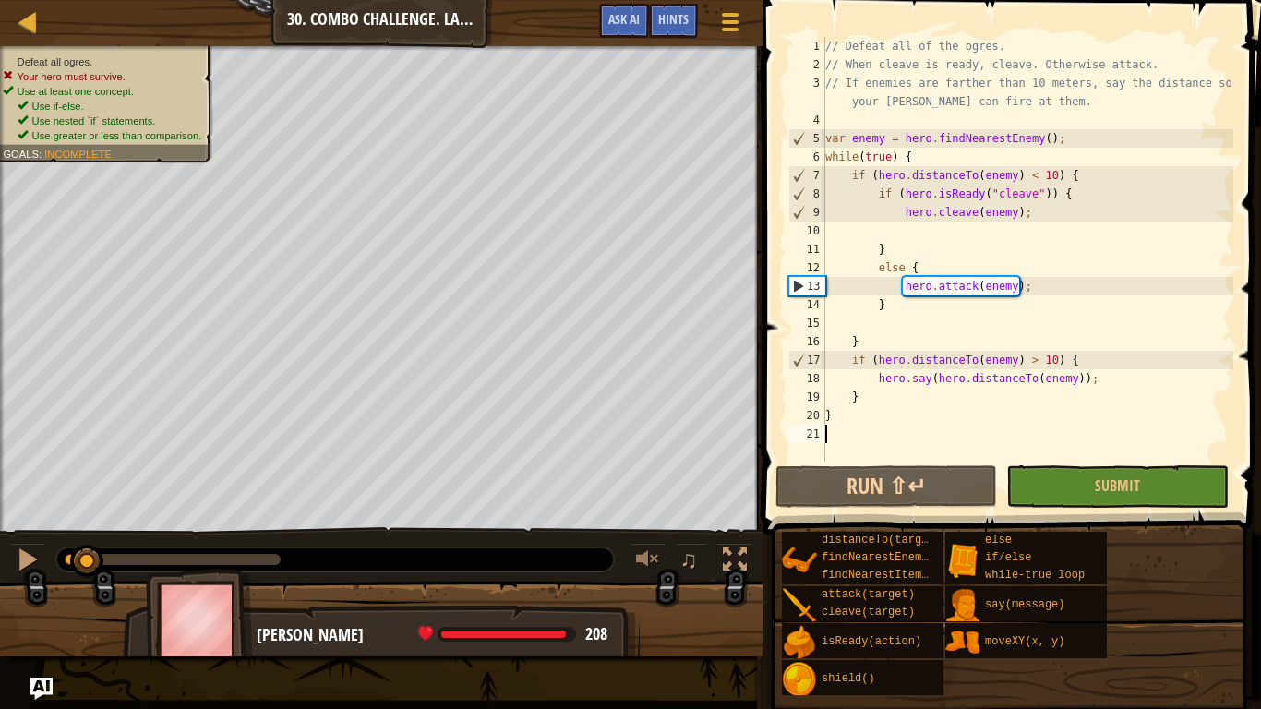
drag, startPoint x: 66, startPoint y: 564, endPoint x: 88, endPoint y: 540, distance: 32.7
click at [88, 540] on div "♫" at bounding box center [381, 554] width 763 height 55
click at [888, 246] on div "// Defeat all of the ogres. // When cleave is ready, cleave. Otherwise attack. …" at bounding box center [1028, 268] width 412 height 462
type textarea "}"
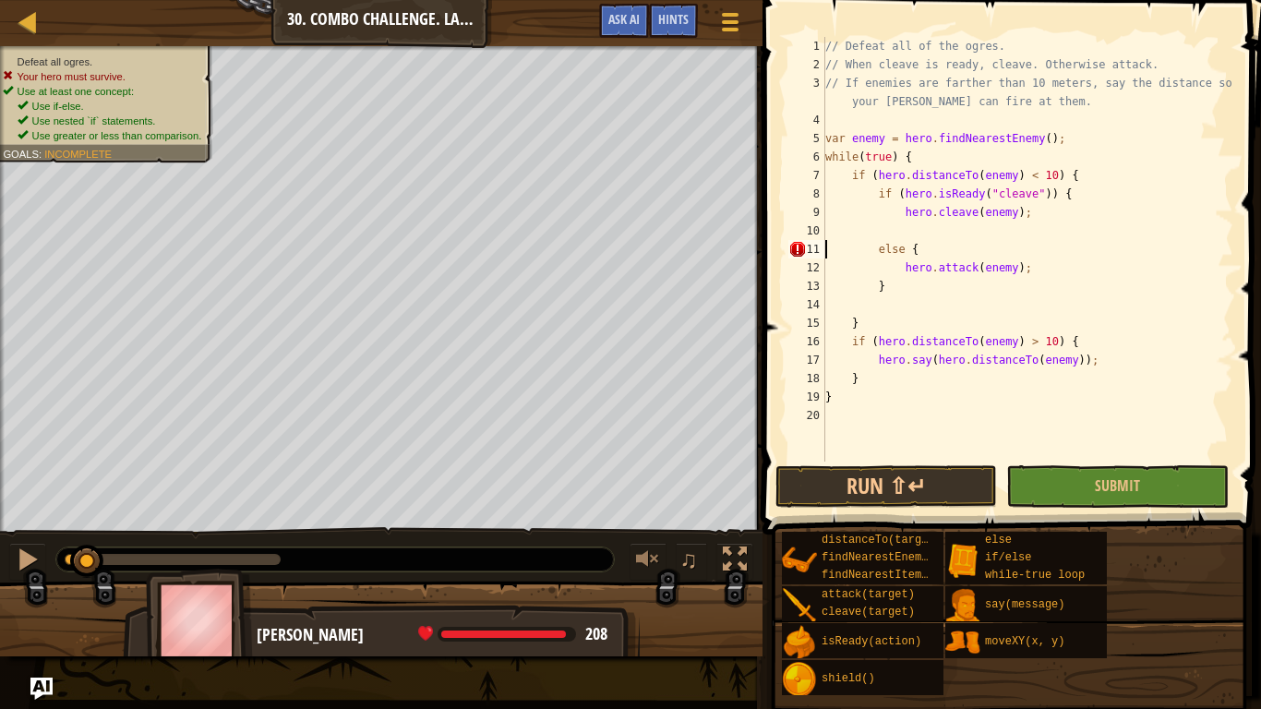
click at [1073, 198] on div "// Defeat all of the ogres. // When cleave is ready, cleave. Otherwise attack. …" at bounding box center [1028, 268] width 412 height 462
type textarea "hero.cleave(enemy);"
type textarea "}"
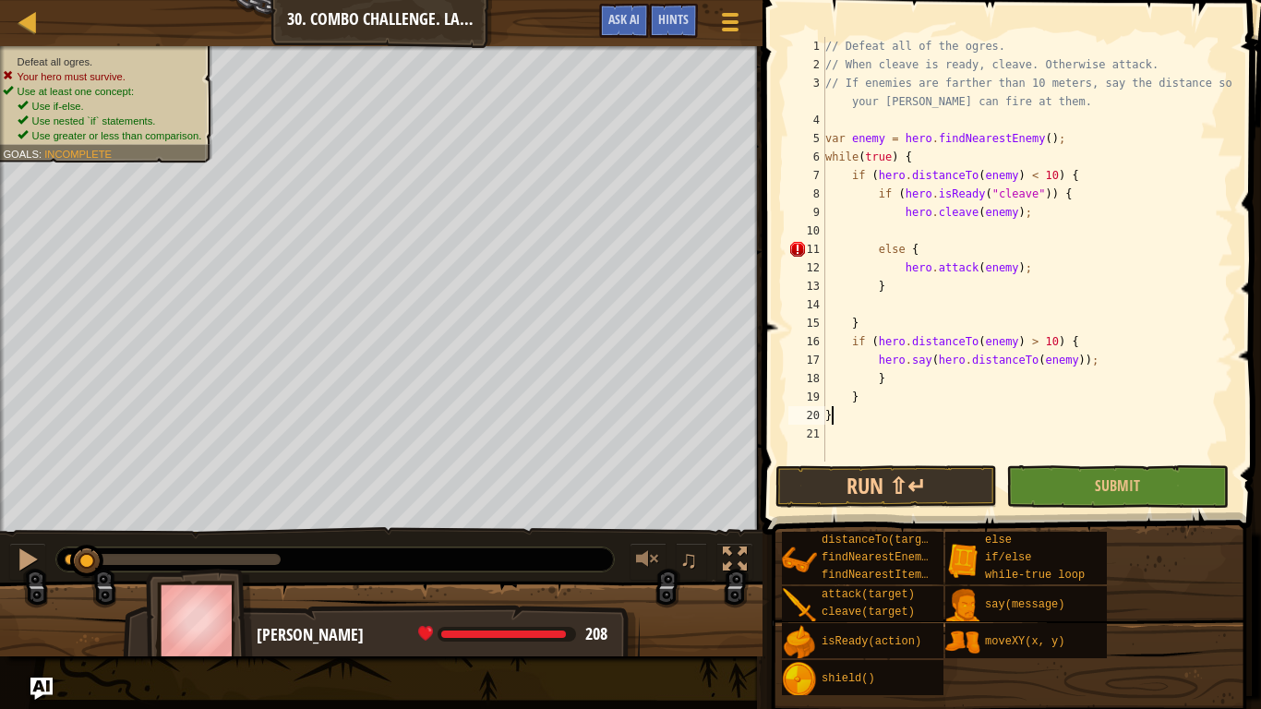
scroll to position [8, 0]
type textarea "}"
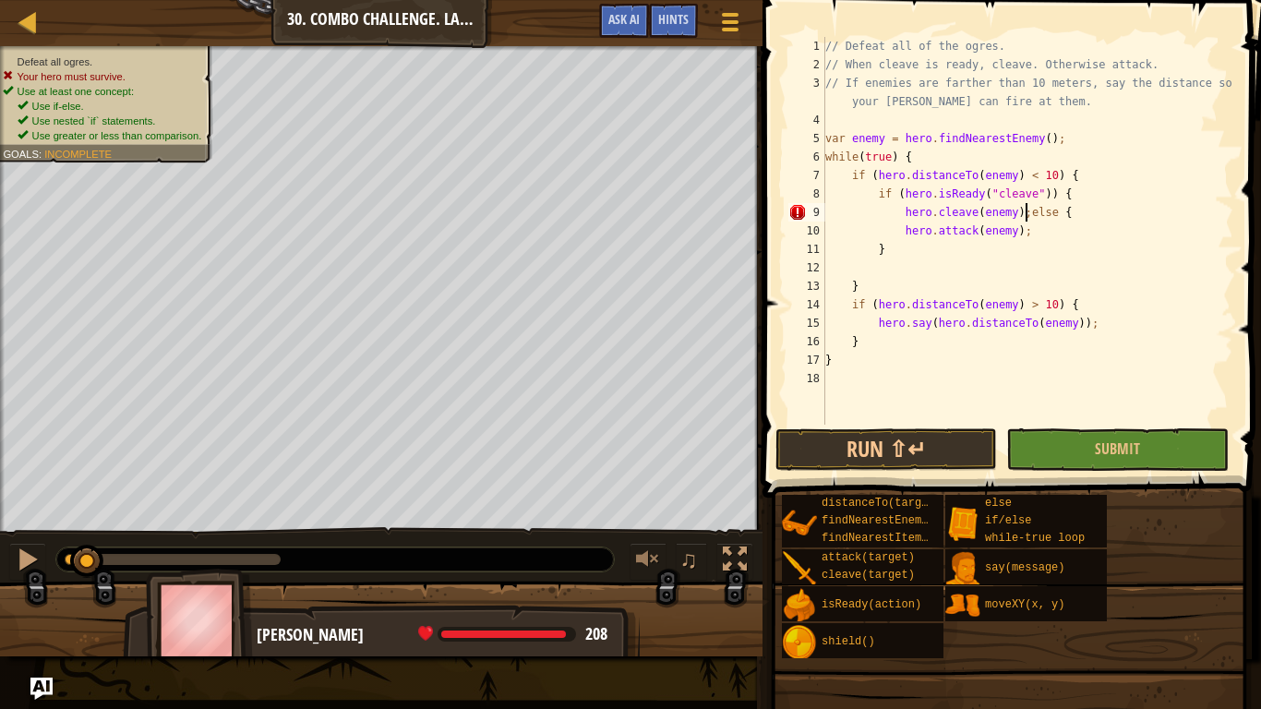
type textarea "else {"
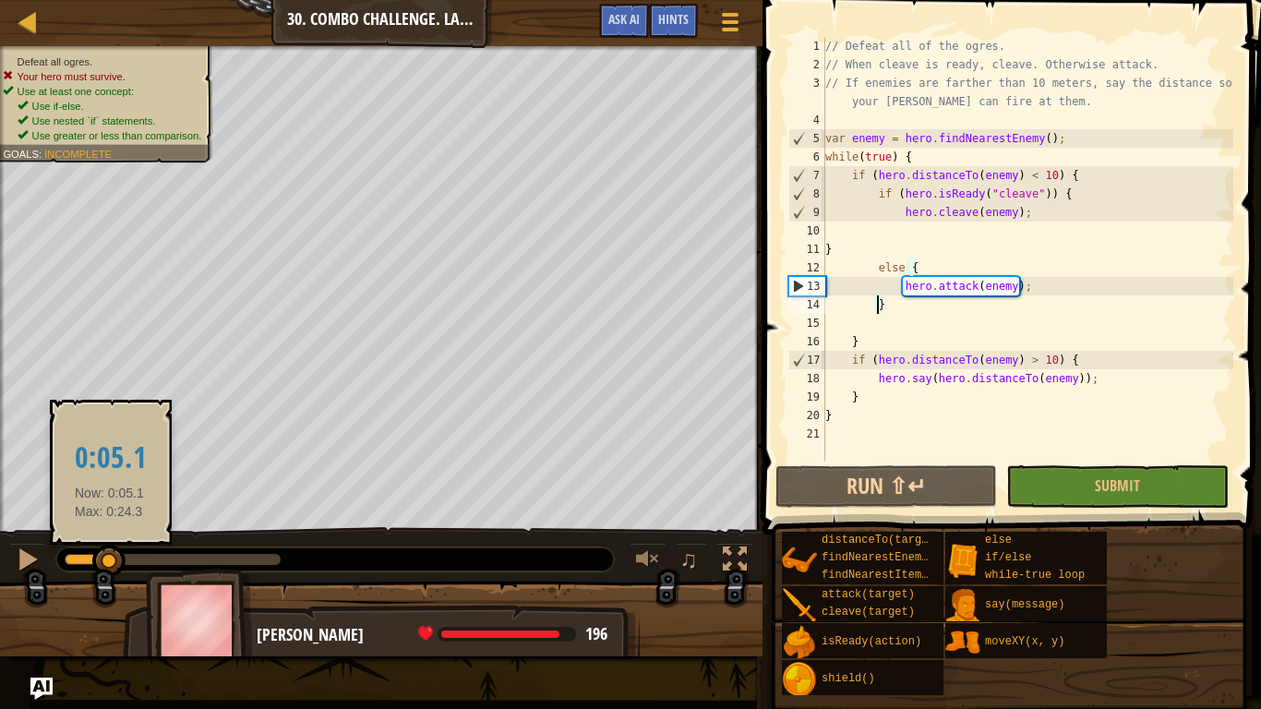
drag, startPoint x: 78, startPoint y: 567, endPoint x: 110, endPoint y: 558, distance: 33.6
click at [110, 558] on div at bounding box center [108, 561] width 33 height 33
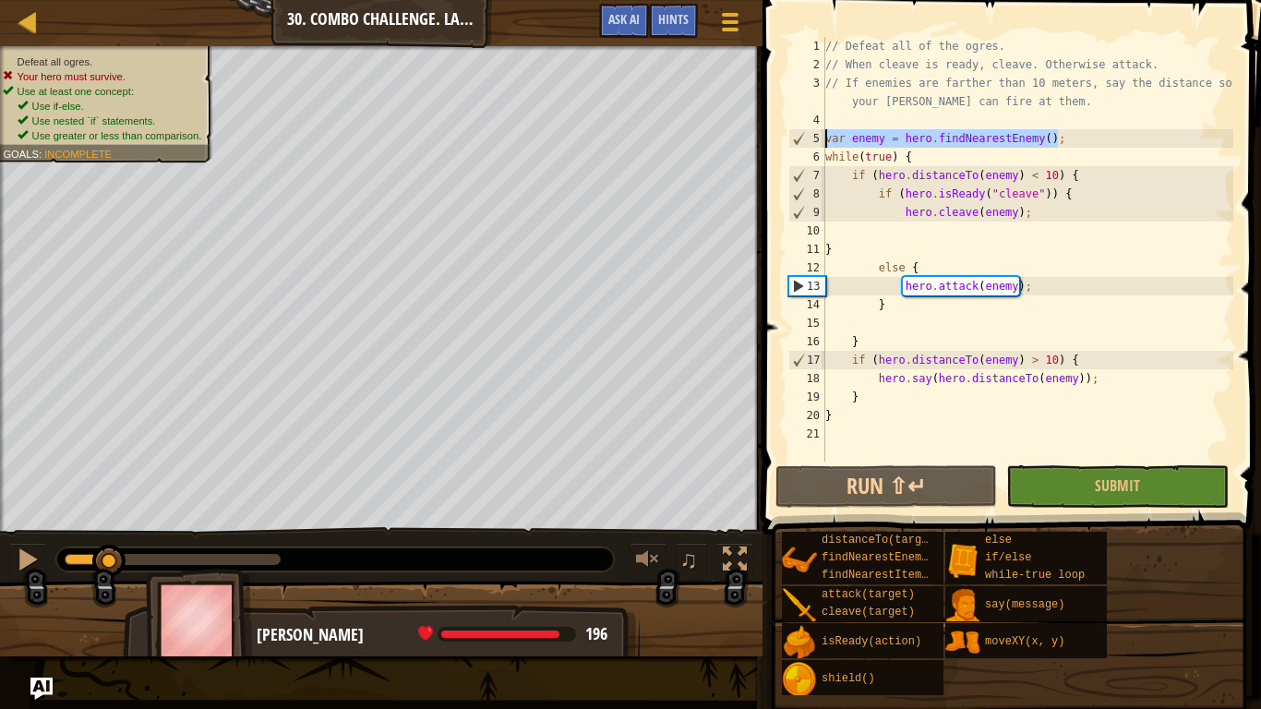
drag, startPoint x: 1064, startPoint y: 142, endPoint x: 823, endPoint y: 141, distance: 241.0
click at [823, 141] on div "} 1 2 3 4 5 6 7 8 9 10 11 12 13 14 15 16 17 18 19 20 21 // Defeat all of the og…" at bounding box center [1009, 249] width 449 height 425
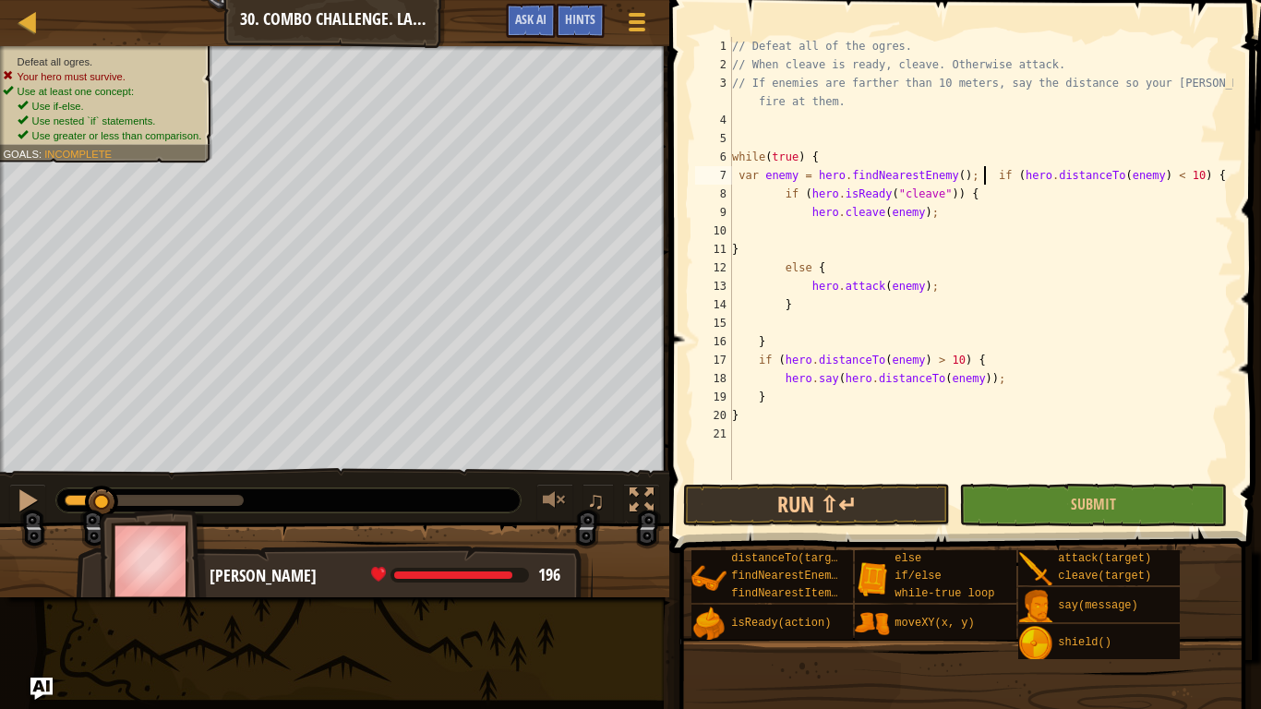
click at [985, 174] on div "// Defeat all of the ogres. // When cleave is ready, cleave. Otherwise attack. …" at bounding box center [980, 277] width 505 height 480
type textarea "if (hero.distanceTo(enemy) < 10) {"
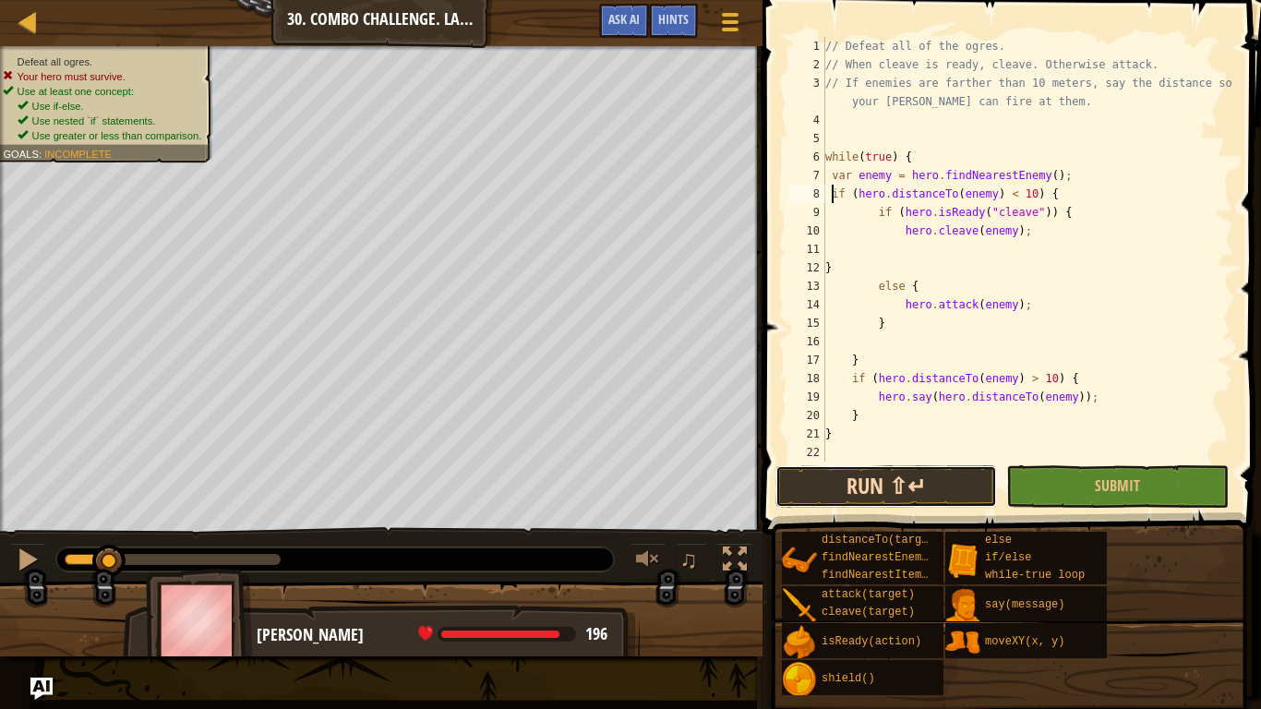
click at [981, 494] on button "Run ⇧↵" at bounding box center [887, 486] width 222 height 42
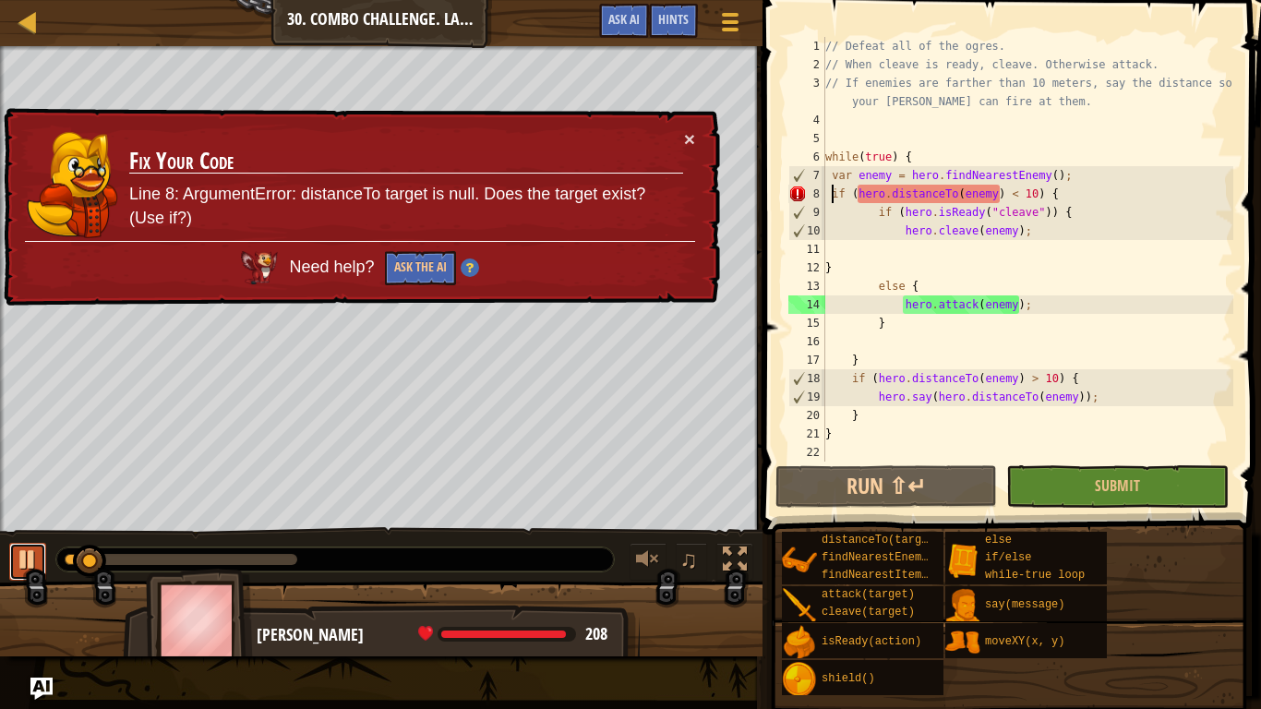
click at [17, 560] on div at bounding box center [28, 559] width 24 height 24
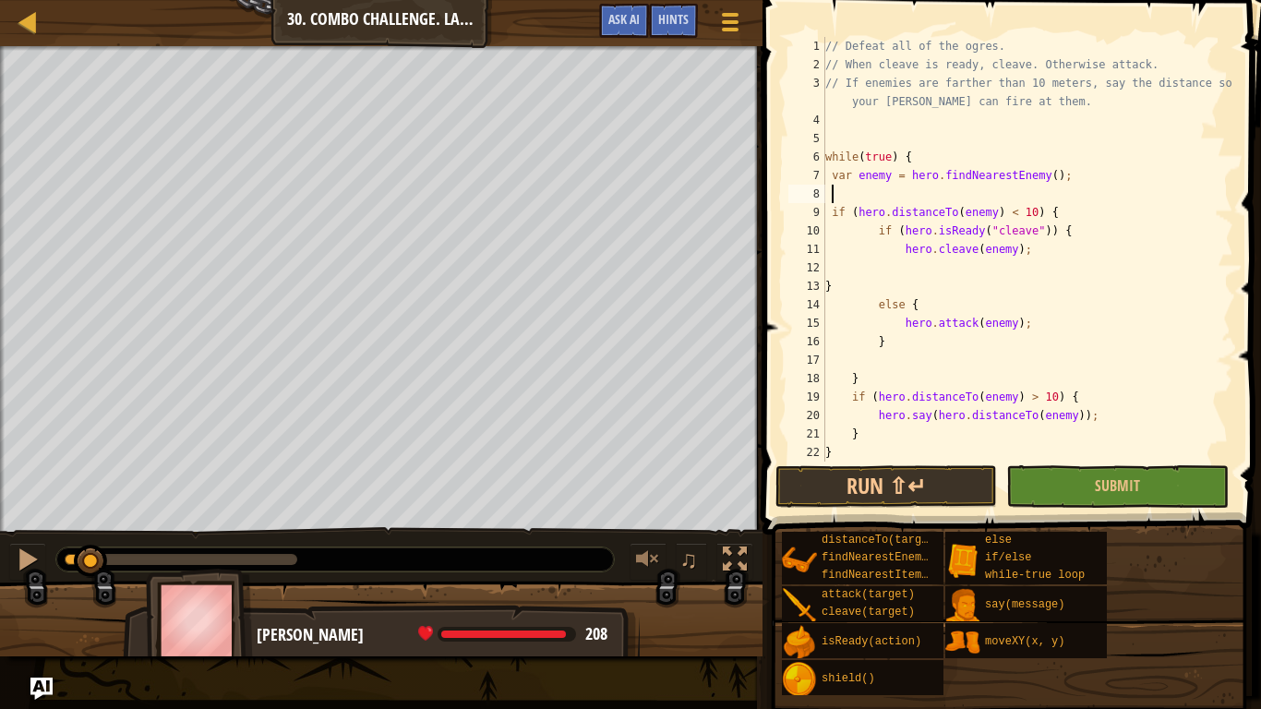
scroll to position [8, 2]
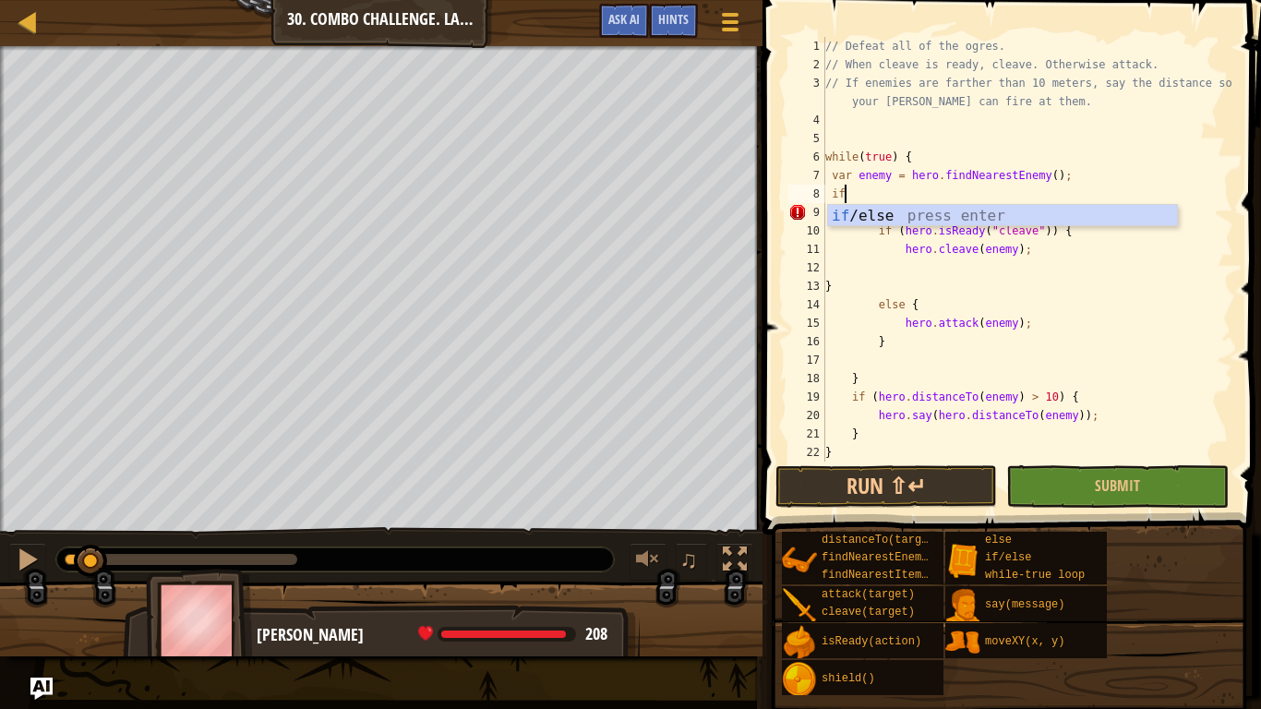
type textarea "if (enemy) {"
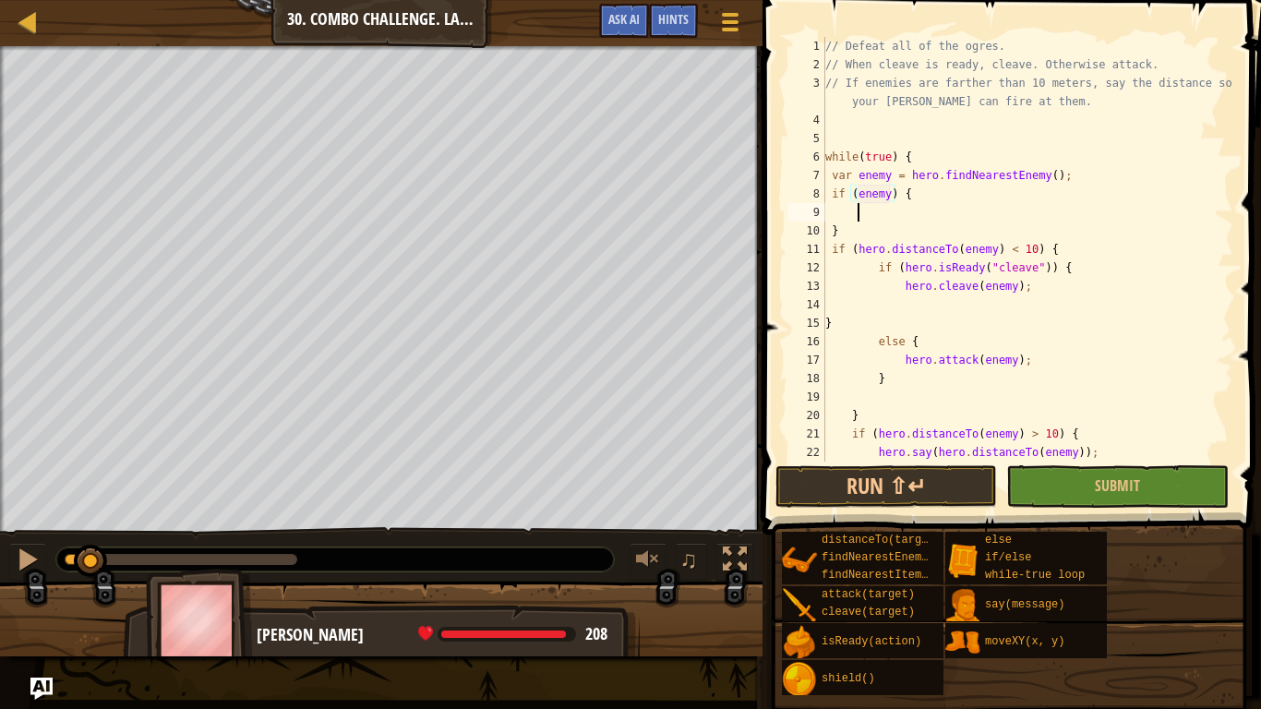
type textarea "}"
type textarea "if (enemy) {"
type textarea "}"
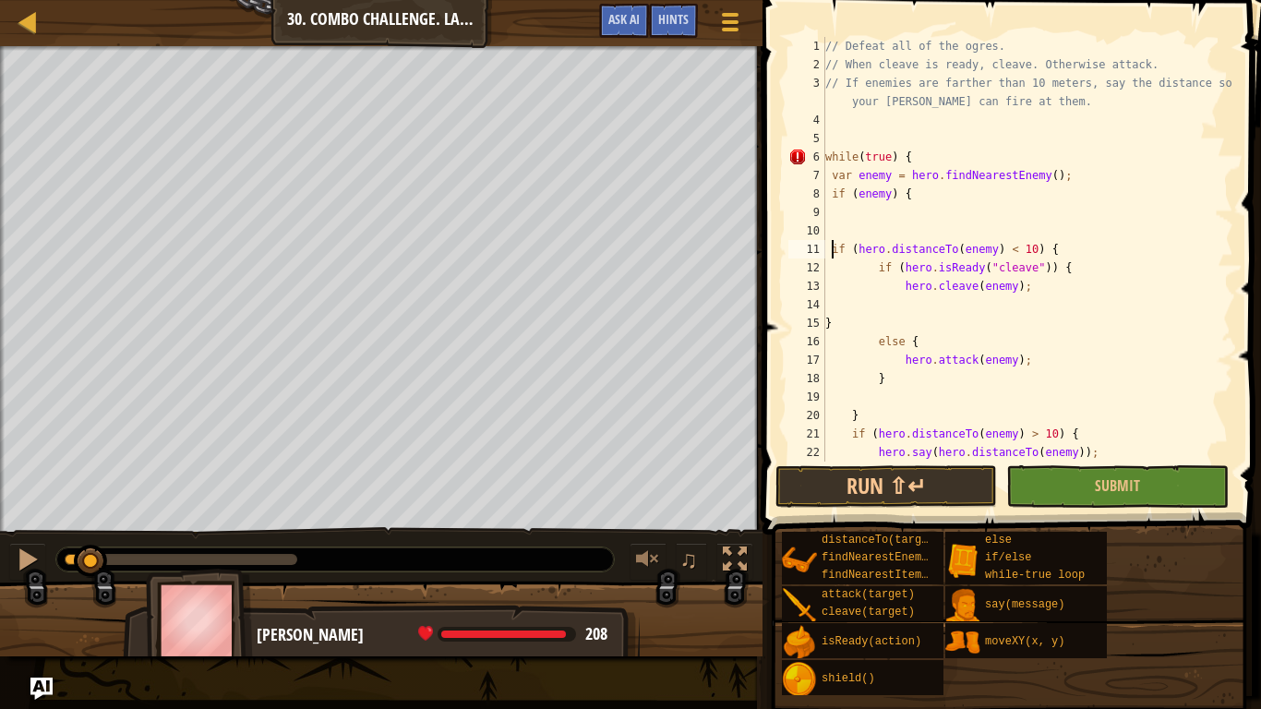
type textarea "hero.cleave(enemy);"
type textarea "}"
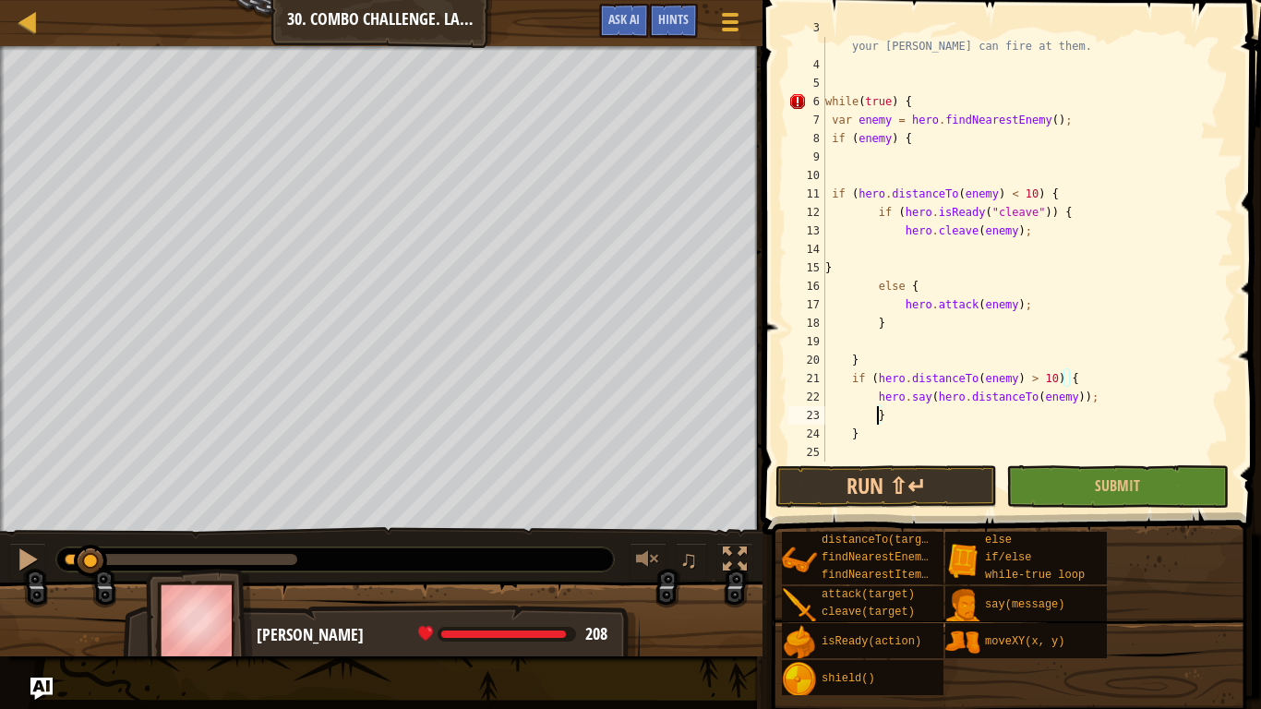
type textarea "}"
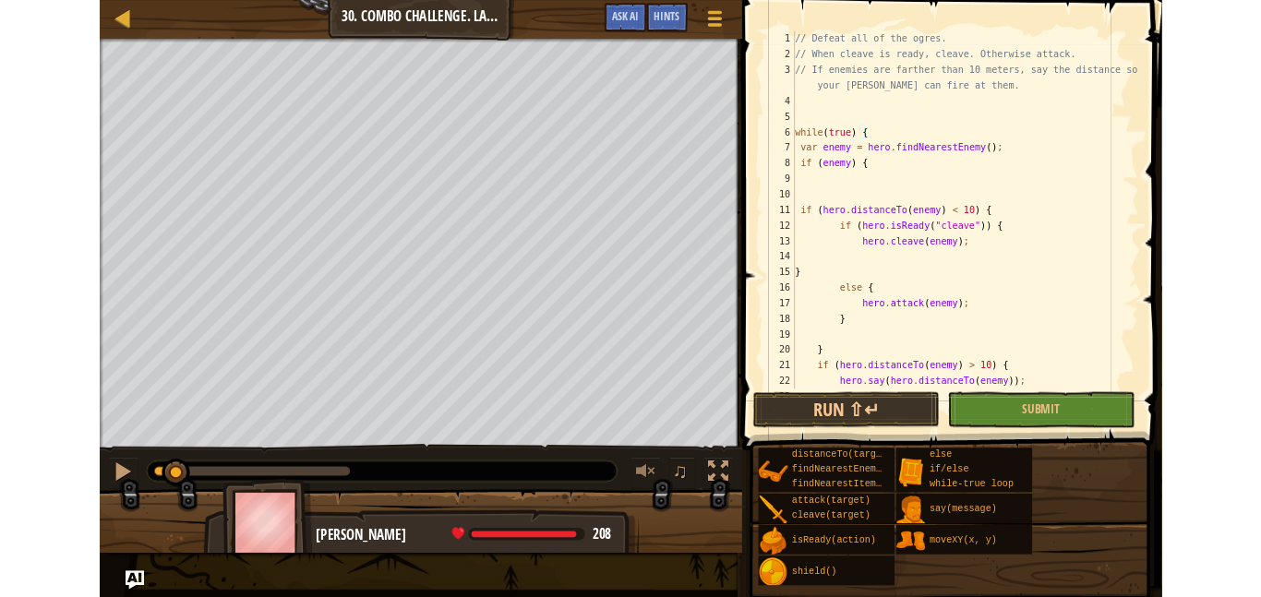
scroll to position [0, 0]
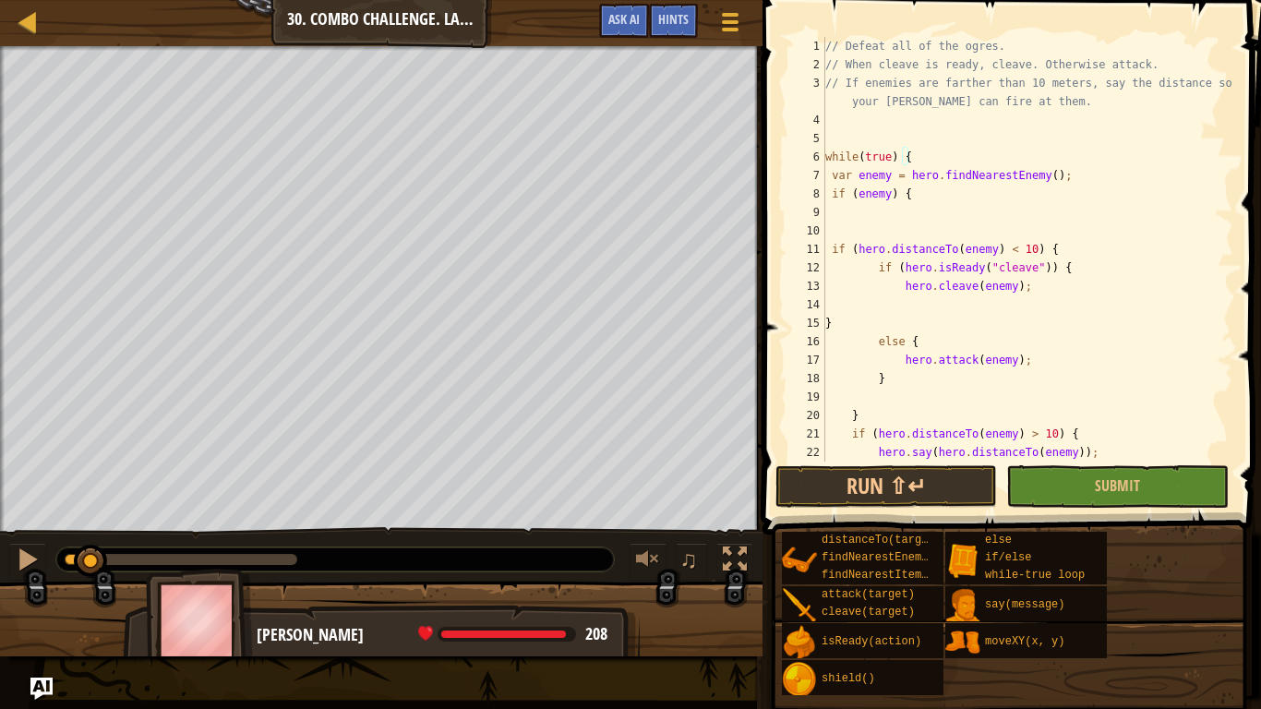
click at [853, 228] on div "// Defeat all of the ogres. // When cleave is ready, cleave. Otherwise attack. …" at bounding box center [1028, 268] width 412 height 462
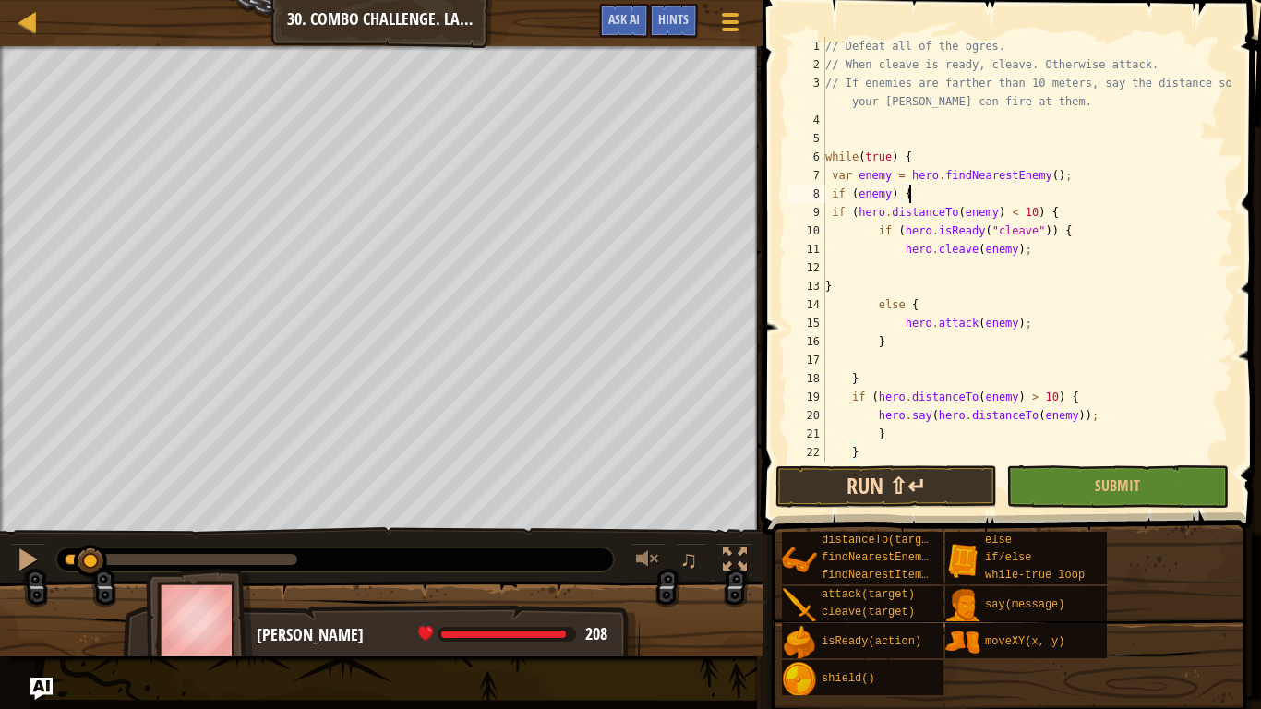
type textarea "if (enemy) {"
click at [869, 469] on button "Run ⇧↵" at bounding box center [887, 486] width 222 height 42
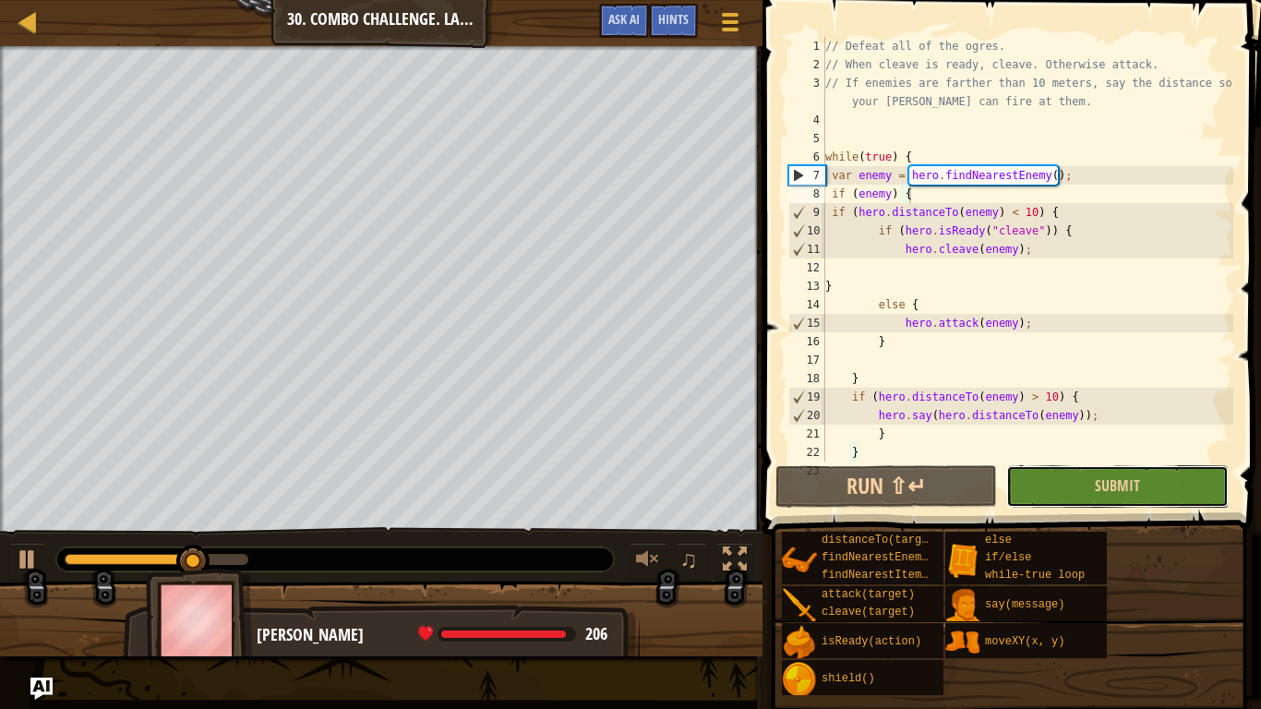
click at [1069, 491] on button "Submit" at bounding box center [1117, 486] width 222 height 42
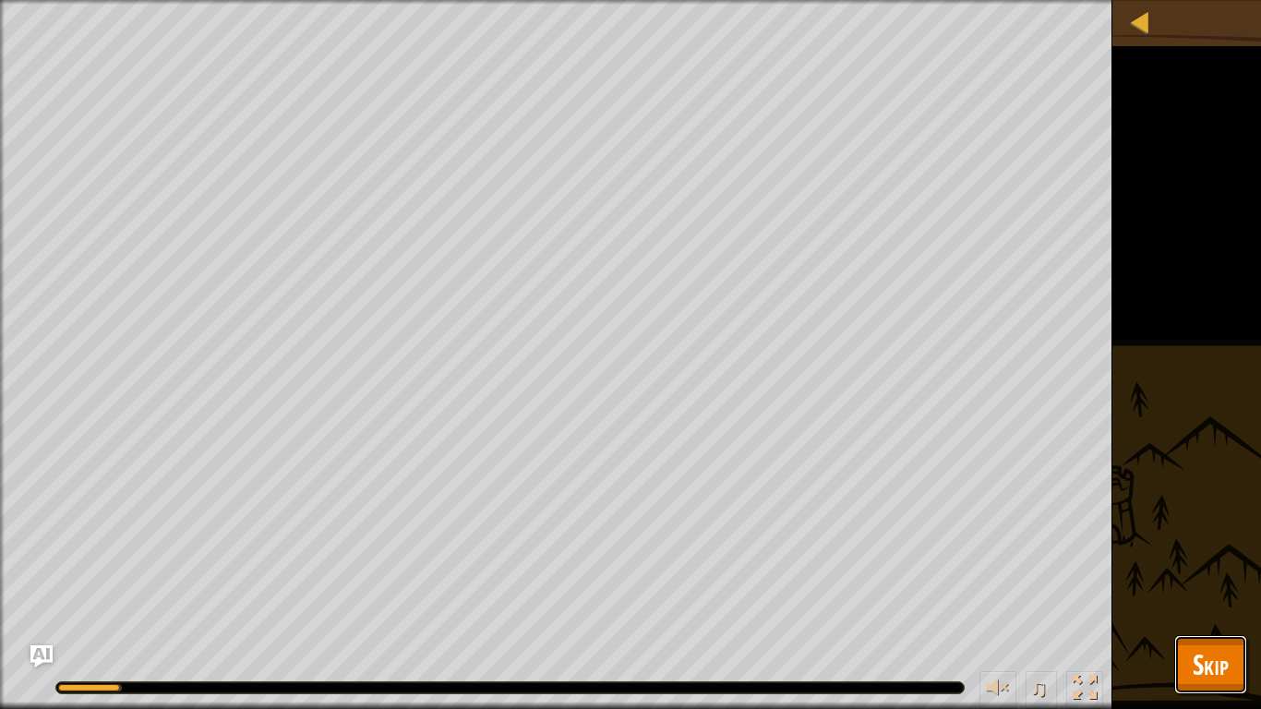
click at [1232, 596] on button "Skip" at bounding box center [1210, 664] width 73 height 59
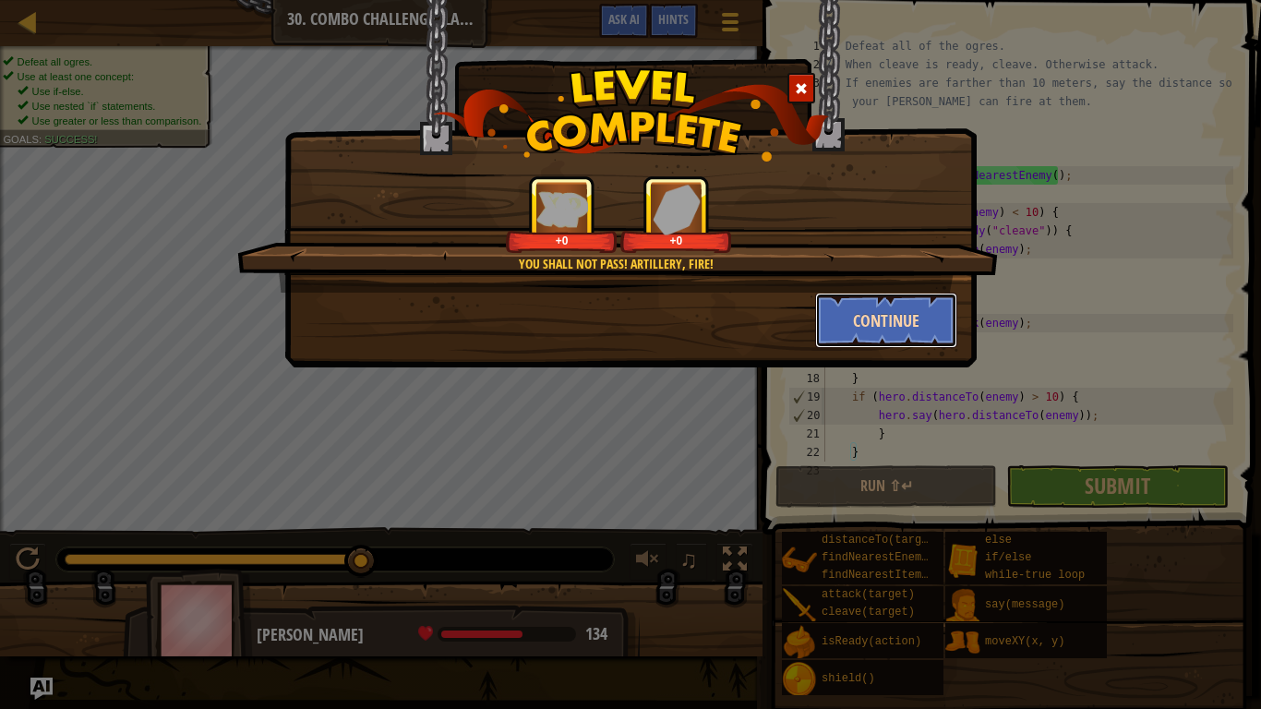
click at [880, 325] on button "Continue" at bounding box center [886, 320] width 143 height 55
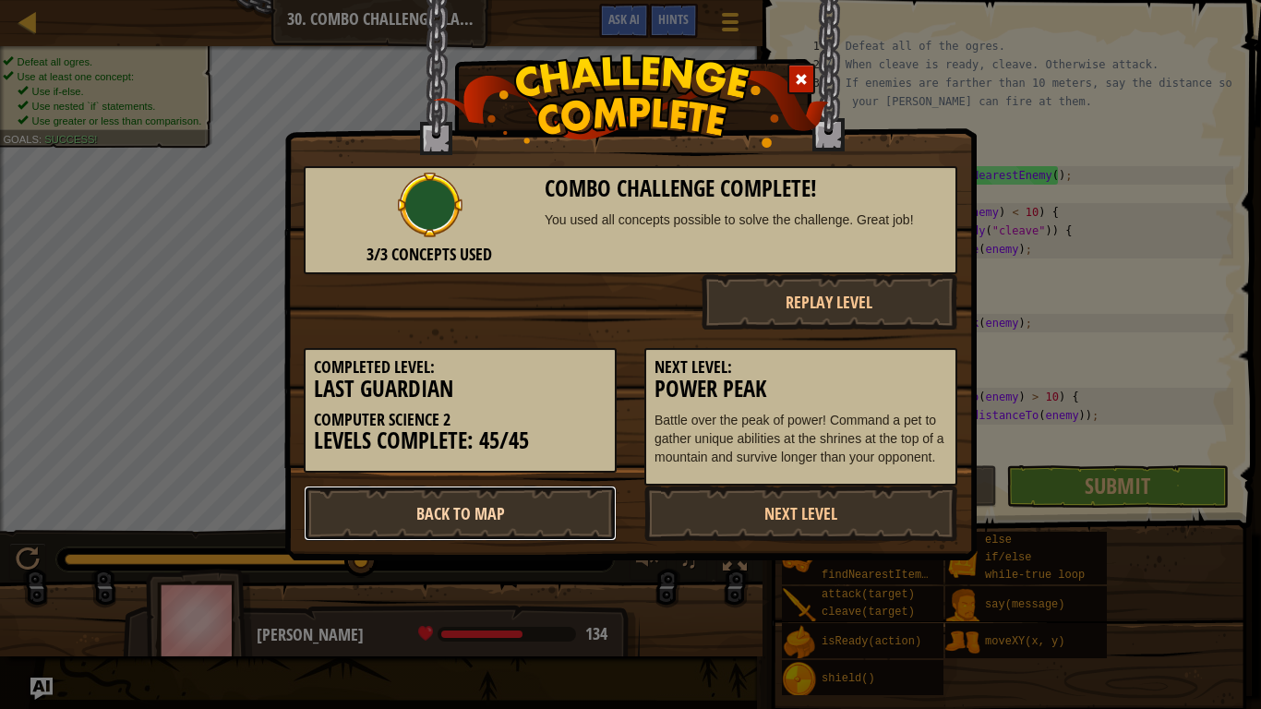
click at [471, 533] on link "Back to Map" at bounding box center [460, 513] width 313 height 55
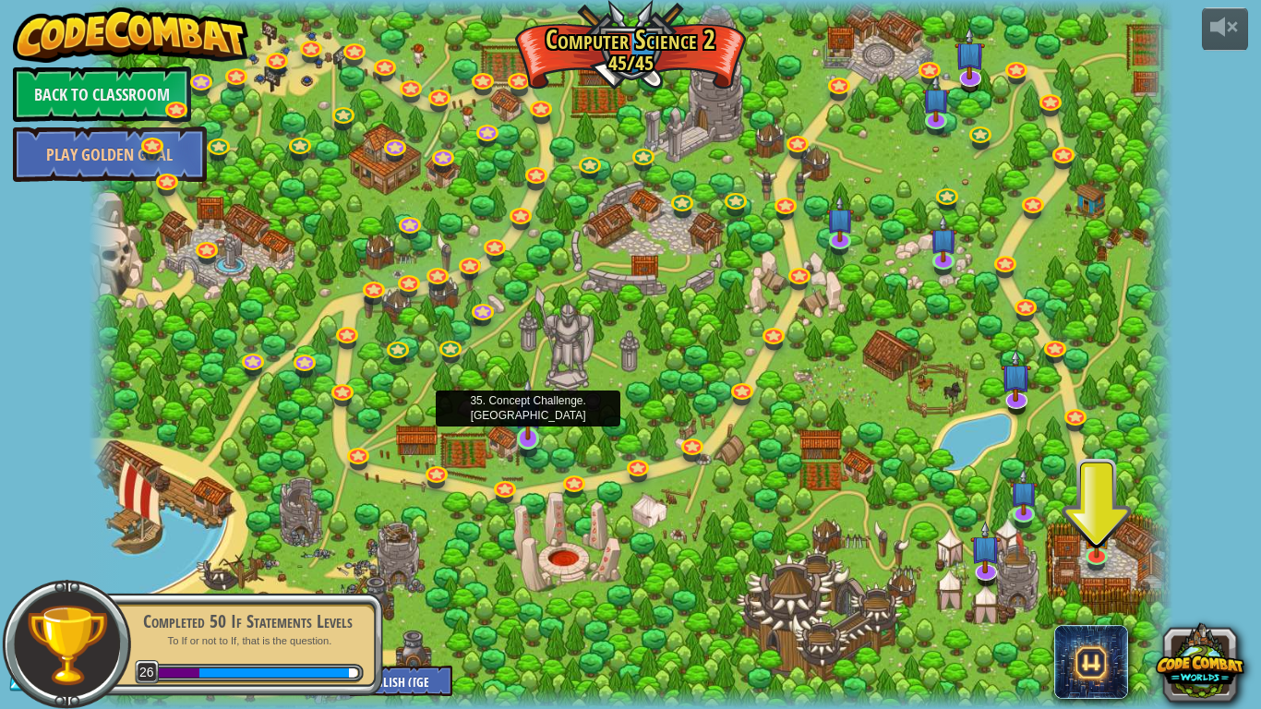
click at [534, 438] on img at bounding box center [528, 409] width 28 height 63
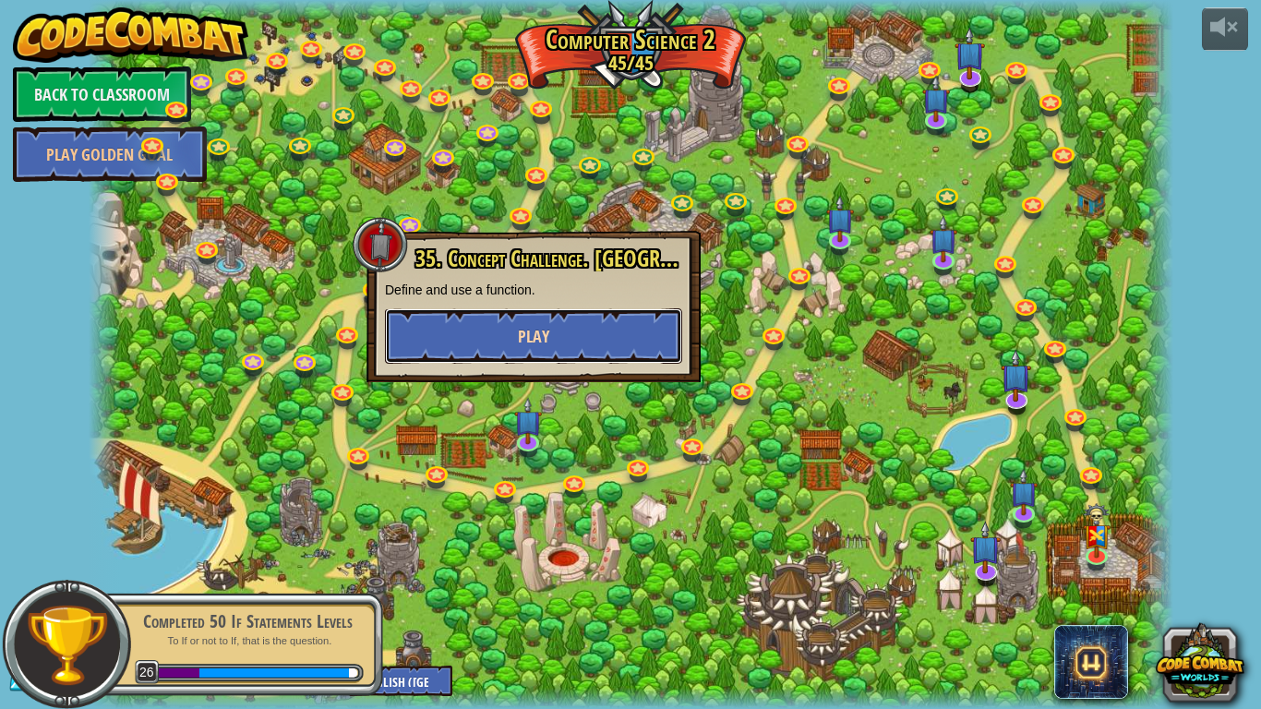
click at [571, 330] on button "Play" at bounding box center [533, 335] width 297 height 55
